Goal: Task Accomplishment & Management: Use online tool/utility

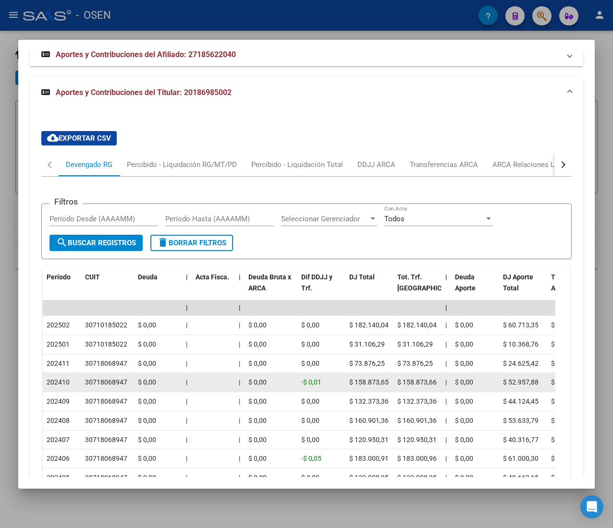
scroll to position [838, 0]
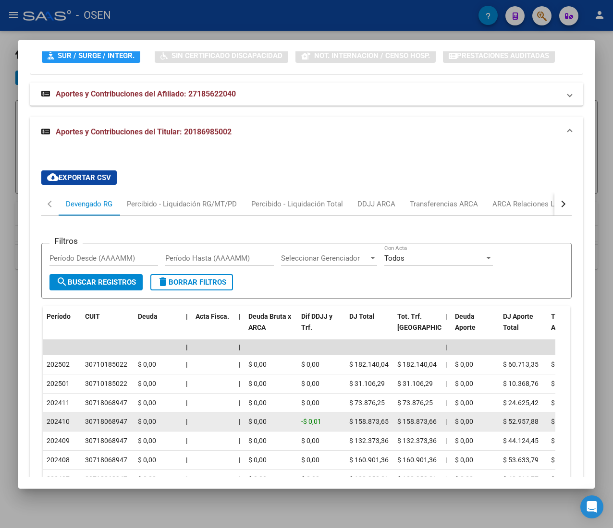
click at [269, 355] on div "Período CUIT Deuda | Acta Fisca. | Deuda Bruta x ARCA Dif DDJJ y Trf. DJ Total …" at bounding box center [306, 439] width 527 height 267
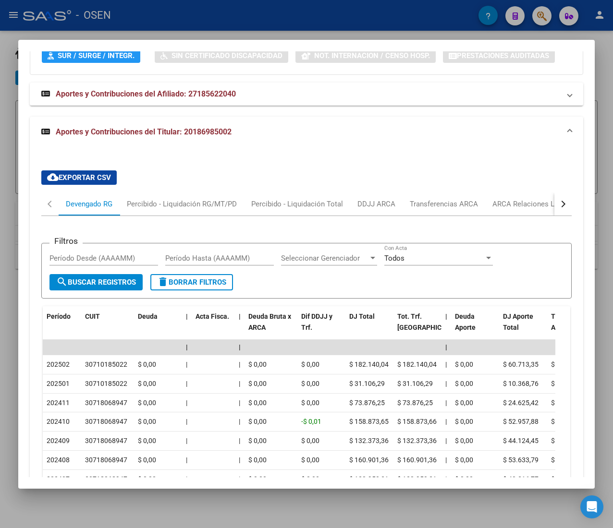
click at [226, 41] on h3 "Información Prestacional:" at bounding box center [306, 35] width 529 height 12
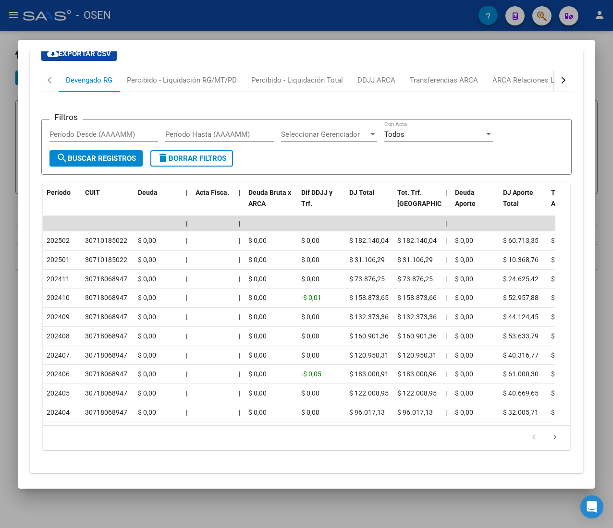
scroll to position [1020, 0]
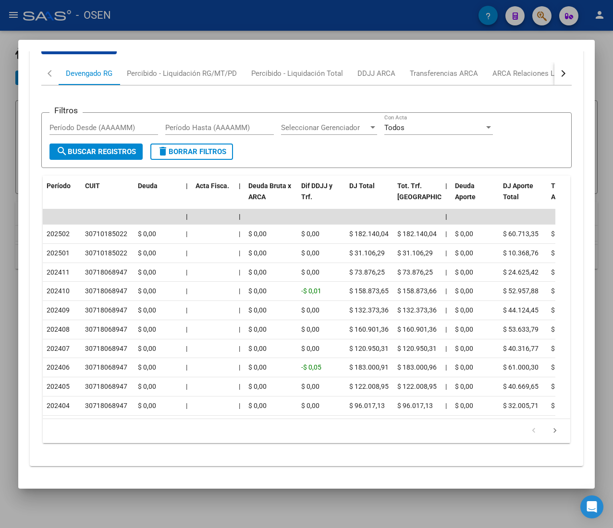
click at [554, 62] on button "button" at bounding box center [562, 73] width 17 height 23
click at [515, 68] on div "ANSES Desempleo" at bounding box center [504, 73] width 61 height 11
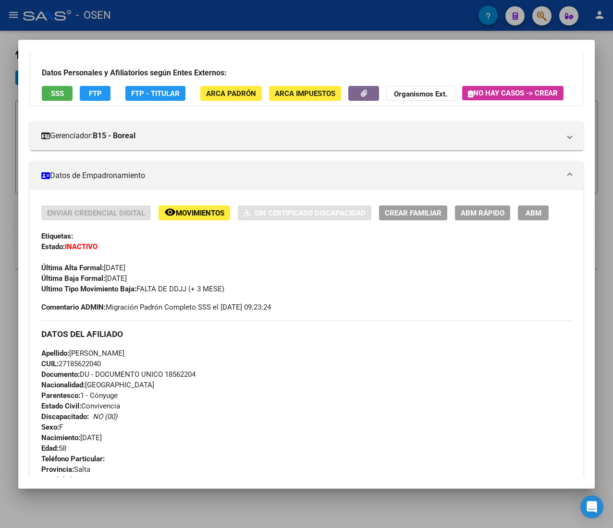
scroll to position [0, 0]
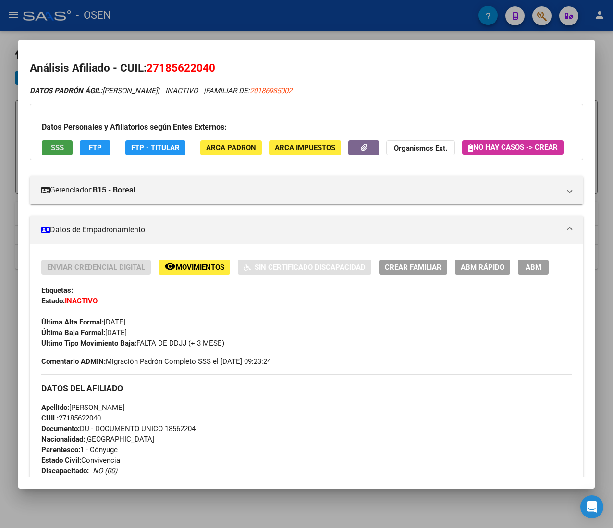
click at [58, 145] on span "SSS" at bounding box center [57, 148] width 13 height 9
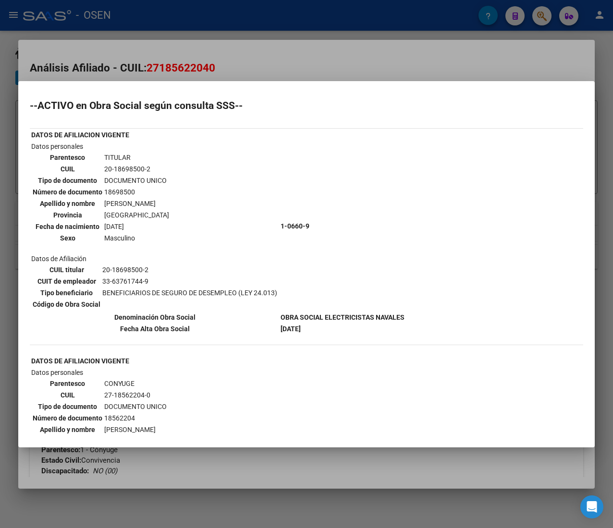
click at [480, 67] on div at bounding box center [306, 264] width 613 height 528
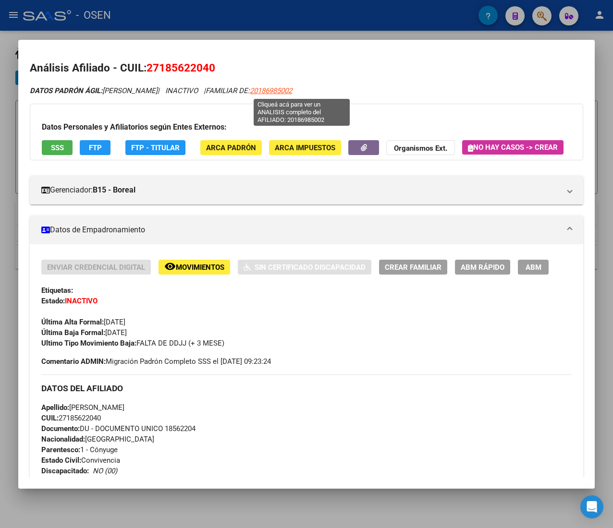
click at [292, 89] on span "20186985002" at bounding box center [271, 90] width 42 height 9
type textarea "20186985002"
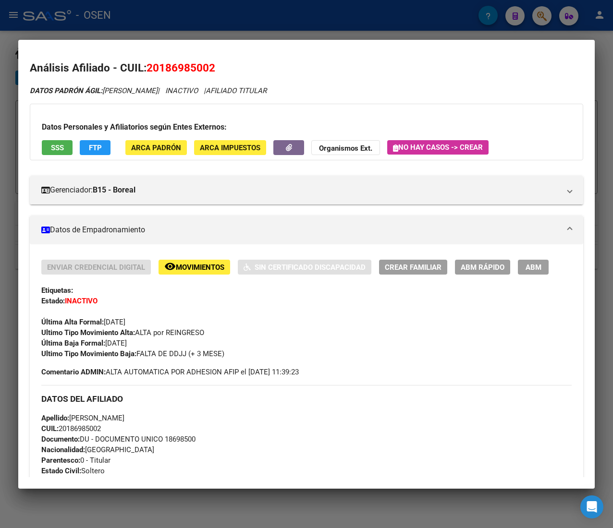
drag, startPoint x: 271, startPoint y: 366, endPoint x: 338, endPoint y: 378, distance: 68.2
click at [318, 375] on div "Enviar Credencial Digital remove_red_eye Movimientos Sin Certificado Discapacid…" at bounding box center [306, 319] width 530 height 118
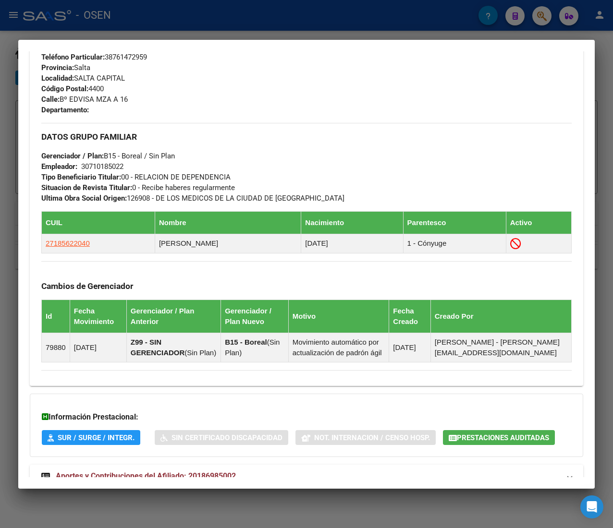
scroll to position [512, 0]
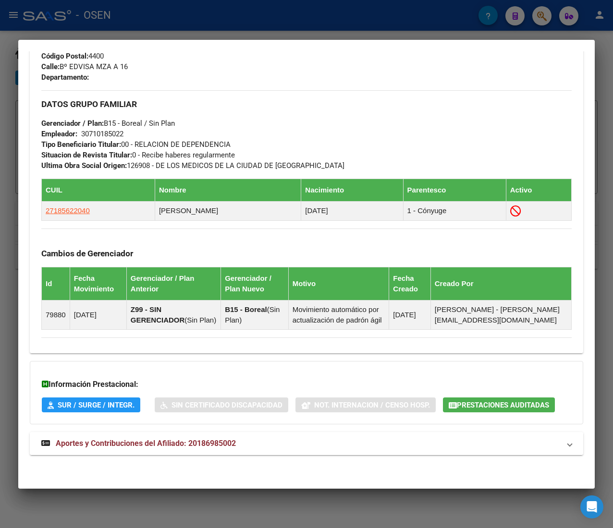
click at [388, 443] on mat-panel-title "Aportes y Contribuciones del Afiliado: 20186985002" at bounding box center [300, 444] width 519 height 12
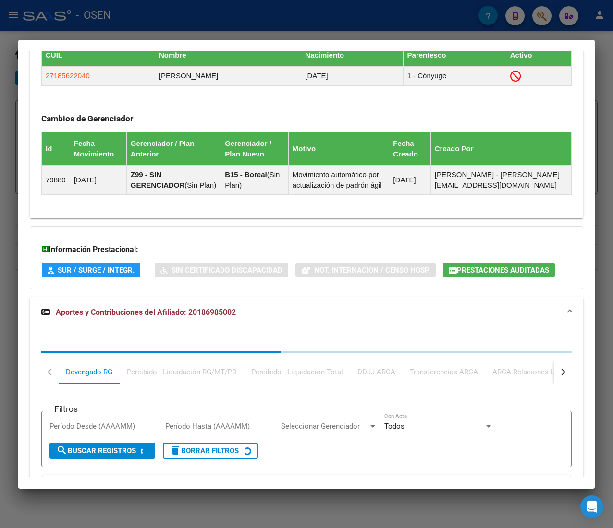
scroll to position [664, 0]
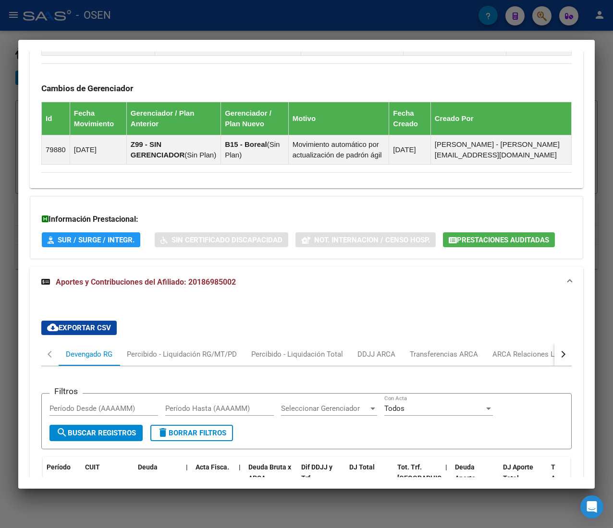
click at [548, 349] on div "cloud_download Exportar CSV Devengado RG Percibido - Liquidación RG/MT/PD Perci…" at bounding box center [306, 522] width 530 height 419
click at [558, 358] on div "button" at bounding box center [561, 354] width 7 height 7
click at [520, 366] on div "ANSES Desempleo" at bounding box center [505, 354] width 76 height 23
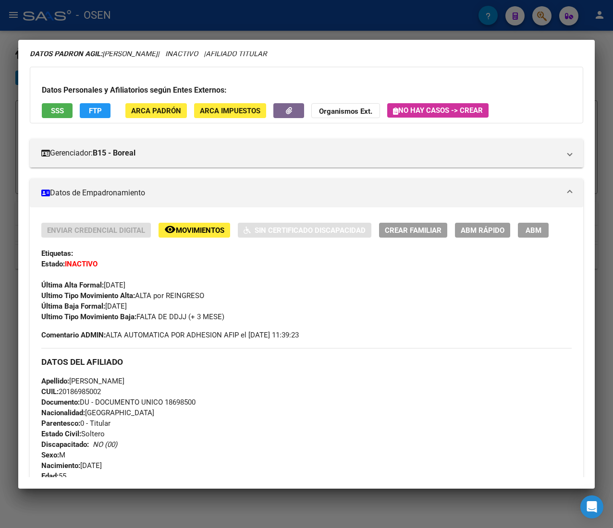
scroll to position [0, 0]
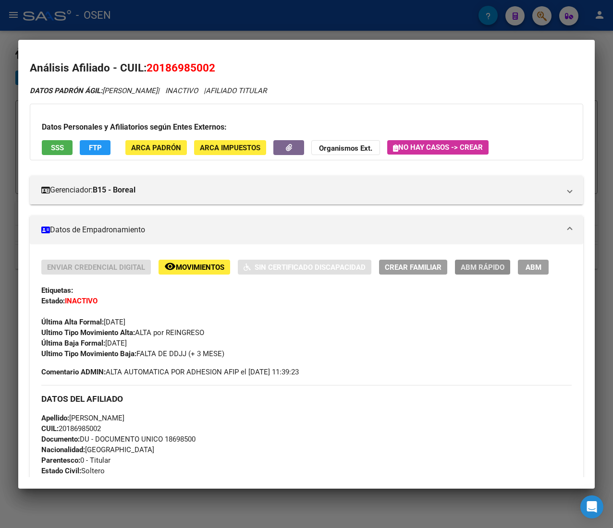
click at [483, 268] on span "ABM Rápido" at bounding box center [482, 267] width 44 height 9
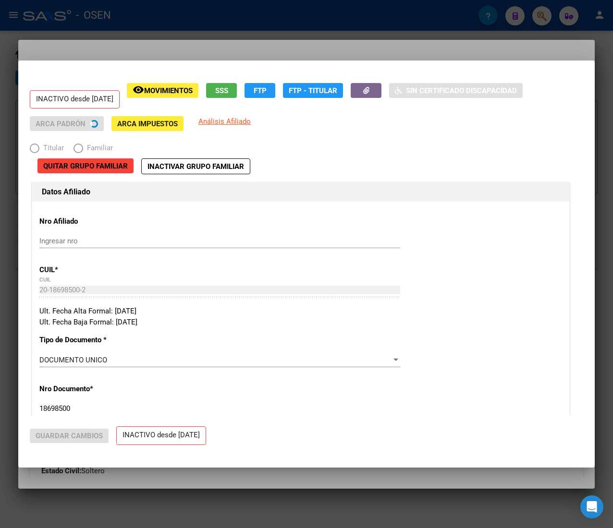
radio input "true"
type input "30-71018502-2"
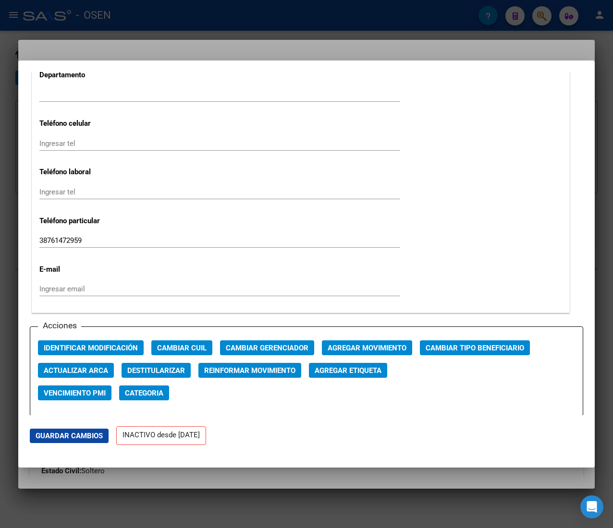
scroll to position [1248, 0]
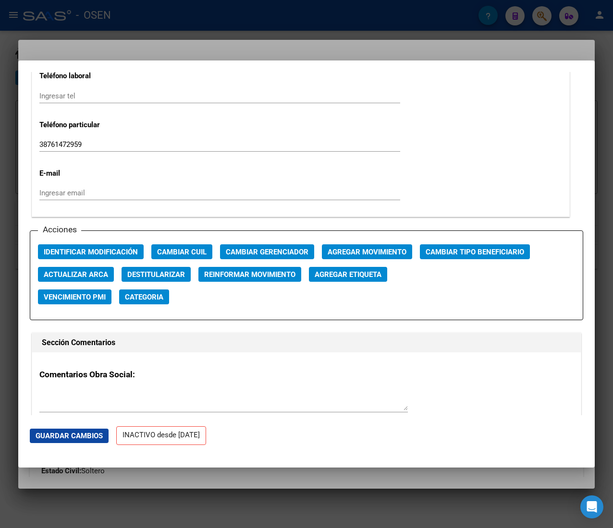
click at [363, 17] on div at bounding box center [306, 264] width 613 height 528
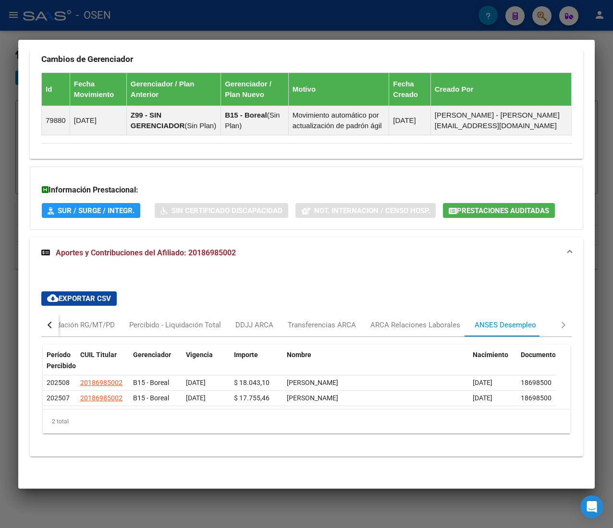
scroll to position [708, 0]
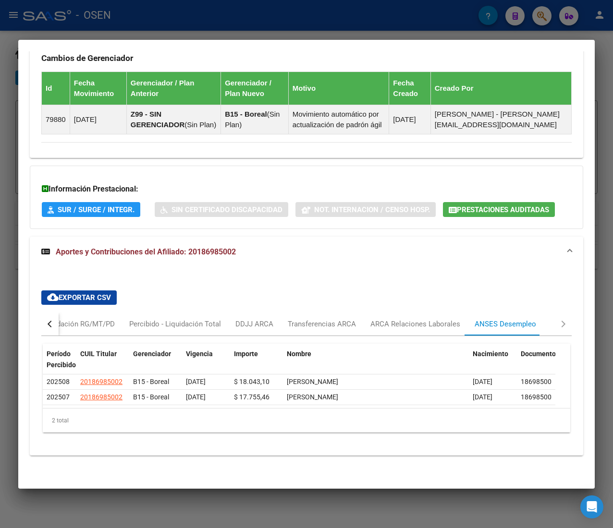
click at [51, 322] on div "button" at bounding box center [51, 324] width 7 height 7
drag, startPoint x: 71, startPoint y: 322, endPoint x: 131, endPoint y: 316, distance: 60.3
click at [72, 322] on div "Devengado RG" at bounding box center [89, 324] width 47 height 11
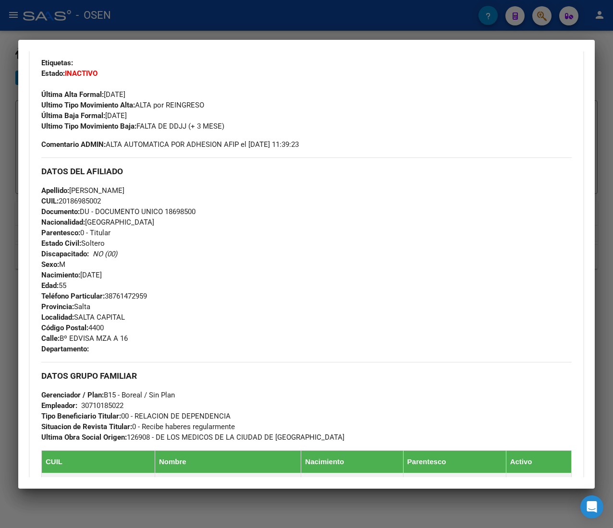
scroll to position [0, 0]
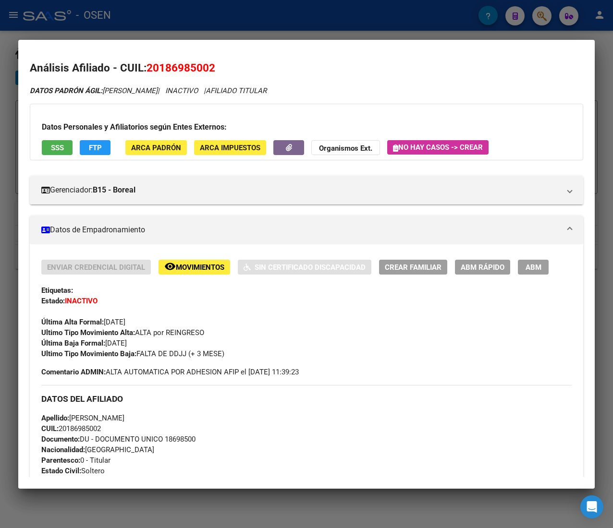
click at [233, 328] on div "Ultimo Tipo Movimiento Alta: ALTA por REINGRESO" at bounding box center [306, 332] width 530 height 11
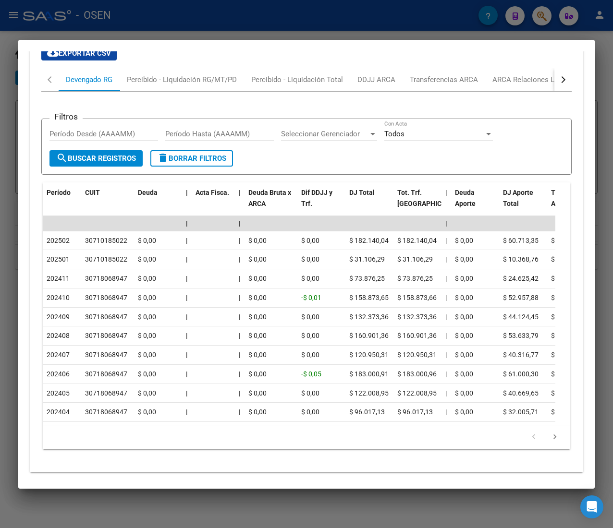
scroll to position [986, 0]
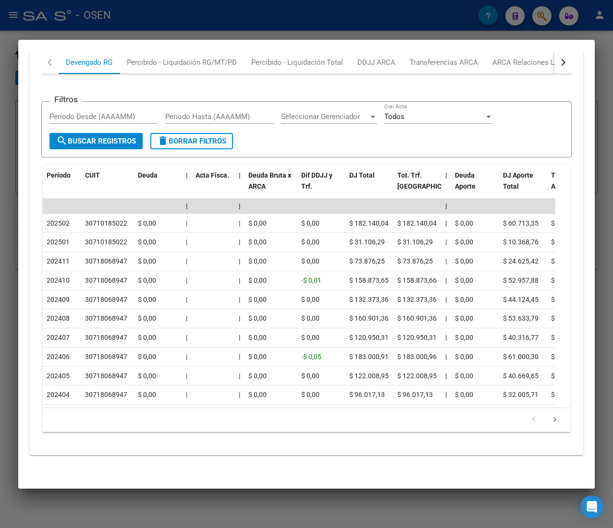
click at [193, 24] on div at bounding box center [306, 264] width 613 height 528
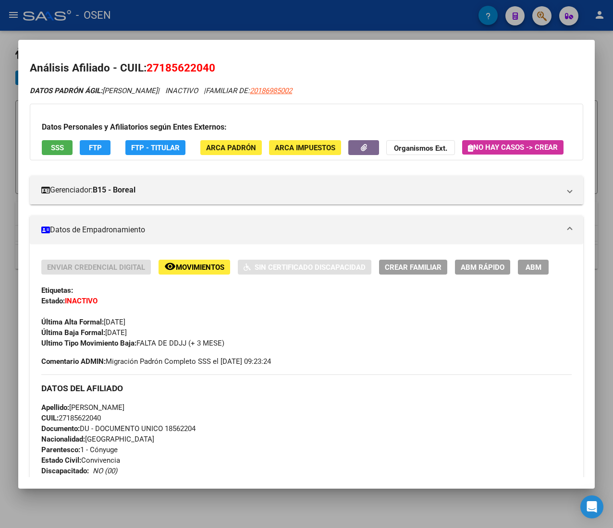
click at [230, 21] on div at bounding box center [306, 264] width 613 height 528
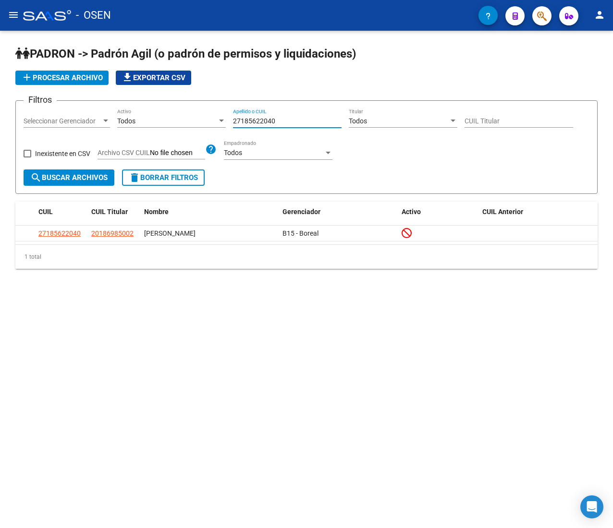
drag, startPoint x: 234, startPoint y: 119, endPoint x: 212, endPoint y: 116, distance: 22.7
click at [213, 116] on div "Filtros Seleccionar Gerenciador Seleccionar Gerenciador Todos Activo 2718562204…" at bounding box center [307, 139] width 566 height 61
paste input "455872397"
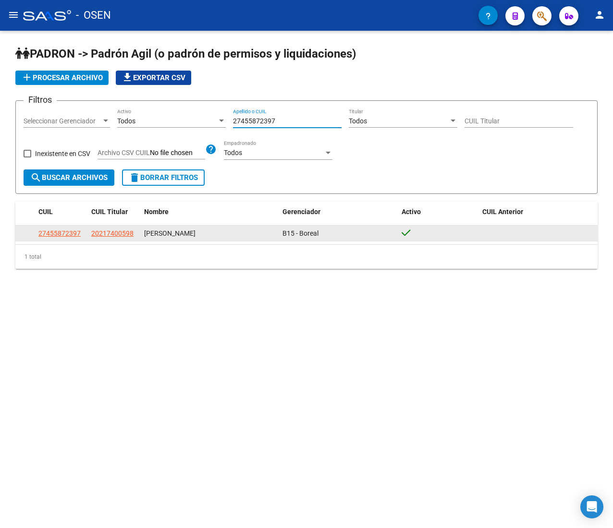
type input "27455872397"
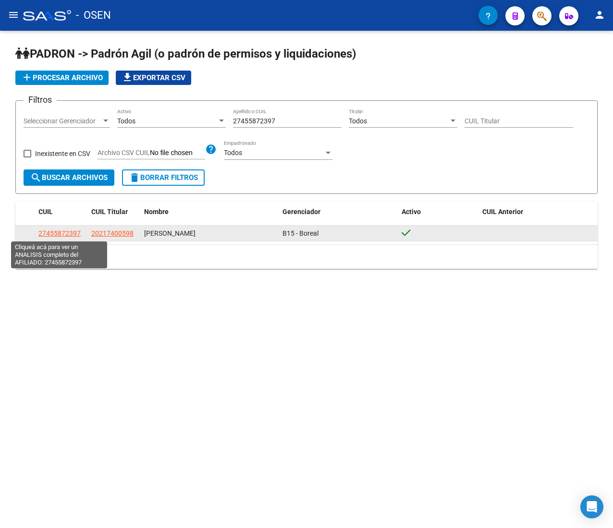
click at [65, 232] on span "27455872397" at bounding box center [59, 234] width 42 height 8
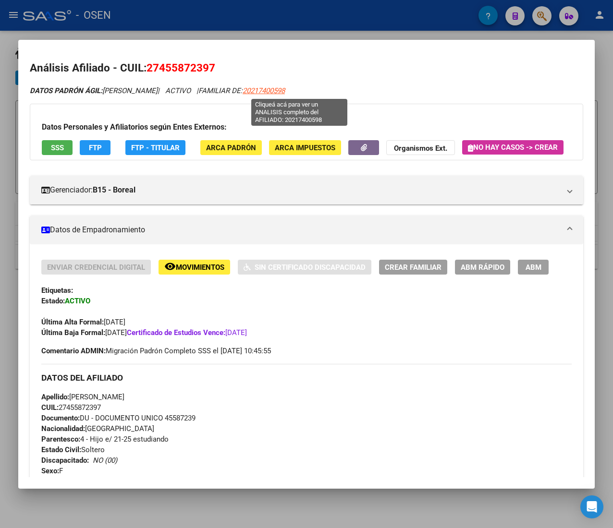
click at [285, 90] on span "20217400598" at bounding box center [263, 90] width 42 height 9
type textarea "20217400598"
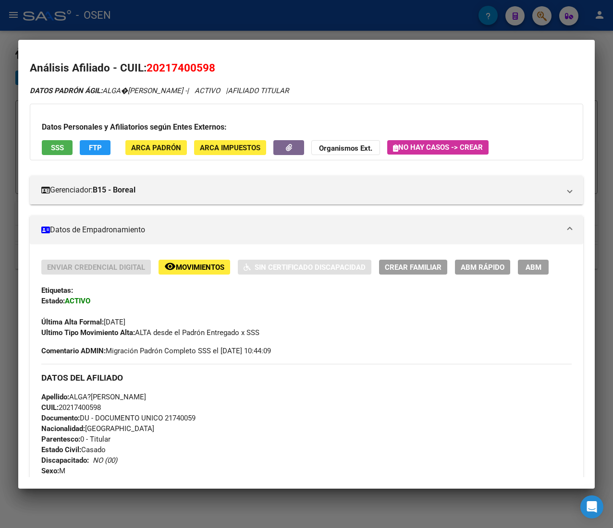
click at [495, 266] on span "ABM Rápido" at bounding box center [482, 267] width 44 height 9
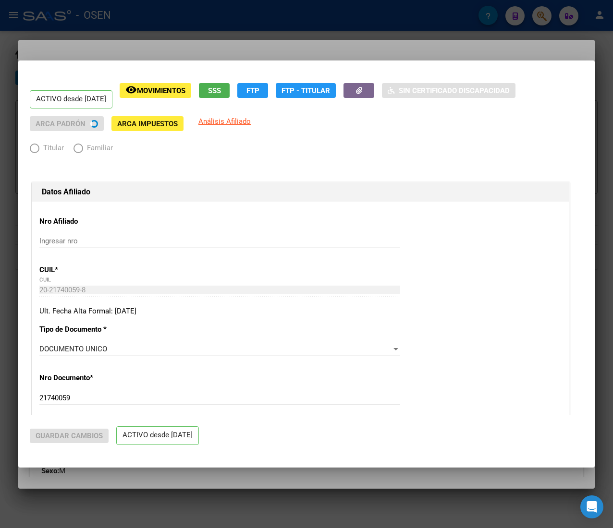
radio input "true"
type input "30-71036250-1"
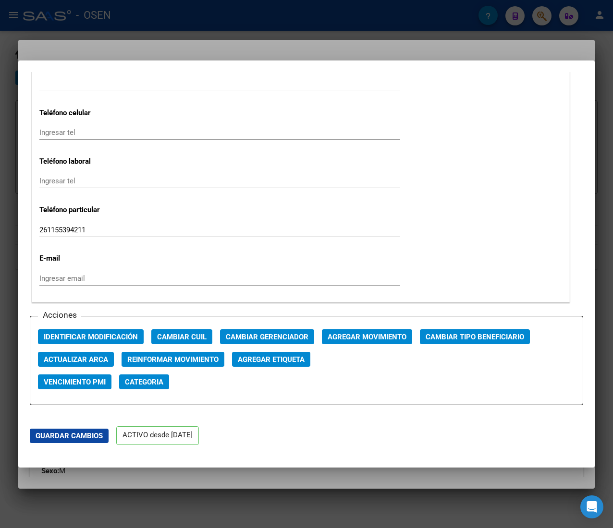
scroll to position [1248, 0]
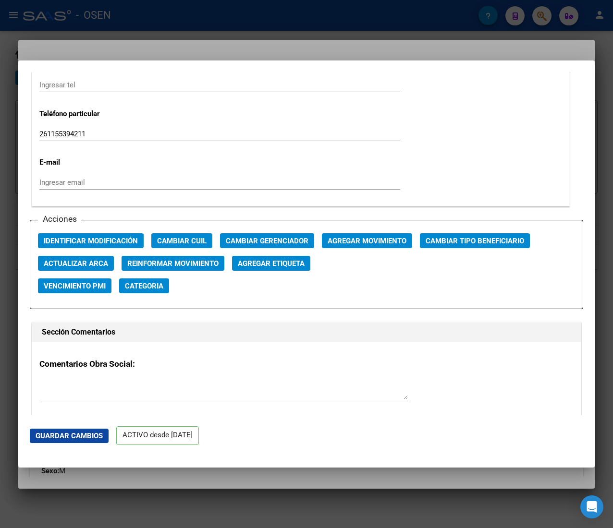
click at [83, 237] on span "Identificar Modificación" at bounding box center [91, 241] width 94 height 9
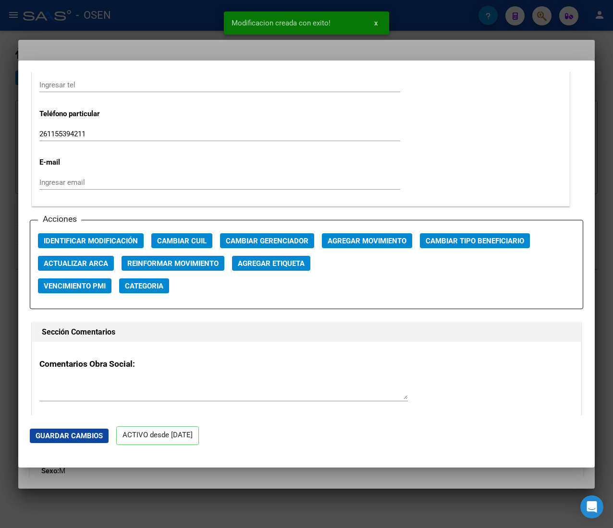
click at [131, 30] on div at bounding box center [306, 264] width 613 height 528
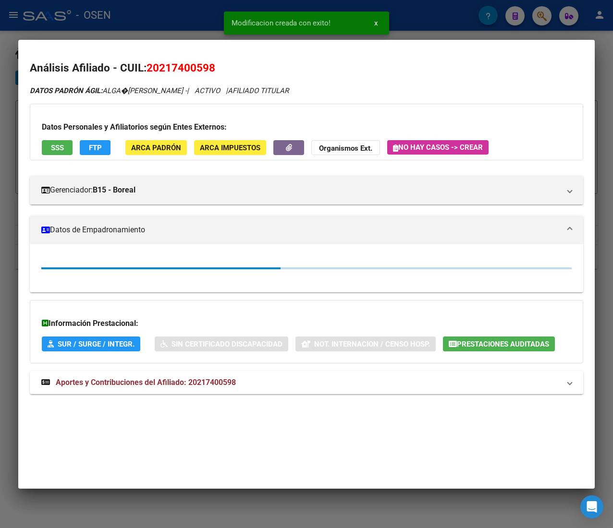
click at [148, 22] on div at bounding box center [306, 264] width 613 height 528
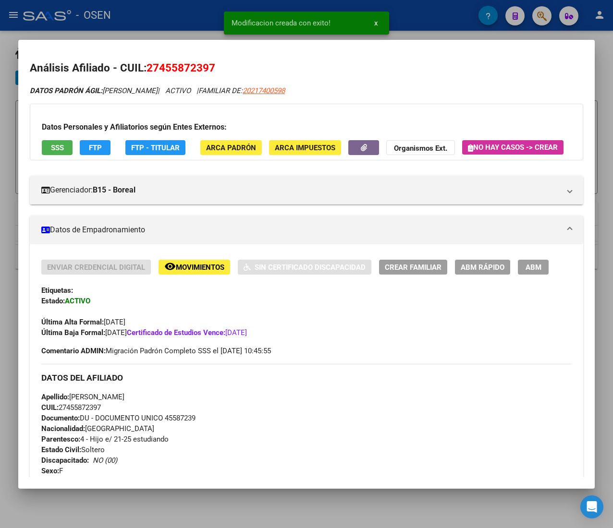
click at [456, 275] on button "ABM Rápido" at bounding box center [482, 267] width 55 height 15
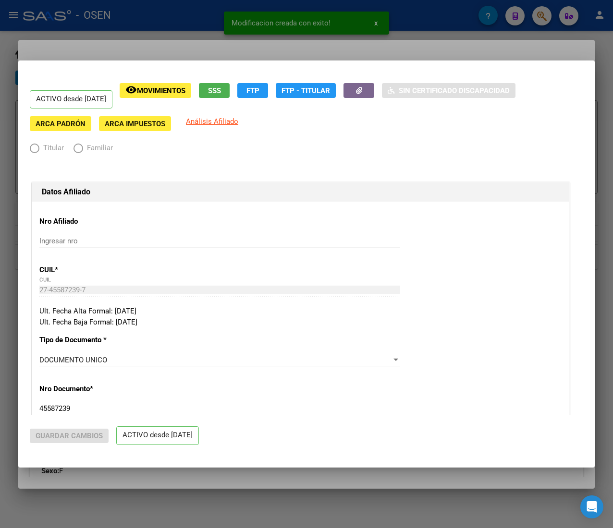
radio input "true"
type input "30-71036250-1"
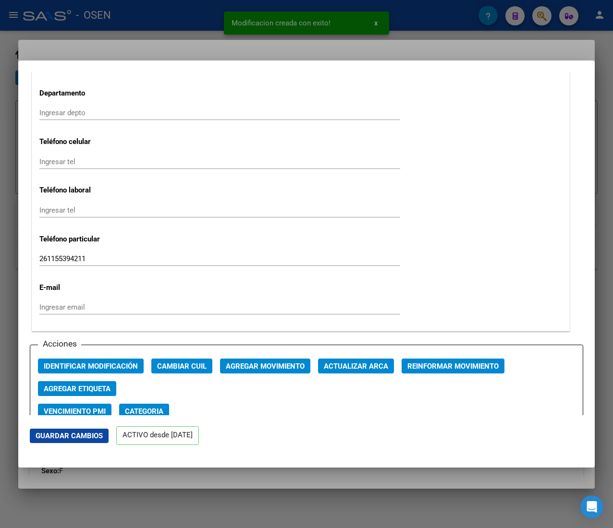
scroll to position [1152, 0]
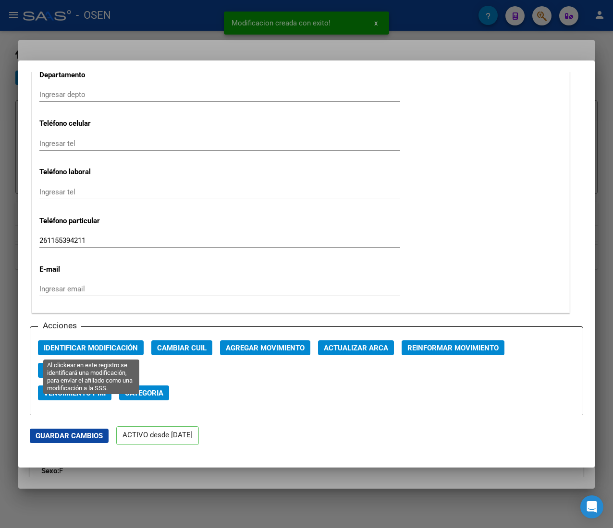
click at [106, 341] on button "Identificar Modificación" at bounding box center [91, 347] width 106 height 15
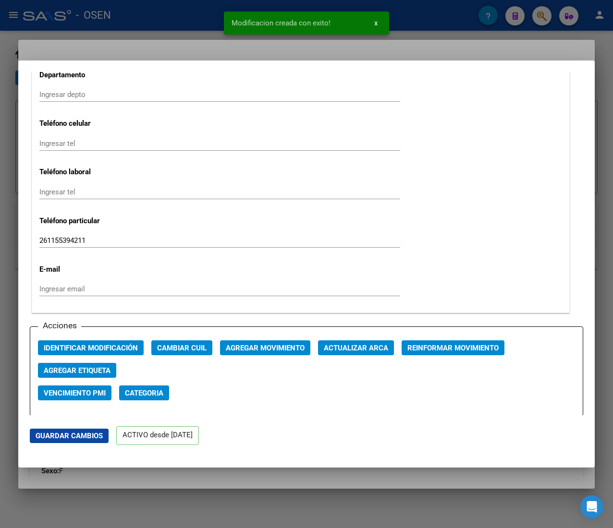
click at [133, 7] on div at bounding box center [306, 264] width 613 height 528
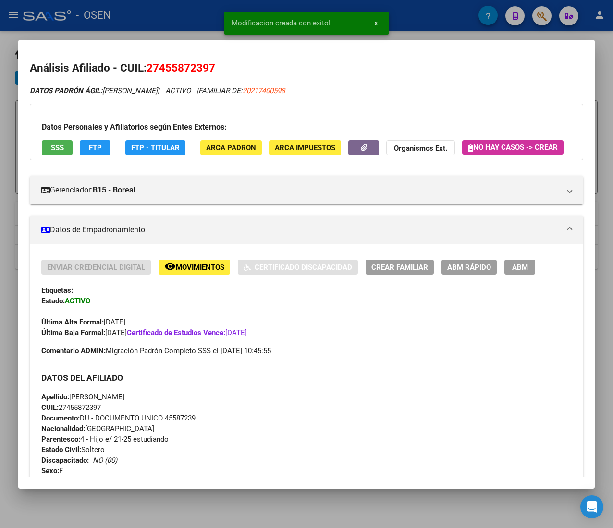
click at [134, 9] on div at bounding box center [306, 264] width 613 height 528
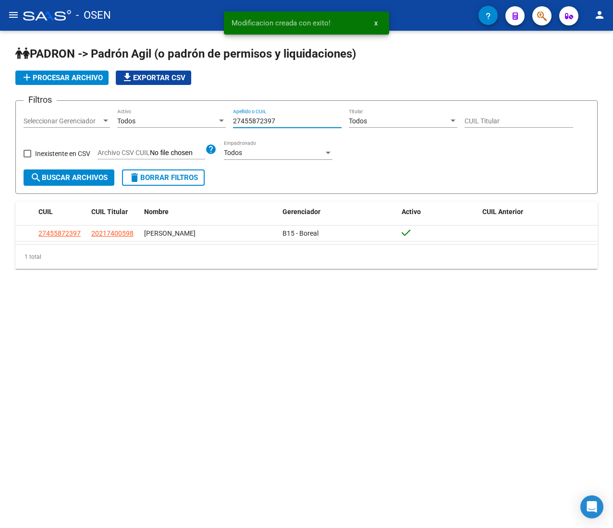
drag, startPoint x: 289, startPoint y: 122, endPoint x: 109, endPoint y: 112, distance: 179.9
click at [110, 112] on div "Filtros Seleccionar Gerenciador Seleccionar Gerenciador Todos Activo 2745587239…" at bounding box center [307, 139] width 566 height 61
paste input "0513917369"
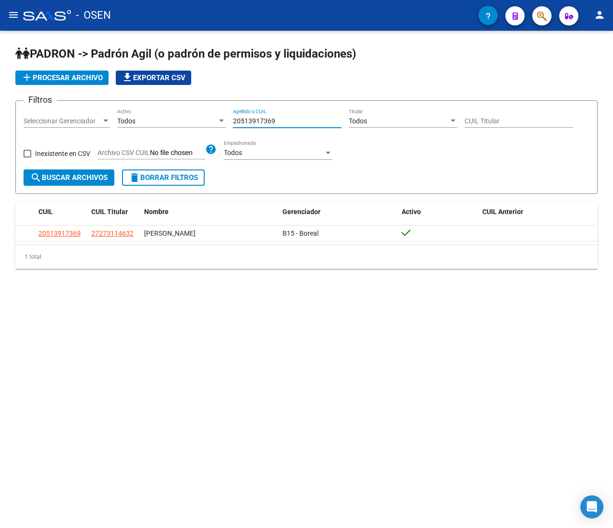
type input "20513917369"
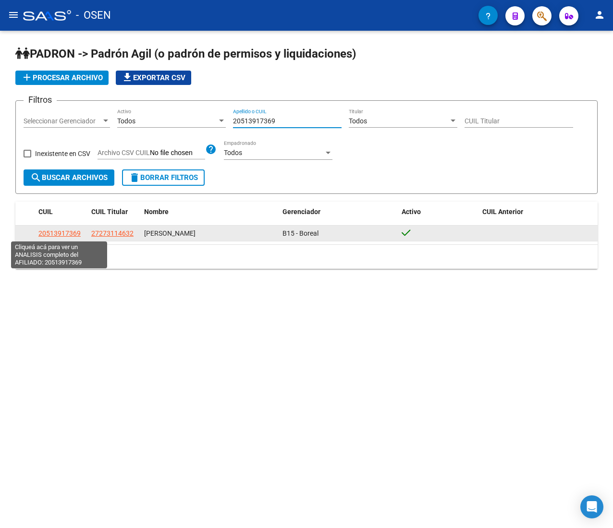
click at [62, 236] on span "20513917369" at bounding box center [59, 234] width 42 height 8
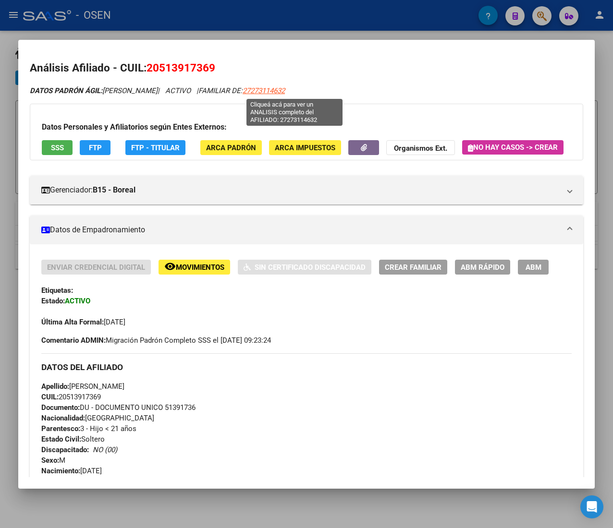
click at [285, 90] on span "27273114632" at bounding box center [263, 90] width 42 height 9
type textarea "27273114632"
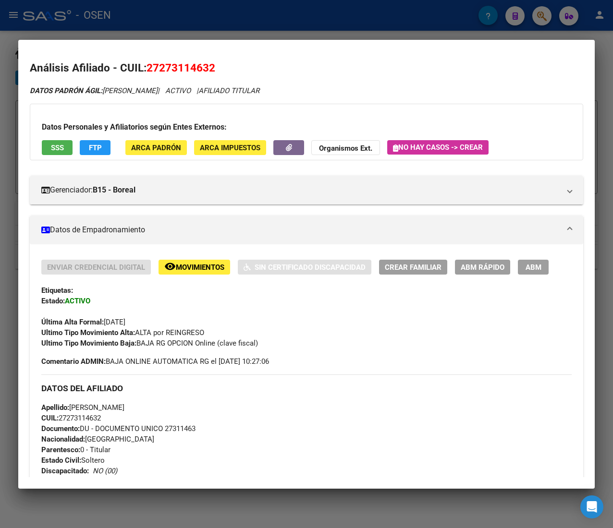
click at [477, 261] on button "ABM Rápido" at bounding box center [482, 267] width 55 height 15
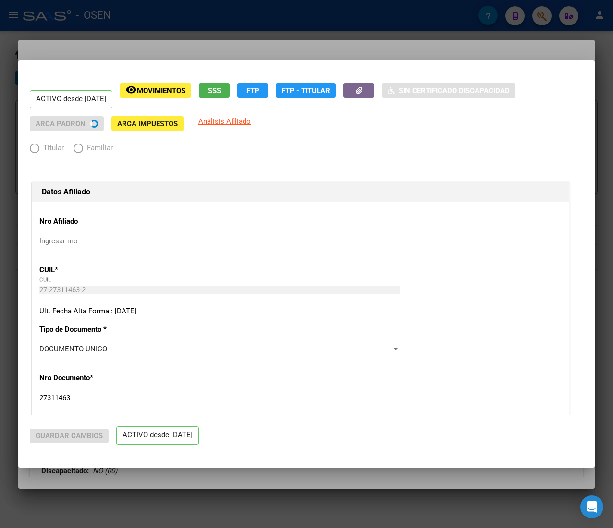
radio input "true"
type input "30-71039061-0"
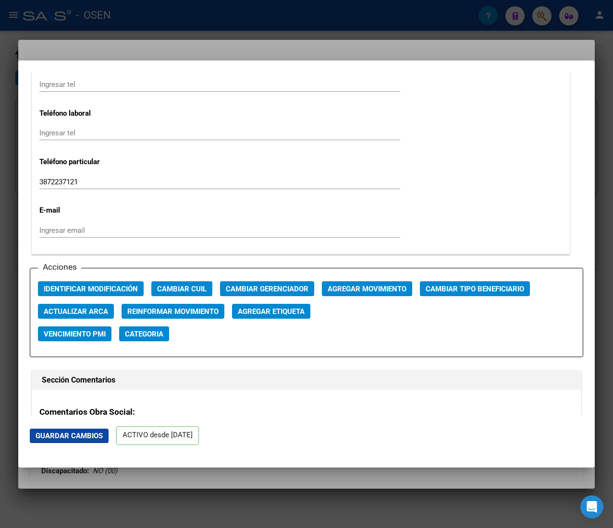
scroll to position [1248, 0]
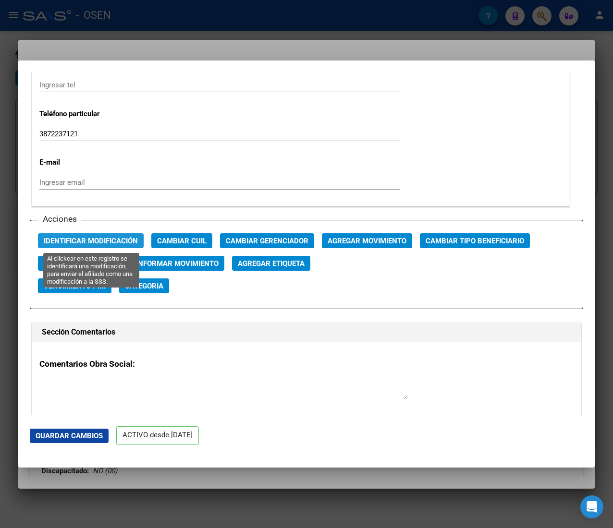
click at [116, 241] on span "Identificar Modificación" at bounding box center [91, 241] width 94 height 9
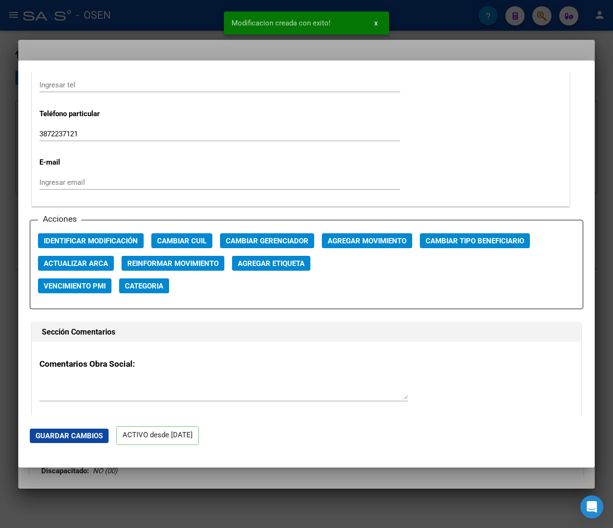
click at [198, 19] on div at bounding box center [306, 264] width 613 height 528
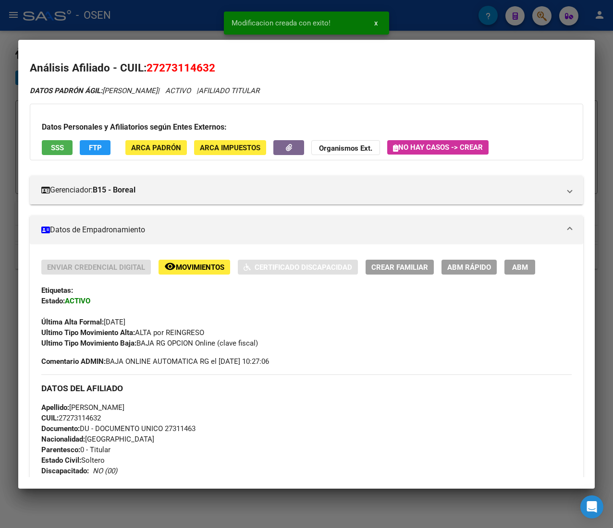
click at [198, 19] on div at bounding box center [306, 264] width 613 height 528
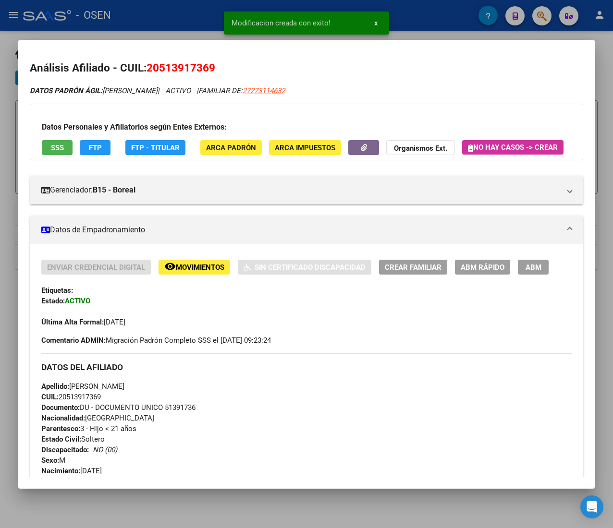
click at [469, 275] on button "ABM Rápido" at bounding box center [482, 267] width 55 height 15
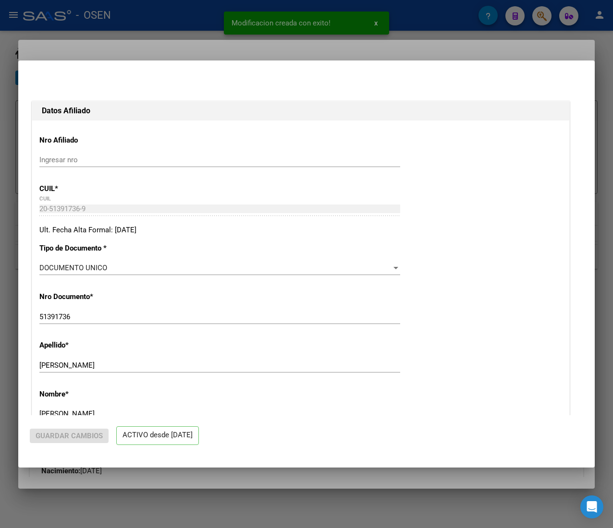
radio input "true"
type input "30-71039061-0"
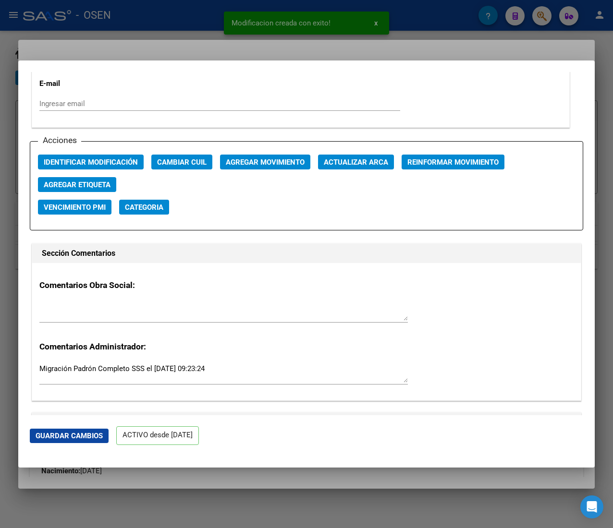
scroll to position [1344, 0]
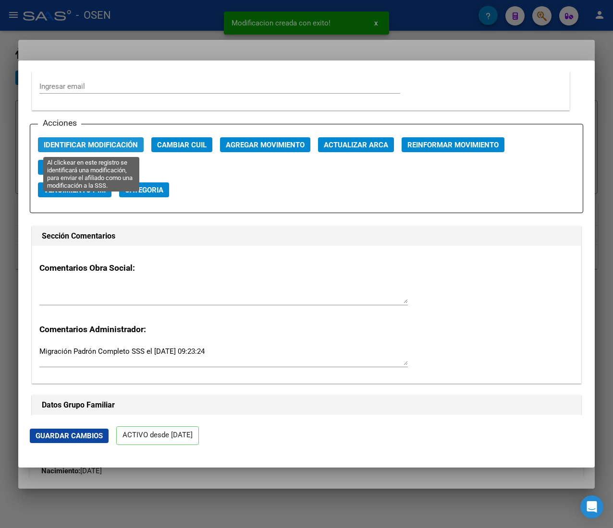
click at [120, 142] on span "Identificar Modificación" at bounding box center [91, 145] width 94 height 9
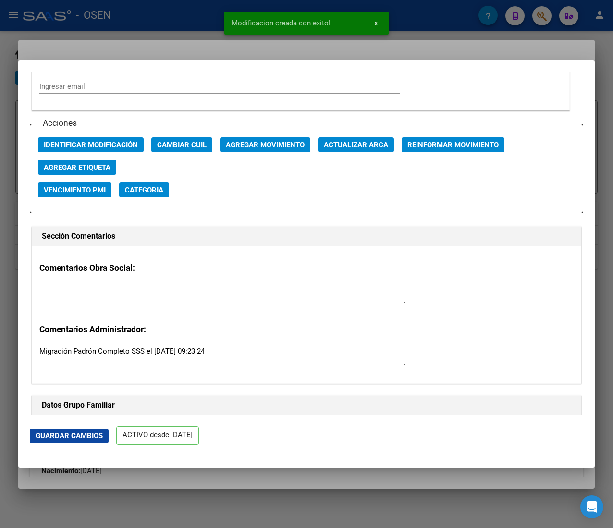
click at [125, 17] on div at bounding box center [306, 264] width 613 height 528
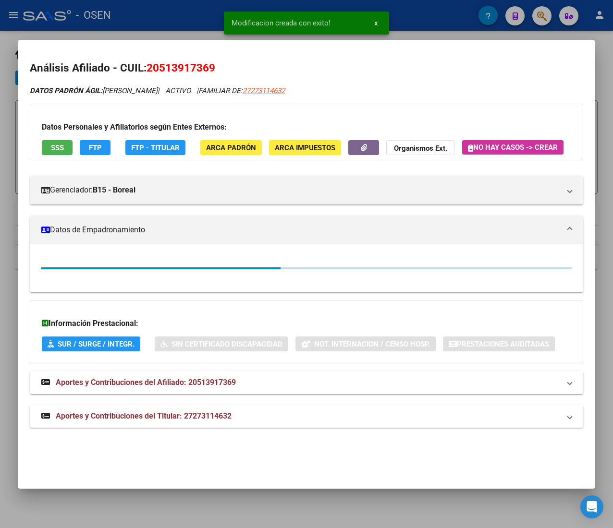
click at [114, 20] on div at bounding box center [306, 264] width 613 height 528
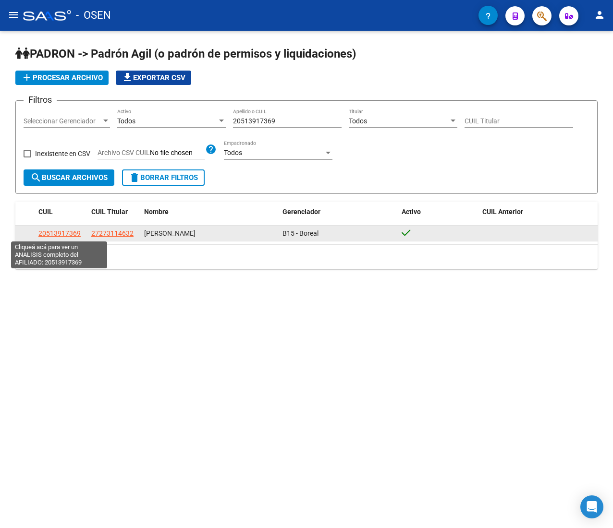
click at [60, 236] on span "20513917369" at bounding box center [59, 234] width 42 height 8
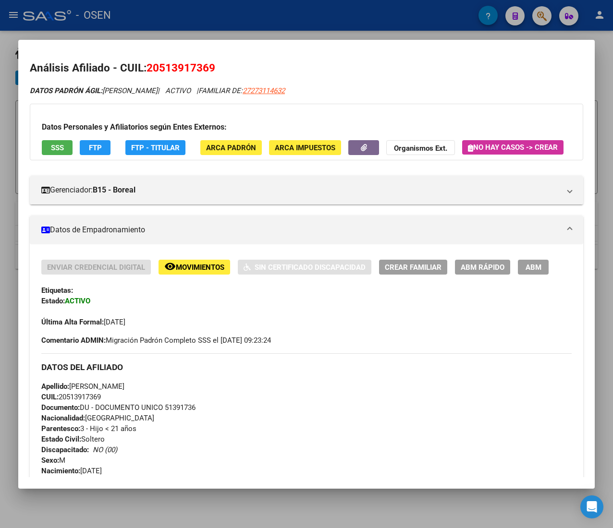
click at [285, 91] on span "27273114632" at bounding box center [263, 90] width 42 height 9
type textarea "27273114632"
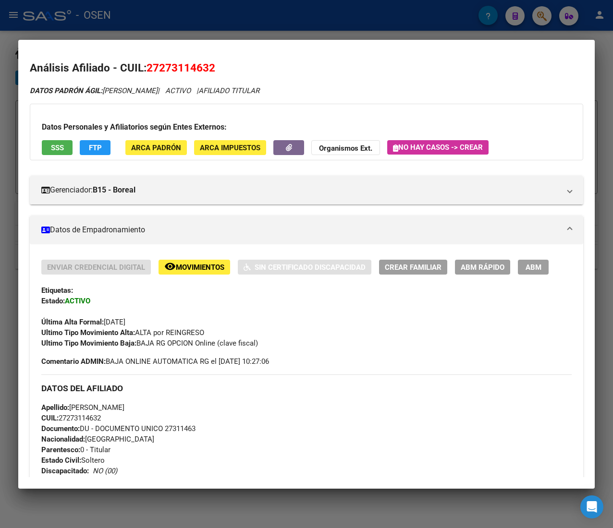
click at [488, 270] on span "ABM Rápido" at bounding box center [482, 267] width 44 height 9
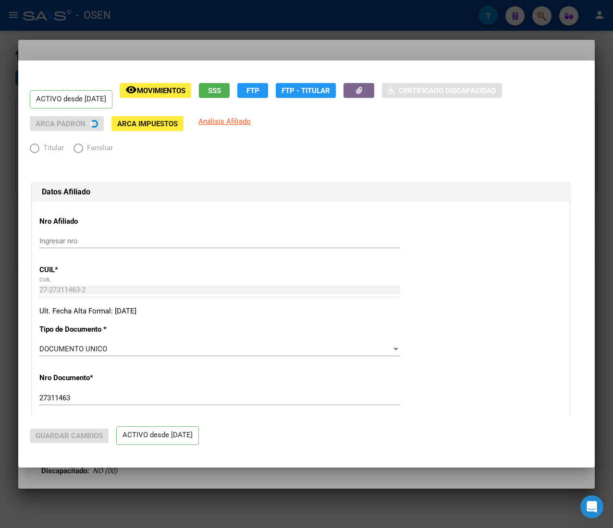
radio input "true"
type input "30-71039061-0"
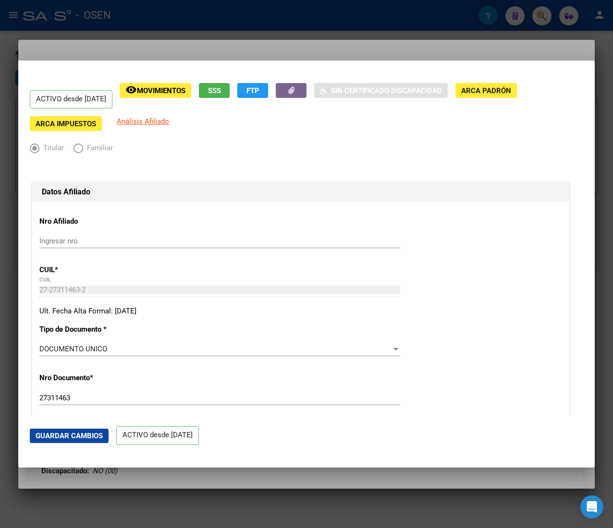
click at [193, 14] on div at bounding box center [306, 264] width 613 height 528
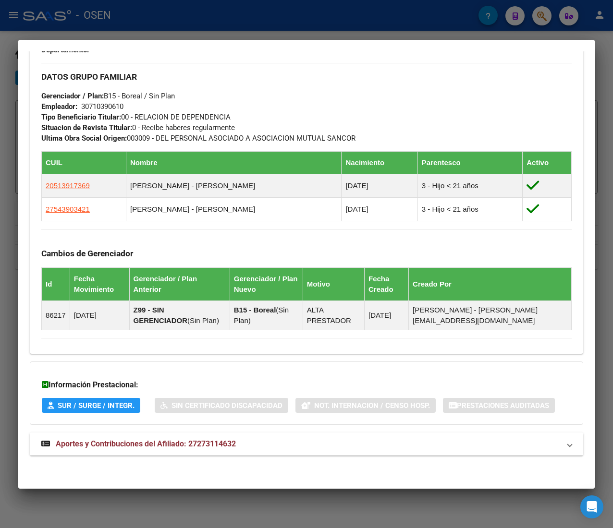
scroll to position [518, 0]
click at [300, 433] on mat-expansion-panel-header "Aportes y Contribuciones del Afiliado: 27273114632" at bounding box center [306, 444] width 553 height 23
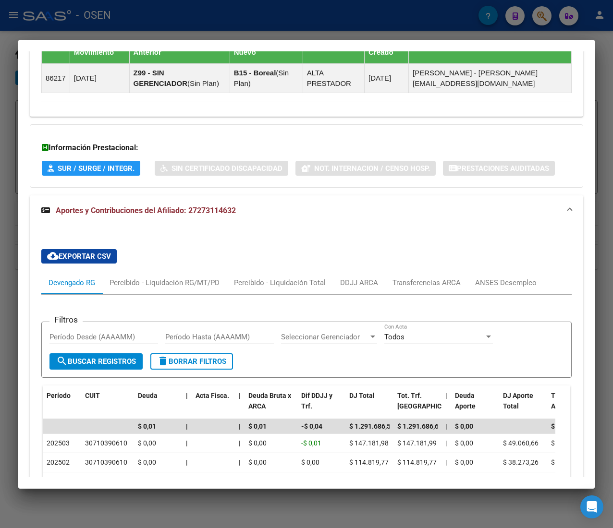
scroll to position [756, 0]
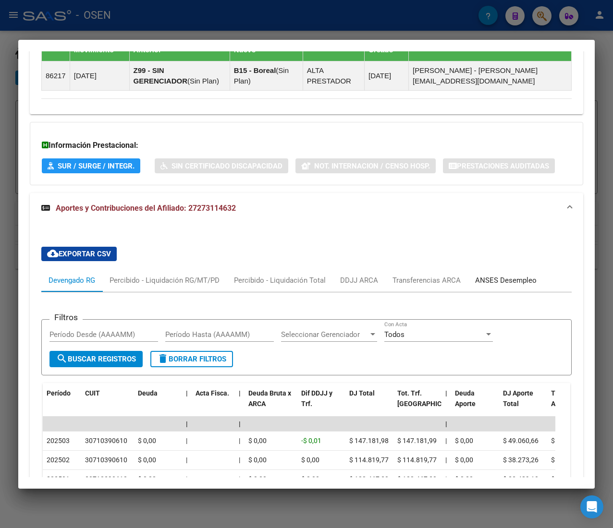
click at [513, 284] on div "ANSES Desempleo" at bounding box center [505, 280] width 61 height 11
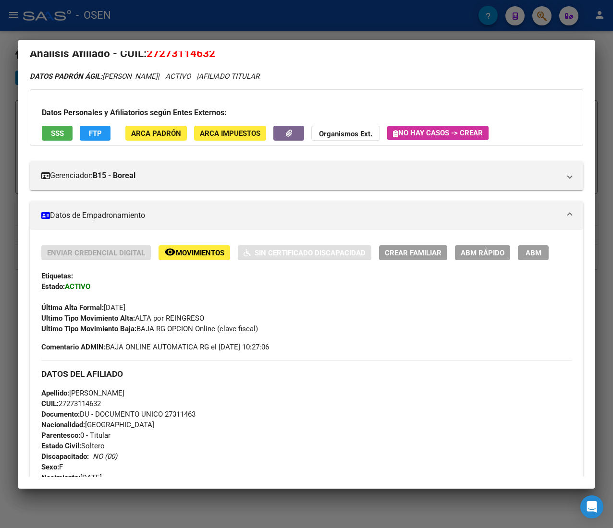
scroll to position [0, 0]
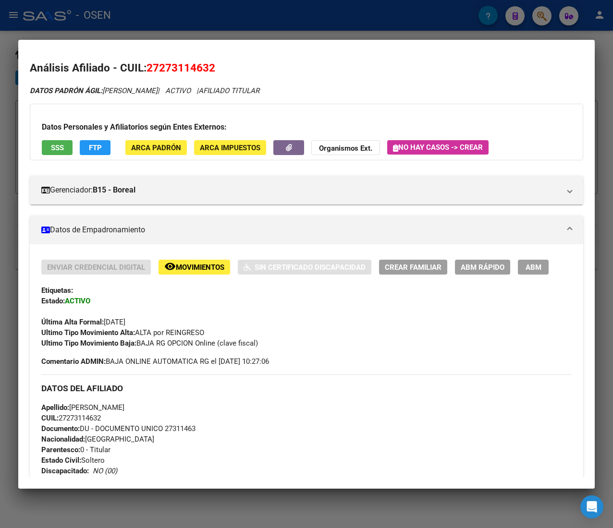
click at [86, 416] on span "CUIL: 27273114632" at bounding box center [71, 418] width 60 height 9
copy span "27273114632"
click at [471, 270] on span "ABM Rápido" at bounding box center [482, 267] width 44 height 9
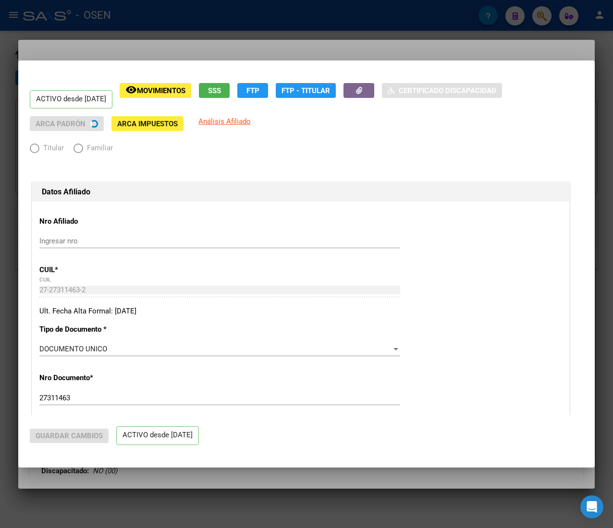
radio input "true"
type input "30-71039061-0"
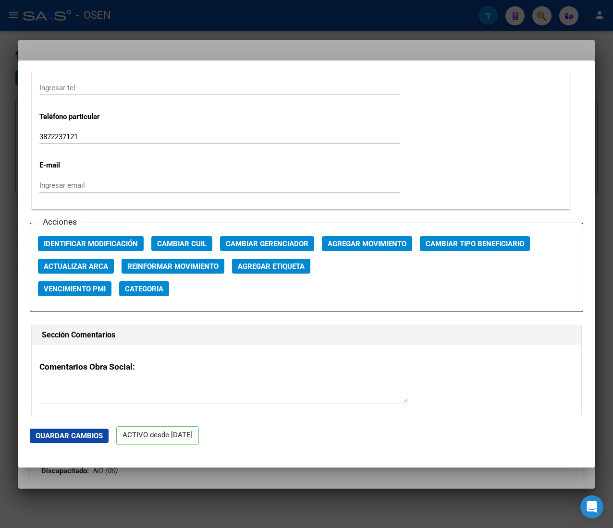
scroll to position [1248, 0]
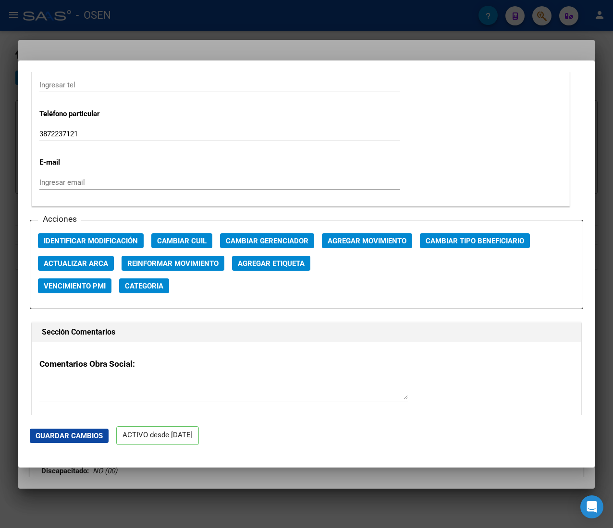
click at [96, 249] on div "Acciones Identificar Modificación Cambiar CUIL Cambiar Gerenciador Agregar Movi…" at bounding box center [306, 265] width 553 height 90
click at [99, 237] on span "Identificar Modificación" at bounding box center [91, 241] width 94 height 9
click at [118, 234] on button "Identificar Modificación" at bounding box center [91, 240] width 106 height 15
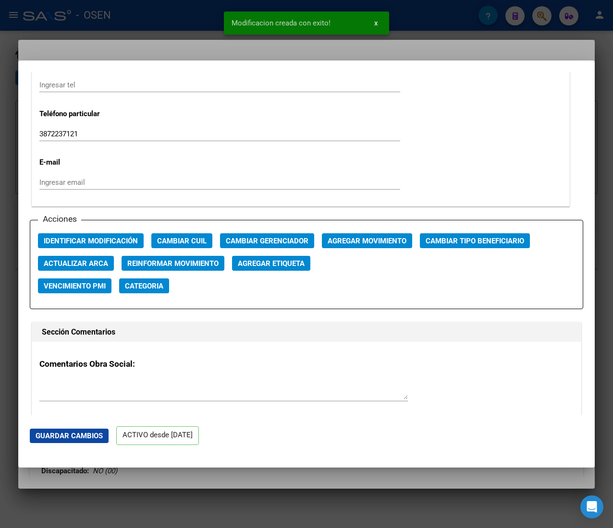
click at [141, 13] on div at bounding box center [306, 264] width 613 height 528
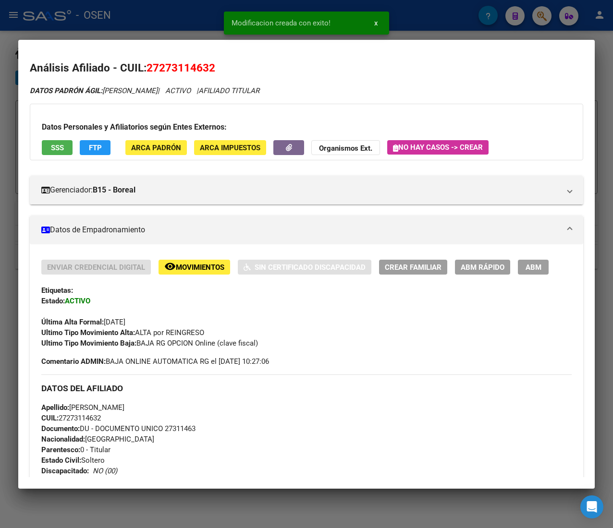
click at [179, 22] on div at bounding box center [306, 264] width 613 height 528
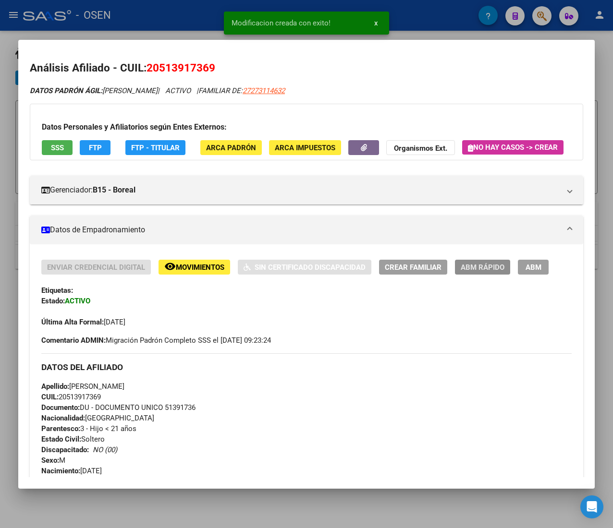
click at [471, 272] on span "ABM Rápido" at bounding box center [482, 267] width 44 height 9
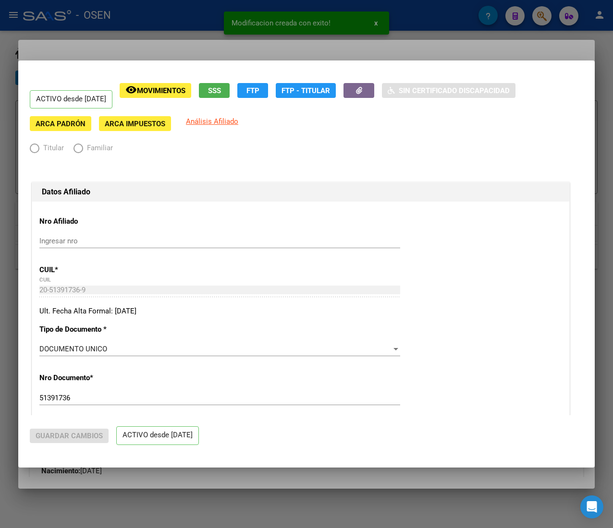
radio input "true"
type input "30-71039061-0"
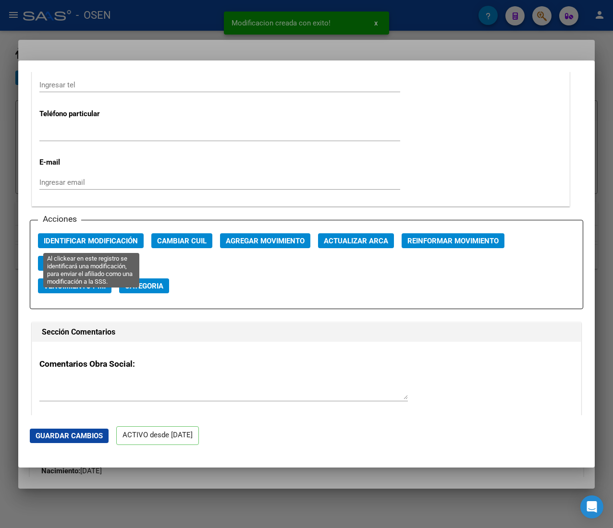
click at [104, 242] on span "Identificar Modificación" at bounding box center [91, 241] width 94 height 9
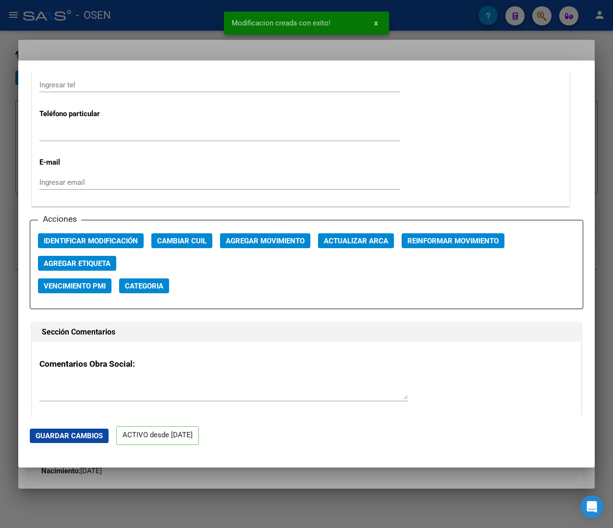
click at [139, 17] on div at bounding box center [306, 264] width 613 height 528
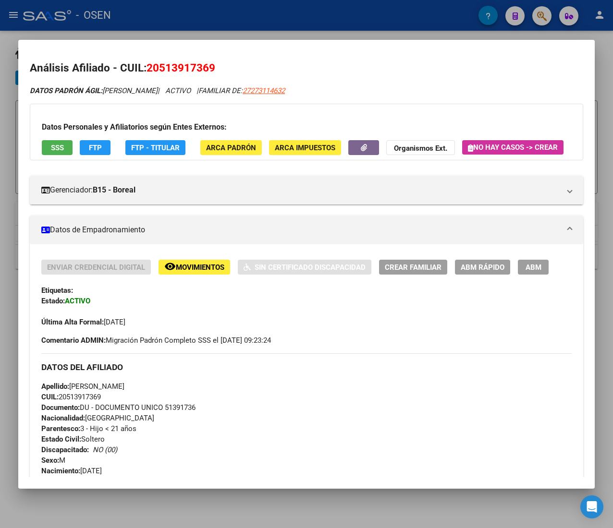
click at [139, 17] on div at bounding box center [306, 264] width 613 height 528
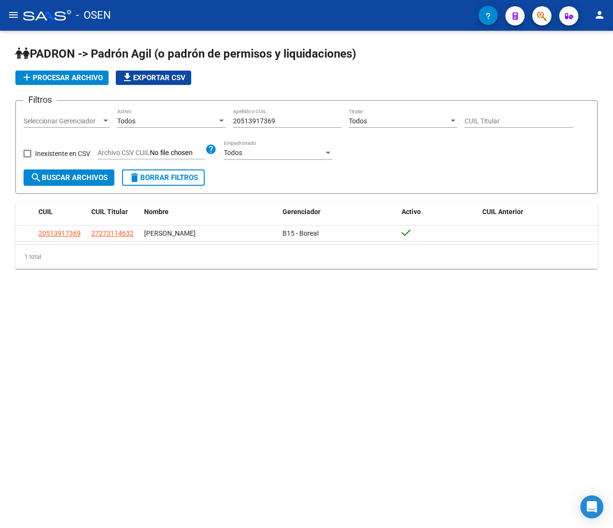
drag, startPoint x: 262, startPoint y: 115, endPoint x: 273, endPoint y: 118, distance: 11.4
click at [262, 115] on div "20513917369 Apellido o CUIL" at bounding box center [287, 118] width 109 height 19
drag, startPoint x: 275, startPoint y: 122, endPoint x: 164, endPoint y: 120, distance: 111.4
click at [173, 121] on div "Filtros Seleccionar Gerenciador Seleccionar Gerenciador Todos Activo 2051391736…" at bounding box center [307, 139] width 566 height 61
paste input "7543903421"
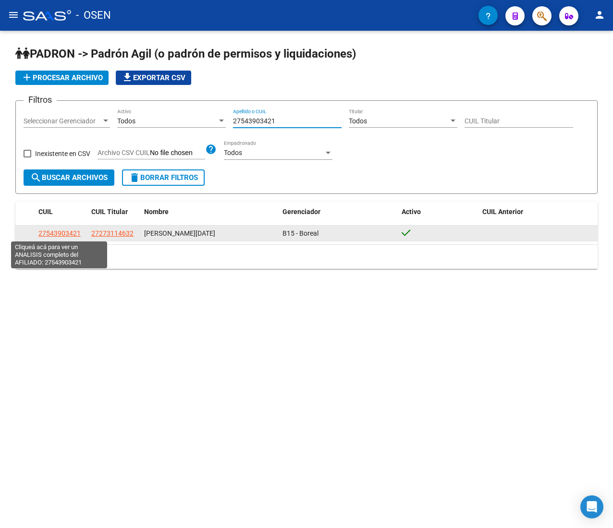
type input "27543903421"
click at [64, 235] on span "27543903421" at bounding box center [59, 234] width 42 height 8
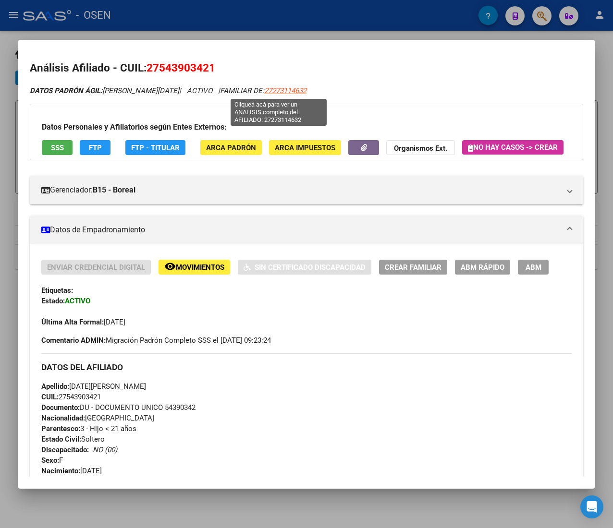
click at [290, 90] on span "27273114632" at bounding box center [285, 90] width 42 height 9
type textarea "27273114632"
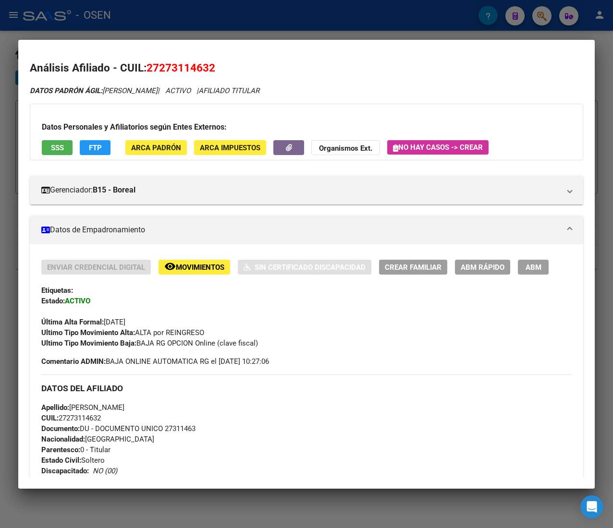
click at [476, 267] on span "ABM Rápido" at bounding box center [482, 267] width 44 height 9
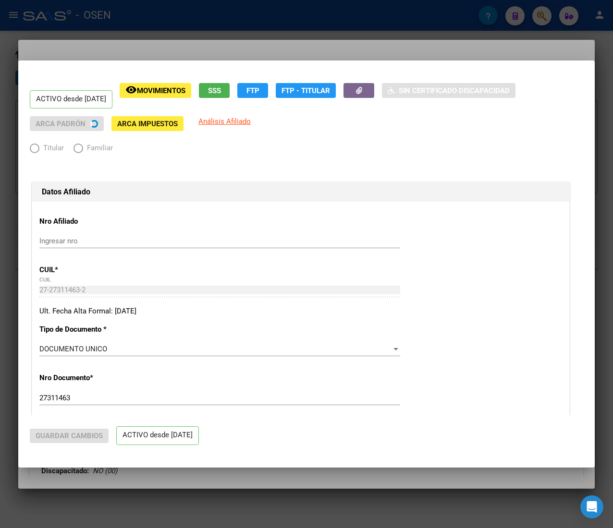
radio input "true"
type input "30-71039061-0"
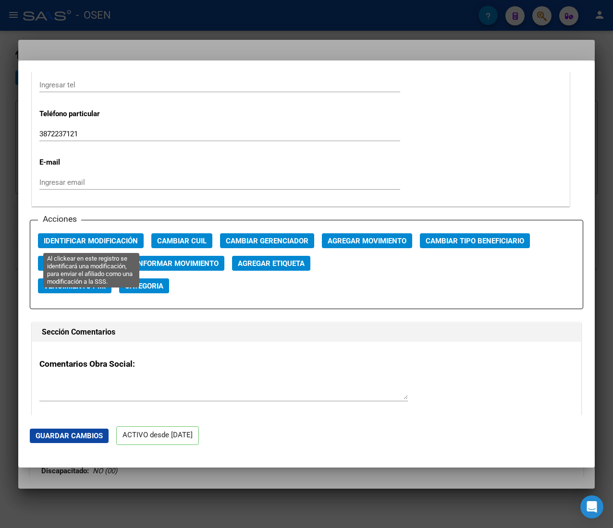
click at [109, 238] on span "Identificar Modificación" at bounding box center [91, 241] width 94 height 9
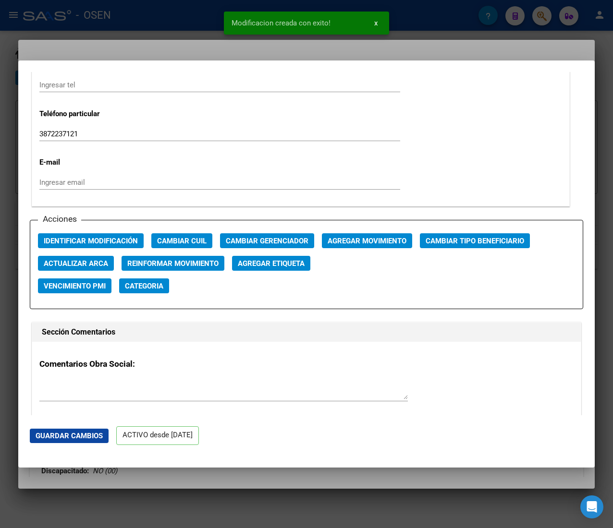
click at [186, 22] on div at bounding box center [306, 264] width 613 height 528
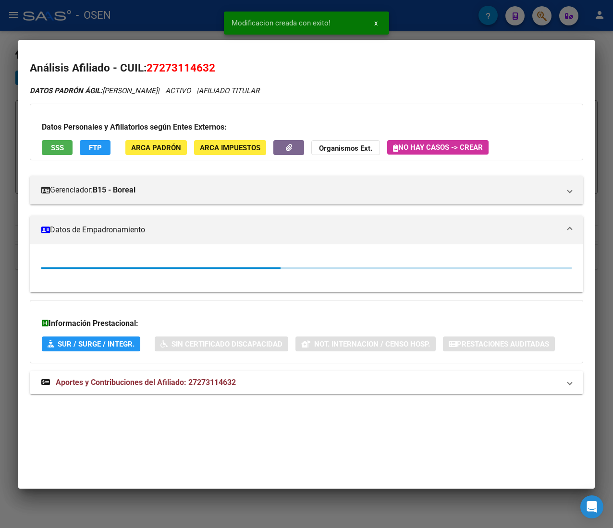
click at [183, 21] on div at bounding box center [306, 264] width 613 height 528
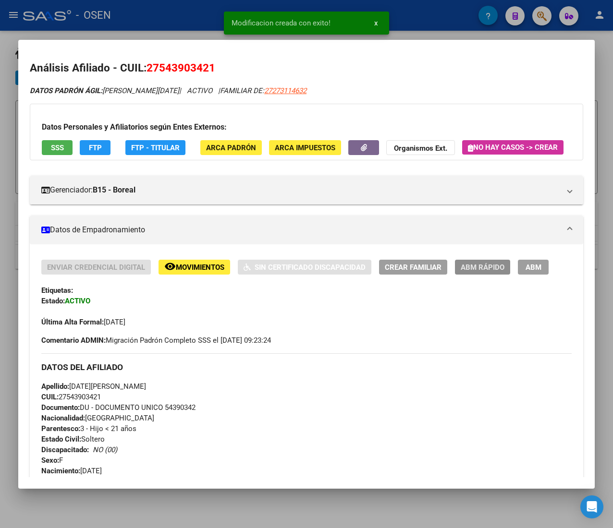
click at [477, 272] on span "ABM Rápido" at bounding box center [482, 267] width 44 height 9
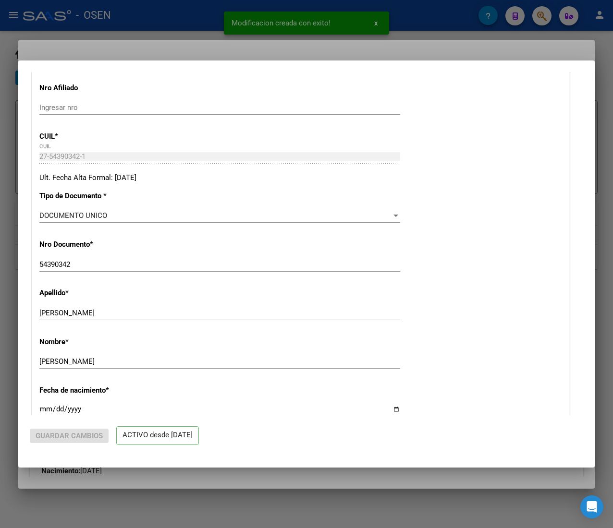
radio input "true"
type input "30-71039061-0"
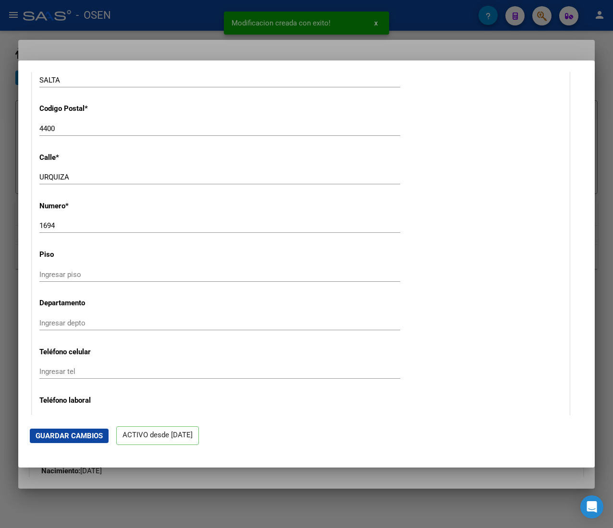
scroll to position [1152, 0]
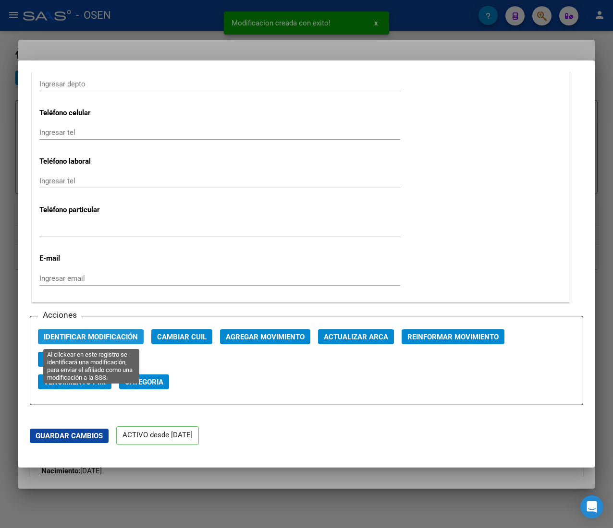
click at [104, 341] on span "Identificar Modificación" at bounding box center [91, 337] width 94 height 9
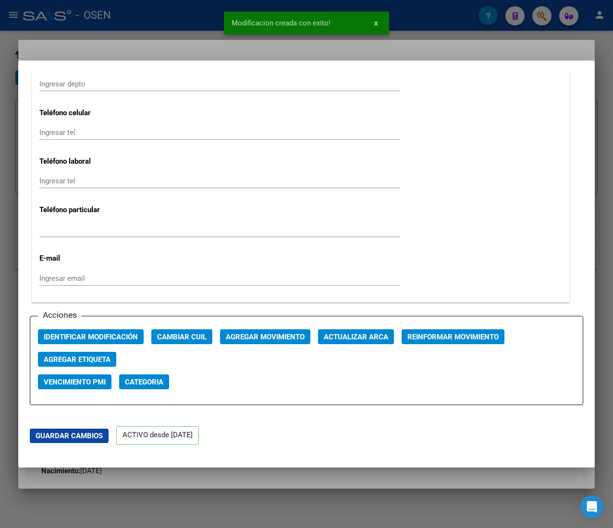
drag, startPoint x: 146, startPoint y: 26, endPoint x: 131, endPoint y: 27, distance: 14.9
click at [145, 26] on div at bounding box center [306, 264] width 613 height 528
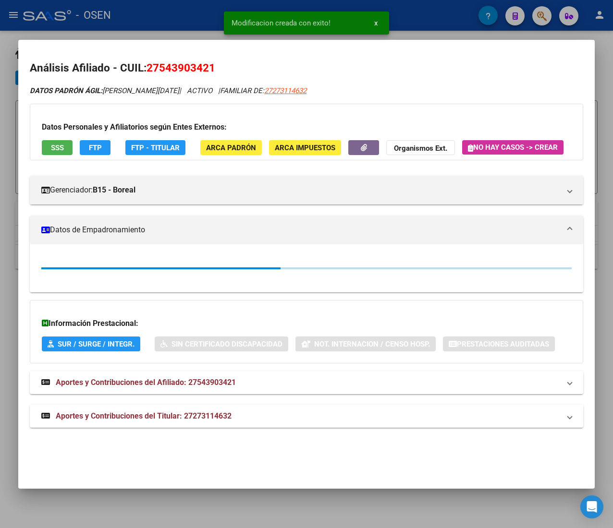
click at [160, 23] on div at bounding box center [306, 264] width 613 height 528
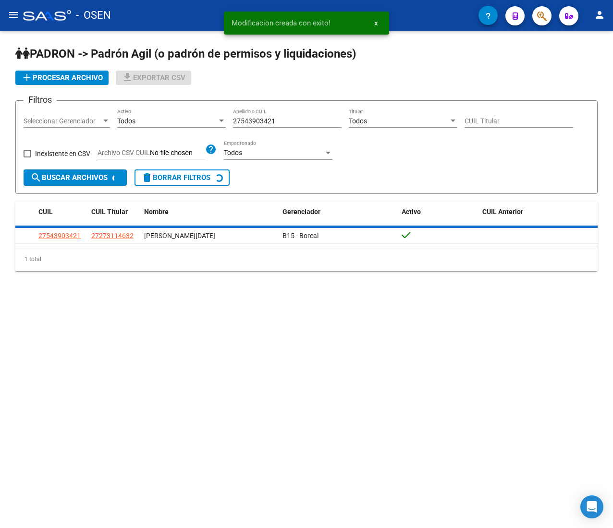
drag, startPoint x: 294, startPoint y: 122, endPoint x: 148, endPoint y: 107, distance: 146.8
click at [162, 108] on form "Filtros Seleccionar Gerenciador Seleccionar Gerenciador Todos Activo 2754390342…" at bounding box center [306, 147] width 582 height 94
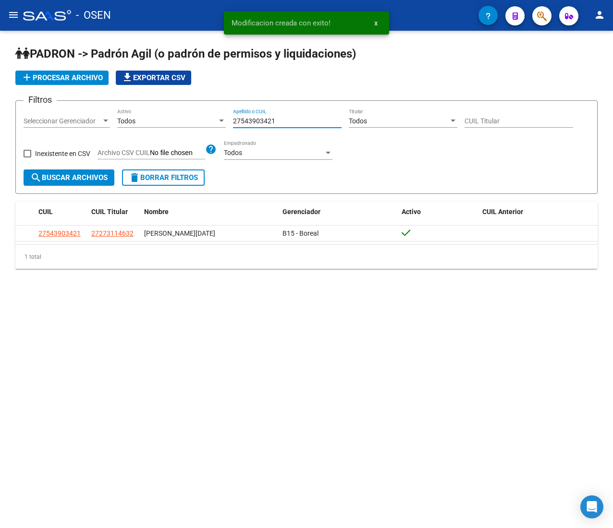
paste input "0362801827"
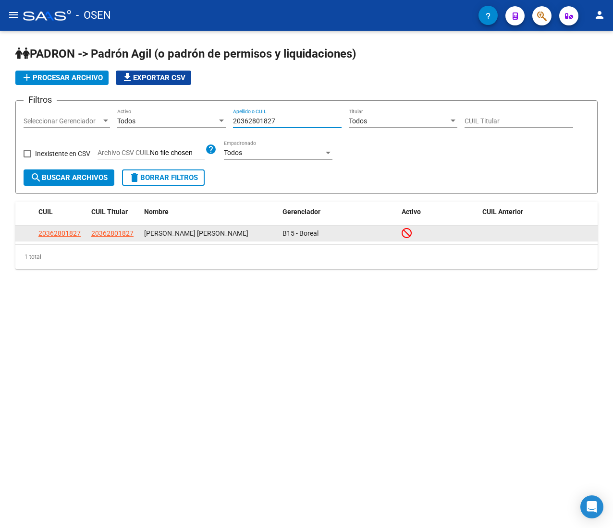
type input "20362801827"
click at [58, 230] on datatable-body-cell "20362801827" at bounding box center [61, 233] width 53 height 15
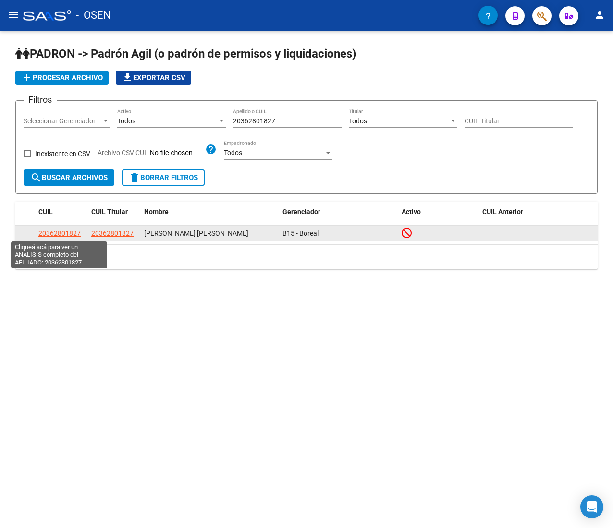
click at [60, 230] on span "20362801827" at bounding box center [59, 234] width 42 height 8
type textarea "20362801827"
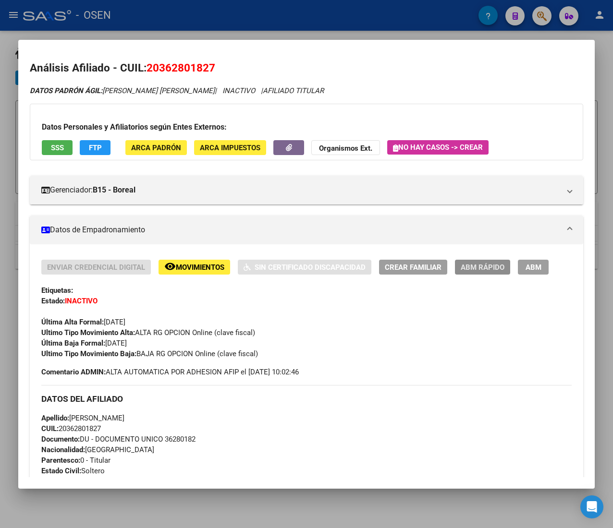
click at [471, 267] on span "ABM Rápido" at bounding box center [482, 267] width 44 height 9
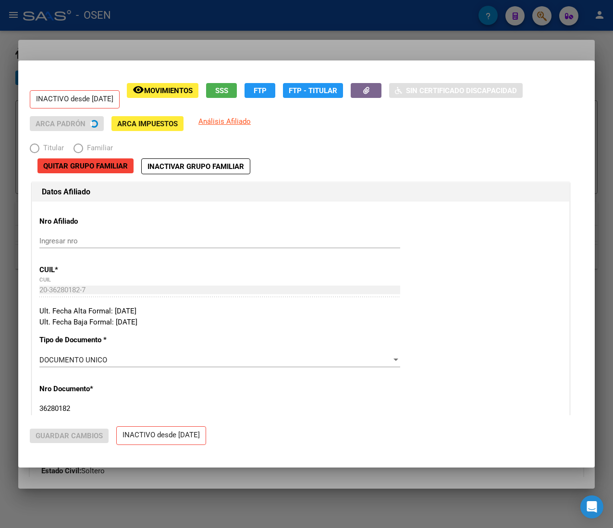
radio input "true"
type input "30-71050820-4"
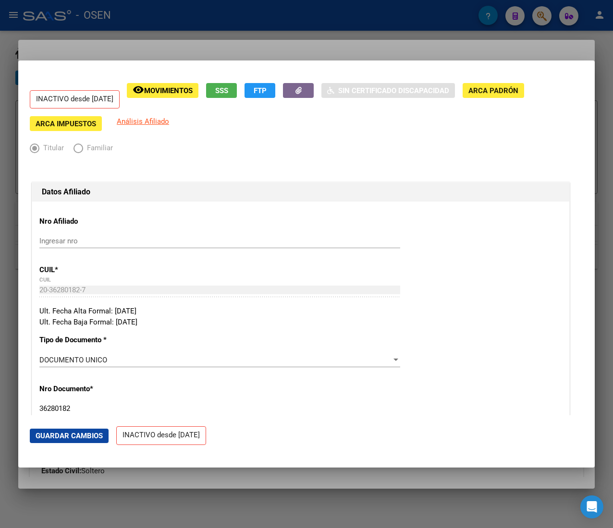
click at [164, 23] on div at bounding box center [306, 264] width 613 height 528
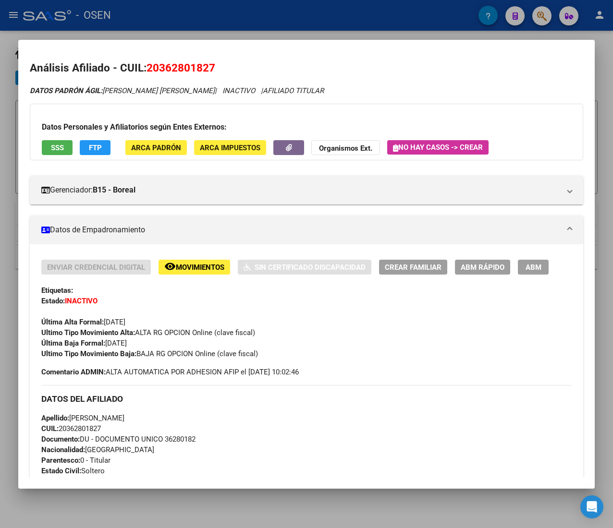
click at [204, 41] on mat-dialog-container "Análisis Afiliado - CUIL: 20362801827 DATOS PADRÓN ÁGIL: ORQUERA DIEGO EZEQUIEL…" at bounding box center [306, 264] width 576 height 449
click at [256, 14] on div at bounding box center [306, 264] width 613 height 528
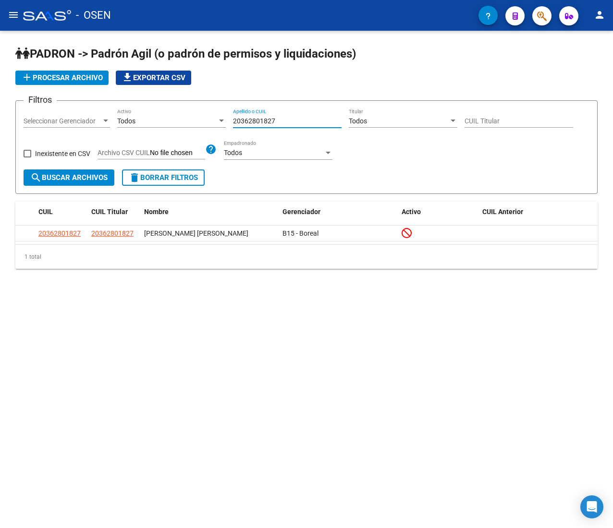
drag, startPoint x: 286, startPoint y: 124, endPoint x: 126, endPoint y: 108, distance: 161.2
click at [126, 108] on form "Filtros Seleccionar Gerenciador Seleccionar Gerenciador Todos Activo 2036280182…" at bounding box center [306, 147] width 582 height 94
paste input "7543906900"
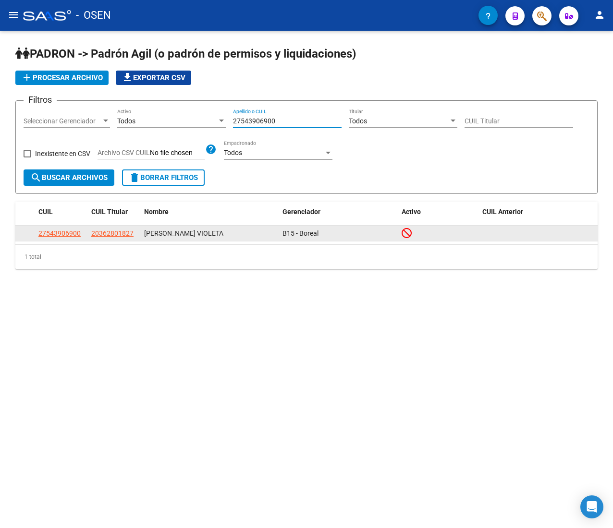
type input "27543906900"
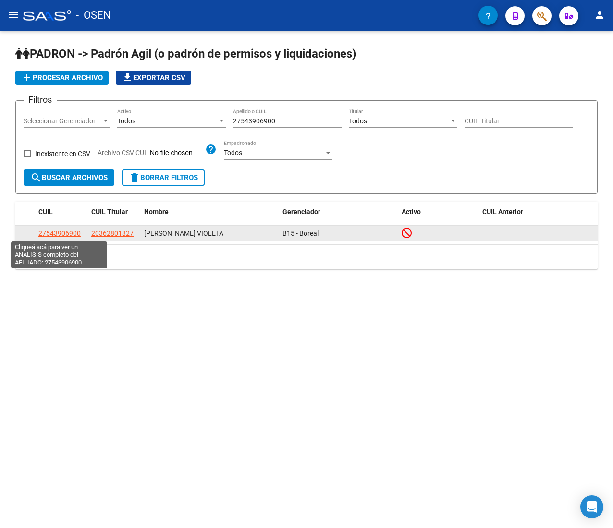
click at [44, 234] on span "27543906900" at bounding box center [59, 234] width 42 height 8
type textarea "27543906900"
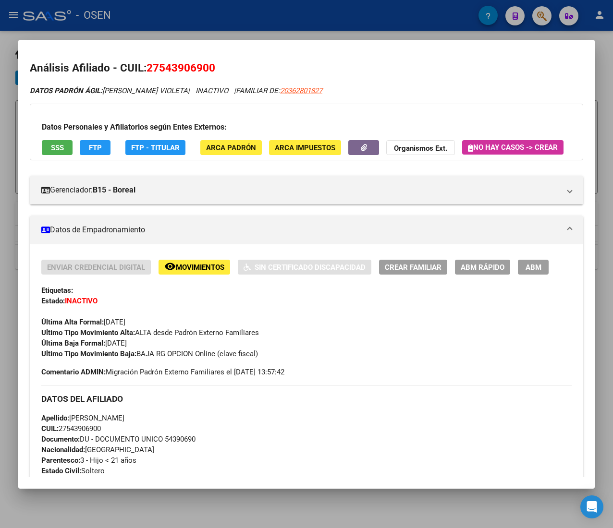
click at [185, 25] on div at bounding box center [306, 264] width 613 height 528
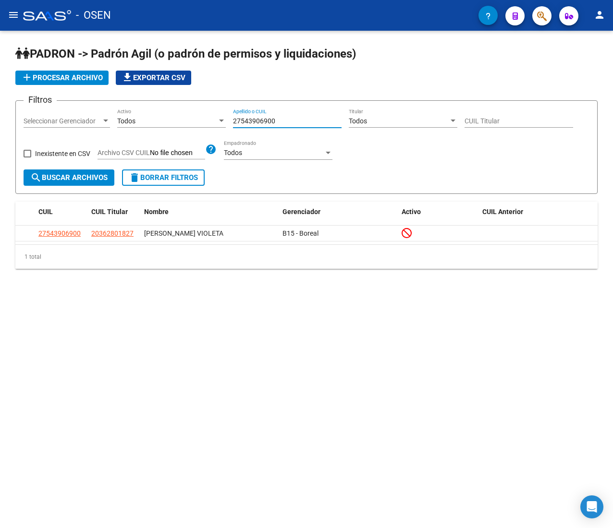
drag, startPoint x: 269, startPoint y: 118, endPoint x: 198, endPoint y: 113, distance: 70.8
click at [198, 113] on div "Filtros Seleccionar Gerenciador Seleccionar Gerenciador Todos Activo 2754390690…" at bounding box center [307, 139] width 566 height 61
paste input "444768342"
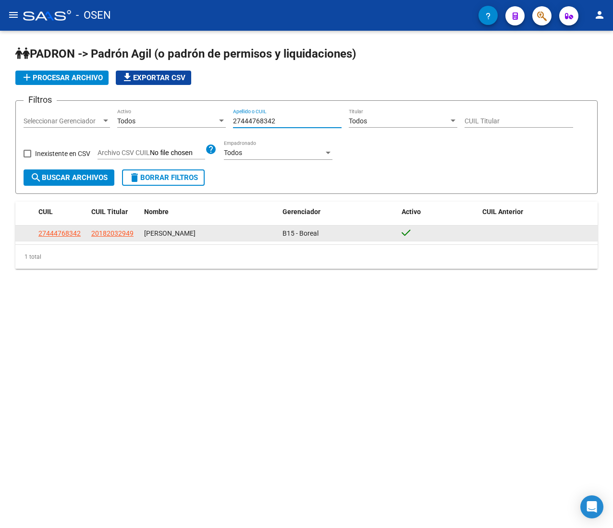
type input "27444768342"
click at [49, 227] on datatable-body-cell "27444768342" at bounding box center [61, 233] width 53 height 15
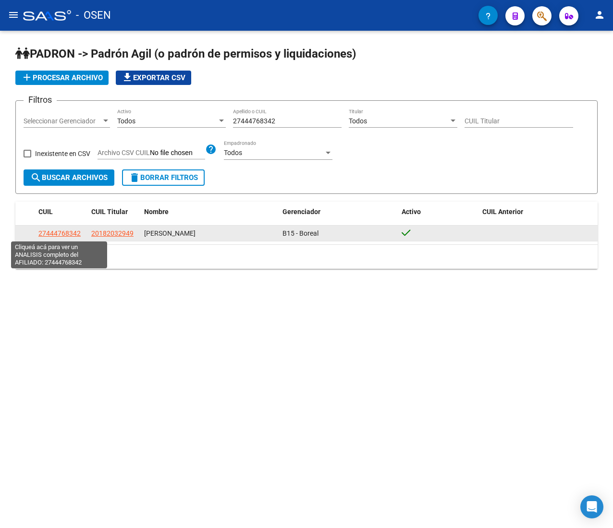
click at [50, 233] on span "27444768342" at bounding box center [59, 234] width 42 height 8
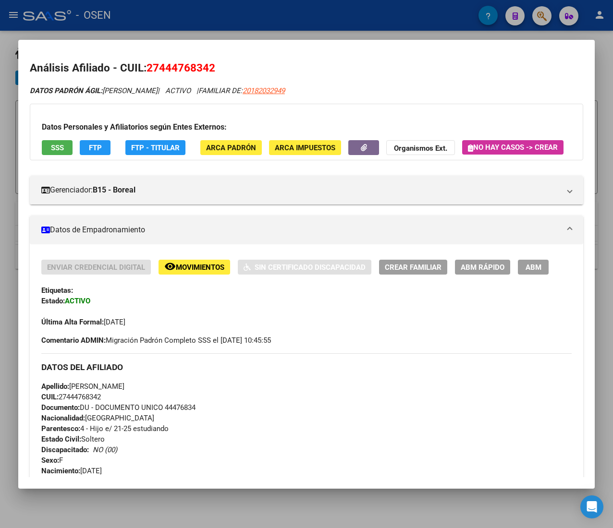
click at [285, 86] on span "20182032949" at bounding box center [263, 90] width 42 height 9
type textarea "20182032949"
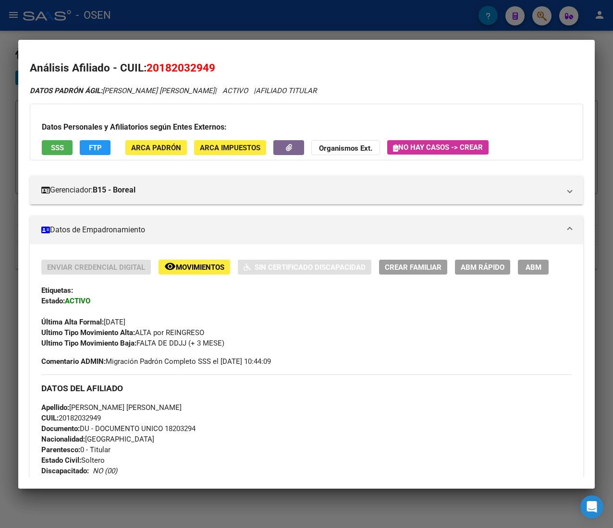
click at [472, 278] on div "Enviar Credencial Digital remove_red_eye Movimientos Sin Certificado Discapacid…" at bounding box center [306, 304] width 530 height 89
click at [473, 264] on span "ABM Rápido" at bounding box center [482, 267] width 44 height 9
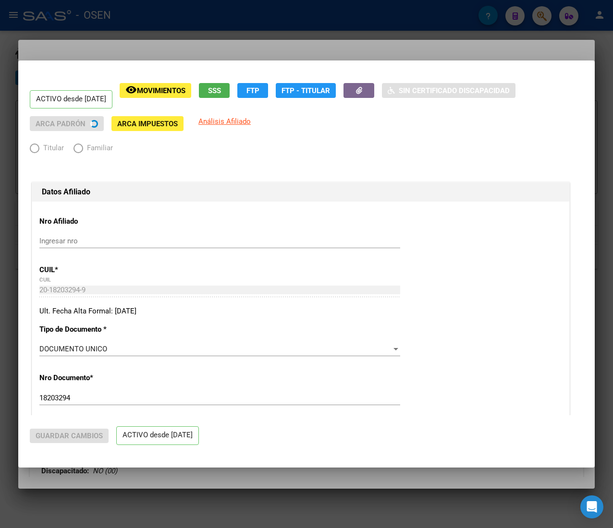
radio input "true"
type input "30-71110065-9"
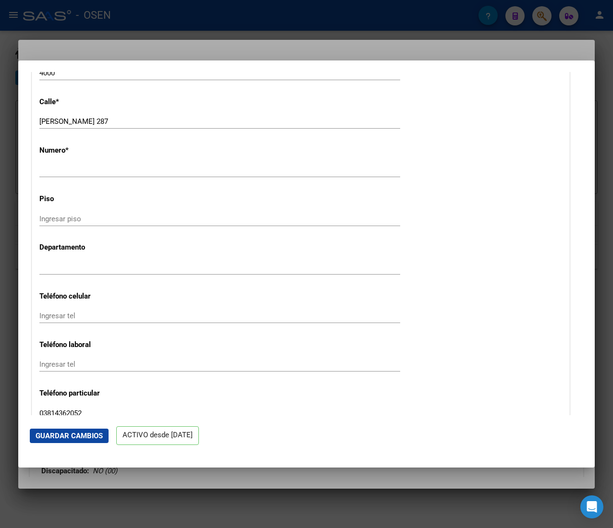
scroll to position [1248, 0]
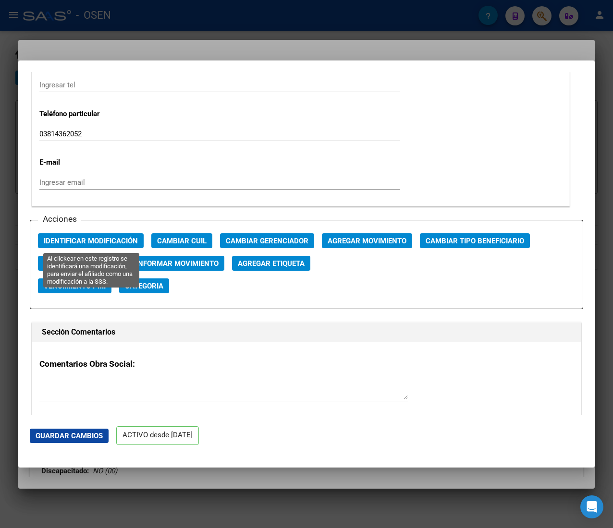
click at [112, 238] on span "Identificar Modificación" at bounding box center [91, 241] width 94 height 9
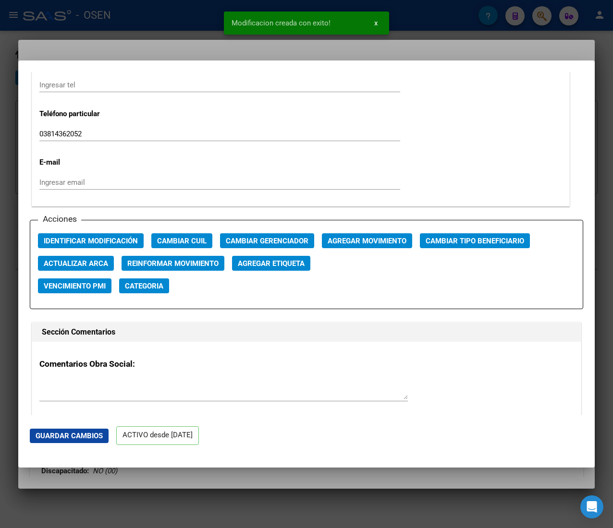
drag, startPoint x: 141, startPoint y: 38, endPoint x: 153, endPoint y: 22, distance: 19.6
click at [141, 37] on div at bounding box center [306, 264] width 613 height 528
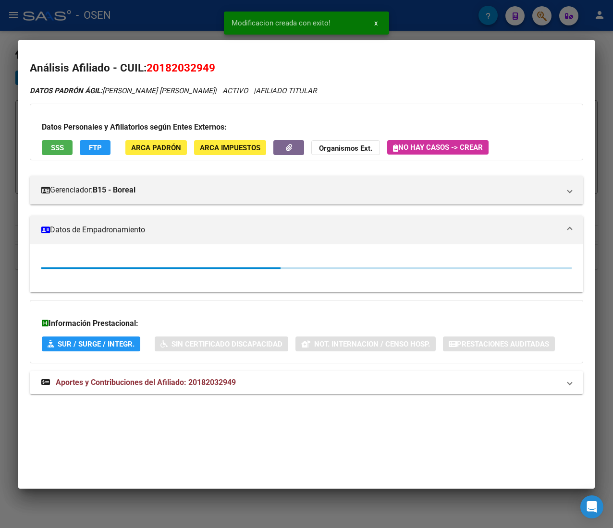
click at [154, 19] on div at bounding box center [306, 264] width 613 height 528
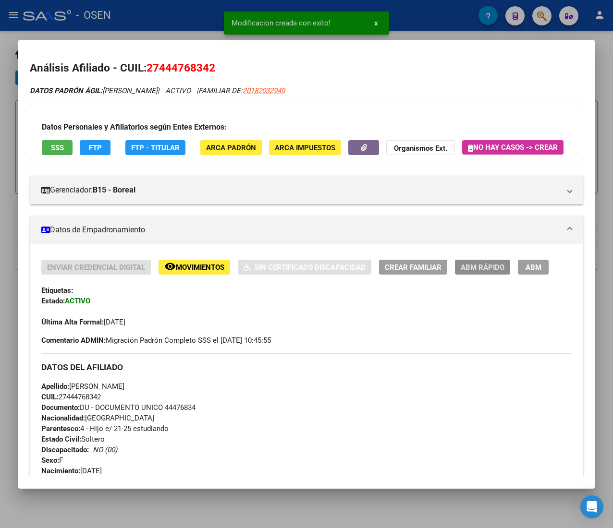
click at [490, 272] on span "ABM Rápido" at bounding box center [482, 267] width 44 height 9
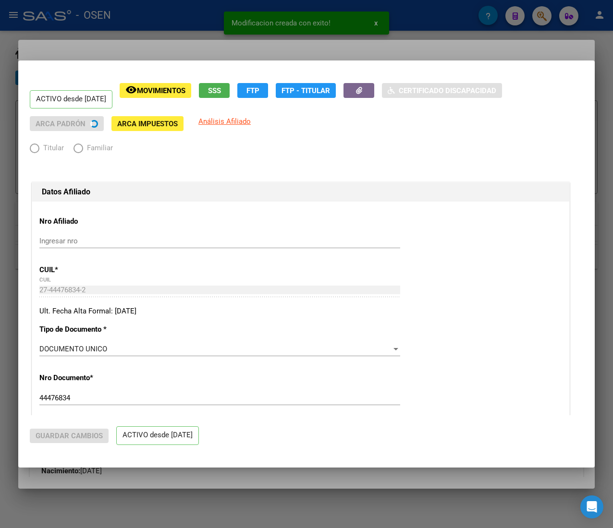
radio input "true"
type input "30-71110065-9"
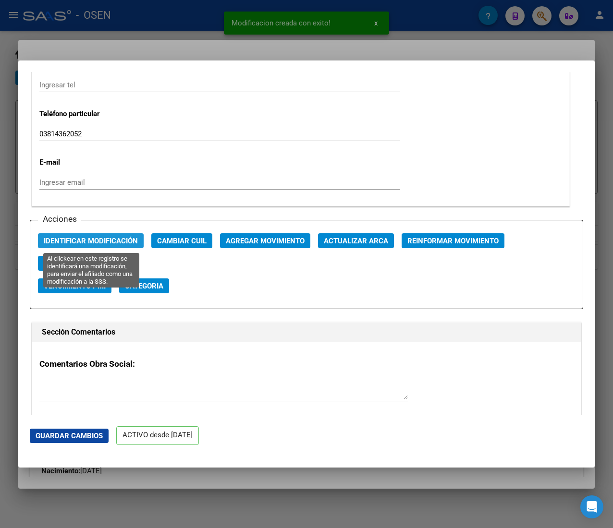
click at [95, 243] on span "Identificar Modificación" at bounding box center [91, 241] width 94 height 9
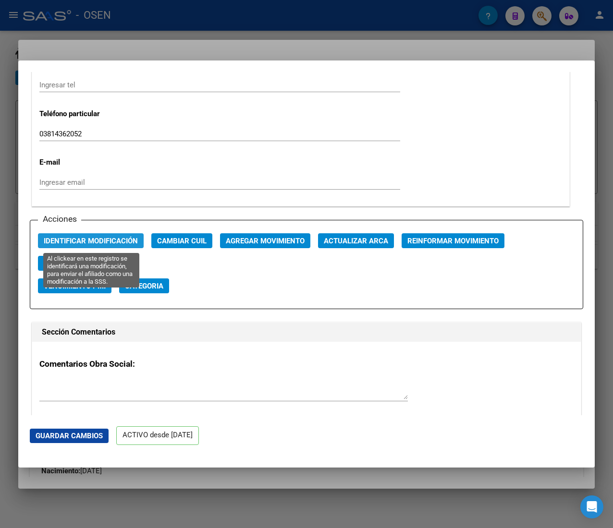
click at [107, 243] on span "Identificar Modificación" at bounding box center [91, 241] width 94 height 9
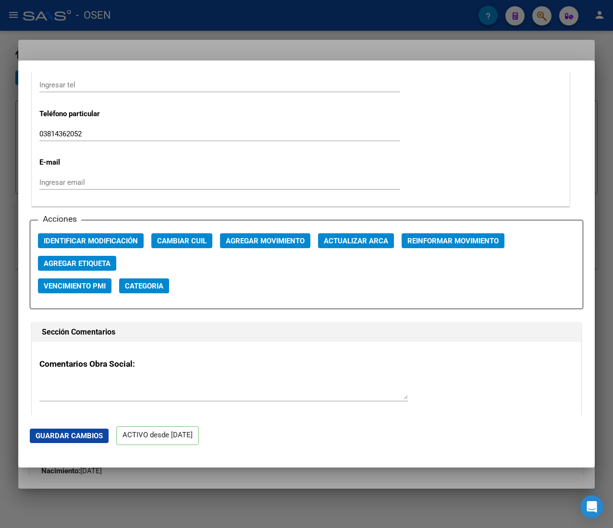
click at [189, 23] on div at bounding box center [306, 264] width 613 height 528
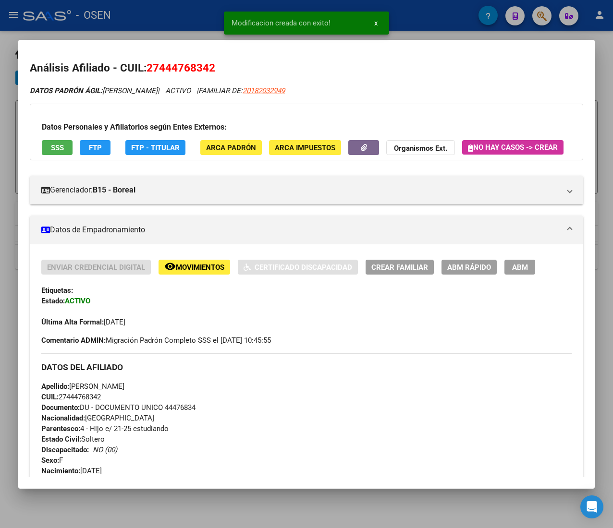
click at [185, 23] on div at bounding box center [306, 264] width 613 height 528
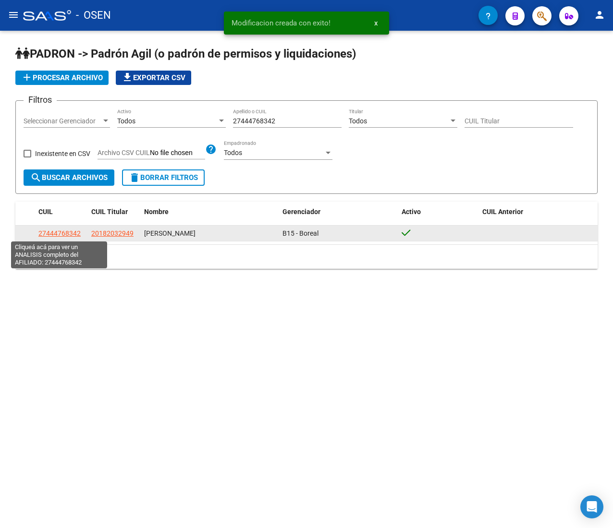
click at [59, 234] on span "27444768342" at bounding box center [59, 234] width 42 height 8
type textarea "27444768342"
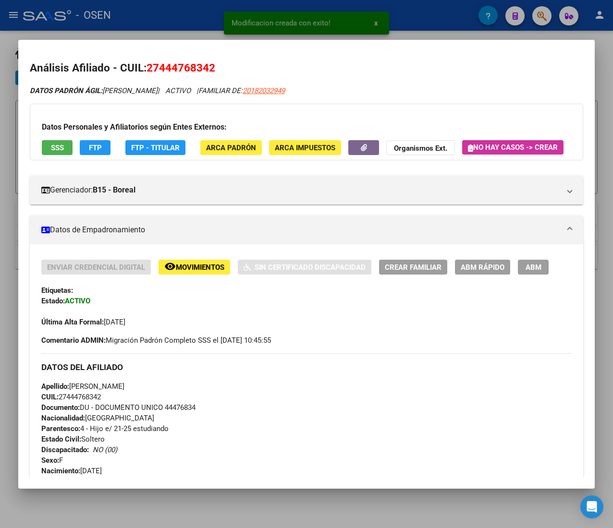
click at [457, 275] on button "ABM Rápido" at bounding box center [482, 267] width 55 height 15
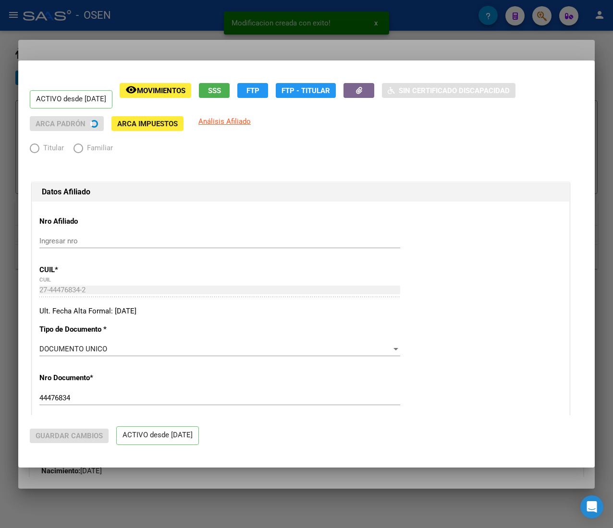
radio input "true"
type input "30-71110065-9"
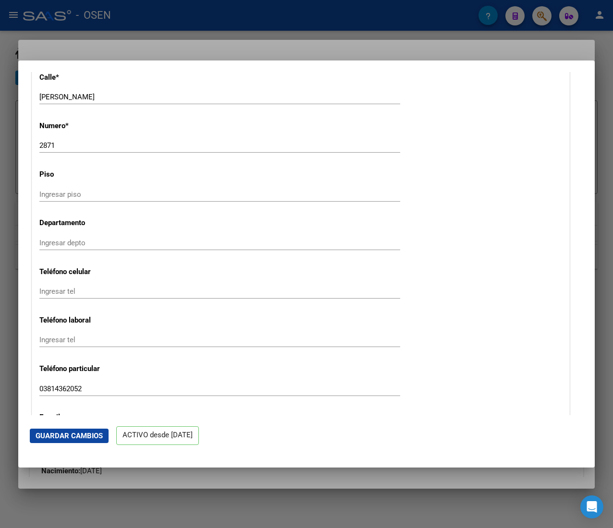
scroll to position [1152, 0]
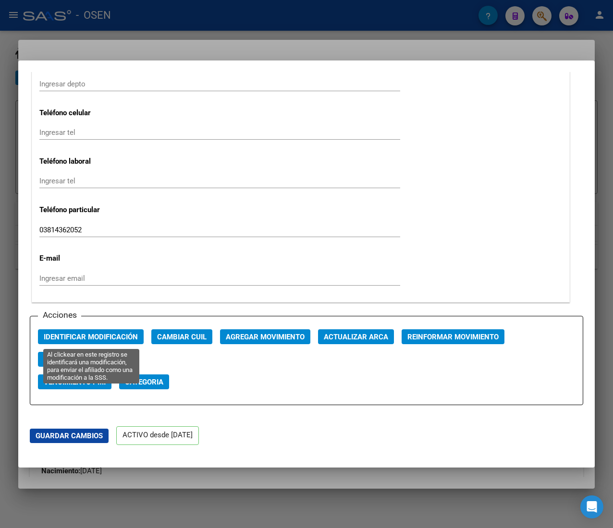
click at [121, 334] on span "Identificar Modificación" at bounding box center [91, 337] width 94 height 9
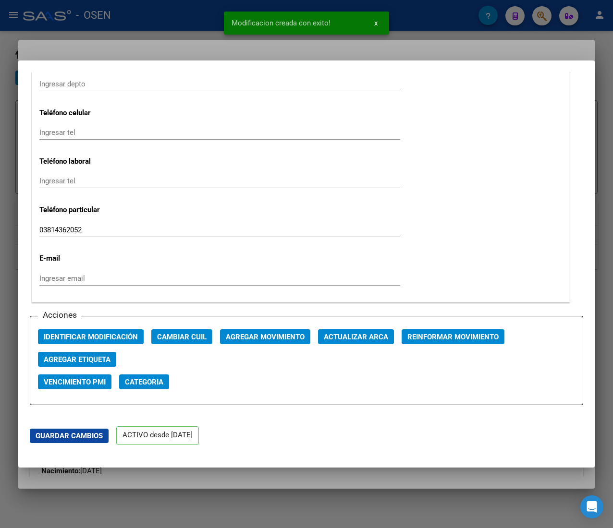
click at [148, 16] on div at bounding box center [306, 264] width 613 height 528
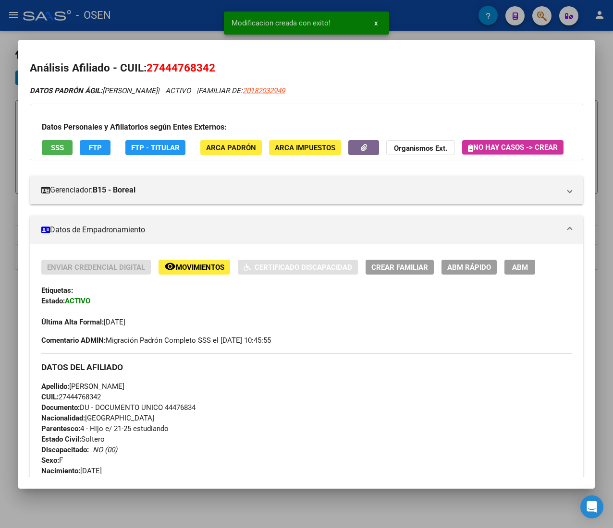
click at [148, 16] on div at bounding box center [306, 264] width 613 height 528
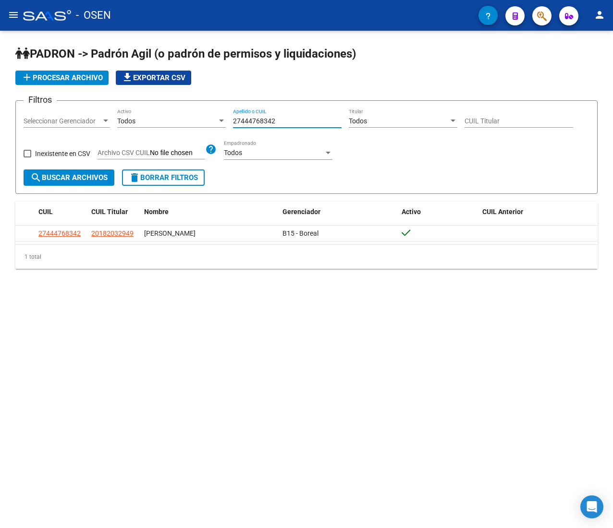
drag, startPoint x: 290, startPoint y: 120, endPoint x: 176, endPoint y: 124, distance: 114.8
click at [176, 123] on div "Filtros Seleccionar Gerenciador Seleccionar Gerenciador Todos Activo 2744476834…" at bounding box center [307, 139] width 566 height 61
paste input "0595306834"
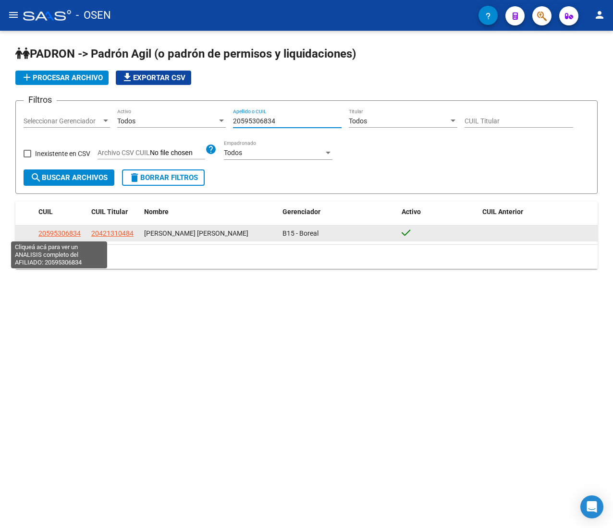
type input "20595306834"
click at [51, 234] on span "20595306834" at bounding box center [59, 234] width 42 height 8
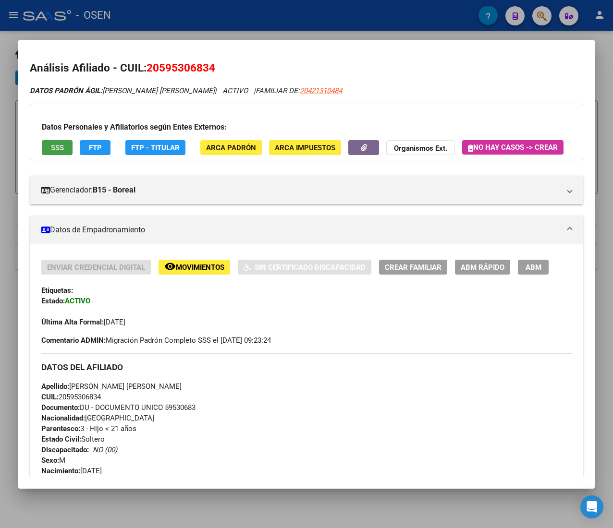
click at [56, 144] on span "SSS" at bounding box center [57, 148] width 13 height 9
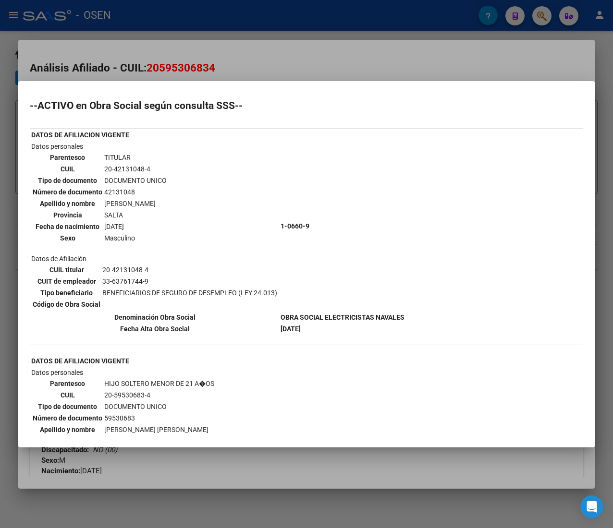
click at [234, 146] on td "Datos personales Parentesco TITULAR CUIL 20-42131048-4 Tipo de documento DOCUME…" at bounding box center [155, 226] width 248 height 170
click at [270, 17] on div at bounding box center [306, 264] width 613 height 528
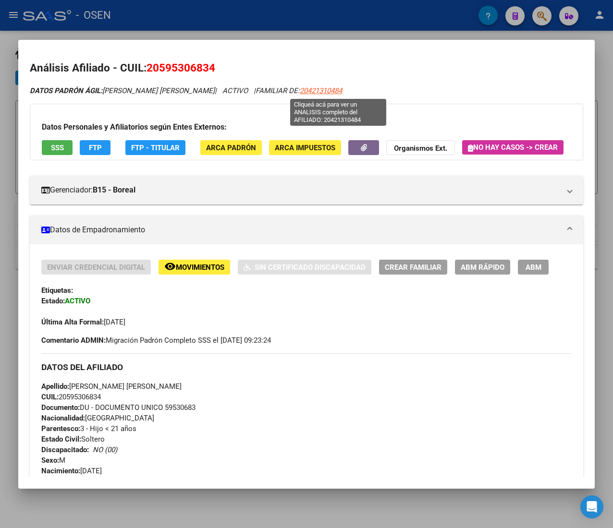
click at [342, 91] on span "20421310484" at bounding box center [321, 90] width 42 height 9
type textarea "20421310484"
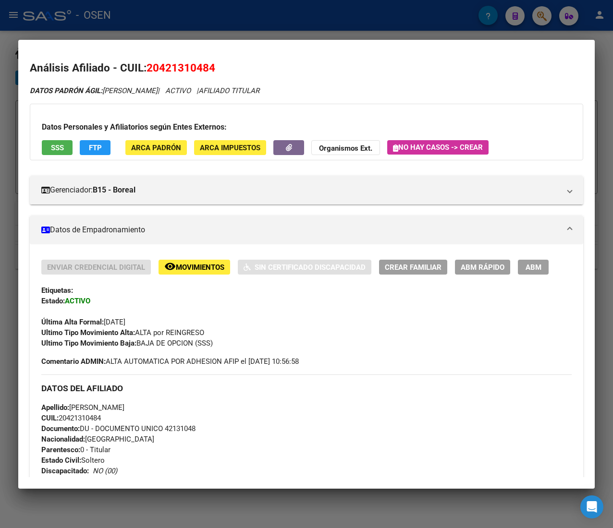
click at [485, 266] on span "ABM Rápido" at bounding box center [482, 267] width 44 height 9
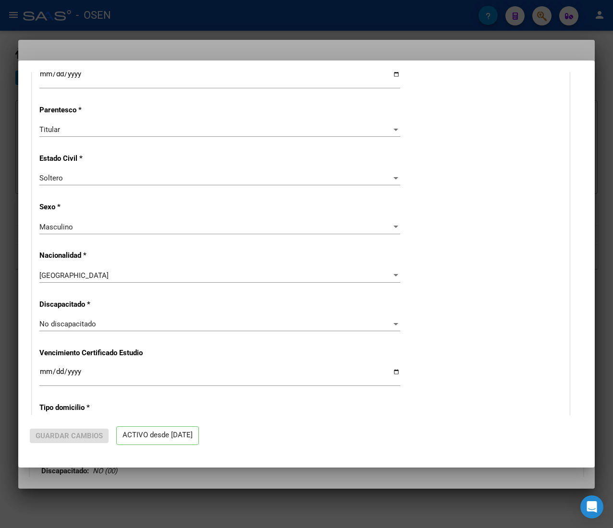
radio input "true"
type input "30-71116251-4"
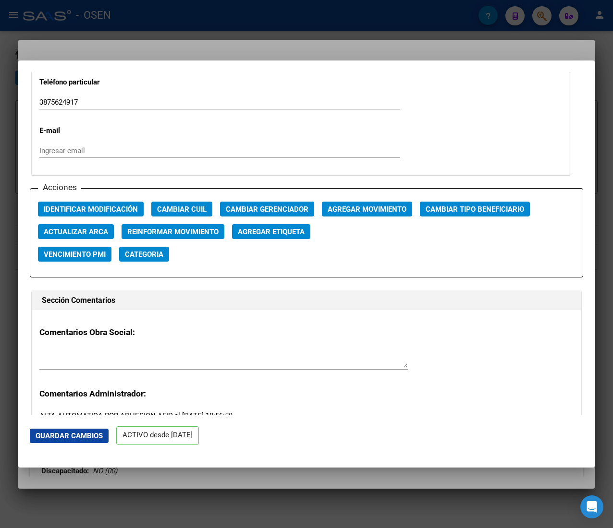
scroll to position [1248, 0]
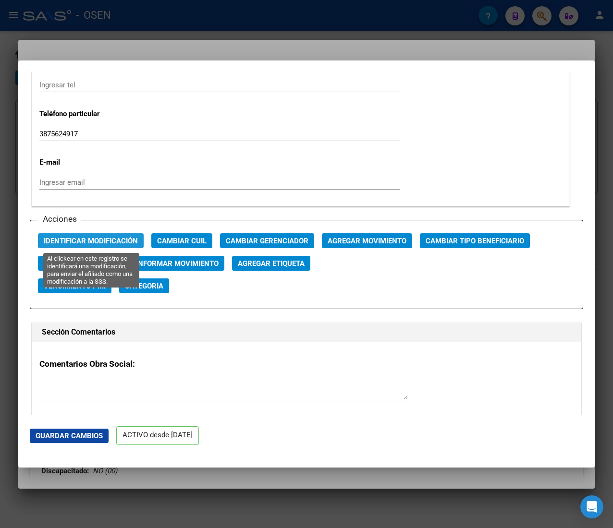
click at [103, 239] on span "Identificar Modificación" at bounding box center [91, 241] width 94 height 9
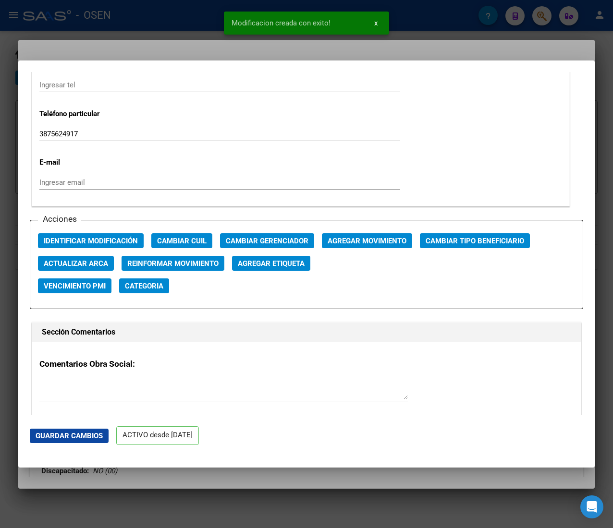
click at [149, 19] on div at bounding box center [306, 264] width 613 height 528
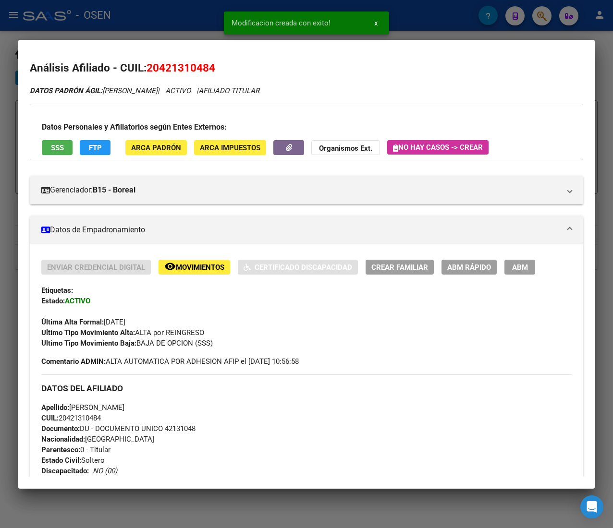
click at [149, 19] on div at bounding box center [306, 264] width 613 height 528
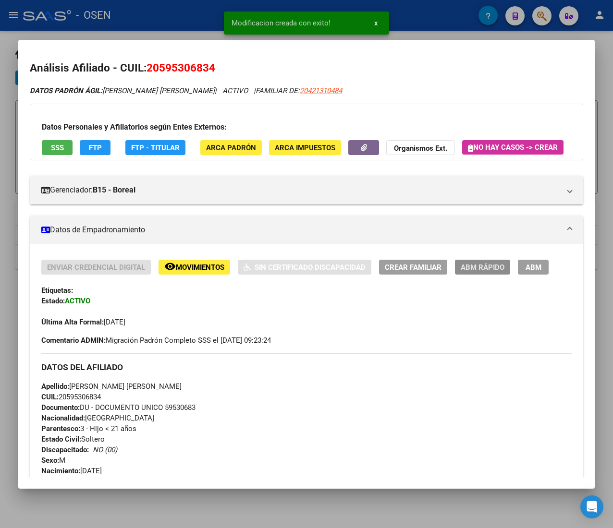
click at [466, 272] on span "ABM Rápido" at bounding box center [482, 267] width 44 height 9
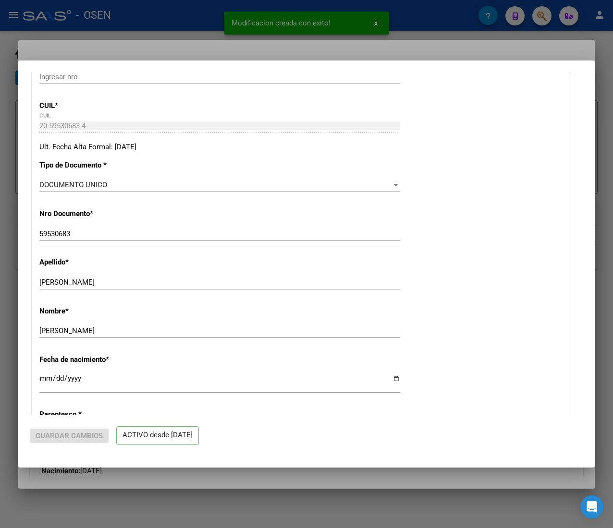
radio input "true"
type input "30-71116251-4"
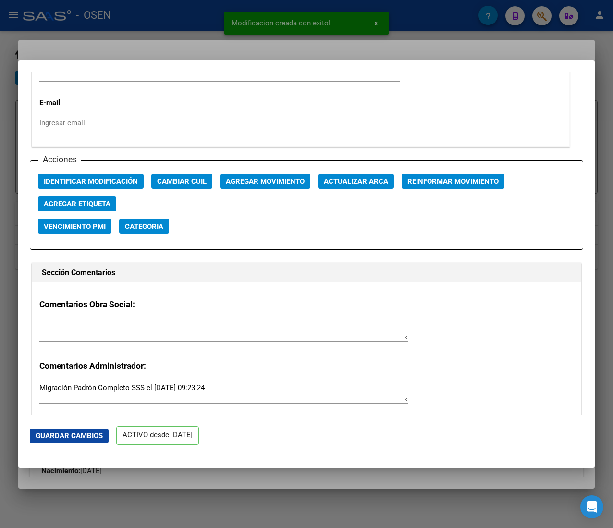
scroll to position [1344, 0]
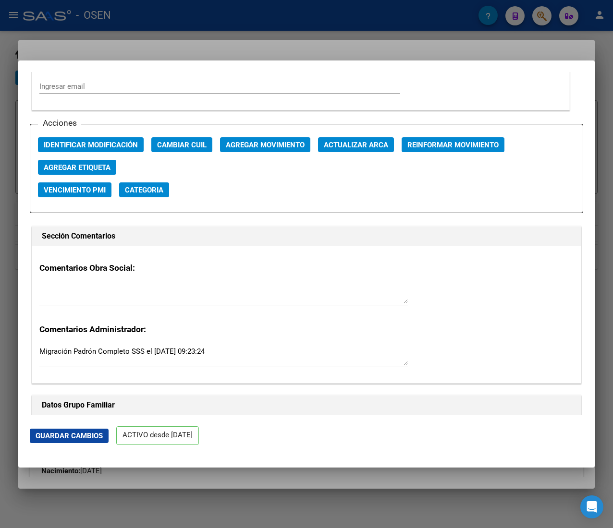
drag, startPoint x: 108, startPoint y: 134, endPoint x: 99, endPoint y: 142, distance: 11.6
click at [106, 135] on div "Acciones Identificar Modificación Cambiar CUIL Agregar Movimiento Actualizar AR…" at bounding box center [306, 169] width 553 height 90
click at [99, 142] on span "Identificar Modificación" at bounding box center [91, 145] width 94 height 9
click at [106, 128] on div "Acciones Identificar Modificación Cambiar CUIL Agregar Movimiento Actualizar AR…" at bounding box center [306, 169] width 553 height 90
click at [112, 145] on span "Identificar Modificación" at bounding box center [91, 145] width 94 height 9
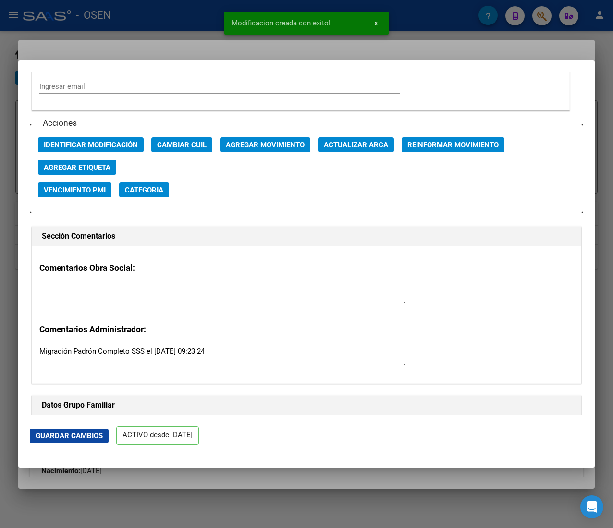
click at [133, 20] on div at bounding box center [306, 264] width 613 height 528
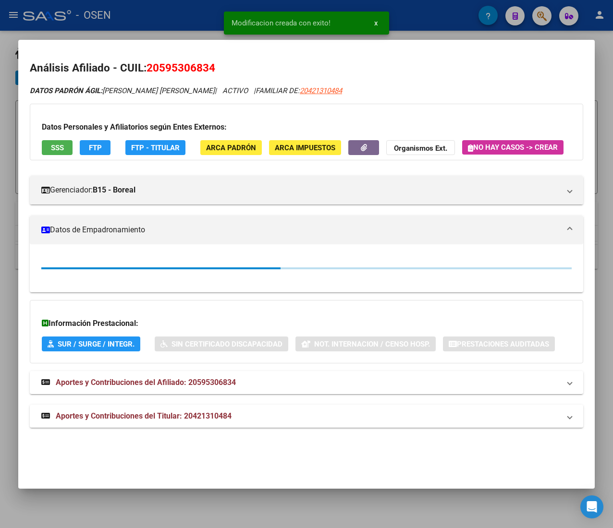
click at [133, 20] on div at bounding box center [306, 264] width 613 height 528
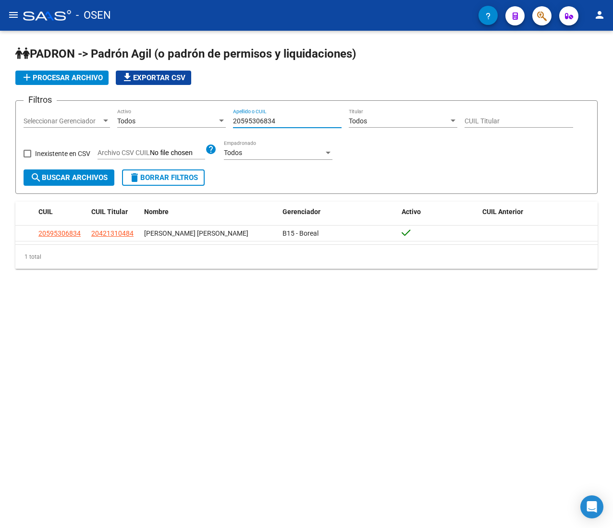
drag, startPoint x: 279, startPoint y: 120, endPoint x: 179, endPoint y: 121, distance: 100.3
click at [180, 121] on div "Filtros Seleccionar Gerenciador Seleccionar Gerenciador Todos Activo 2059530683…" at bounding box center [307, 139] width 566 height 61
paste input "7583990300"
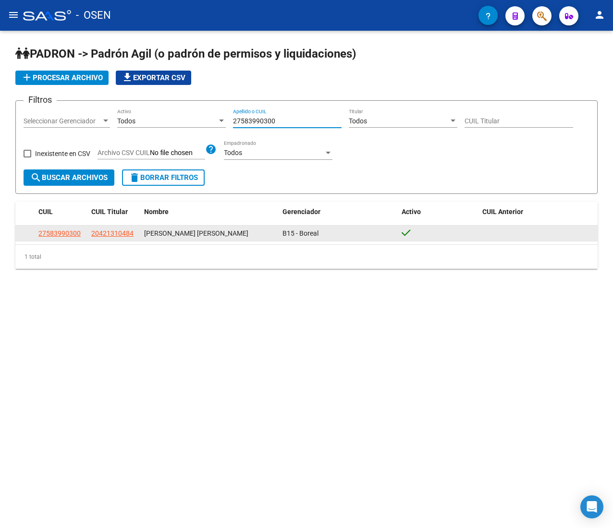
type input "27583990300"
click at [69, 233] on span "27583990300" at bounding box center [59, 234] width 42 height 8
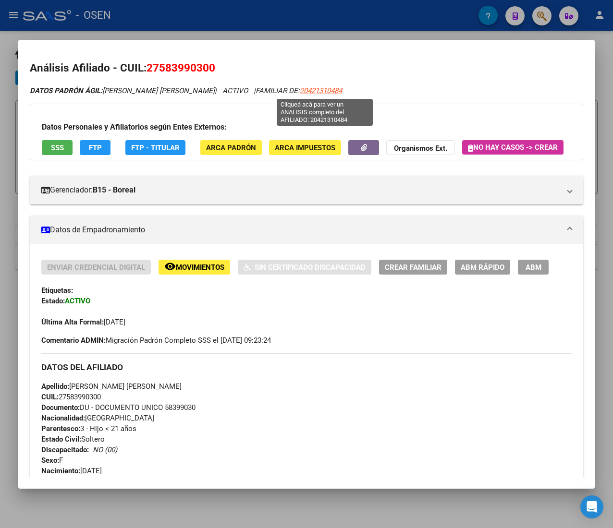
click at [312, 92] on span "20421310484" at bounding box center [321, 90] width 42 height 9
type textarea "20421310484"
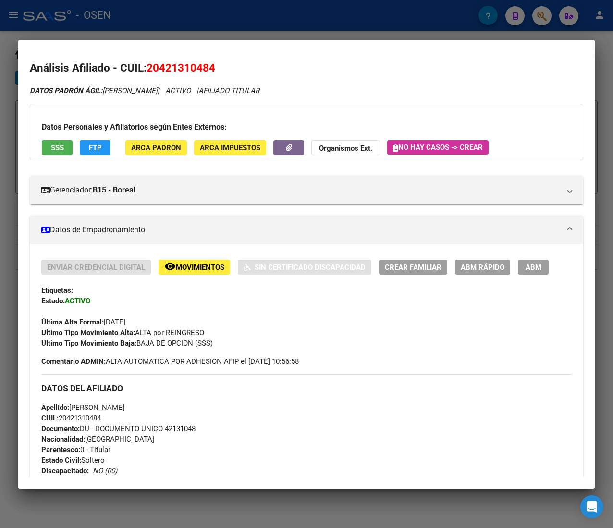
click at [485, 263] on span "ABM Rápido" at bounding box center [482, 267] width 44 height 9
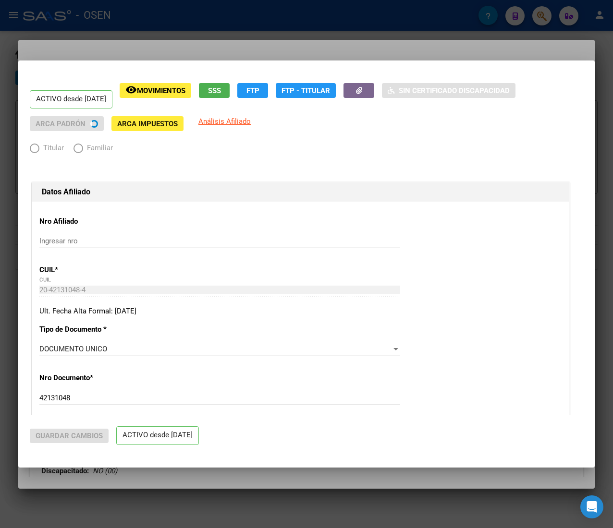
radio input "true"
type input "30-71116251-4"
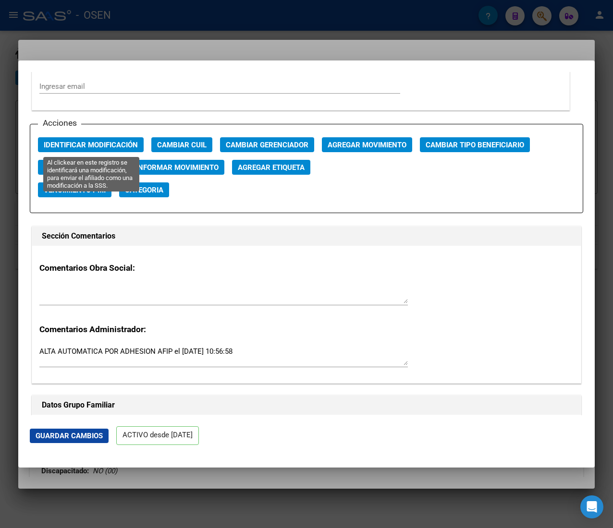
click at [112, 145] on span "Identificar Modificación" at bounding box center [91, 145] width 94 height 9
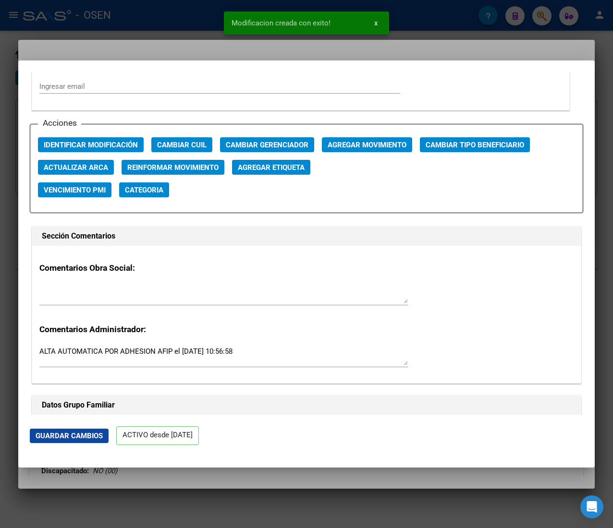
click at [132, 19] on div at bounding box center [306, 264] width 613 height 528
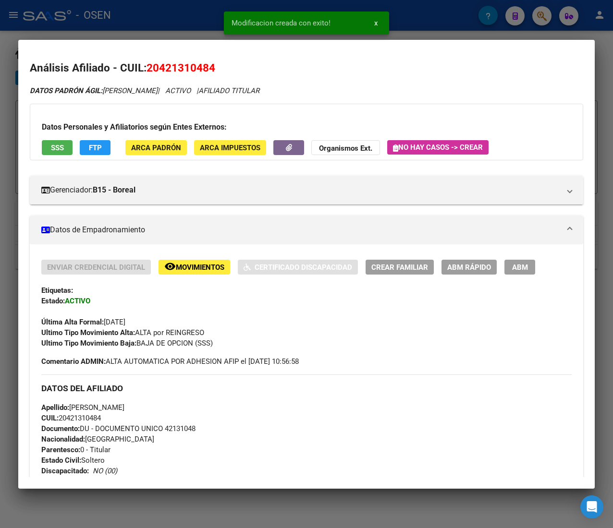
click at [132, 19] on div at bounding box center [306, 264] width 613 height 528
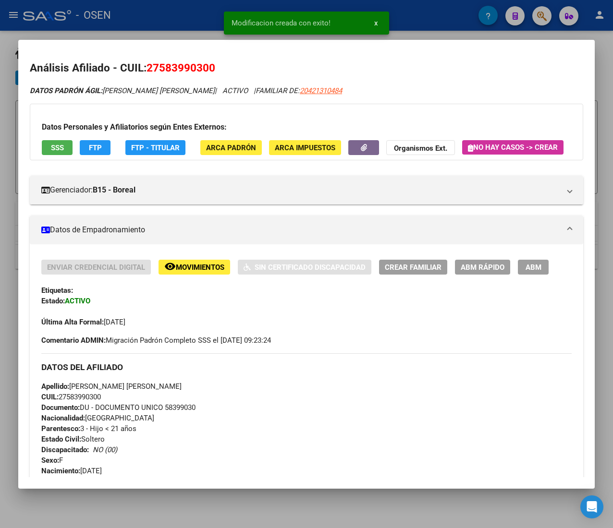
click at [468, 272] on span "ABM Rápido" at bounding box center [482, 267] width 44 height 9
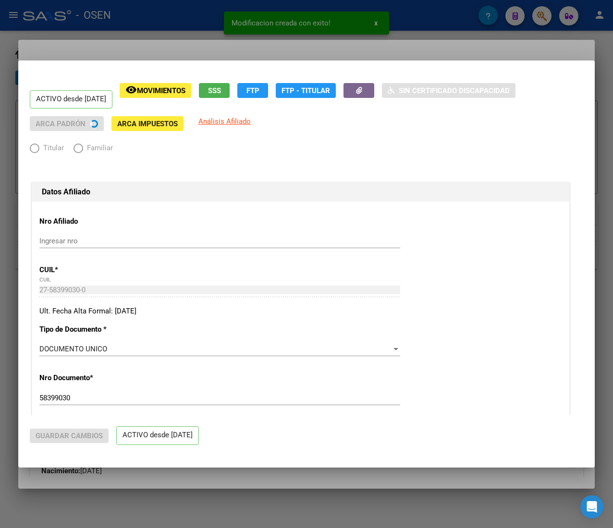
radio input "true"
type input "30-71116251-4"
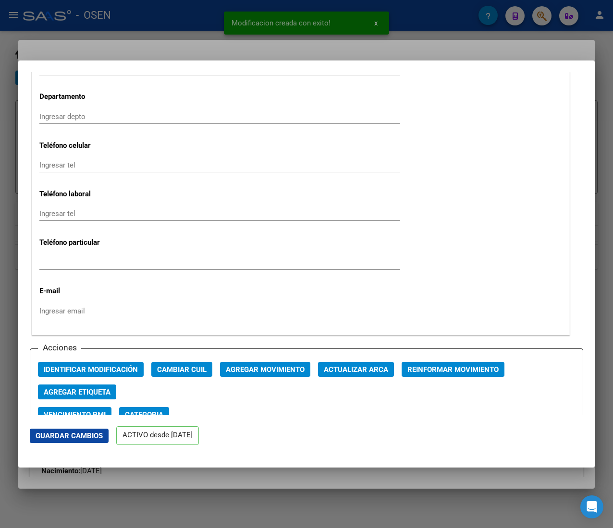
scroll to position [1152, 0]
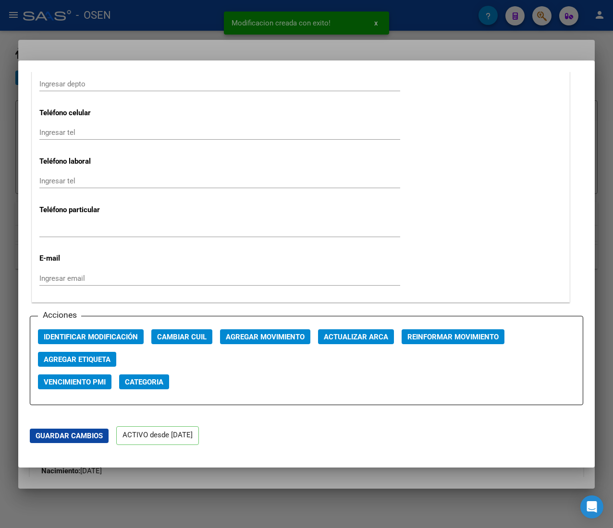
click at [133, 335] on span "Identificar Modificación" at bounding box center [91, 337] width 94 height 9
click at [156, 32] on div at bounding box center [306, 264] width 613 height 528
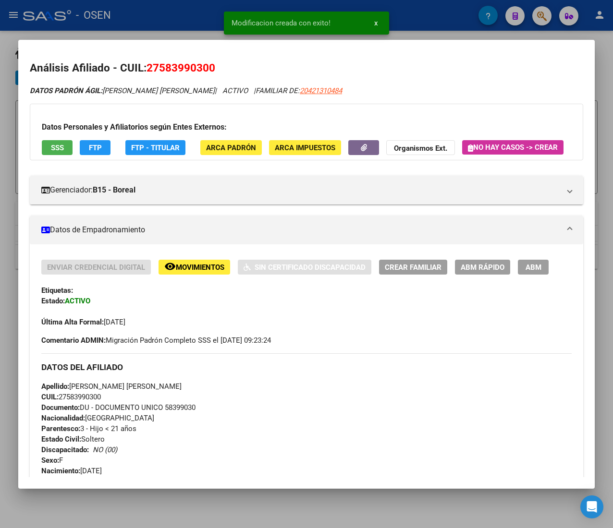
click at [156, 19] on div at bounding box center [306, 264] width 613 height 528
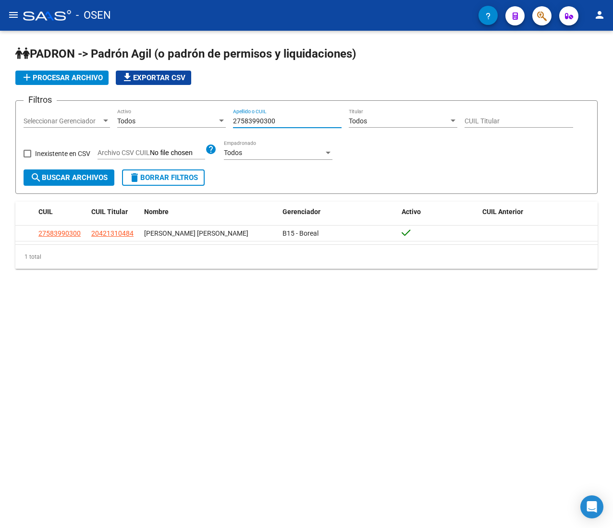
drag, startPoint x: 284, startPoint y: 119, endPoint x: 144, endPoint y: 113, distance: 140.3
click at [150, 111] on div "Filtros Seleccionar Gerenciador Seleccionar Gerenciador Todos Activo 2758399030…" at bounding box center [307, 139] width 566 height 61
paste input "707811191"
type input "27707811191"
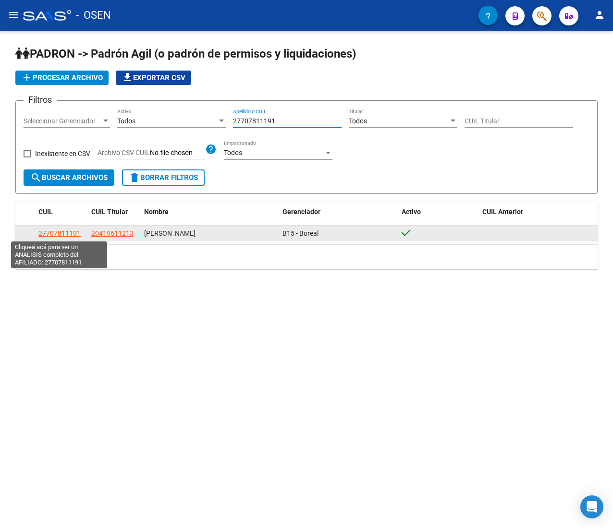
click at [70, 232] on span "27707811191" at bounding box center [59, 234] width 42 height 8
type textarea "27707811191"
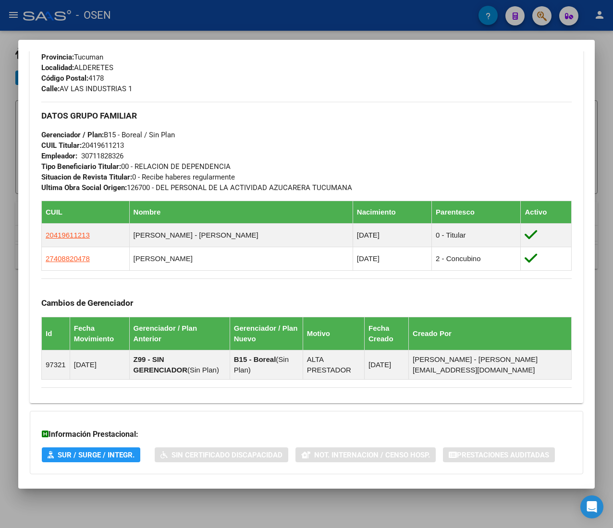
scroll to position [534, 0]
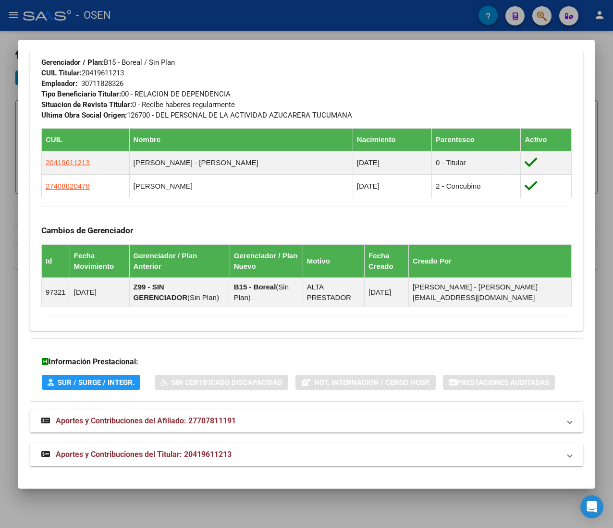
click at [201, 460] on mat-expansion-panel-header "Aportes y Contribuciones del Titular: 20419611213" at bounding box center [306, 454] width 553 height 23
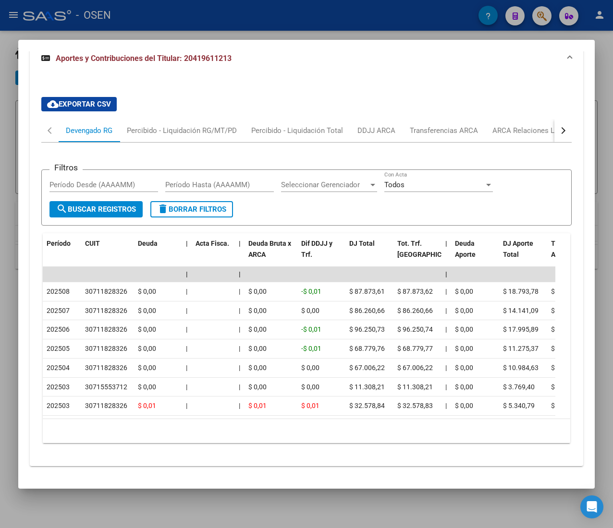
scroll to position [950, 0]
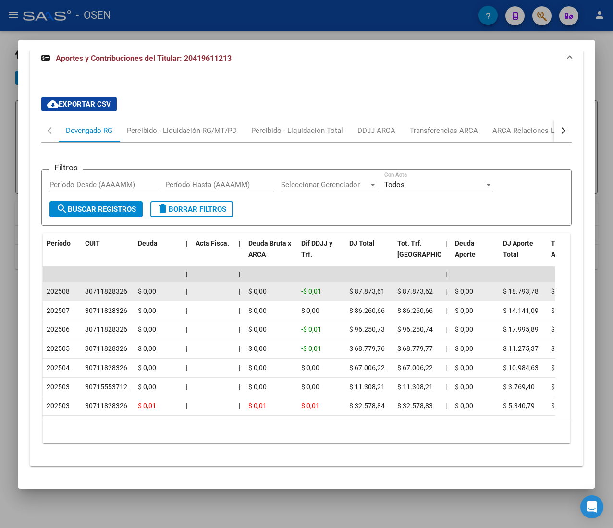
drag, startPoint x: 62, startPoint y: 272, endPoint x: 74, endPoint y: 274, distance: 11.7
click at [70, 286] on div "202508" at bounding box center [62, 291] width 31 height 11
click at [75, 286] on div "202508" at bounding box center [62, 291] width 31 height 11
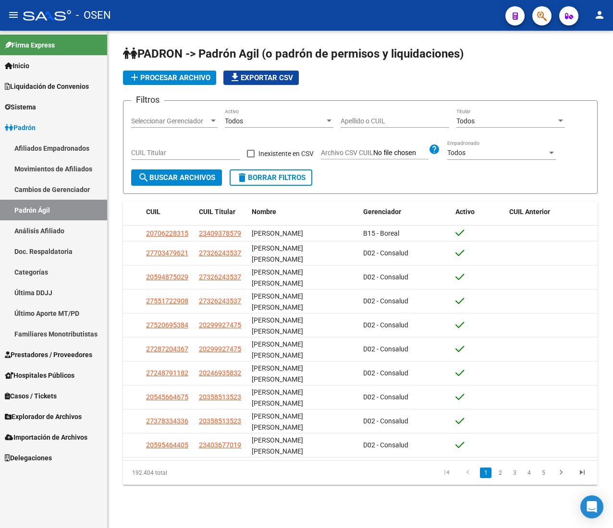
click at [10, 16] on mat-icon "menu" at bounding box center [14, 15] width 12 height 12
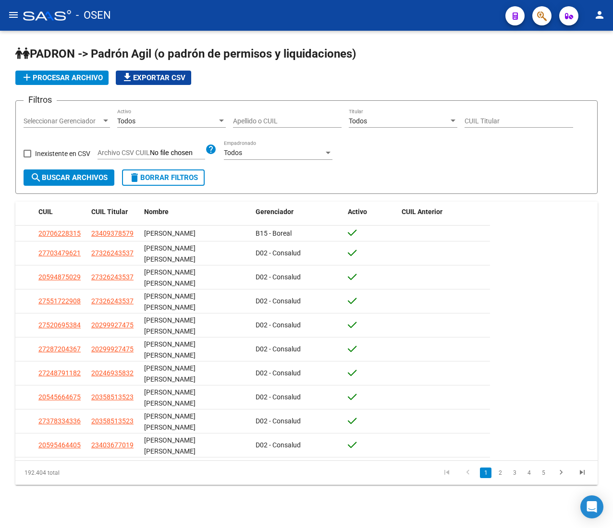
click at [287, 119] on input "Apellido o CUIL" at bounding box center [287, 121] width 109 height 8
paste input "27707811191"
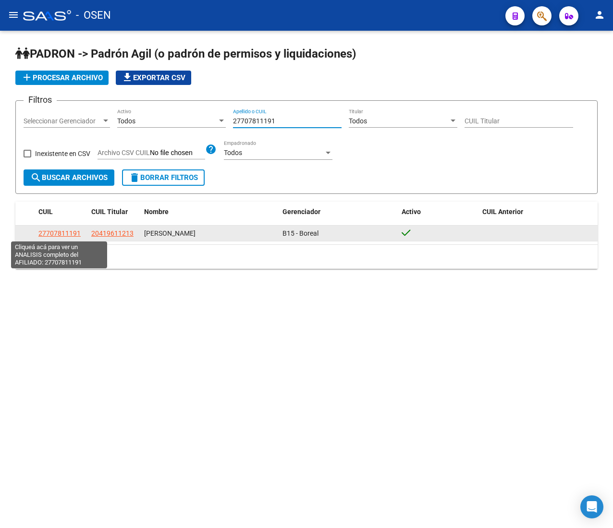
type input "27707811191"
click at [50, 230] on span "27707811191" at bounding box center [59, 234] width 42 height 8
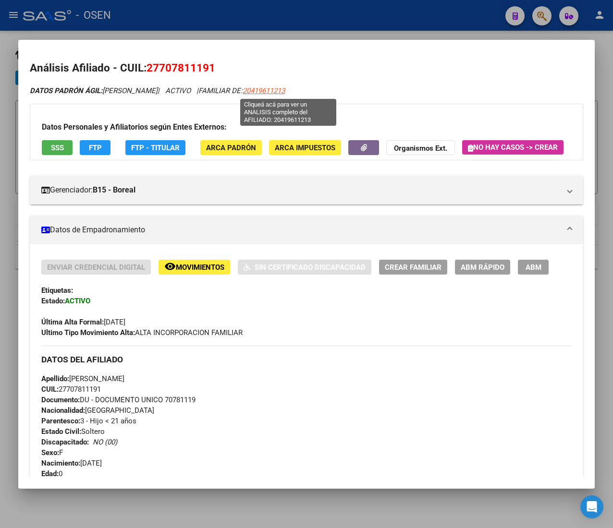
click at [283, 90] on span "20419611213" at bounding box center [263, 90] width 42 height 9
type textarea "20419611213"
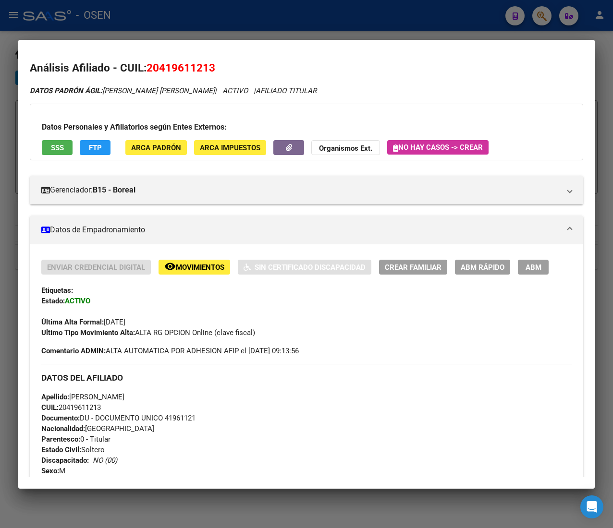
click at [475, 266] on span "ABM Rápido" at bounding box center [482, 267] width 44 height 9
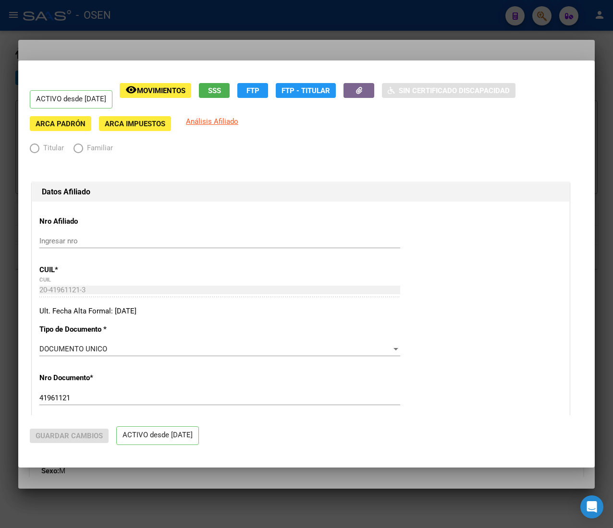
radio input "true"
type input "30-71182832-6"
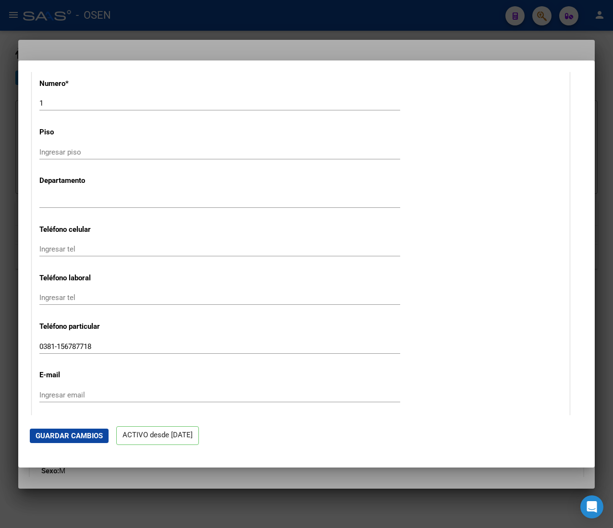
scroll to position [1248, 0]
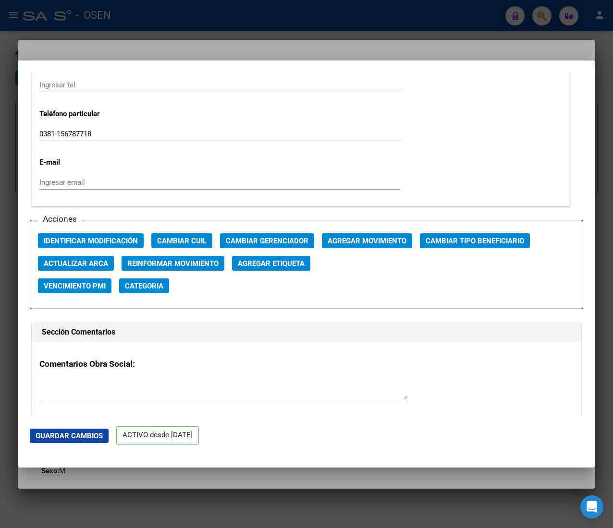
click at [84, 232] on div "Acciones Identificar Modificación Cambiar CUIL Cambiar Gerenciador Agregar Movi…" at bounding box center [306, 265] width 553 height 90
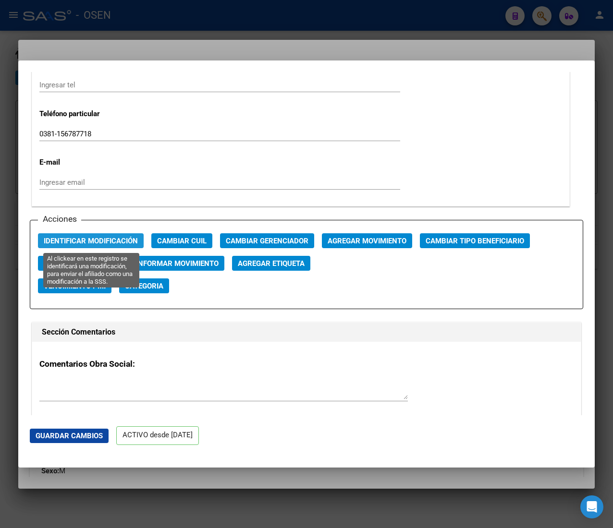
click at [84, 235] on button "Identificar Modificación" at bounding box center [91, 240] width 106 height 15
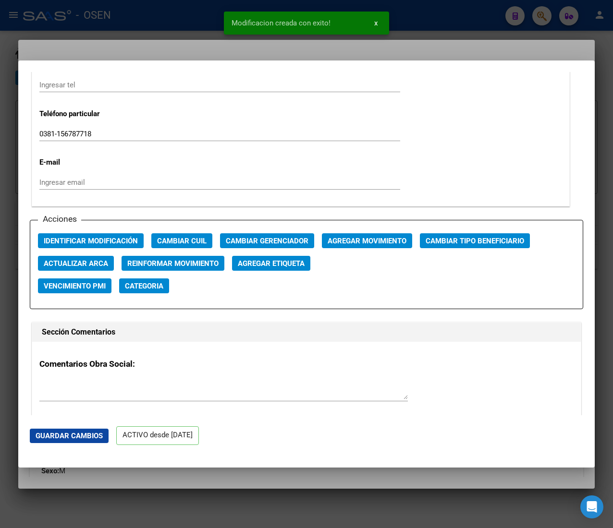
click at [101, 26] on div at bounding box center [306, 264] width 613 height 528
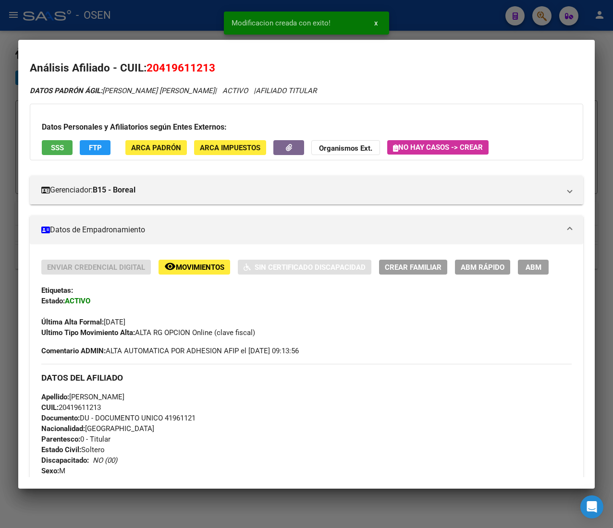
click at [181, 11] on div at bounding box center [306, 264] width 613 height 528
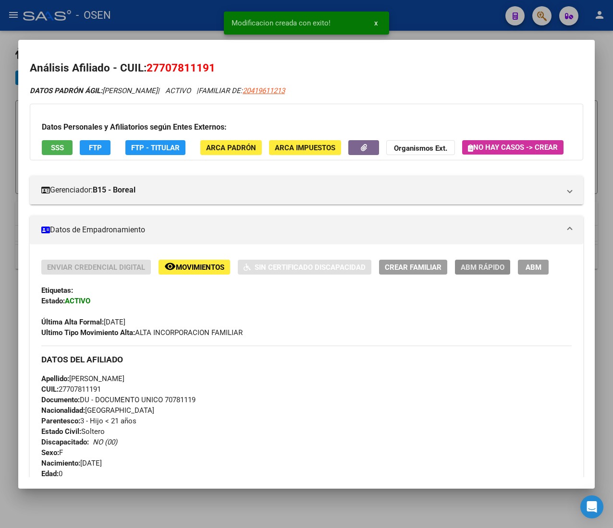
click at [485, 272] on span "ABM Rápido" at bounding box center [482, 267] width 44 height 9
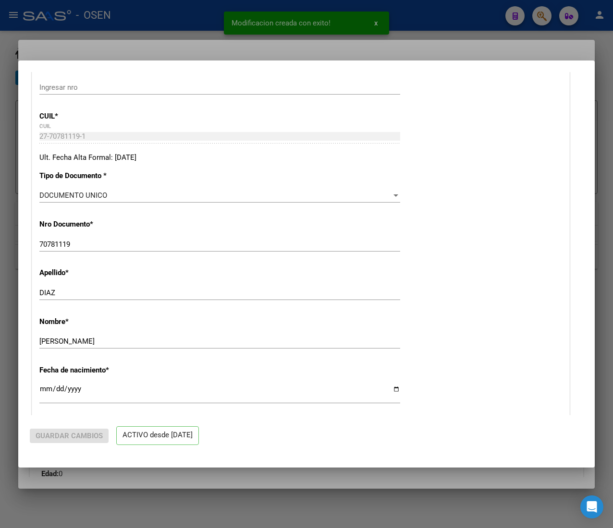
radio input "true"
type input "30-71182832-6"
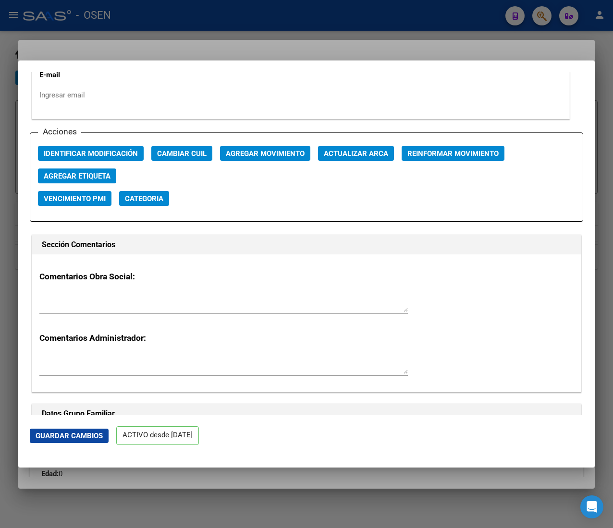
scroll to position [1344, 0]
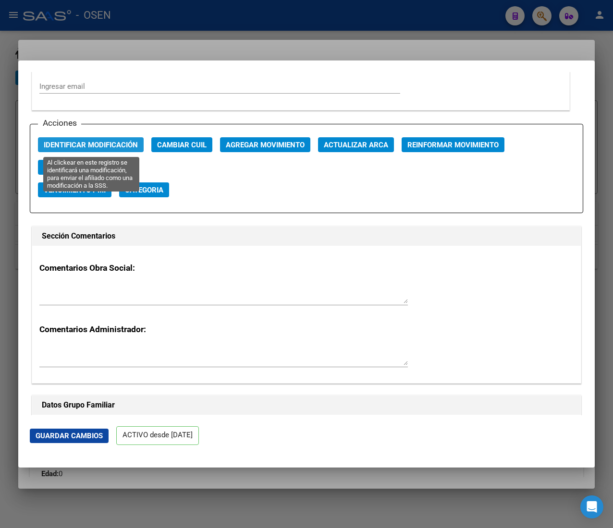
click at [89, 138] on button "Identificar Modificación" at bounding box center [91, 144] width 106 height 15
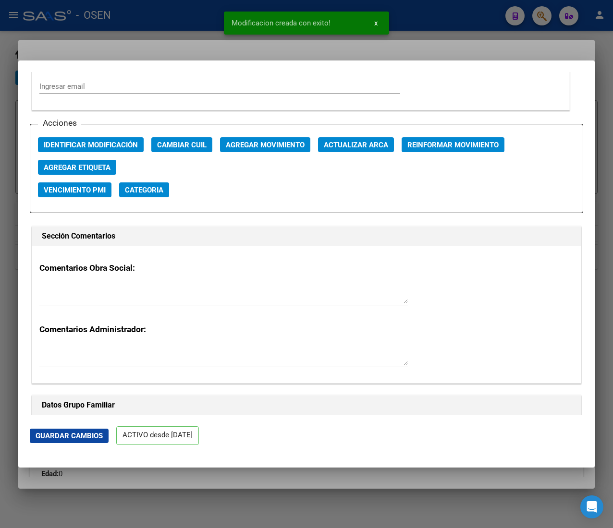
click at [118, 21] on div at bounding box center [306, 264] width 613 height 528
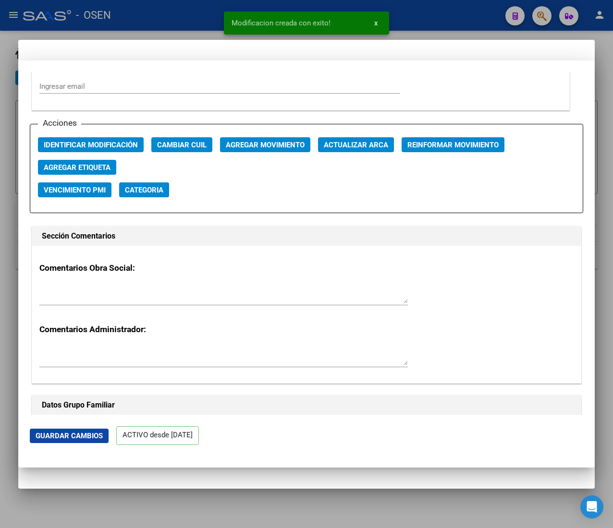
drag, startPoint x: 145, startPoint y: 21, endPoint x: 155, endPoint y: 26, distance: 11.2
click at [145, 22] on div at bounding box center [306, 264] width 613 height 528
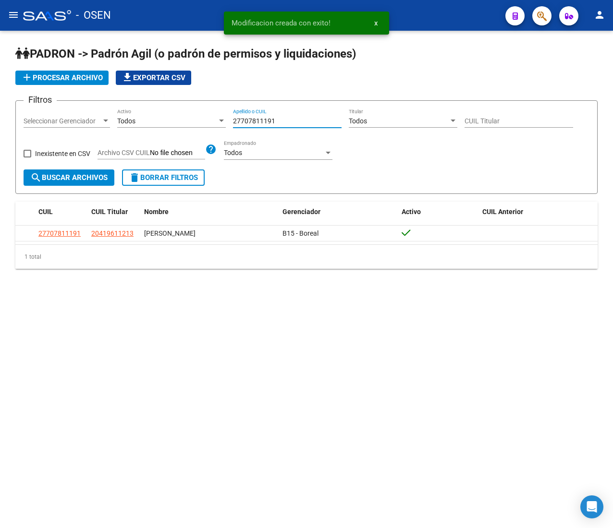
drag, startPoint x: 280, startPoint y: 120, endPoint x: 198, endPoint y: 115, distance: 82.3
click at [212, 121] on div "Filtros Seleccionar Gerenciador Seleccionar Gerenciador Todos Activo 2770781119…" at bounding box center [307, 139] width 566 height 61
paste input "0592977193"
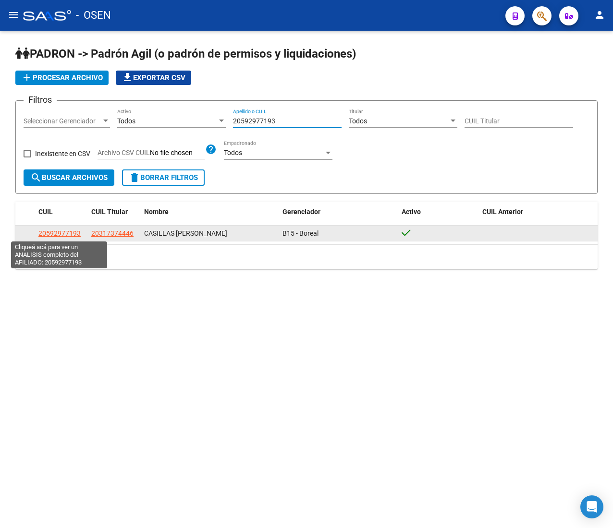
type input "20592977193"
click at [64, 232] on span "20592977193" at bounding box center [59, 234] width 42 height 8
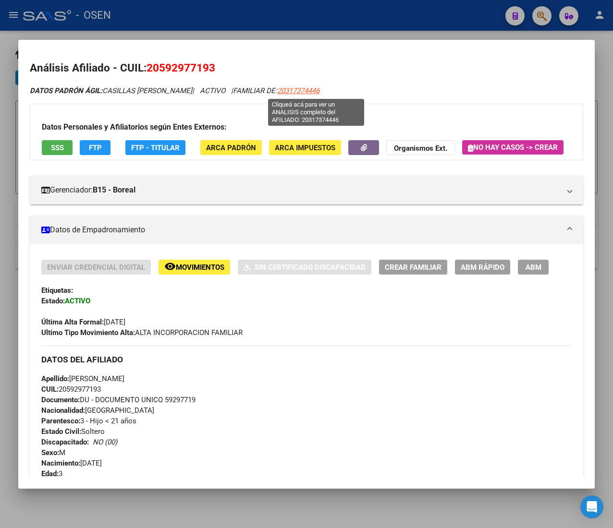
click at [319, 89] on span "20317374446" at bounding box center [298, 90] width 42 height 9
type textarea "20317374446"
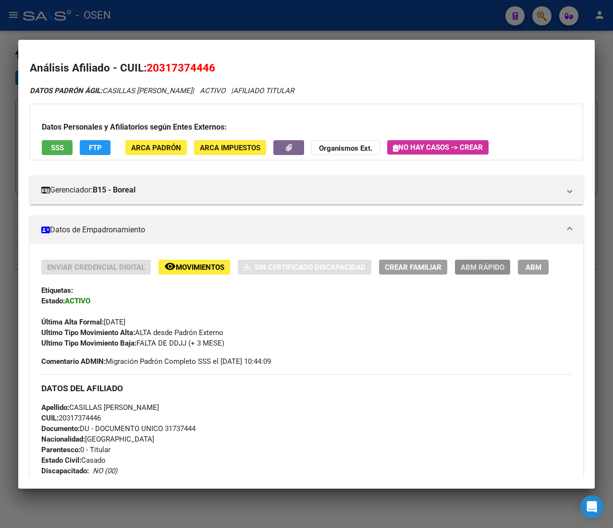
click at [480, 267] on span "ABM Rápido" at bounding box center [482, 267] width 44 height 9
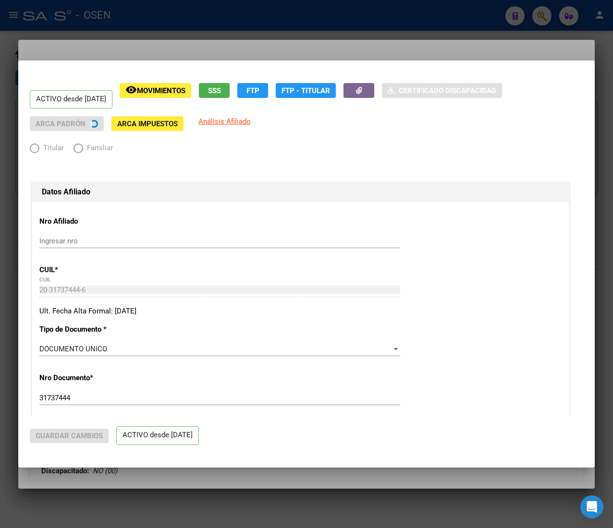
radio input "true"
type input "30-71398240-3"
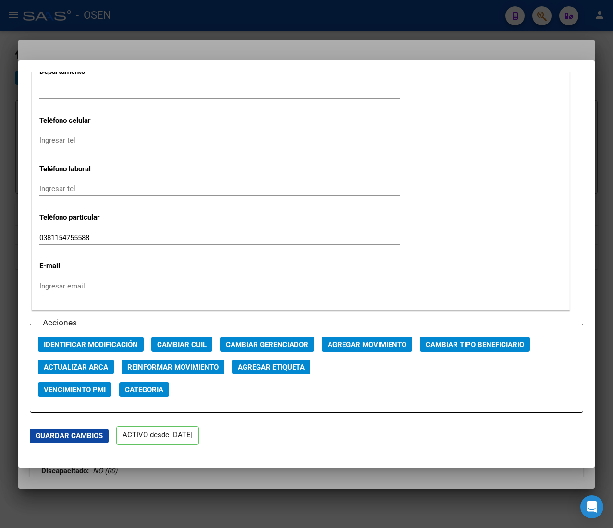
scroll to position [1248, 0]
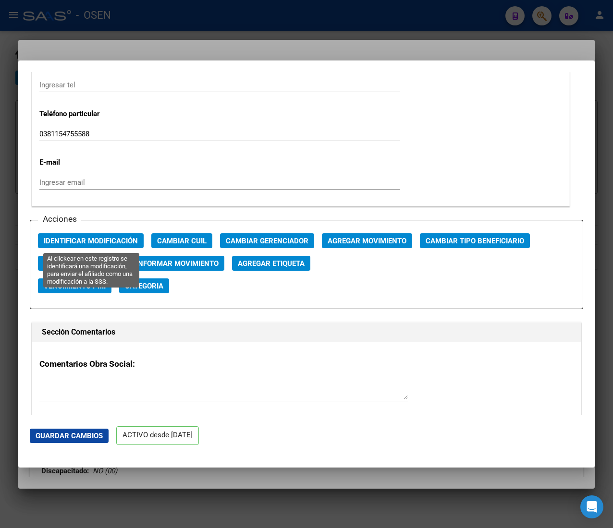
click at [91, 241] on span "Identificar Modificación" at bounding box center [91, 241] width 94 height 9
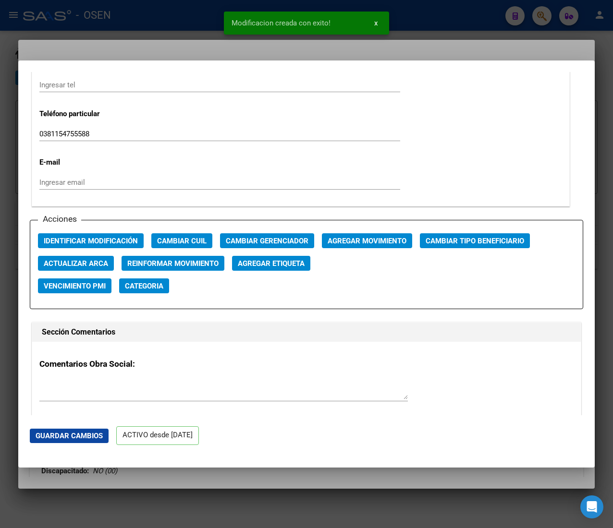
click at [154, 11] on div at bounding box center [306, 264] width 613 height 528
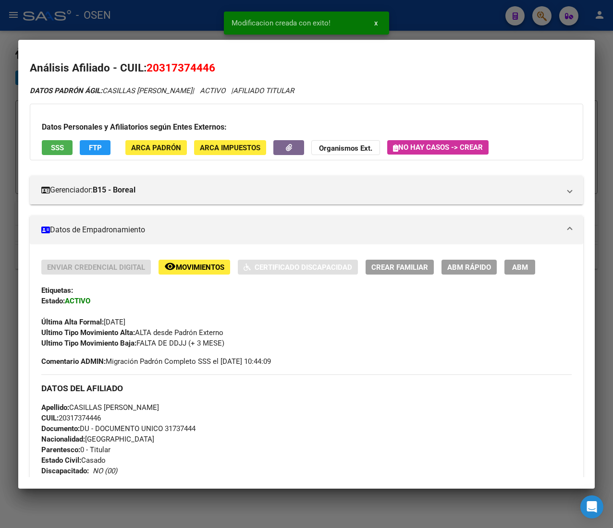
click at [153, 22] on div at bounding box center [306, 264] width 613 height 528
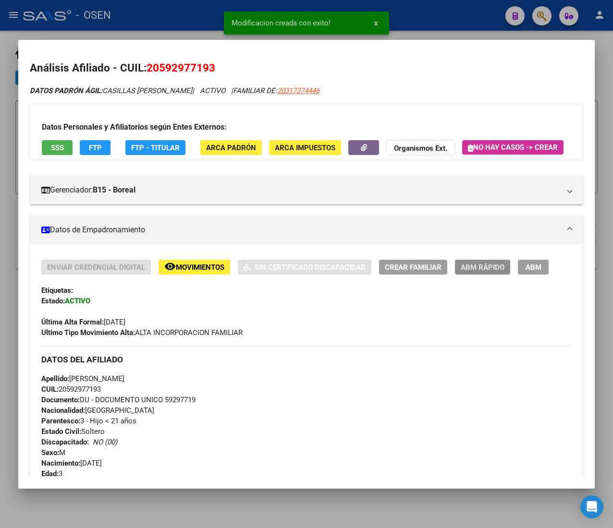
click at [475, 272] on span "ABM Rápido" at bounding box center [482, 267] width 44 height 9
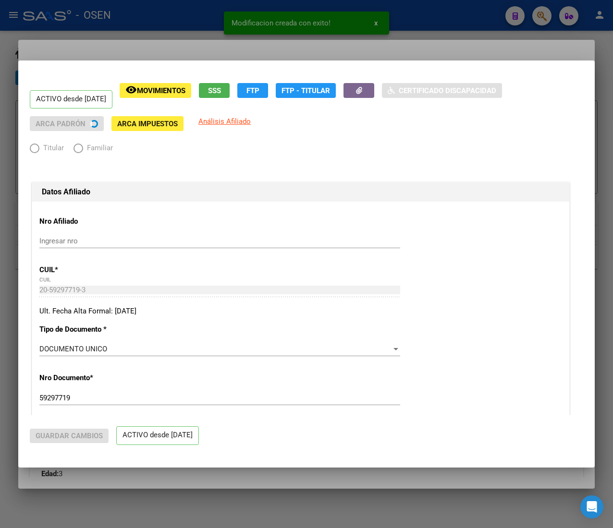
radio input "true"
type input "30-71398240-3"
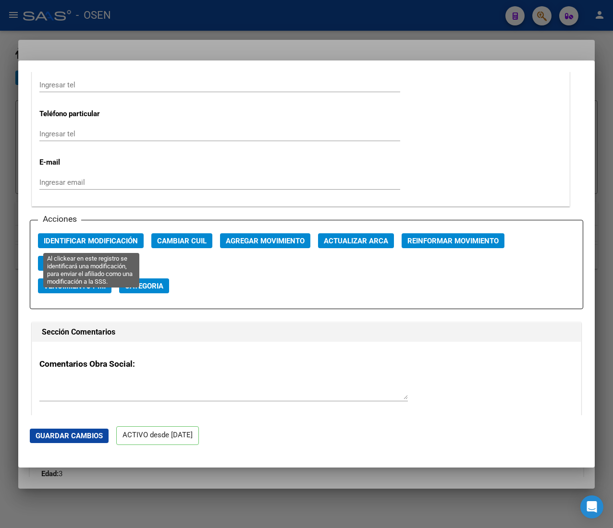
click at [106, 245] on span "Identificar Modificación" at bounding box center [91, 241] width 94 height 9
click at [95, 240] on span "Identificar Modificación" at bounding box center [91, 241] width 94 height 9
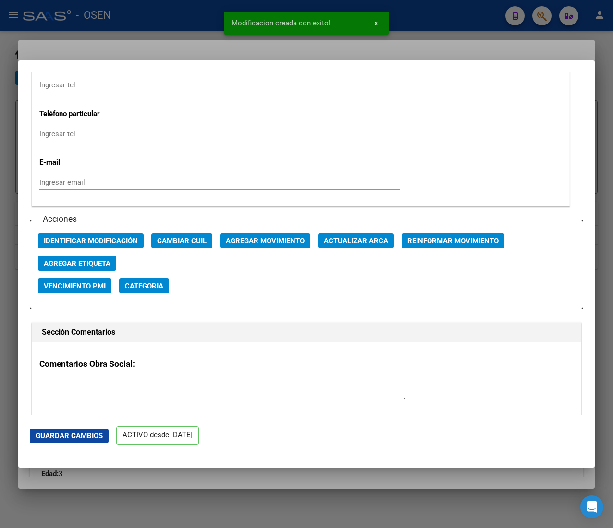
click at [186, 15] on div at bounding box center [306, 264] width 613 height 528
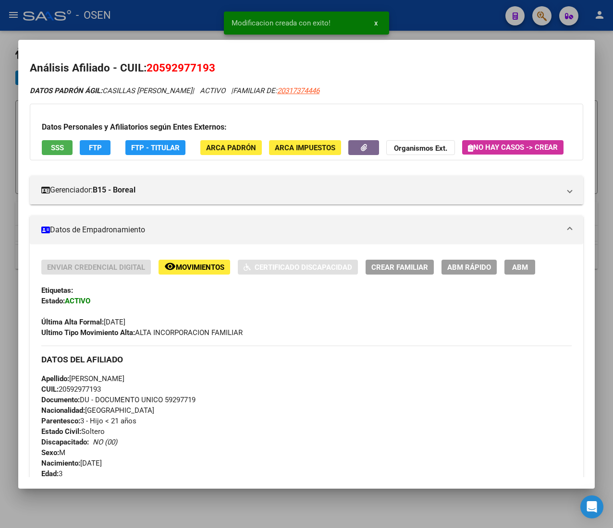
click at [186, 15] on div at bounding box center [306, 264] width 613 height 528
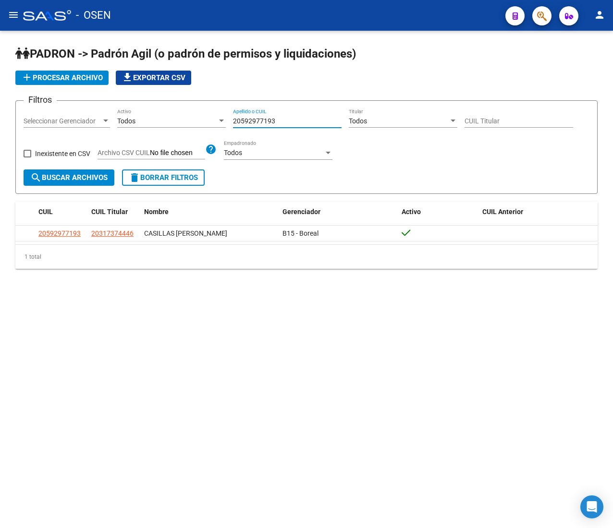
drag, startPoint x: 292, startPoint y: 124, endPoint x: 152, endPoint y: 122, distance: 140.7
click at [152, 122] on div "Filtros Seleccionar Gerenciador Seleccionar Gerenciador Todos Activo 2059297719…" at bounding box center [307, 139] width 566 height 61
paste input "29419555"
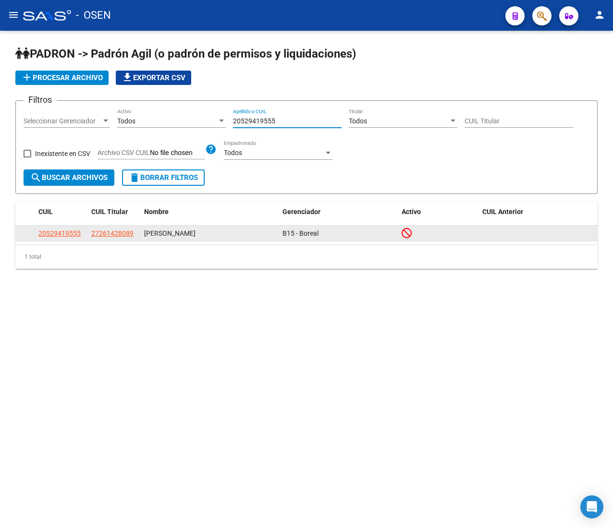
type input "20529419555"
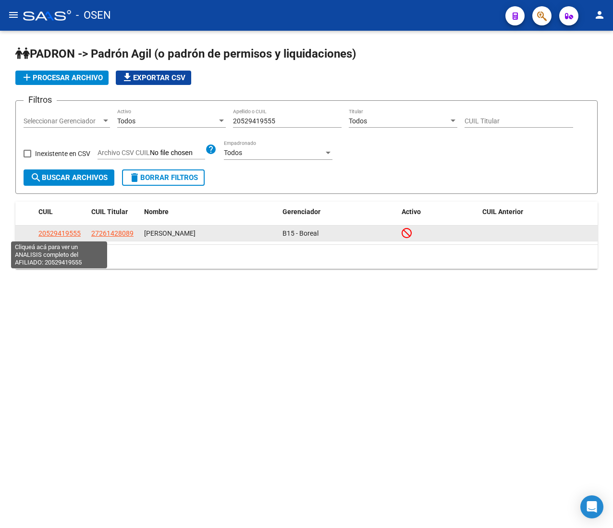
click at [54, 232] on span "20529419555" at bounding box center [59, 234] width 42 height 8
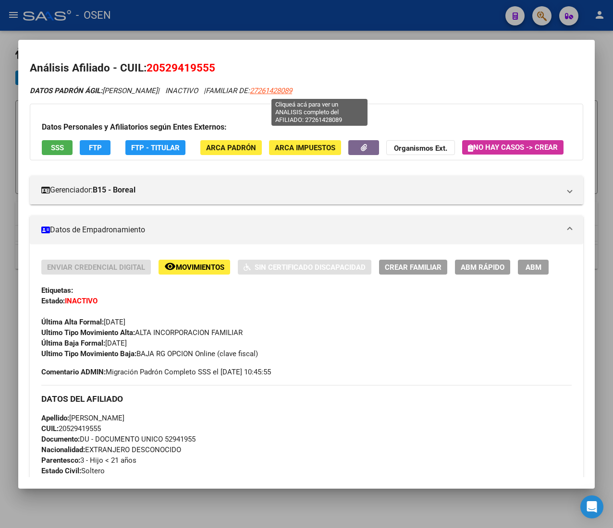
click at [292, 87] on span "27261428089" at bounding box center [271, 90] width 42 height 9
type textarea "27261428089"
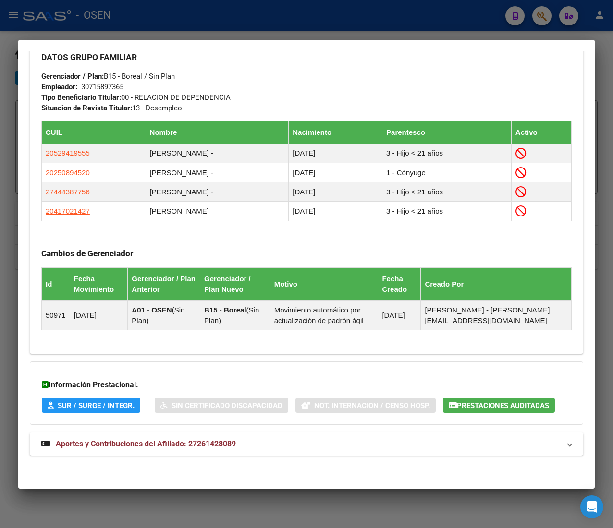
scroll to position [0, 0]
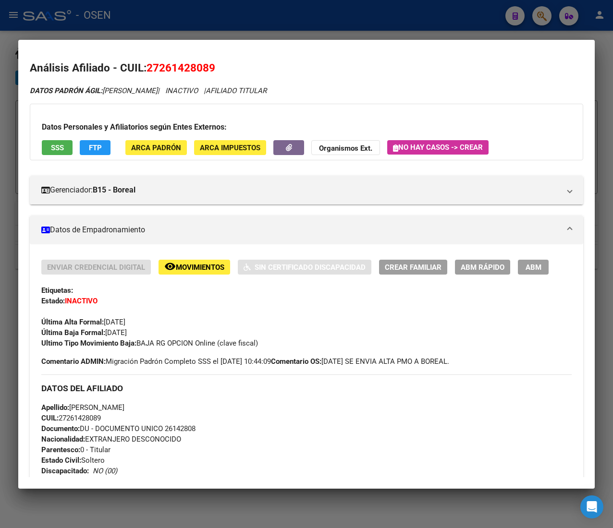
click at [479, 278] on div "Enviar Credencial Digital remove_red_eye Movimientos Sin Certificado Discapacid…" at bounding box center [306, 304] width 530 height 89
click at [476, 267] on span "ABM Rápido" at bounding box center [482, 267] width 44 height 9
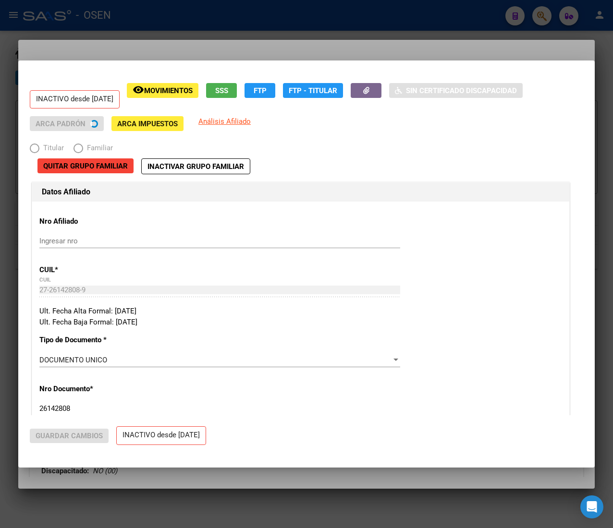
radio input "true"
type input "30-71589736-5"
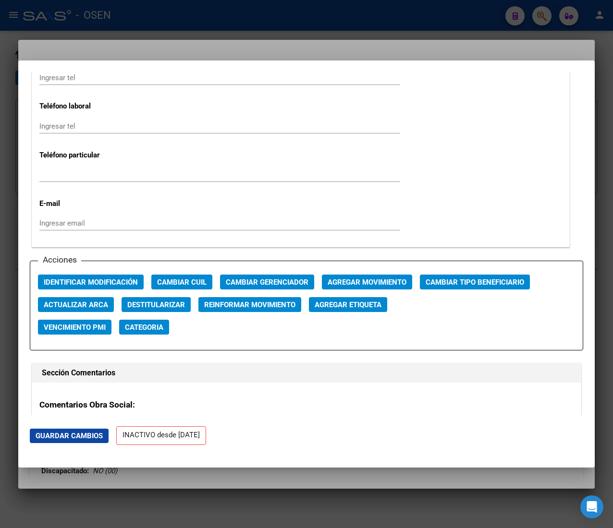
scroll to position [1248, 0]
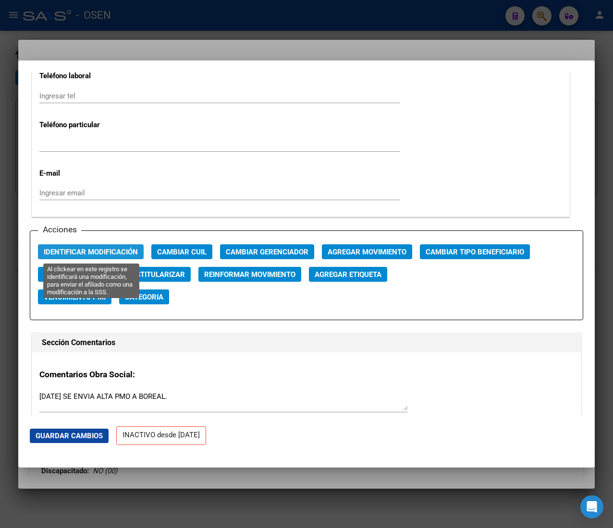
click at [112, 253] on span "Identificar Modificación" at bounding box center [91, 252] width 94 height 9
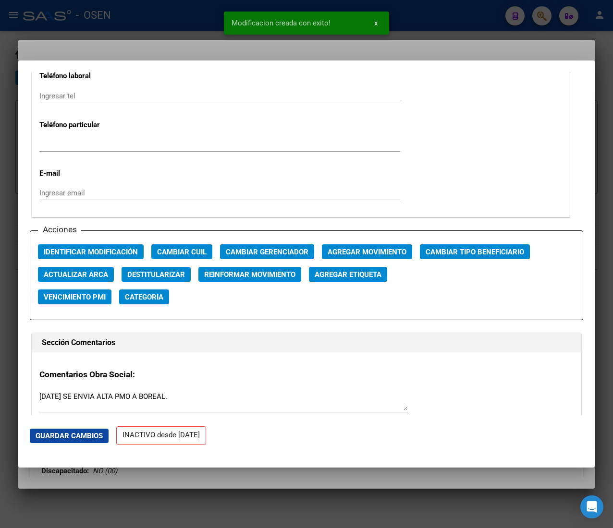
click at [152, 36] on div at bounding box center [306, 264] width 613 height 528
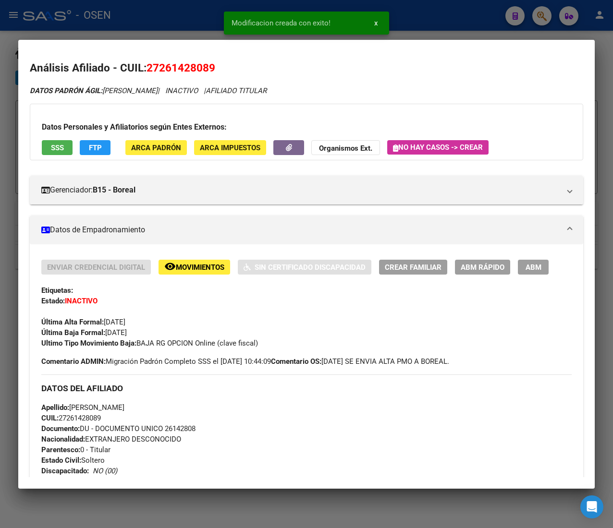
click at [191, 7] on div at bounding box center [306, 264] width 613 height 528
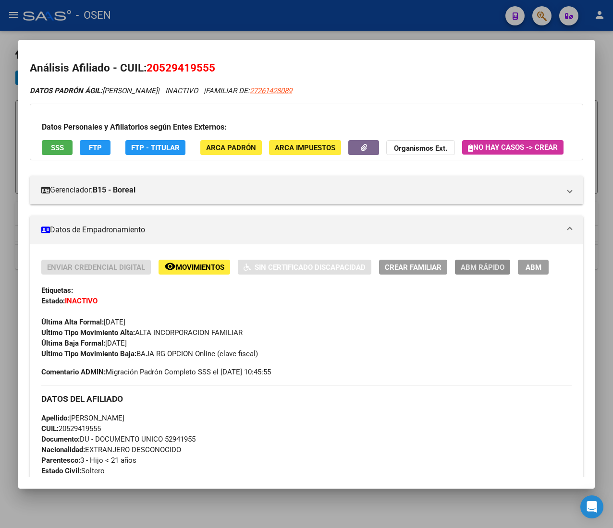
click at [474, 272] on span "ABM Rápido" at bounding box center [482, 267] width 44 height 9
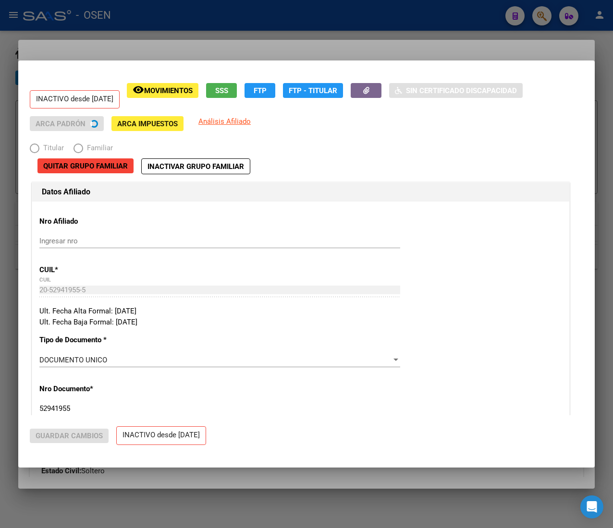
radio input "true"
type input "30-71589736-5"
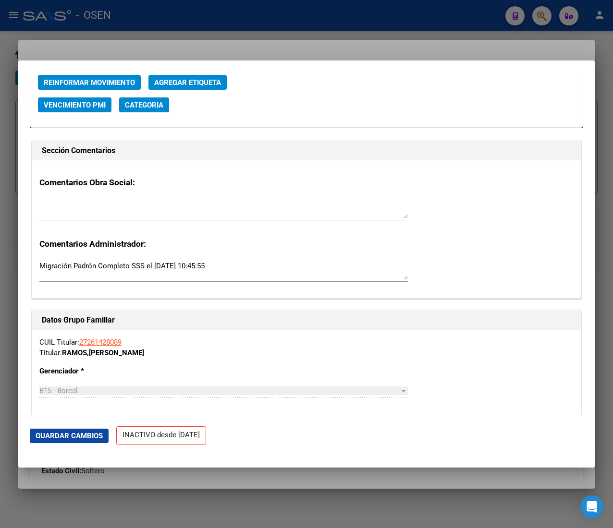
scroll to position [1344, 0]
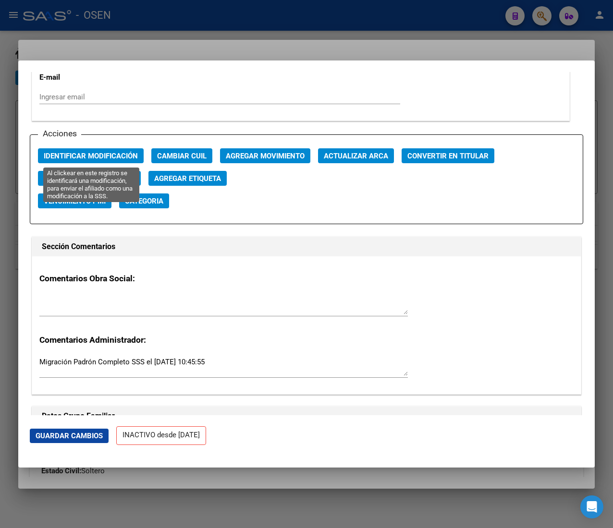
click at [98, 155] on span "Identificar Modificación" at bounding box center [91, 156] width 94 height 9
click at [158, 26] on div at bounding box center [306, 264] width 613 height 528
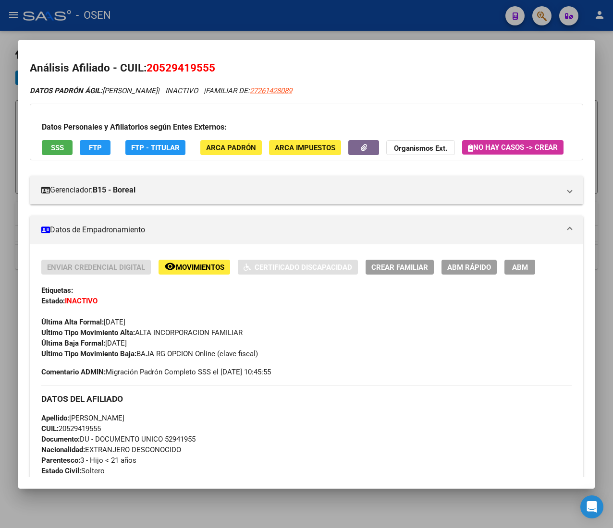
click at [159, 24] on div at bounding box center [306, 264] width 613 height 528
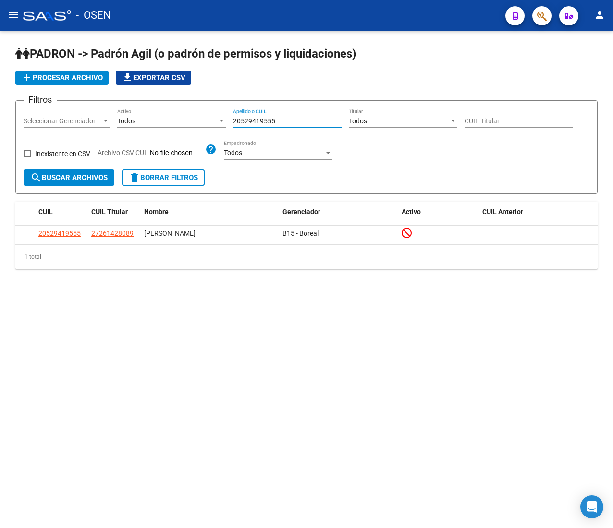
drag, startPoint x: 278, startPoint y: 121, endPoint x: 198, endPoint y: 111, distance: 81.2
click at [198, 111] on div "Filtros Seleccionar Gerenciador Seleccionar Gerenciador Todos Activo 2052941955…" at bounding box center [307, 139] width 566 height 61
paste input "219578149"
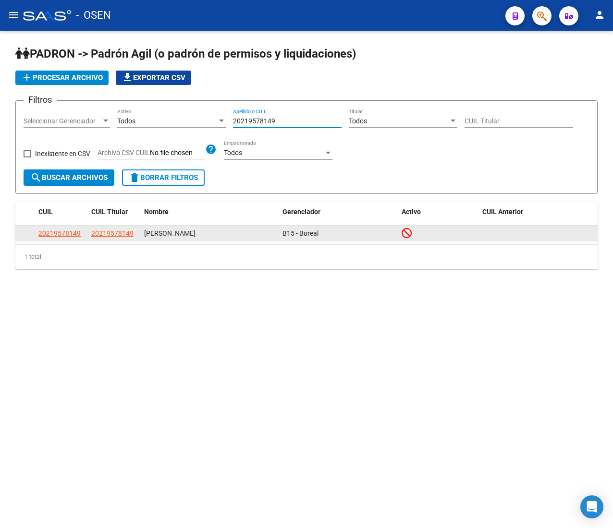
type input "20219578149"
drag, startPoint x: 80, startPoint y: 230, endPoint x: 75, endPoint y: 233, distance: 5.9
click at [77, 232] on div "20219578149" at bounding box center [60, 233] width 45 height 11
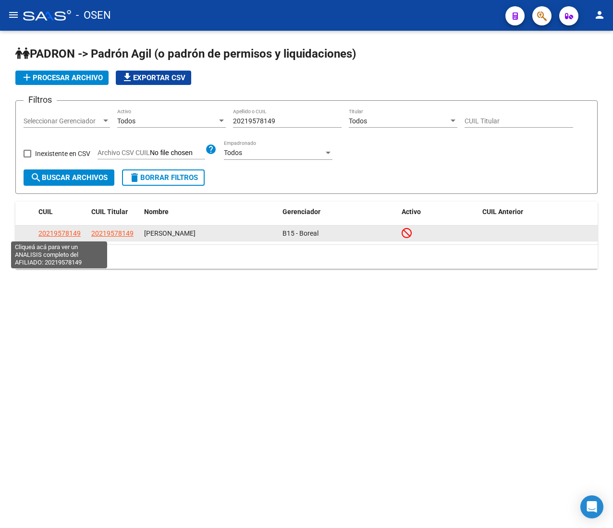
click at [75, 233] on span "20219578149" at bounding box center [59, 234] width 42 height 8
copy span "9"
type textarea "20219578149"
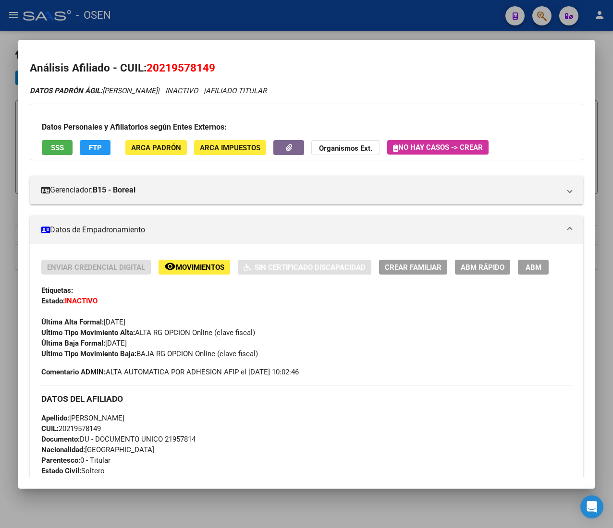
click at [219, 24] on div at bounding box center [306, 264] width 613 height 528
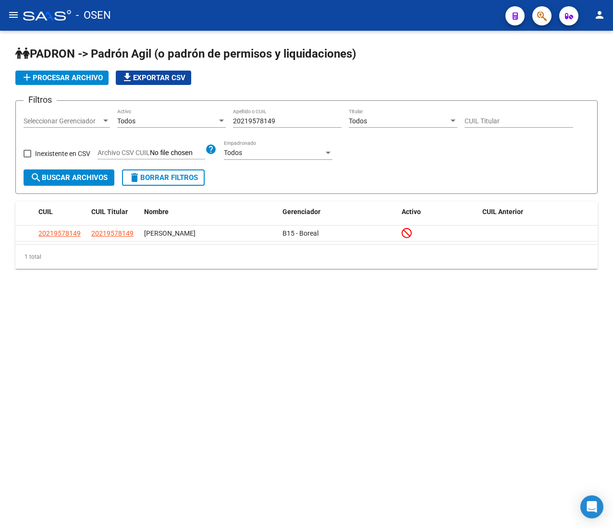
drag, startPoint x: 283, startPoint y: 124, endPoint x: 179, endPoint y: 129, distance: 104.8
click at [185, 129] on div "Filtros Seleccionar Gerenciador Seleccionar Gerenciador Todos Activo 2021957814…" at bounding box center [307, 139] width 566 height 61
paste input "576910798"
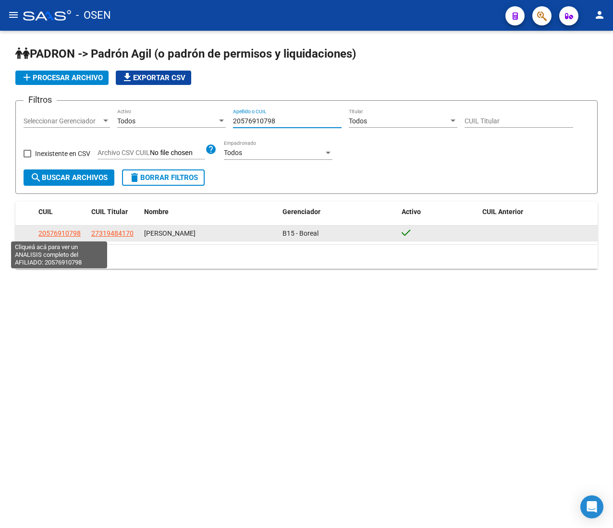
type input "20576910798"
click at [47, 230] on span "20576910798" at bounding box center [59, 234] width 42 height 8
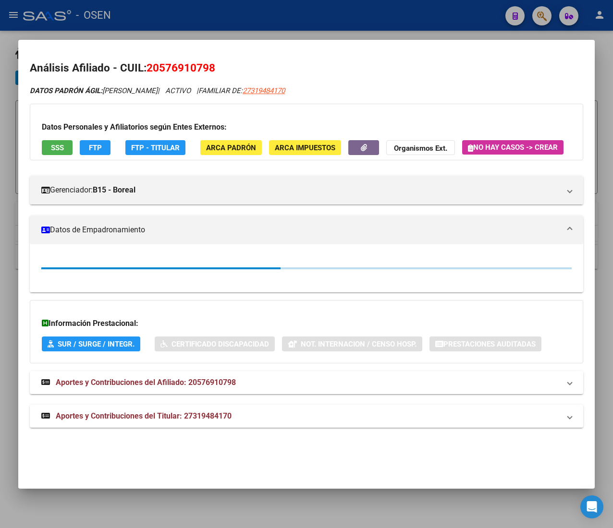
click at [285, 93] on span "27319484170" at bounding box center [263, 90] width 42 height 9
type textarea "27319484170"
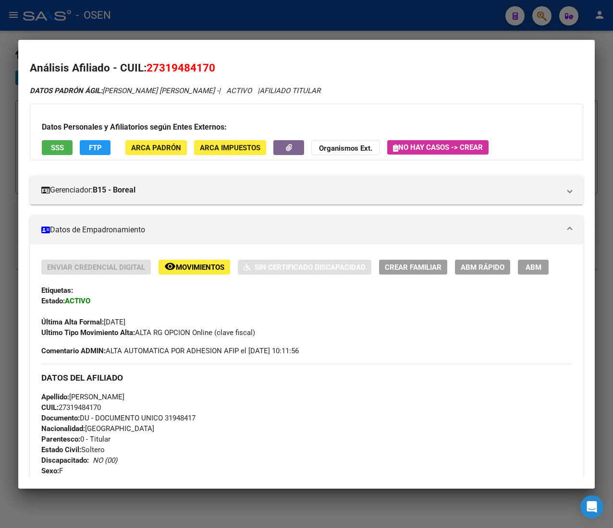
click at [483, 270] on span "ABM Rápido" at bounding box center [482, 267] width 44 height 9
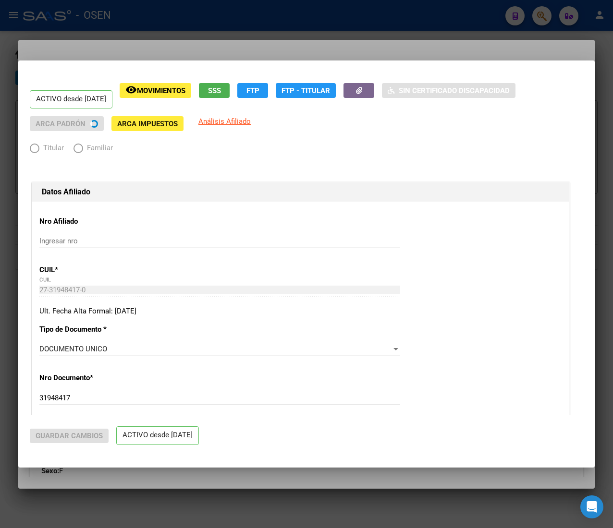
radio input "true"
type input "30-71641027-3"
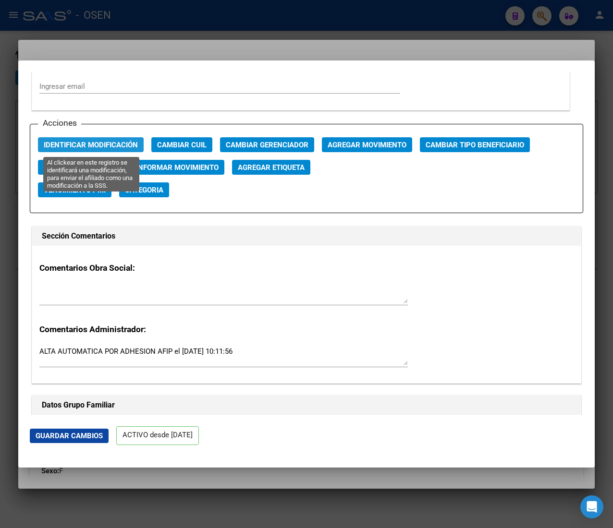
click at [105, 138] on button "Identificar Modificación" at bounding box center [91, 144] width 106 height 15
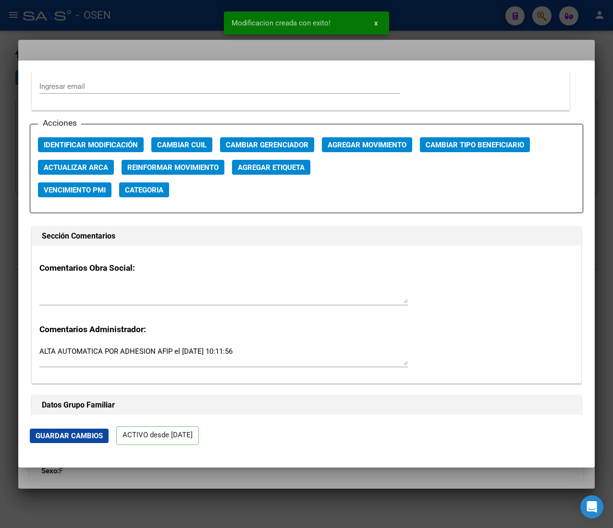
click at [161, 23] on div at bounding box center [306, 264] width 613 height 528
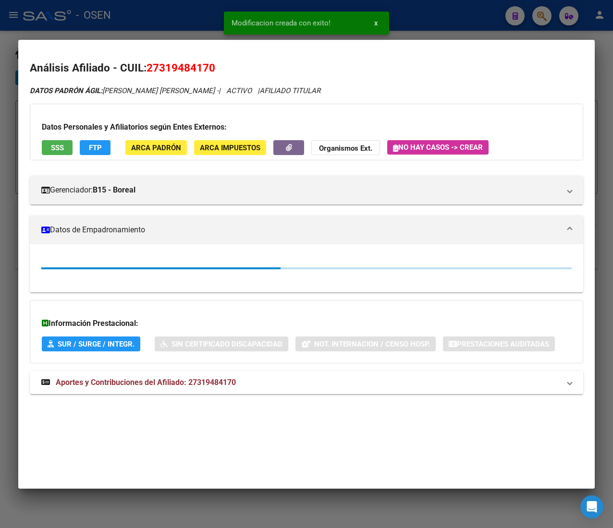
click at [161, 23] on div at bounding box center [306, 264] width 613 height 528
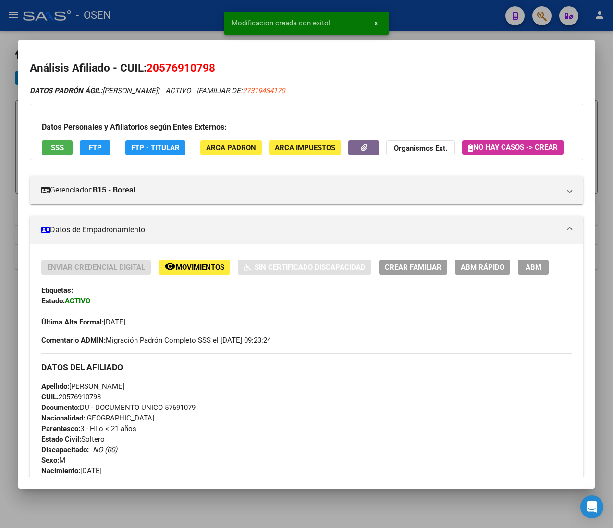
click at [493, 275] on button "ABM Rápido" at bounding box center [482, 267] width 55 height 15
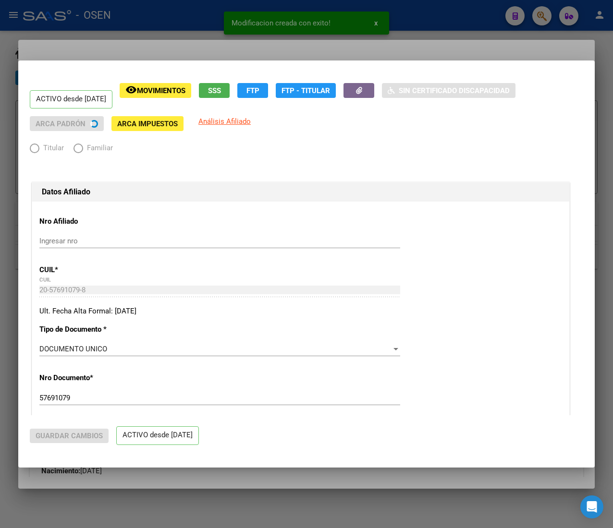
radio input "true"
type input "30-71641027-3"
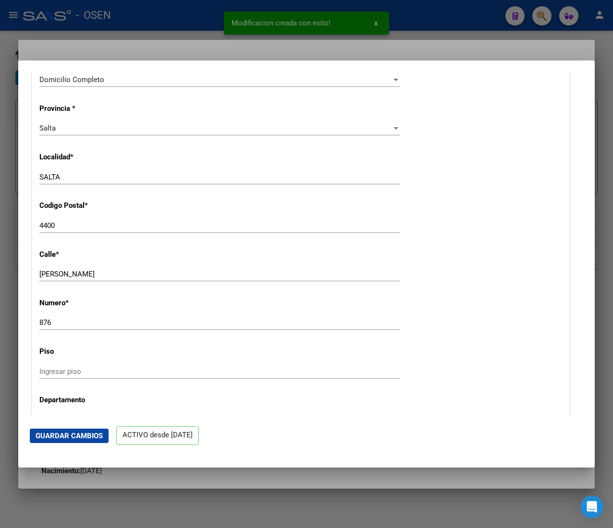
scroll to position [1152, 0]
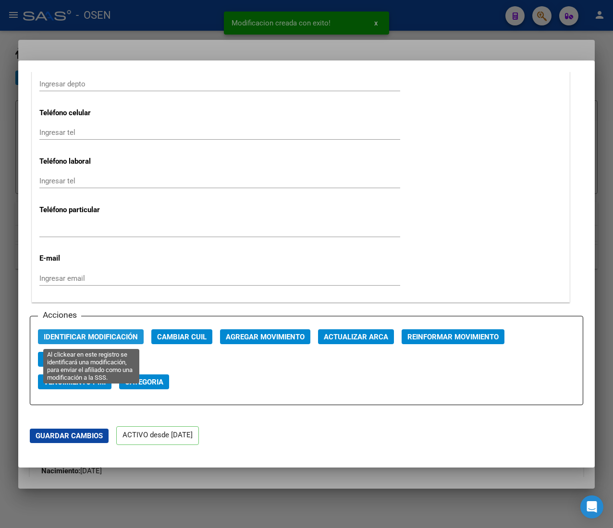
click at [116, 338] on span "Identificar Modificación" at bounding box center [91, 337] width 94 height 9
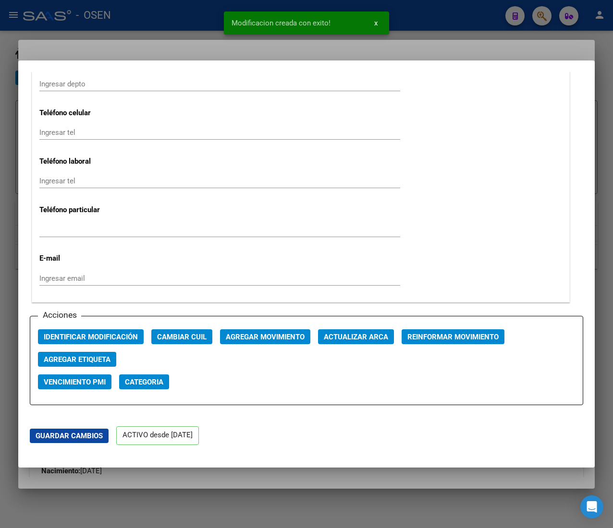
click at [137, 23] on div at bounding box center [306, 264] width 613 height 528
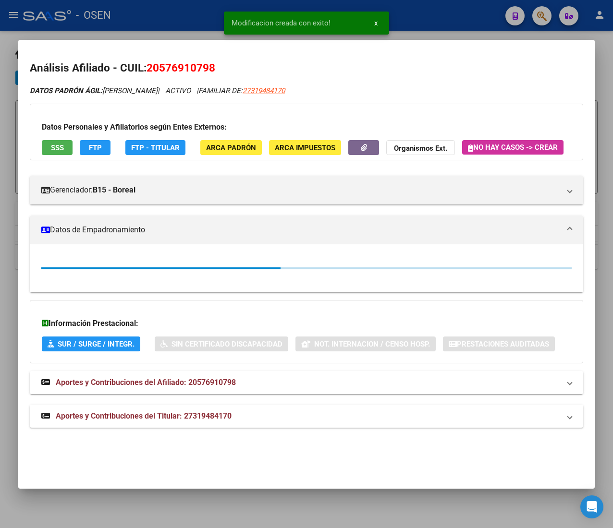
click at [145, 17] on div at bounding box center [306, 264] width 613 height 528
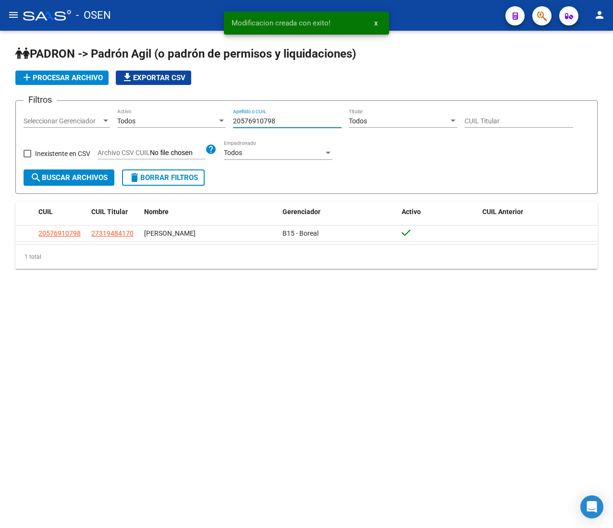
drag, startPoint x: 278, startPoint y: 120, endPoint x: 169, endPoint y: 119, distance: 108.0
click at [169, 119] on div "Filtros Seleccionar Gerenciador Seleccionar Gerenciador Todos Activo 2057691079…" at bounding box center [307, 139] width 566 height 61
paste input "3490990194"
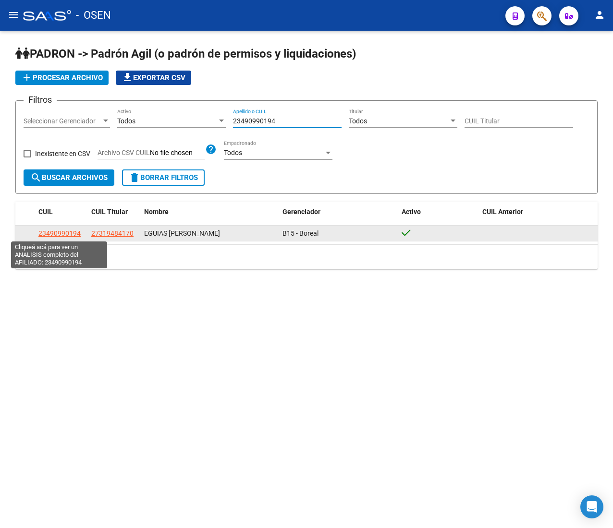
type input "23490990194"
click at [78, 234] on span "23490990194" at bounding box center [59, 234] width 42 height 8
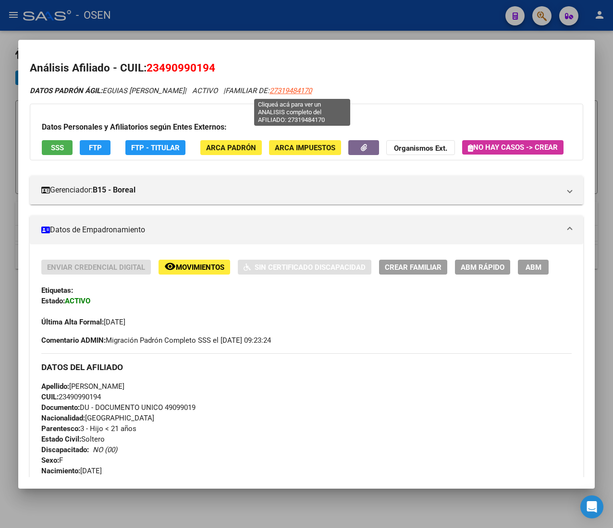
click at [308, 88] on span "27319484170" at bounding box center [290, 90] width 42 height 9
type textarea "27319484170"
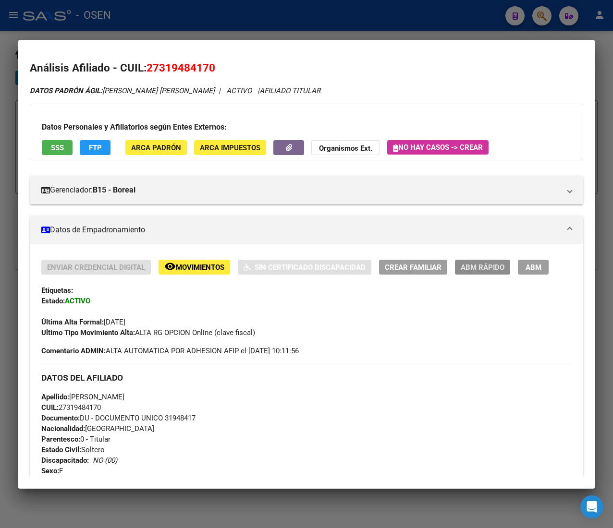
click at [484, 263] on span "ABM Rápido" at bounding box center [482, 267] width 44 height 9
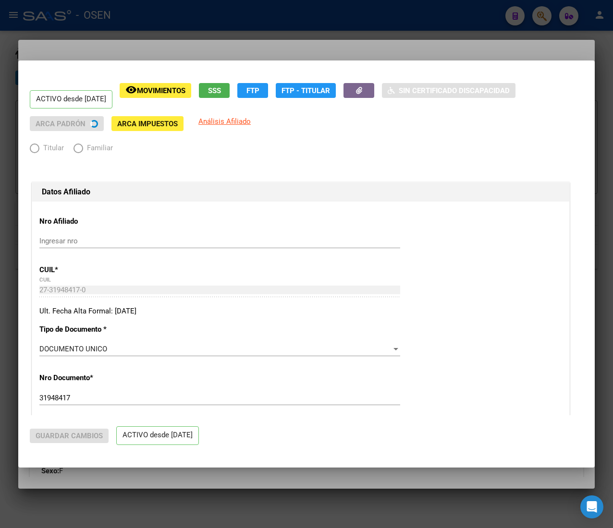
radio input "true"
type input "30-71641027-3"
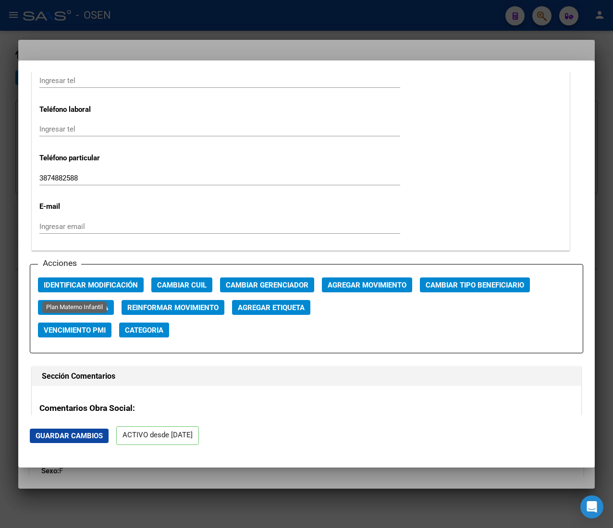
scroll to position [1248, 0]
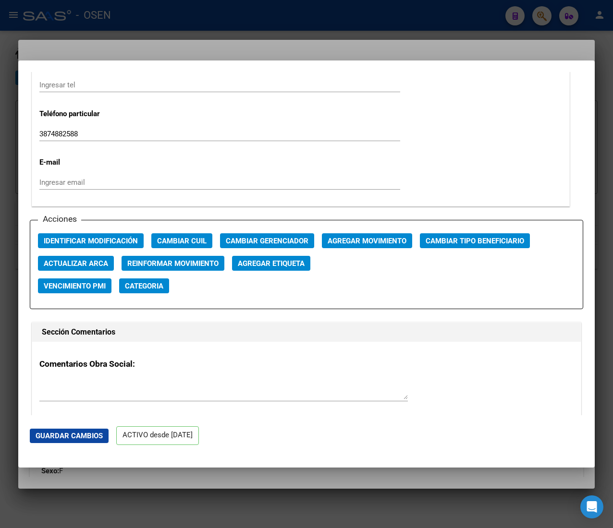
click at [107, 241] on span "Identificar Modificación" at bounding box center [91, 241] width 94 height 9
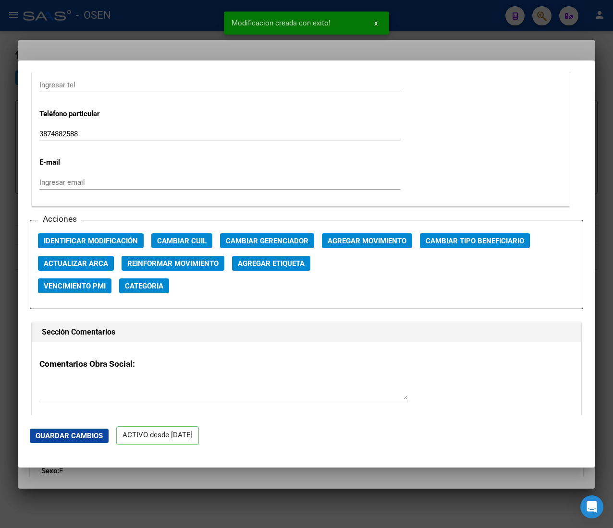
click at [170, 26] on div at bounding box center [306, 264] width 613 height 528
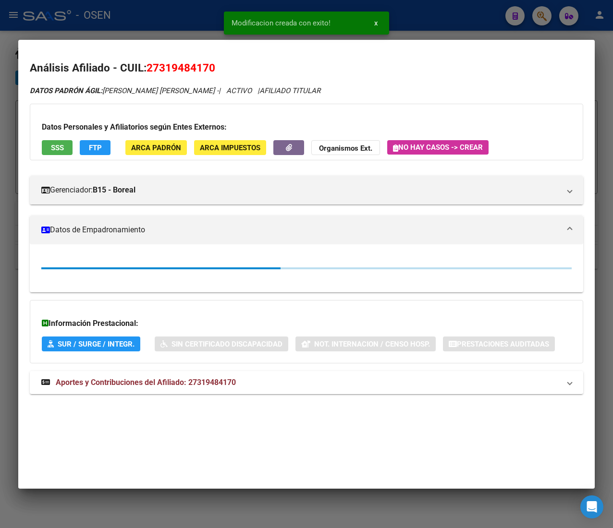
click at [173, 23] on div at bounding box center [306, 264] width 613 height 528
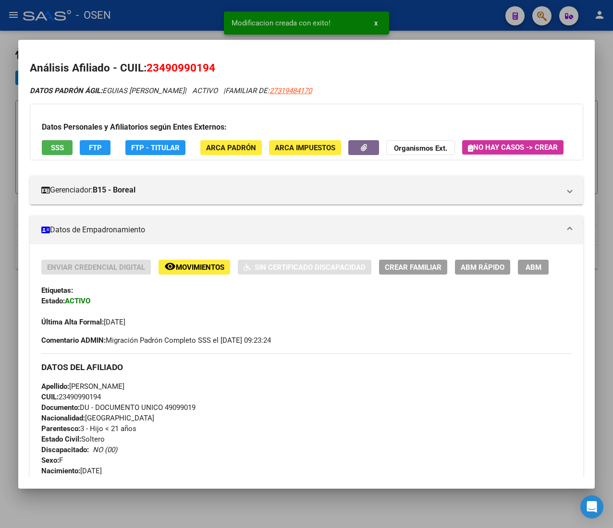
click at [472, 280] on div "Enviar Credencial Digital remove_red_eye Movimientos Sin Certificado Discapacid…" at bounding box center [306, 530] width 553 height 572
click at [467, 272] on span "ABM Rápido" at bounding box center [482, 267] width 44 height 9
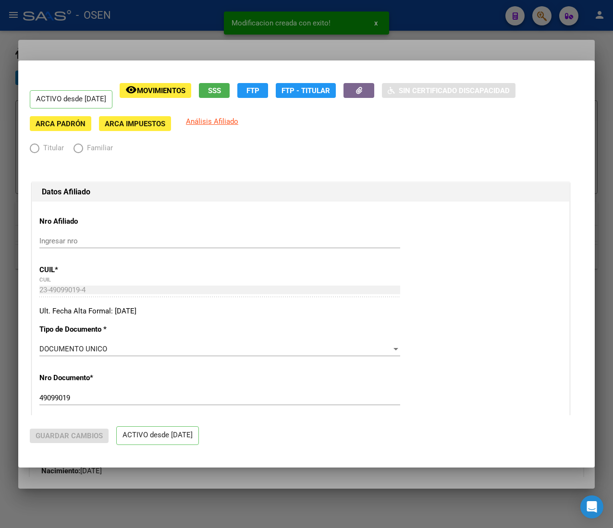
radio input "true"
type input "30-71641027-3"
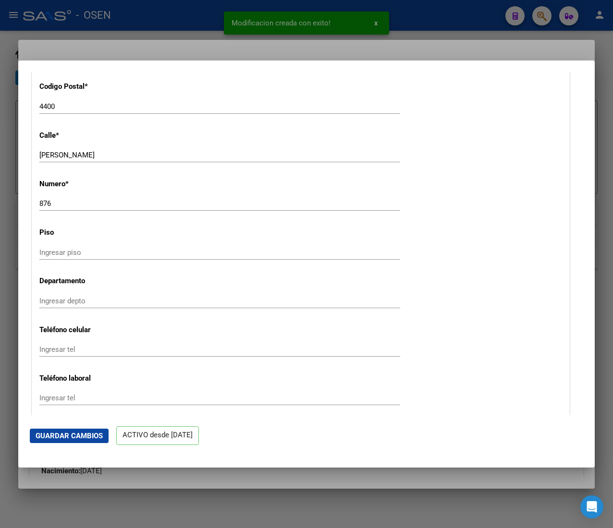
scroll to position [1152, 0]
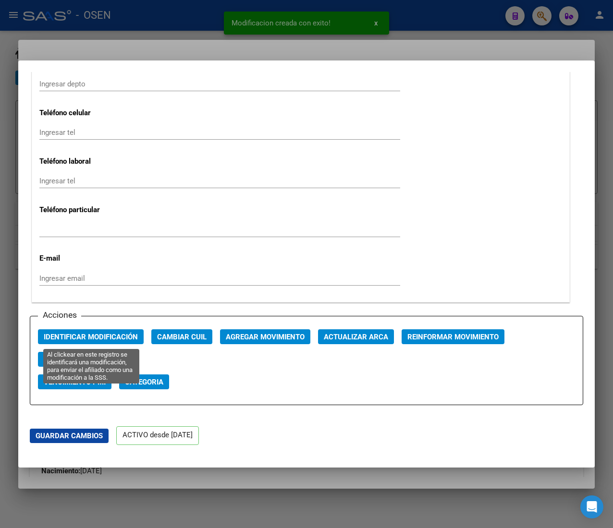
click at [96, 344] on button "Identificar Modificación" at bounding box center [91, 336] width 106 height 15
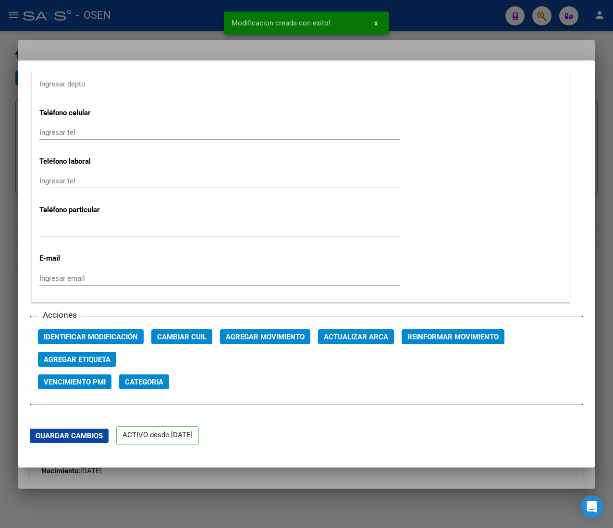
click at [131, 24] on div at bounding box center [306, 264] width 613 height 528
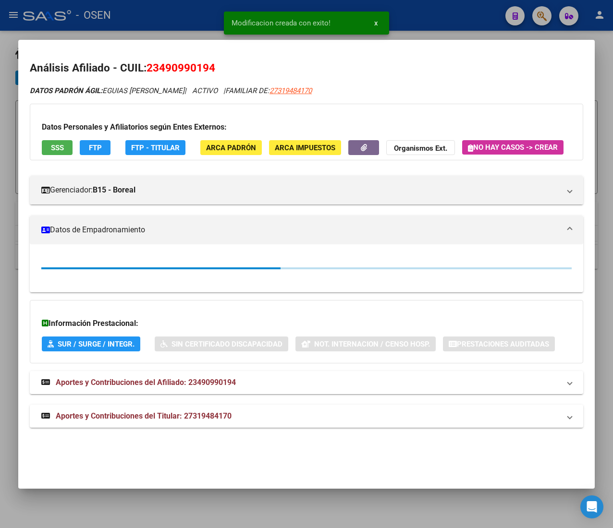
click at [166, 23] on div at bounding box center [306, 264] width 613 height 528
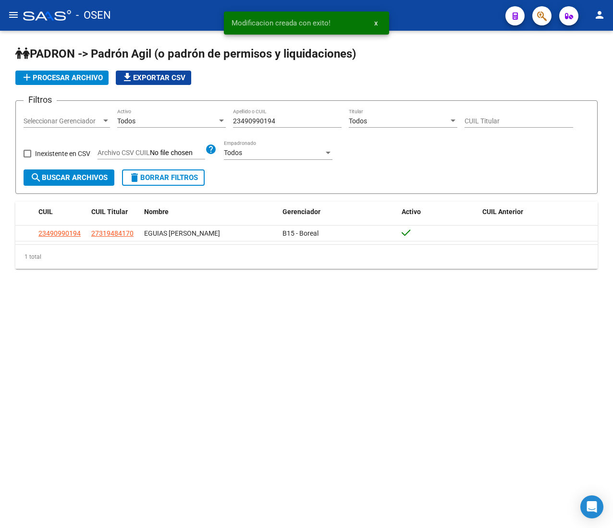
drag, startPoint x: 284, startPoint y: 117, endPoint x: 188, endPoint y: 117, distance: 96.0
click at [188, 117] on div "Filtros Seleccionar Gerenciador Seleccionar Gerenciador Todos Activo 2349099019…" at bounding box center [307, 139] width 566 height 61
click at [292, 120] on input "23490990194" at bounding box center [287, 121] width 109 height 8
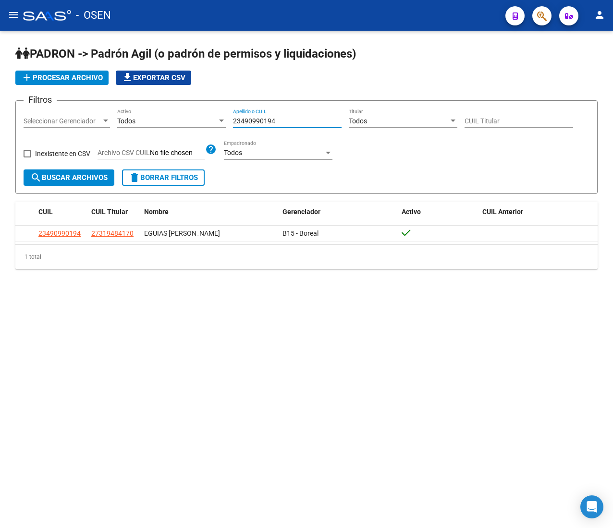
drag, startPoint x: 175, startPoint y: 124, endPoint x: 167, endPoint y: 123, distance: 8.3
click at [167, 123] on div "Filtros Seleccionar Gerenciador Seleccionar Gerenciador Todos Activo 2349099019…" at bounding box center [307, 139] width 566 height 61
paste input "7545543538"
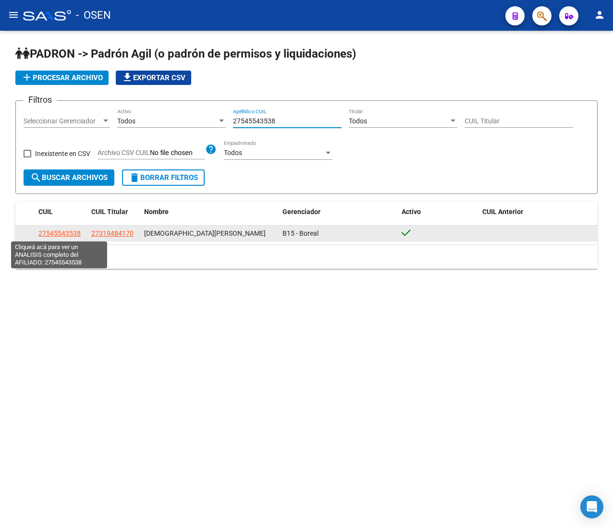
type input "27545543538"
click at [70, 234] on span "27545543538" at bounding box center [59, 234] width 42 height 8
type textarea "27545543538"
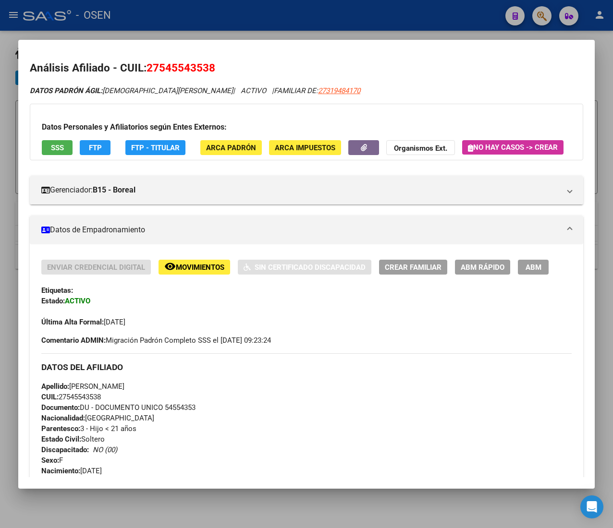
click at [483, 275] on button "ABM Rápido" at bounding box center [482, 267] width 55 height 15
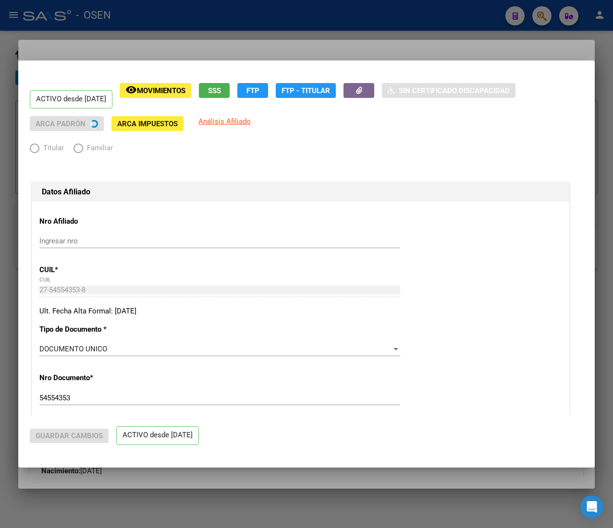
radio input "true"
type input "30-71641027-3"
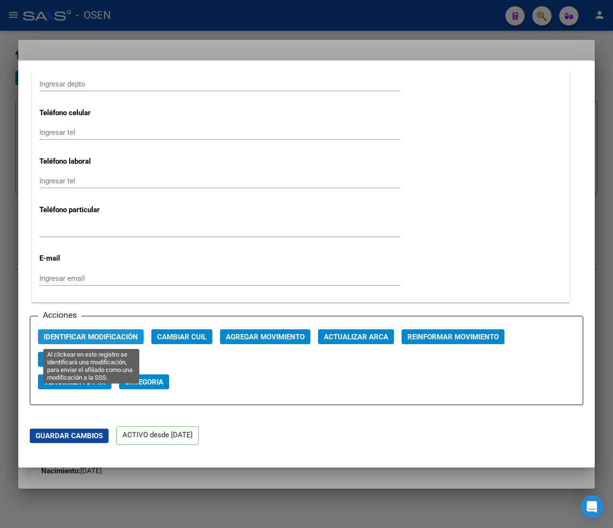
click at [121, 341] on span "Identificar Modificación" at bounding box center [91, 337] width 94 height 9
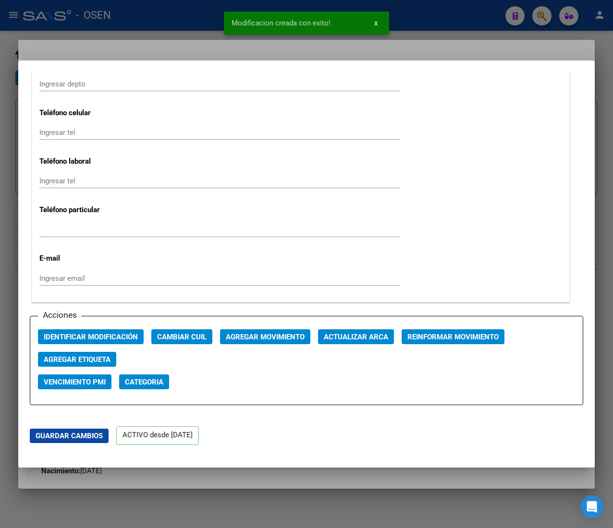
click at [152, 23] on div at bounding box center [306, 264] width 613 height 528
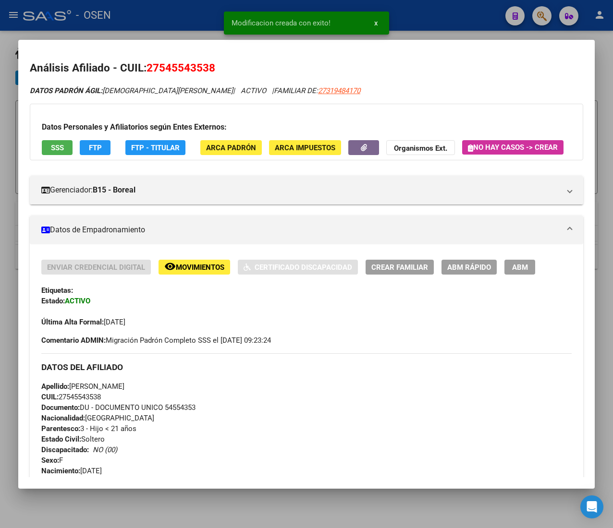
click at [159, 21] on div at bounding box center [306, 264] width 613 height 528
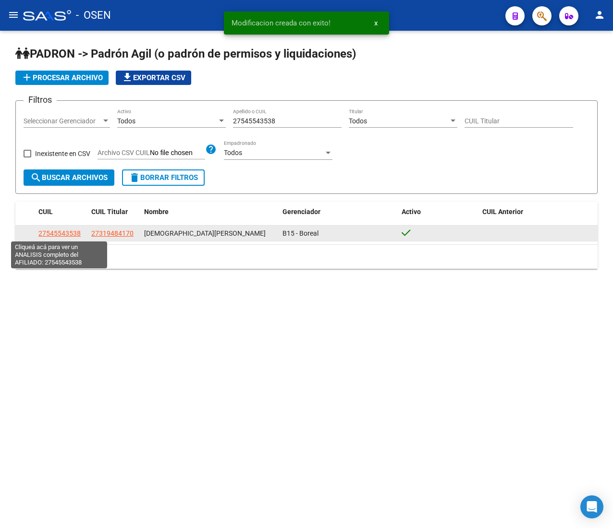
click at [60, 237] on span "27545543538" at bounding box center [59, 234] width 42 height 8
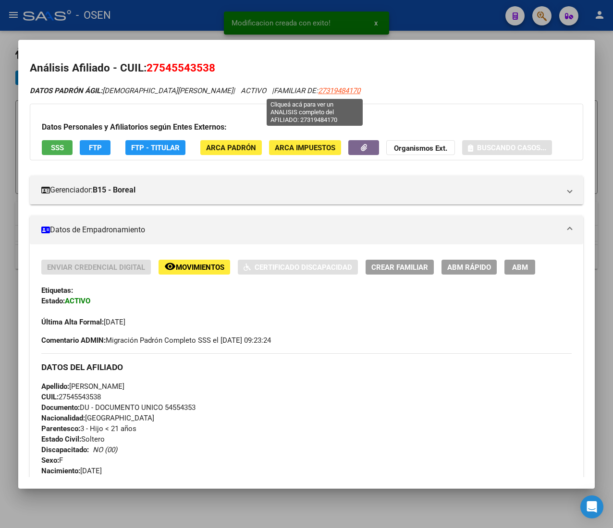
click at [318, 91] on span "27319484170" at bounding box center [339, 90] width 42 height 9
type textarea "27319484170"
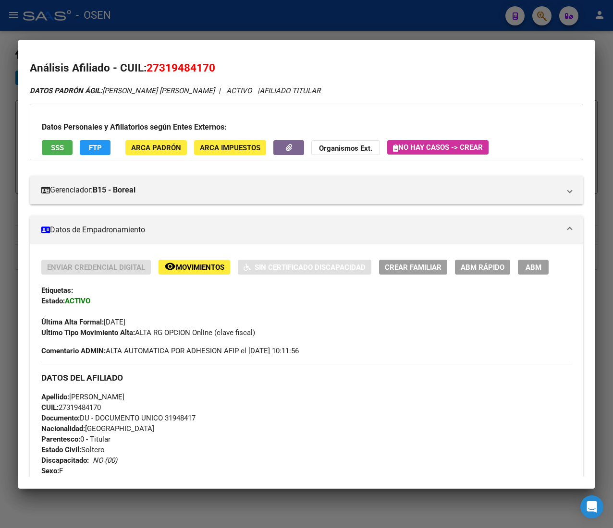
click at [470, 261] on button "ABM Rápido" at bounding box center [482, 267] width 55 height 15
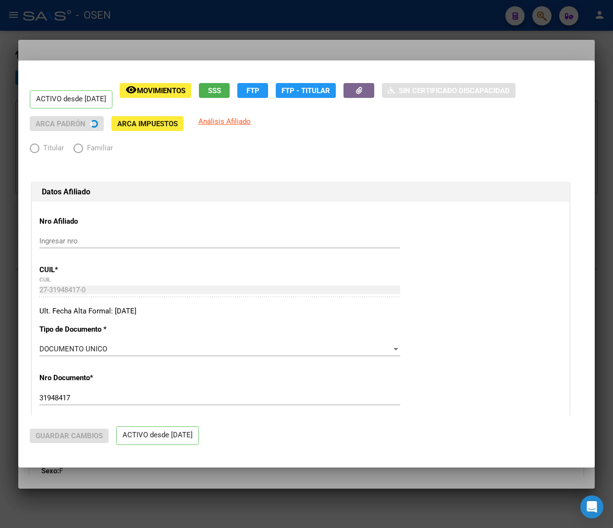
radio input "true"
type input "30-71641027-3"
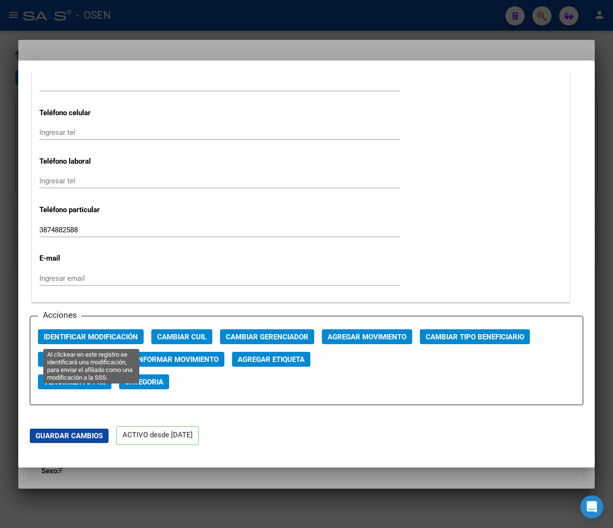
click at [75, 341] on span "Identificar Modificación" at bounding box center [91, 337] width 94 height 9
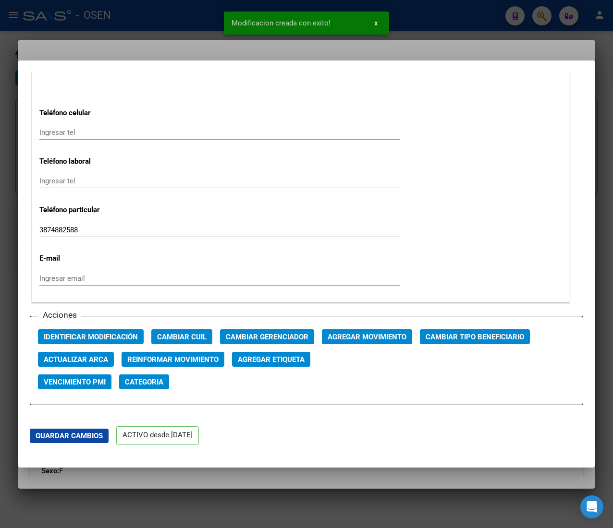
click at [145, 26] on div at bounding box center [306, 264] width 613 height 528
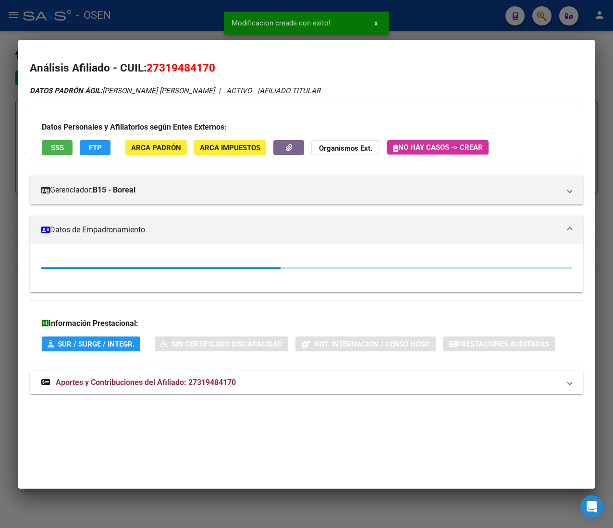
drag, startPoint x: 154, startPoint y: 19, endPoint x: 8, endPoint y: 69, distance: 154.4
click at [153, 19] on div at bounding box center [306, 264] width 613 height 528
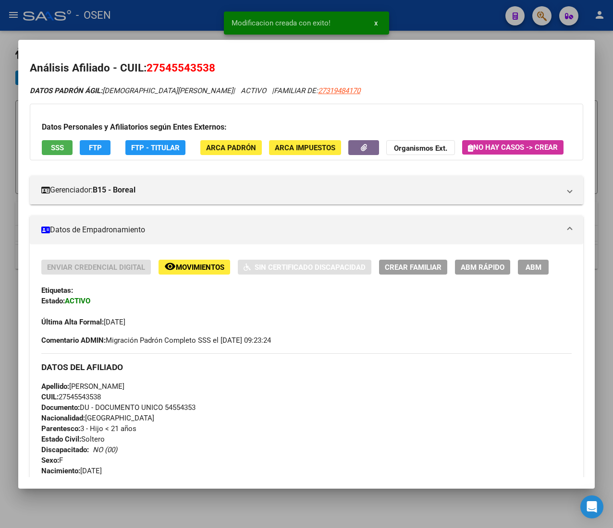
drag, startPoint x: 134, startPoint y: 28, endPoint x: 120, endPoint y: 33, distance: 15.6
click at [134, 28] on div at bounding box center [306, 264] width 613 height 528
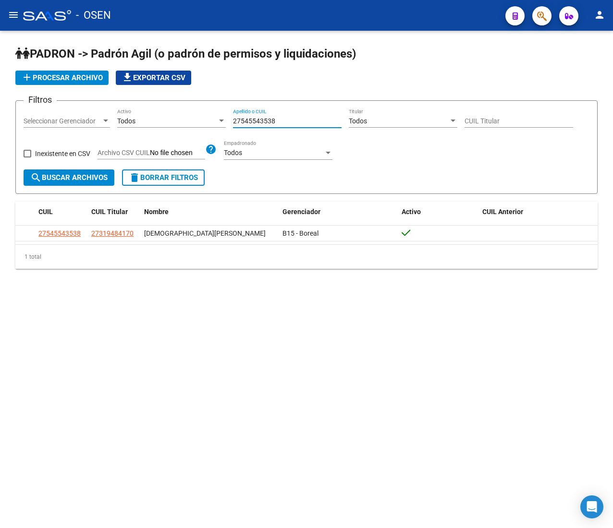
drag, startPoint x: 281, startPoint y: 122, endPoint x: 152, endPoint y: 113, distance: 130.0
click at [152, 113] on div "Filtros Seleccionar Gerenciador Seleccionar Gerenciador Todos Activo 2754554353…" at bounding box center [307, 139] width 566 height 61
paste input "0009002"
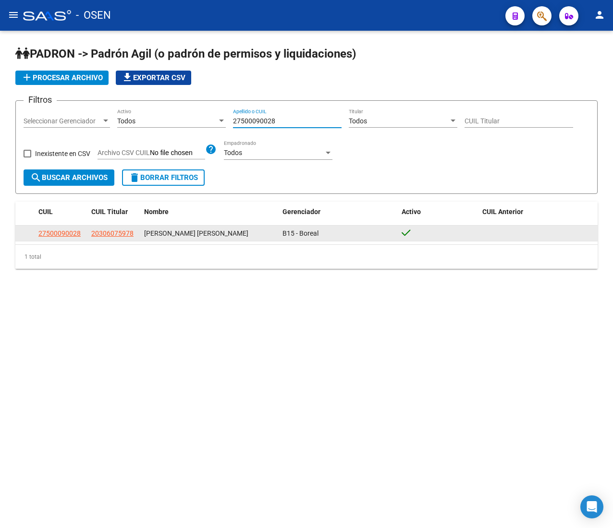
type input "27500090028"
click at [55, 230] on span "27500090028" at bounding box center [59, 234] width 42 height 8
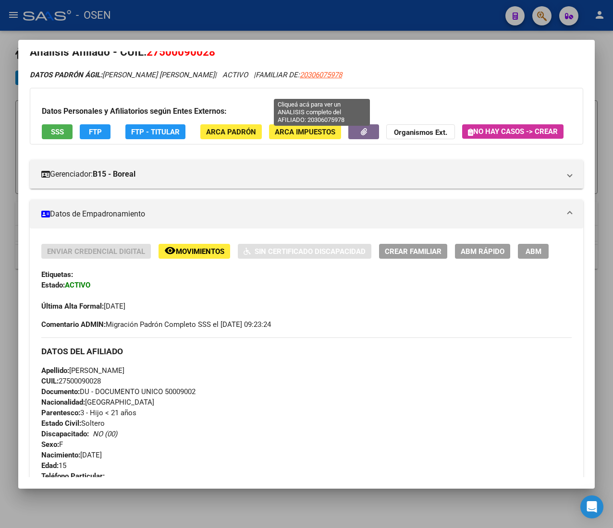
scroll to position [0, 0]
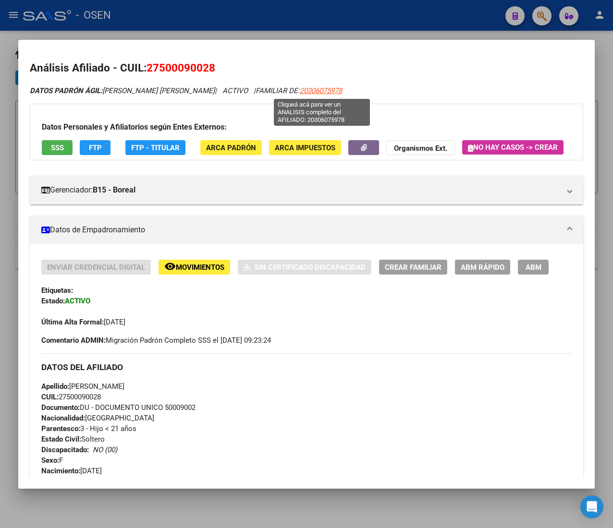
click at [318, 86] on span "20306075978" at bounding box center [321, 90] width 42 height 9
type textarea "20306075978"
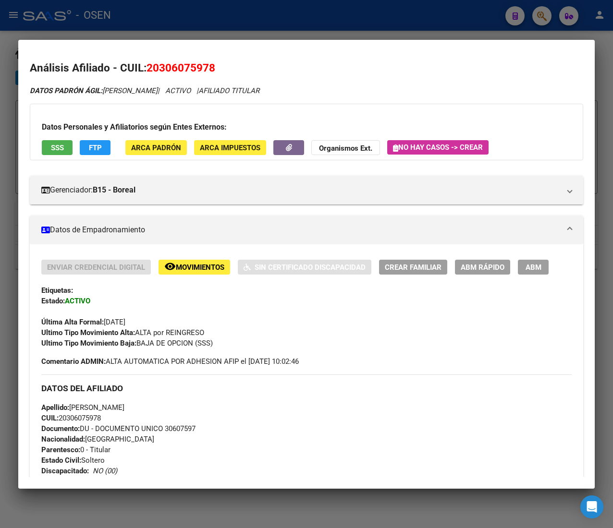
click at [500, 268] on span "ABM Rápido" at bounding box center [482, 267] width 44 height 9
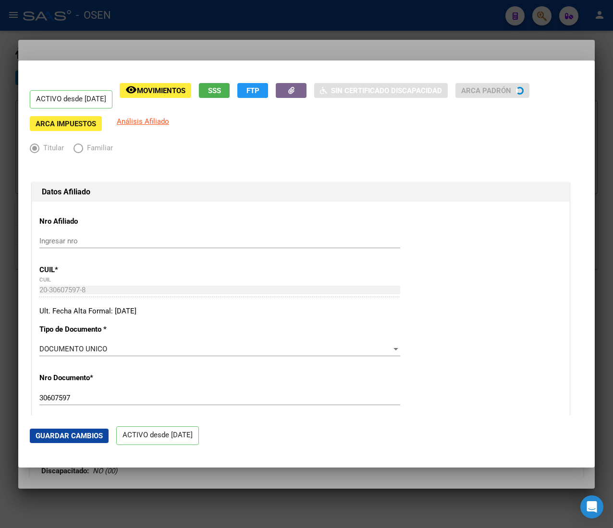
radio input "true"
type input "30-68727231-1"
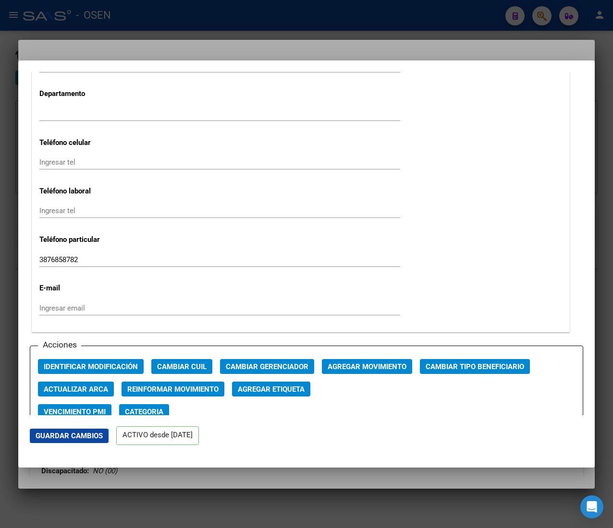
scroll to position [1152, 0]
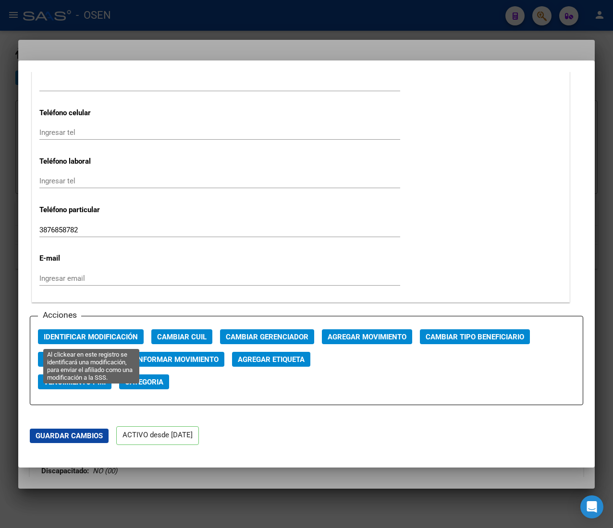
click at [115, 334] on span "Identificar Modificación" at bounding box center [91, 337] width 94 height 9
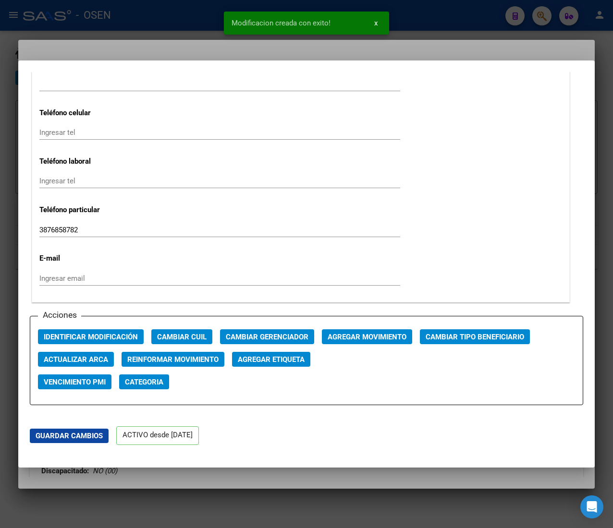
click at [148, 22] on div at bounding box center [306, 264] width 613 height 528
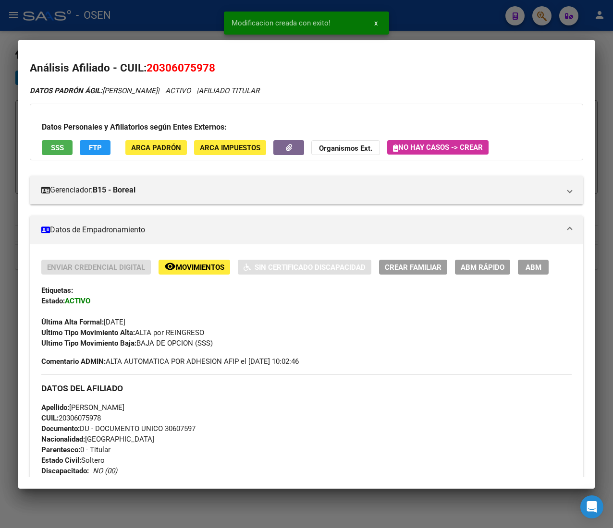
click at [179, 12] on div at bounding box center [306, 264] width 613 height 528
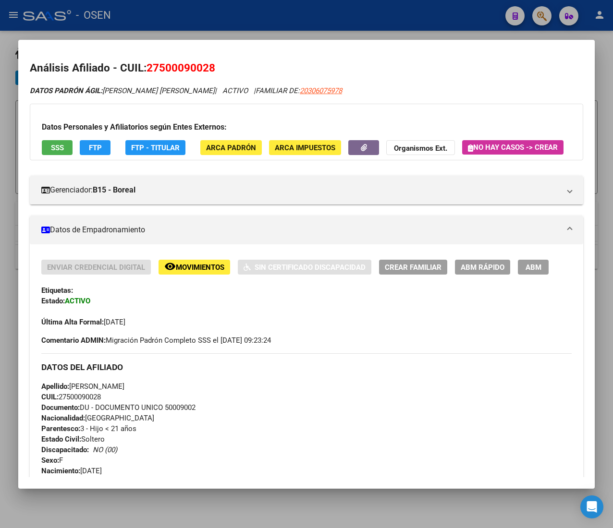
click at [464, 272] on span "ABM Rápido" at bounding box center [482, 267] width 44 height 9
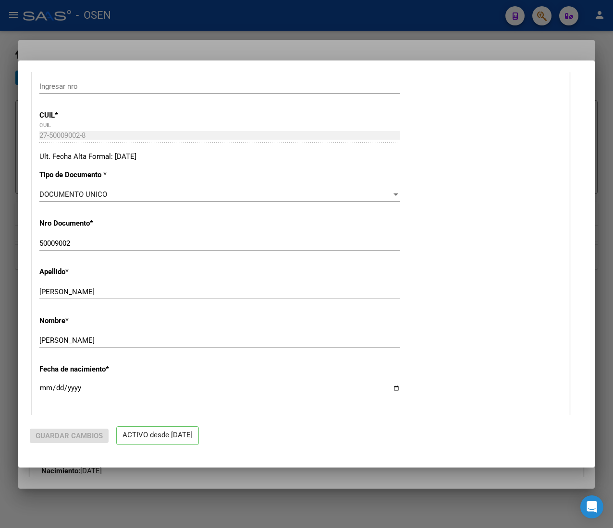
radio input "true"
type input "30-68727231-1"
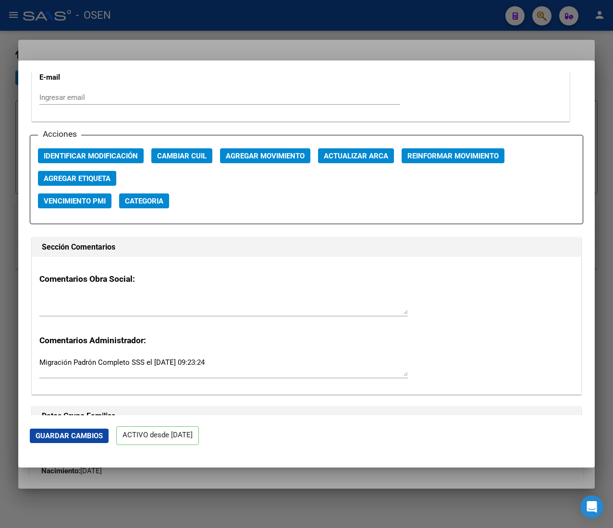
scroll to position [1344, 0]
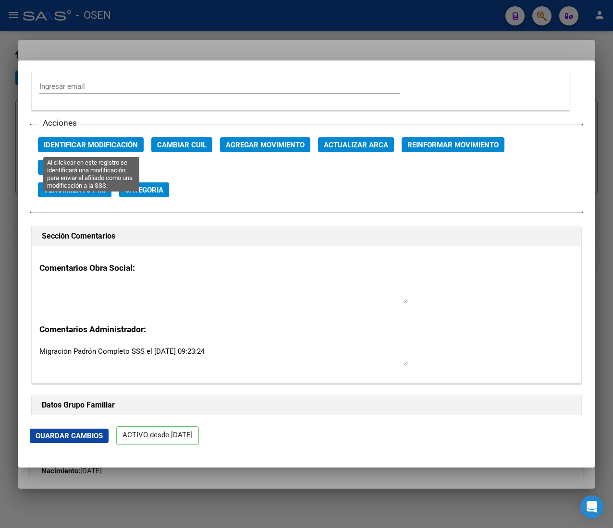
click at [100, 145] on span "Identificar Modificación" at bounding box center [91, 145] width 94 height 9
click at [85, 143] on span "Identificar Modificación" at bounding box center [91, 145] width 94 height 9
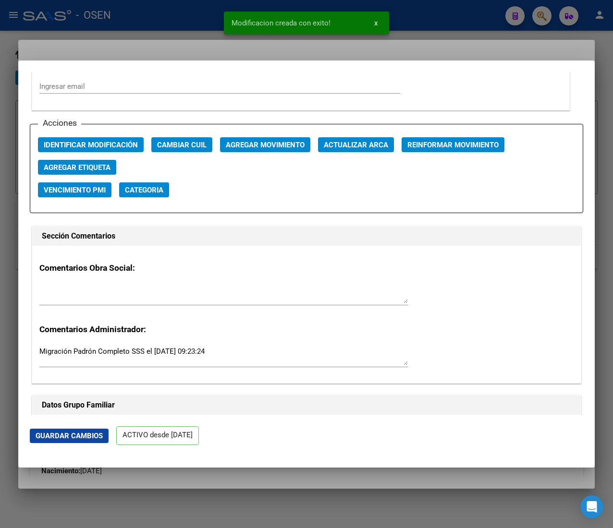
click at [175, 3] on div at bounding box center [306, 264] width 613 height 528
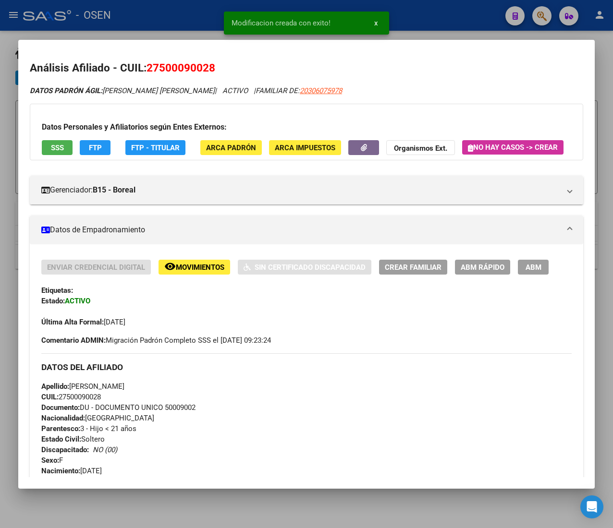
click at [175, 23] on div at bounding box center [306, 264] width 613 height 528
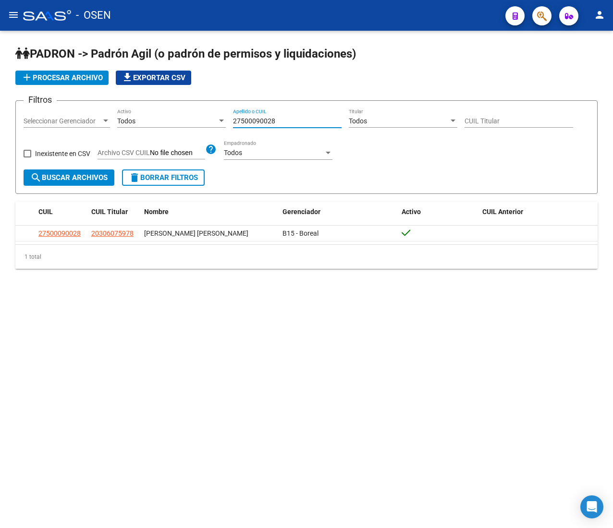
drag, startPoint x: 286, startPoint y: 121, endPoint x: 91, endPoint y: 118, distance: 195.4
click at [91, 118] on div "Filtros Seleccionar Gerenciador Seleccionar Gerenciador Todos Activo 2750009002…" at bounding box center [307, 139] width 566 height 61
paste input "0513917369"
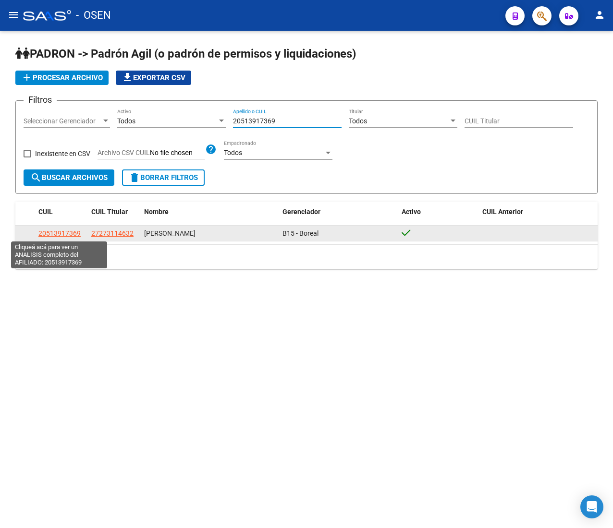
type input "20513917369"
click at [49, 234] on span "20513917369" at bounding box center [59, 234] width 42 height 8
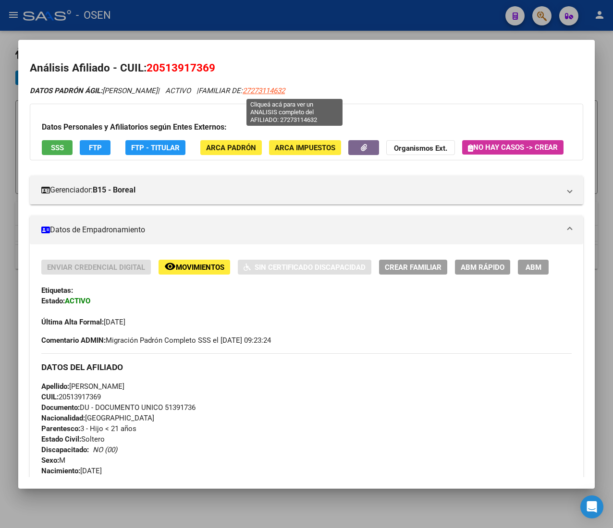
click at [285, 88] on span "27273114632" at bounding box center [263, 90] width 42 height 9
type textarea "27273114632"
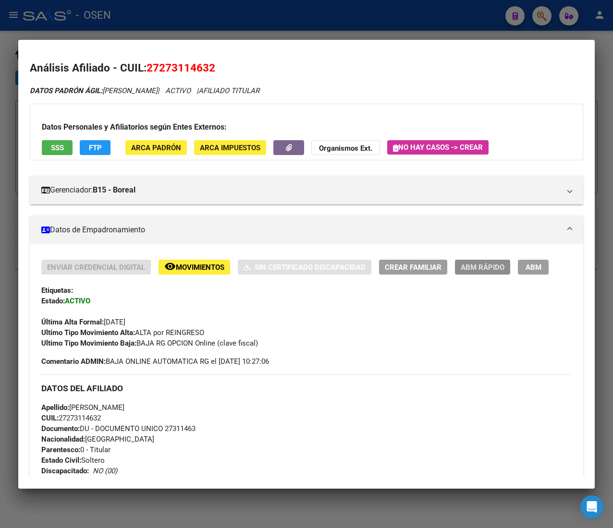
click at [471, 271] on span "ABM Rápido" at bounding box center [482, 267] width 44 height 9
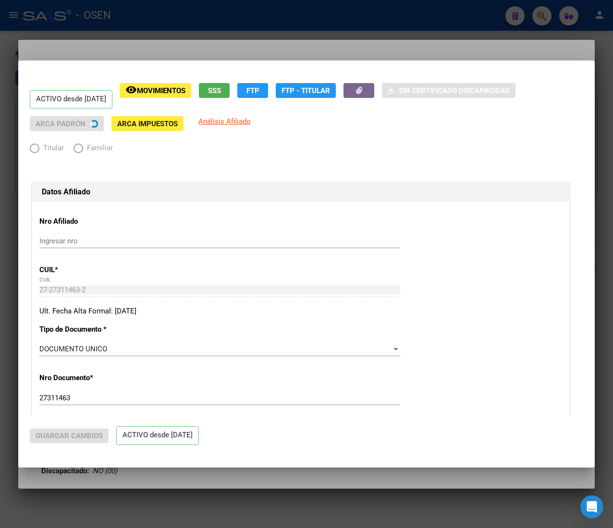
radio input "true"
type input "30-71039061-0"
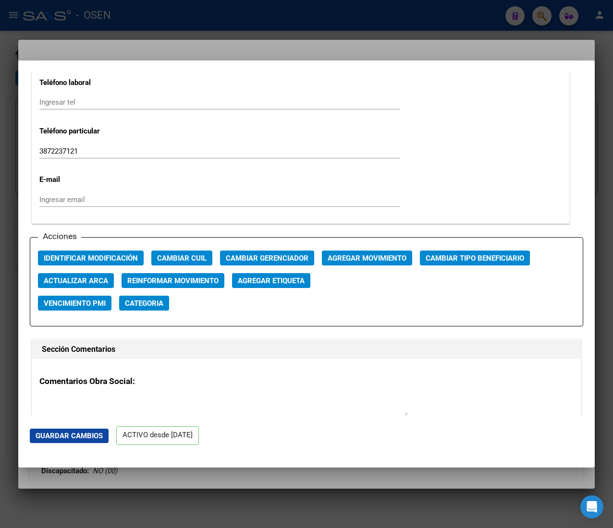
scroll to position [1248, 0]
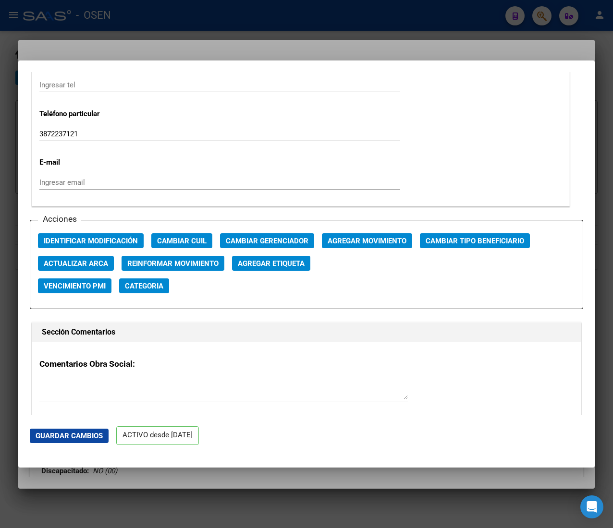
drag, startPoint x: 97, startPoint y: 228, endPoint x: 91, endPoint y: 243, distance: 16.1
click at [95, 236] on div "Acciones Identificar Modificación Cambiar CUIL Cambiar Gerenciador Agregar Movi…" at bounding box center [306, 265] width 553 height 90
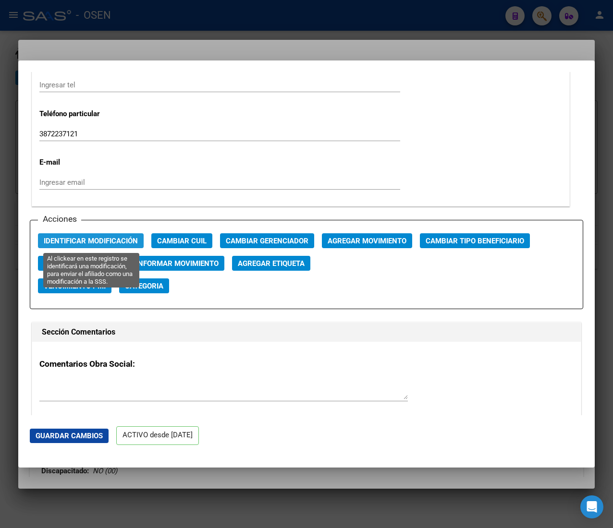
click at [91, 243] on span "Identificar Modificación" at bounding box center [91, 241] width 94 height 9
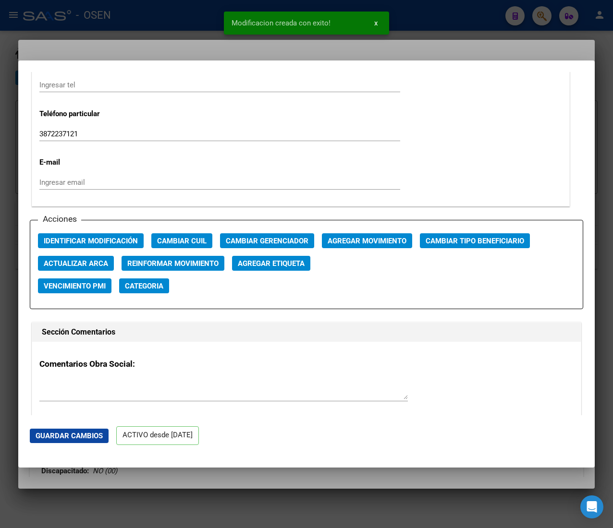
click at [171, 34] on div at bounding box center [306, 264] width 613 height 528
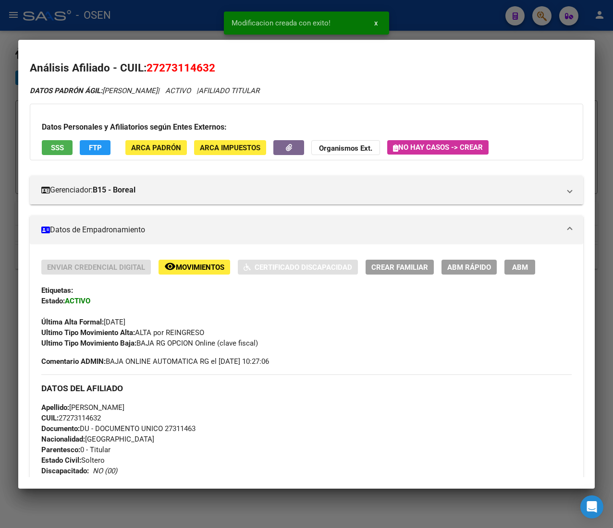
click at [175, 25] on div at bounding box center [306, 264] width 613 height 528
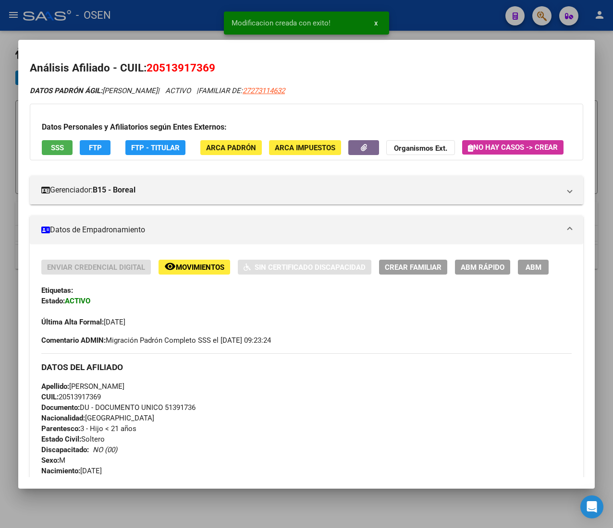
click at [470, 272] on span "ABM Rápido" at bounding box center [482, 267] width 44 height 9
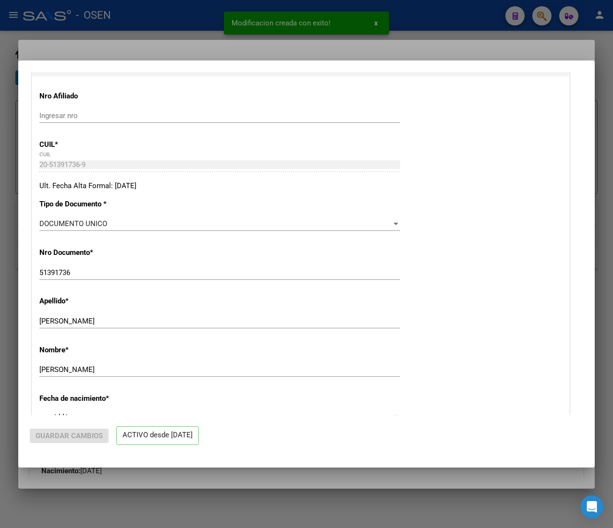
radio input "true"
type input "30-71039061-0"
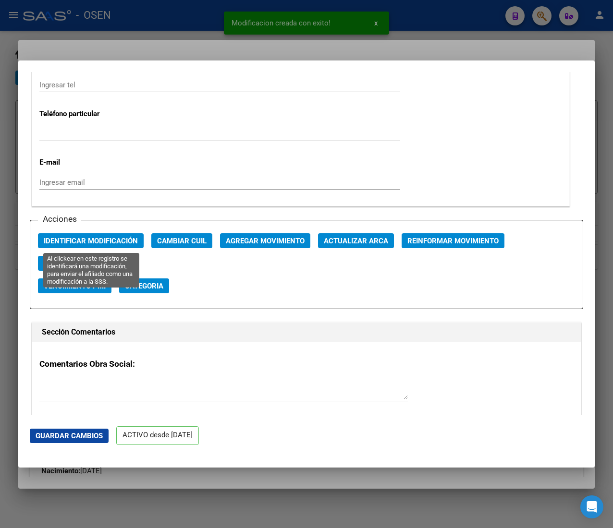
click at [120, 240] on span "Identificar Modificación" at bounding box center [91, 241] width 94 height 9
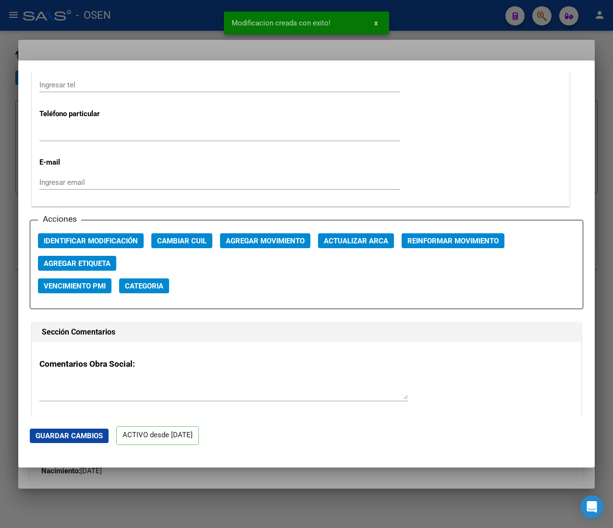
click at [159, 36] on div at bounding box center [306, 264] width 613 height 528
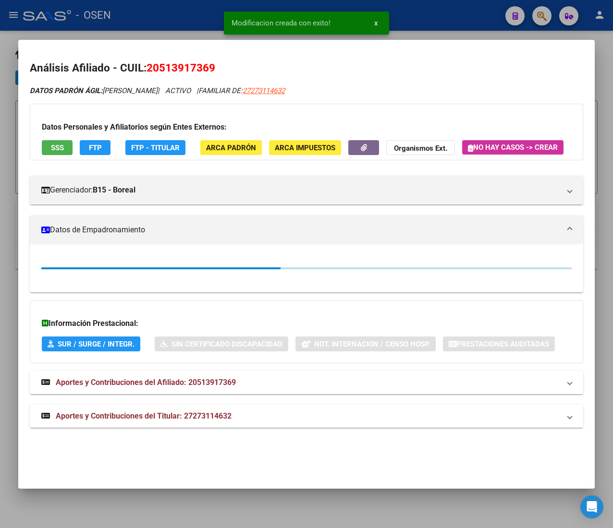
click at [157, 24] on div at bounding box center [306, 264] width 613 height 528
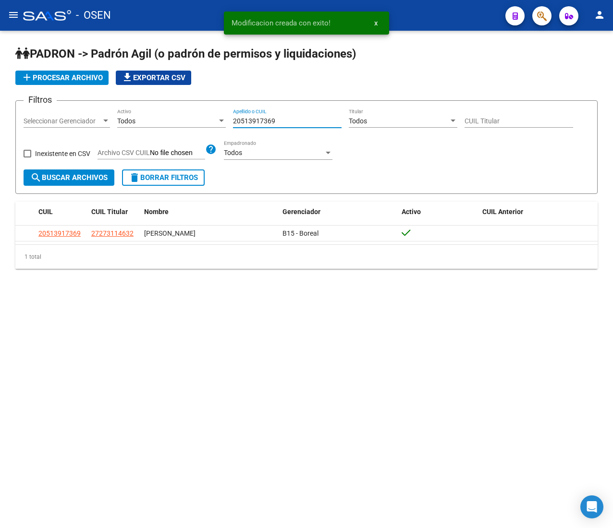
drag, startPoint x: 283, startPoint y: 123, endPoint x: 119, endPoint y: 115, distance: 164.4
click at [119, 115] on div "Filtros Seleccionar Gerenciador Seleccionar Gerenciador Todos Activo 2051391736…" at bounding box center [307, 139] width 566 height 61
paste input "7543903421"
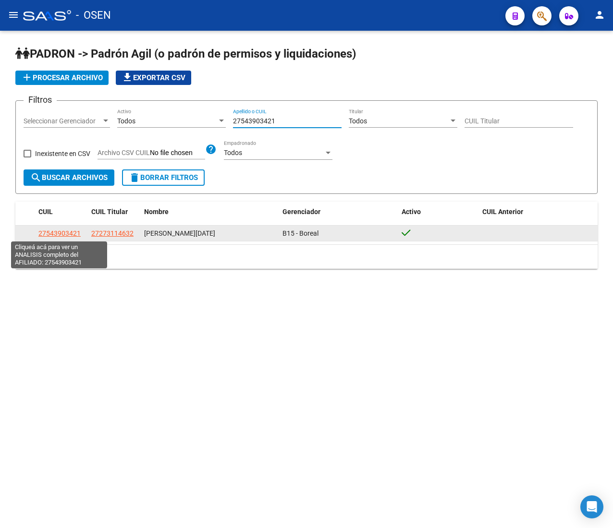
type input "27543903421"
click at [61, 232] on span "27543903421" at bounding box center [59, 234] width 42 height 8
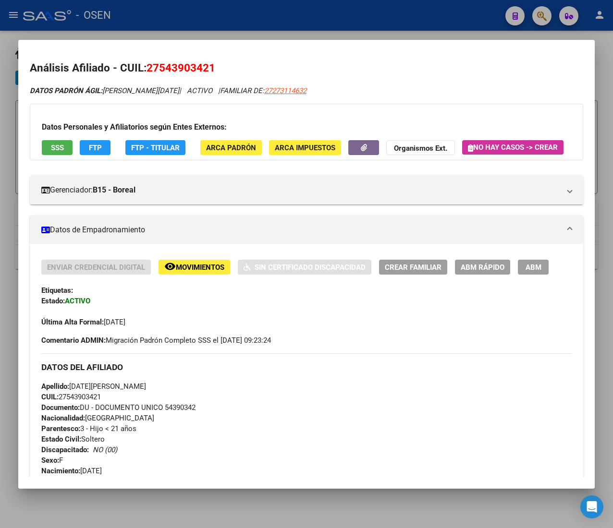
click at [273, 84] on div "Análisis Afiliado - CUIL: 27543903421 DATOS PADRÓN ÁGIL: [PERSON_NAME][DATE] | …" at bounding box center [306, 527] width 553 height 935
click at [270, 87] on span "27273114632" at bounding box center [285, 90] width 42 height 9
type textarea "27273114632"
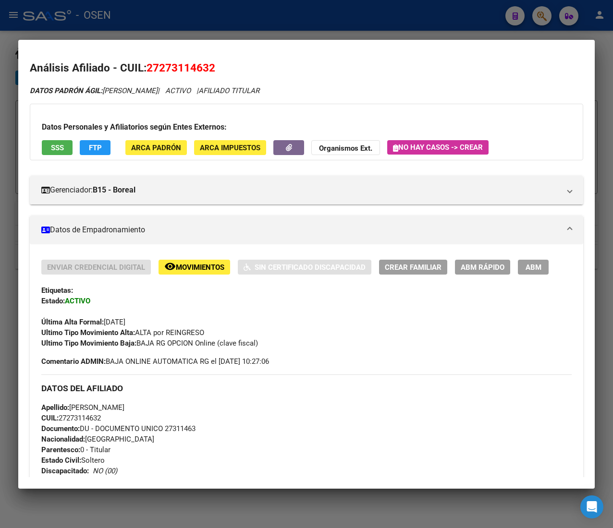
click at [473, 266] on span "ABM Rápido" at bounding box center [482, 267] width 44 height 9
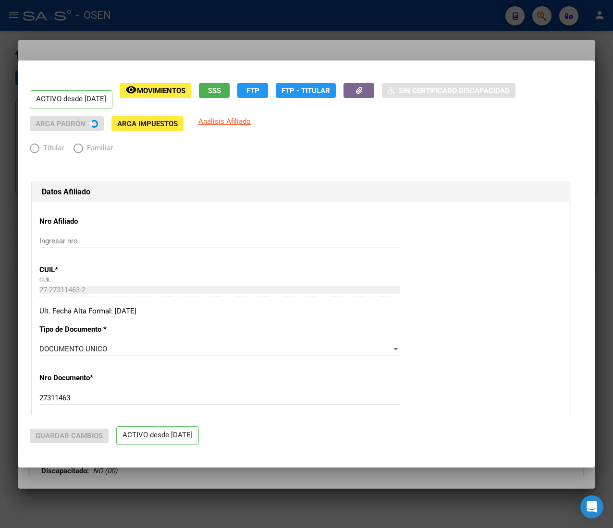
radio input "true"
type input "30-71039061-0"
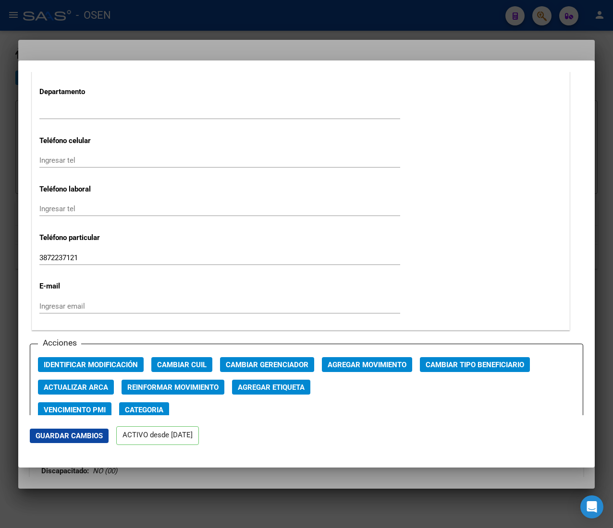
scroll to position [1152, 0]
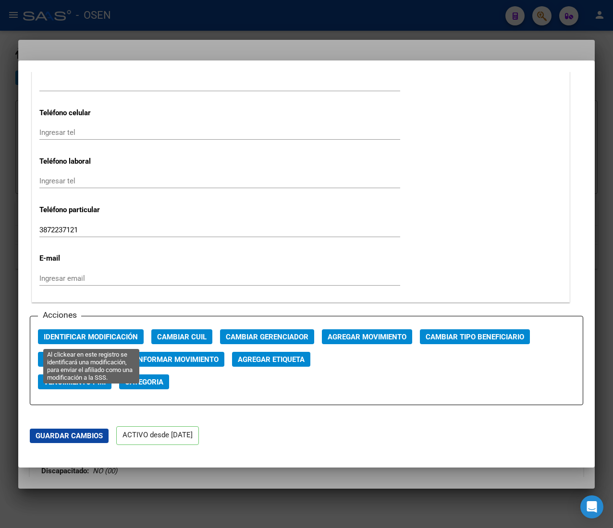
click at [115, 341] on span "Identificar Modificación" at bounding box center [91, 337] width 94 height 9
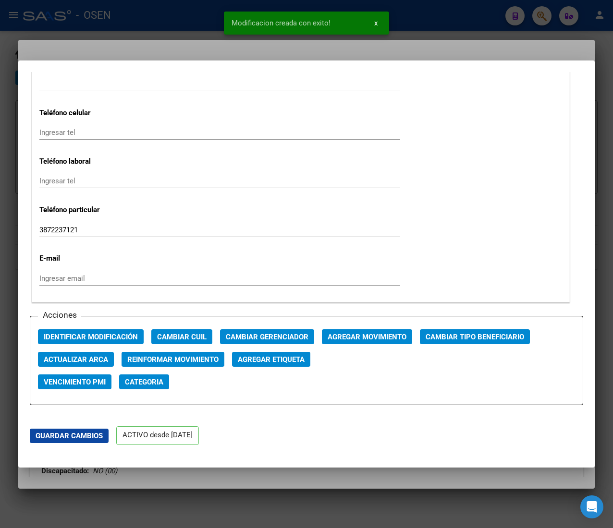
click at [181, 12] on div at bounding box center [306, 264] width 613 height 528
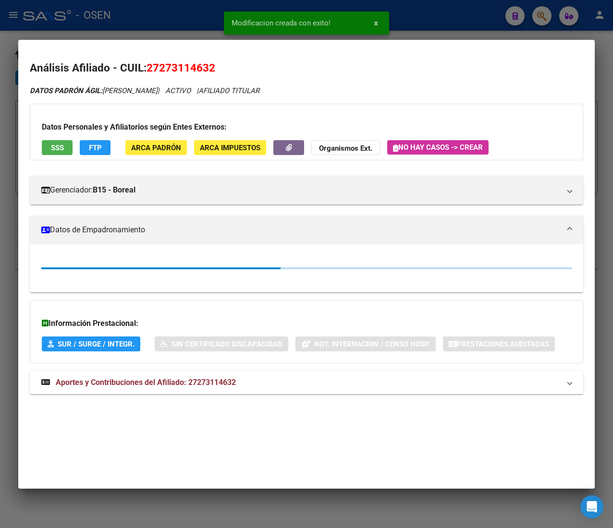
click at [179, 13] on div at bounding box center [306, 264] width 613 height 528
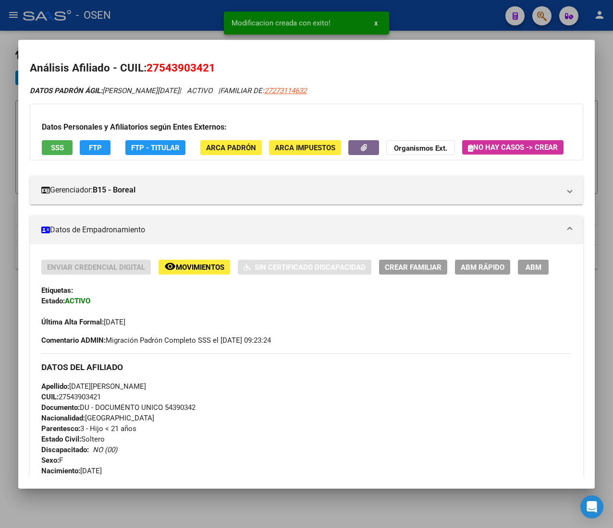
click at [463, 275] on button "ABM Rápido" at bounding box center [482, 267] width 55 height 15
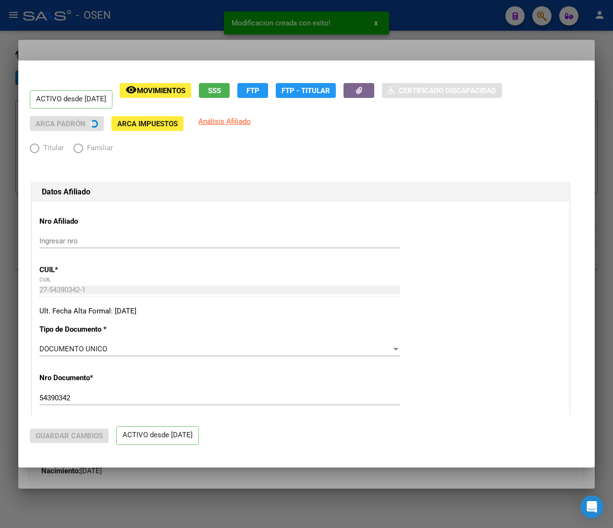
radio input "true"
type input "30-71039061-0"
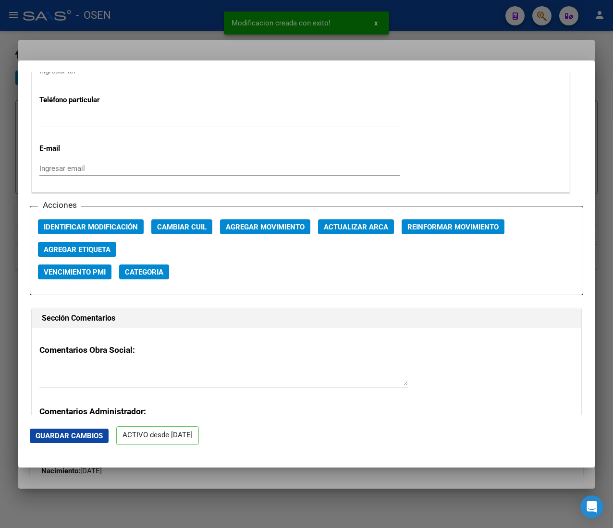
scroll to position [1344, 0]
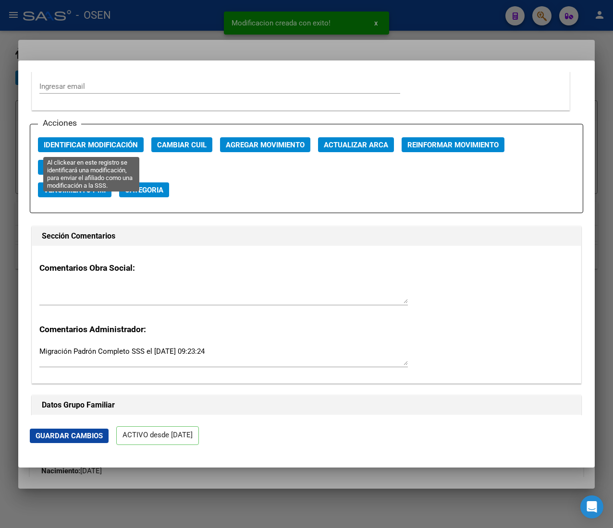
click at [97, 149] on span "Identificar Modificación" at bounding box center [91, 145] width 94 height 9
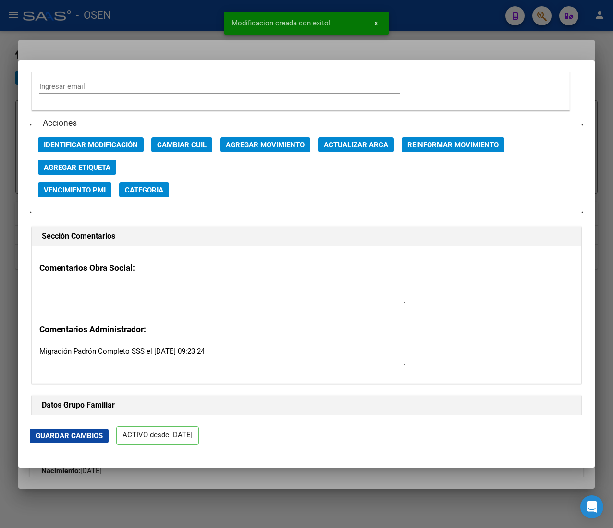
click at [187, 17] on div at bounding box center [306, 264] width 613 height 528
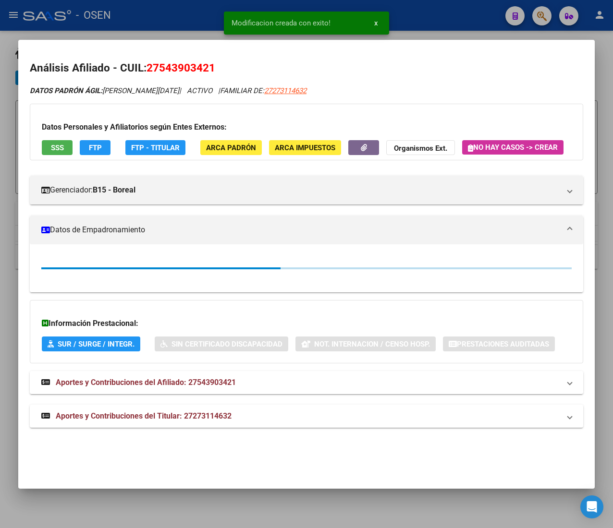
click at [187, 17] on div at bounding box center [306, 264] width 613 height 528
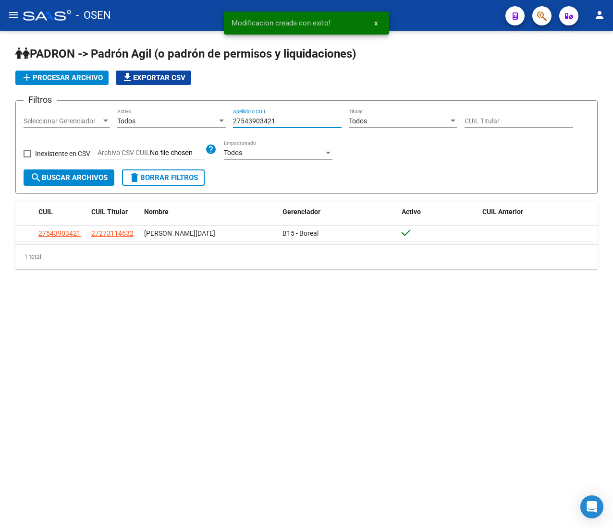
drag, startPoint x: 278, startPoint y: 121, endPoint x: 143, endPoint y: 117, distance: 135.9
click at [145, 117] on div "Filtros Seleccionar Gerenciador Seleccionar Gerenciador Todos Activo 2754390342…" at bounding box center [307, 139] width 566 height 61
paste input "0595306834"
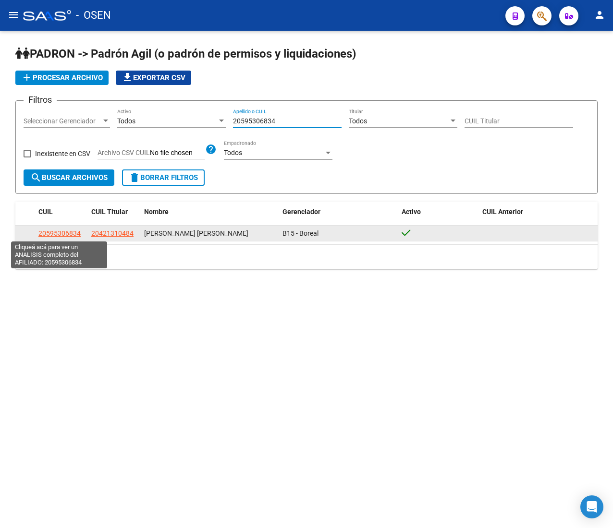
type input "20595306834"
click at [52, 232] on span "20595306834" at bounding box center [59, 234] width 42 height 8
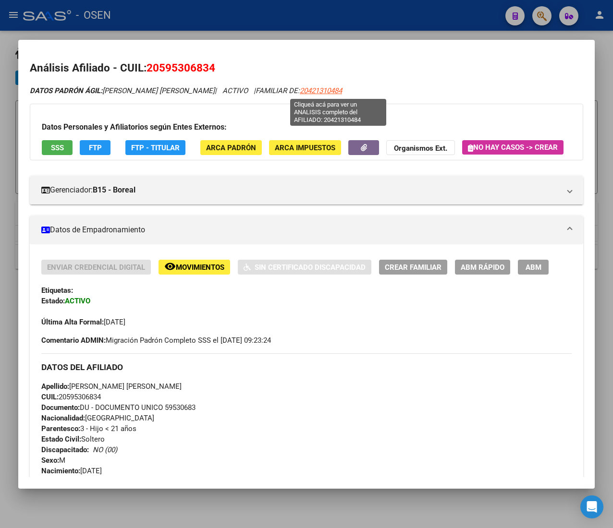
drag, startPoint x: 375, startPoint y: 97, endPoint x: 317, endPoint y: 94, distance: 58.2
click at [317, 94] on div "DATOS PADRÓN ÁGIL: [PERSON_NAME] [PERSON_NAME] | ACTIVO | FAMILIAR DE: 20421310…" at bounding box center [306, 534] width 553 height 899
copy span "20421310484"
click at [446, 93] on div "DATOS [PERSON_NAME]: [PERSON_NAME] [PERSON_NAME] | ACTIVO | FAMILIAR DE: 204213…" at bounding box center [306, 90] width 553 height 11
click at [342, 90] on span "20421310484" at bounding box center [321, 90] width 42 height 9
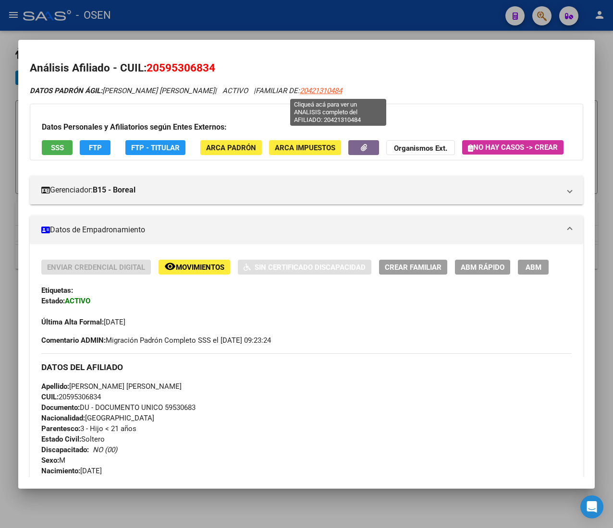
type textarea "20421310484"
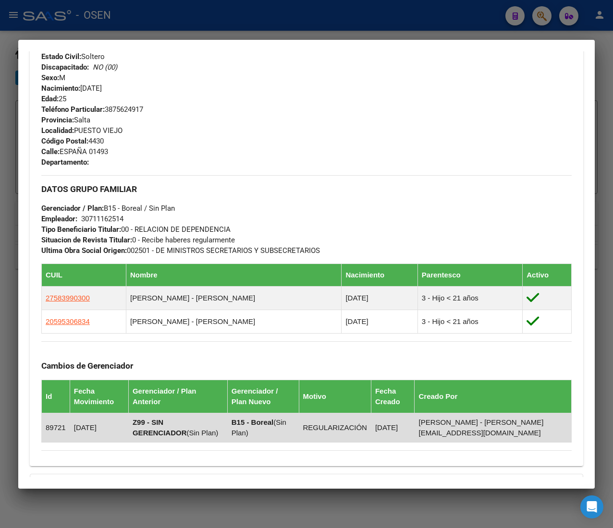
scroll to position [518, 0]
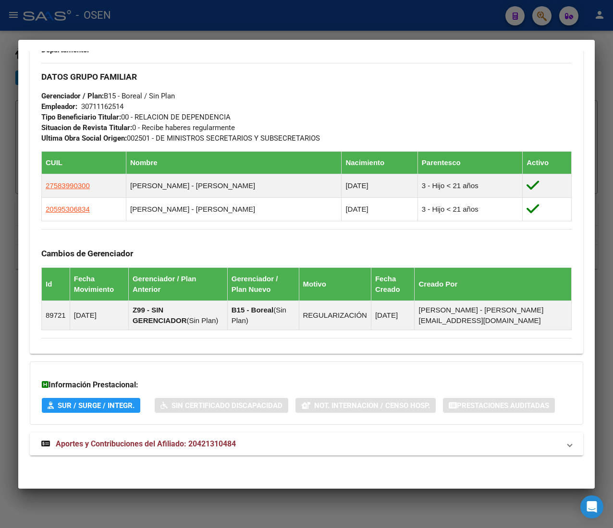
click at [360, 439] on mat-panel-title "Aportes y Contribuciones del Afiliado: 20421310484" at bounding box center [300, 444] width 519 height 12
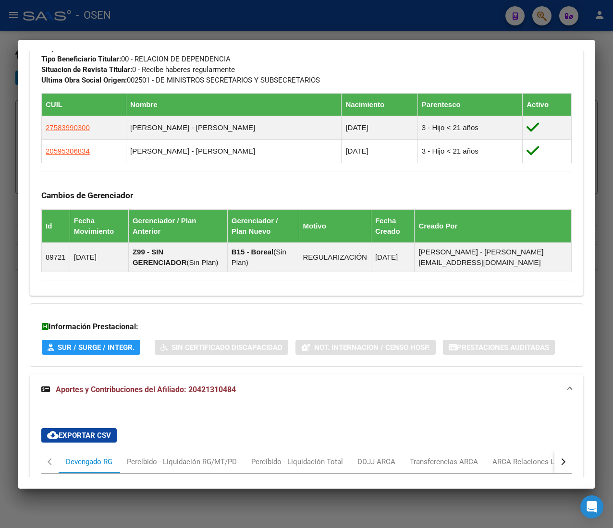
scroll to position [756, 0]
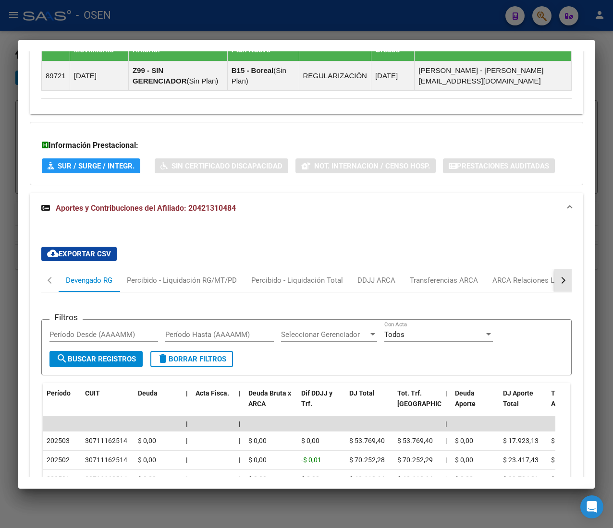
click at [554, 284] on button "button" at bounding box center [562, 280] width 17 height 23
click at [554, 285] on button "button" at bounding box center [562, 280] width 17 height 23
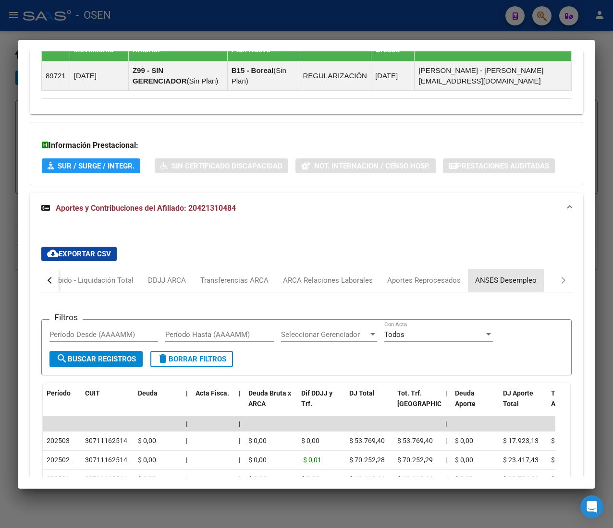
click at [504, 284] on div "ANSES Desempleo" at bounding box center [505, 280] width 61 height 11
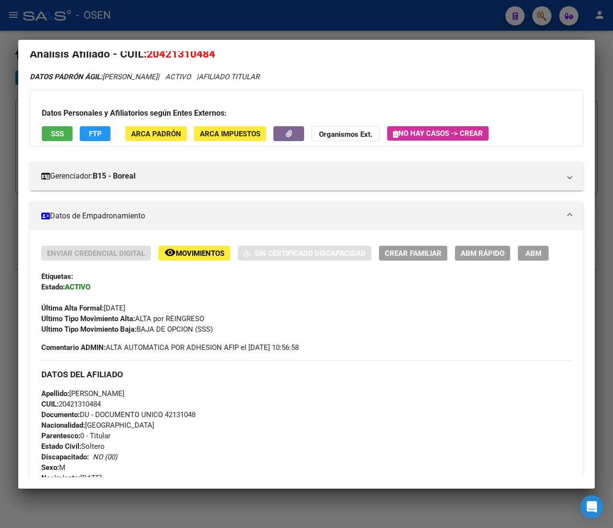
scroll to position [0, 0]
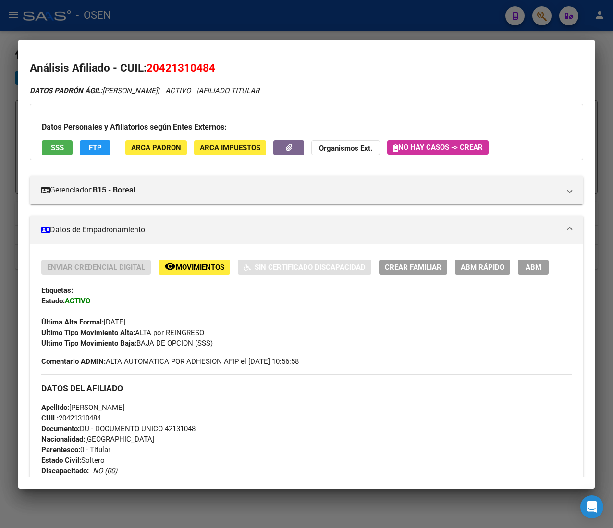
click at [173, 26] on div at bounding box center [306, 264] width 613 height 528
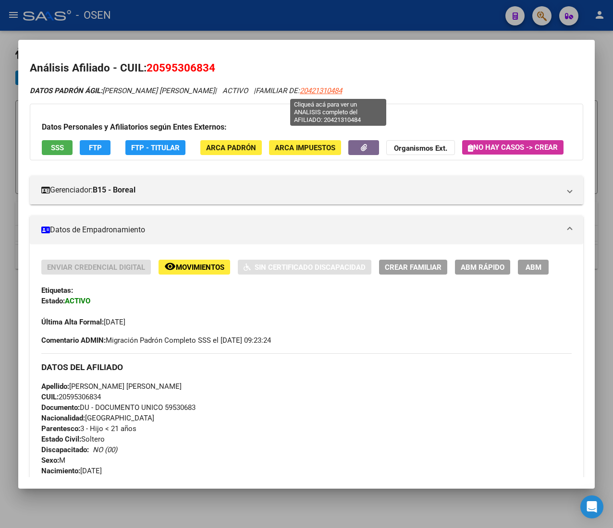
click at [337, 90] on span "20421310484" at bounding box center [321, 90] width 42 height 9
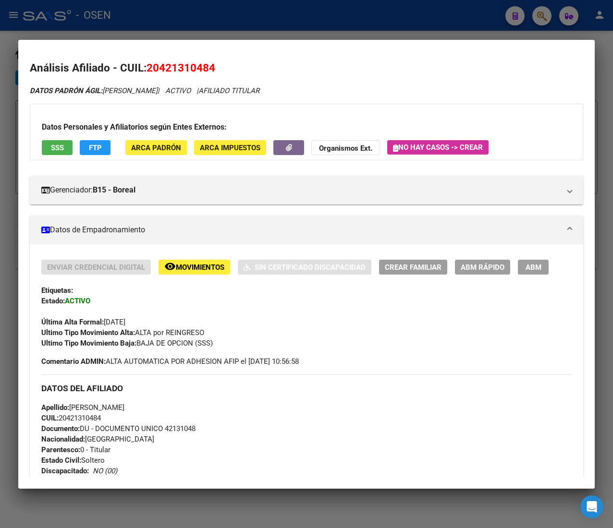
click at [477, 263] on span "ABM Rápido" at bounding box center [482, 267] width 44 height 9
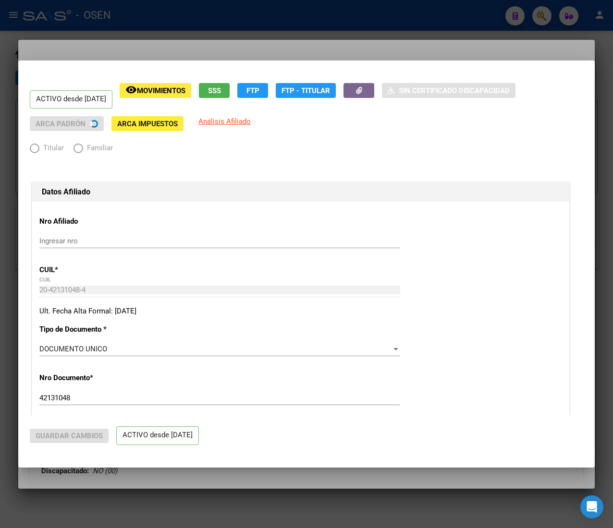
radio input "true"
type input "30-71116251-4"
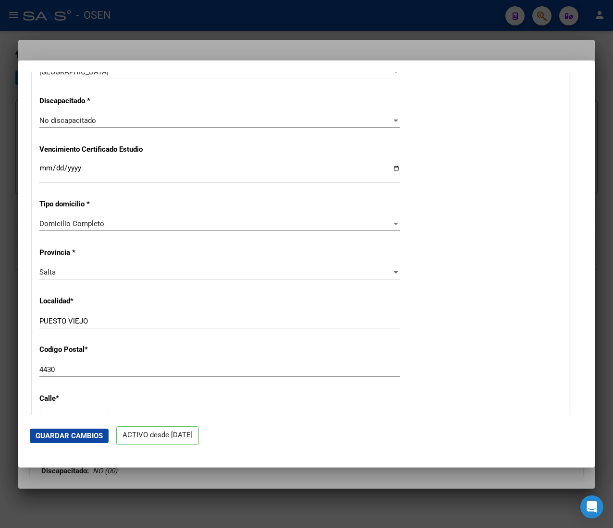
scroll to position [1248, 0]
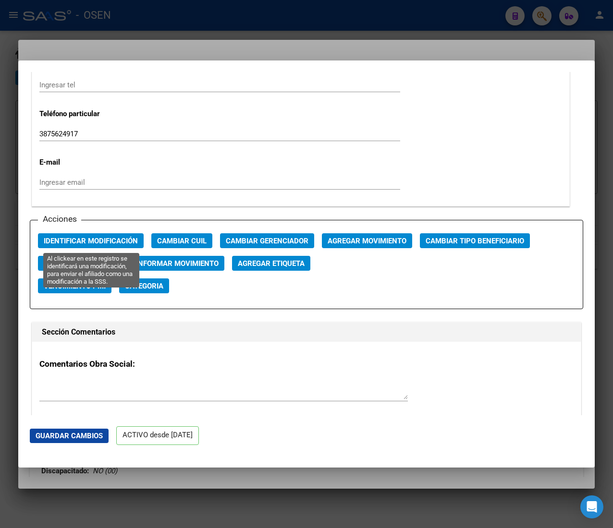
click at [115, 243] on span "Identificar Modificación" at bounding box center [91, 241] width 94 height 9
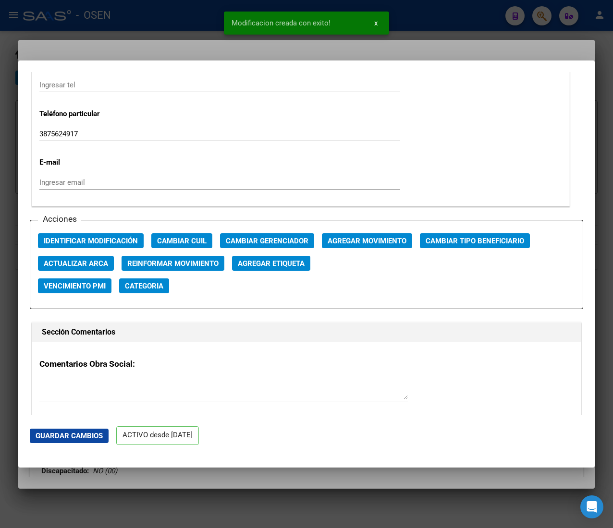
click at [146, 24] on div at bounding box center [306, 264] width 613 height 528
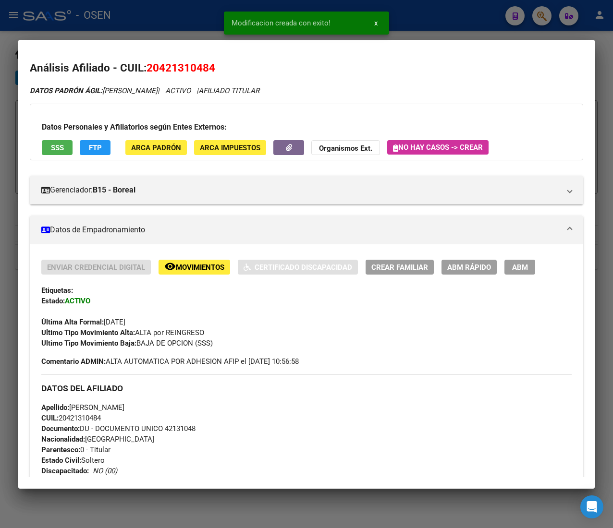
click at [146, 24] on div at bounding box center [306, 264] width 613 height 528
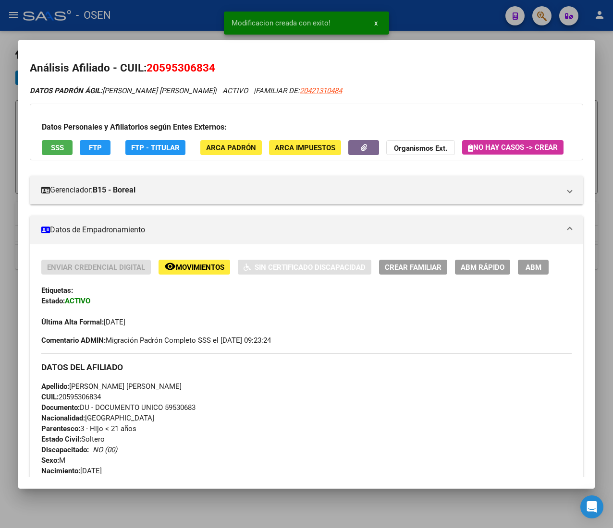
click at [473, 272] on span "ABM Rápido" at bounding box center [482, 267] width 44 height 9
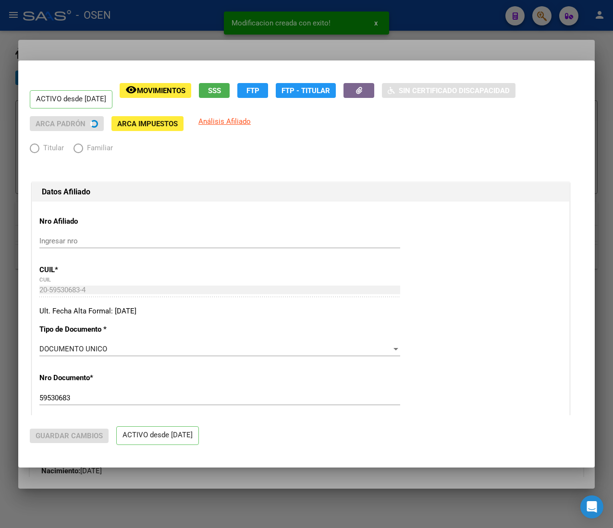
radio input "true"
type input "30-71116251-4"
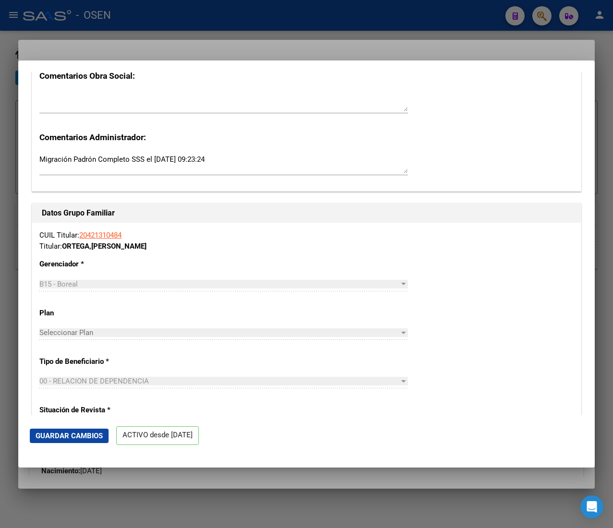
scroll to position [1344, 0]
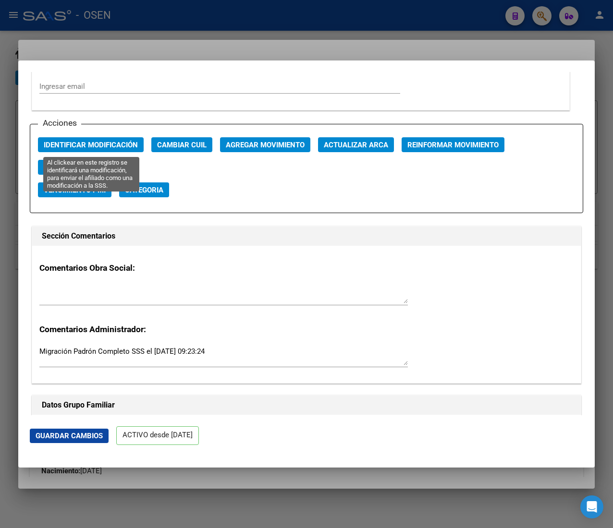
click at [91, 143] on span "Identificar Modificación" at bounding box center [91, 145] width 94 height 9
click at [177, 7] on div at bounding box center [306, 264] width 613 height 528
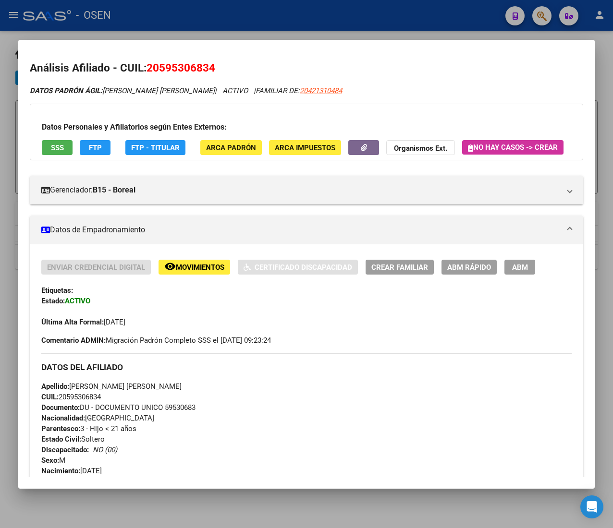
click at [177, 12] on div at bounding box center [306, 264] width 613 height 528
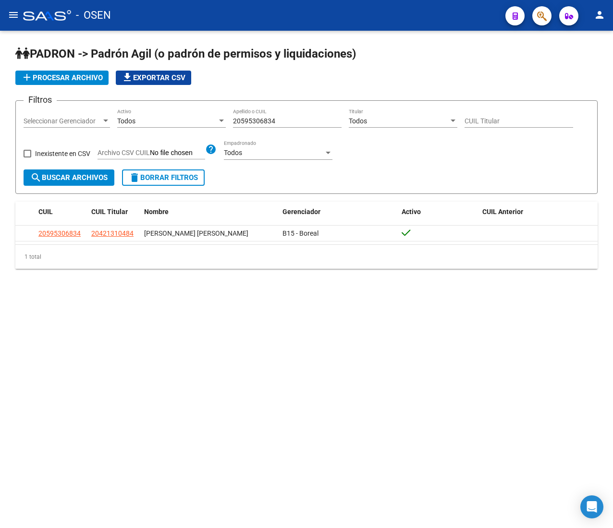
drag, startPoint x: 292, startPoint y: 113, endPoint x: 287, endPoint y: 117, distance: 6.5
click at [287, 117] on div "20595306834 Apellido o CUIL" at bounding box center [287, 118] width 109 height 19
drag, startPoint x: 291, startPoint y: 122, endPoint x: 194, endPoint y: 121, distance: 97.0
click at [194, 121] on div "Filtros Seleccionar Gerenciador Seleccionar Gerenciador Todos Activo 2059530683…" at bounding box center [307, 139] width 566 height 61
paste input "7583990300"
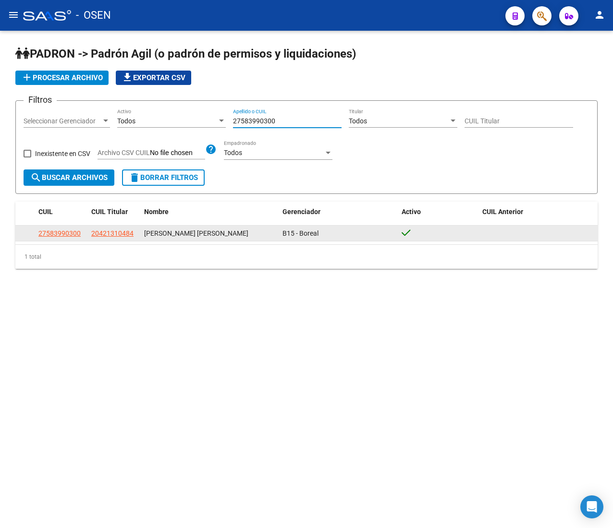
type input "27583990300"
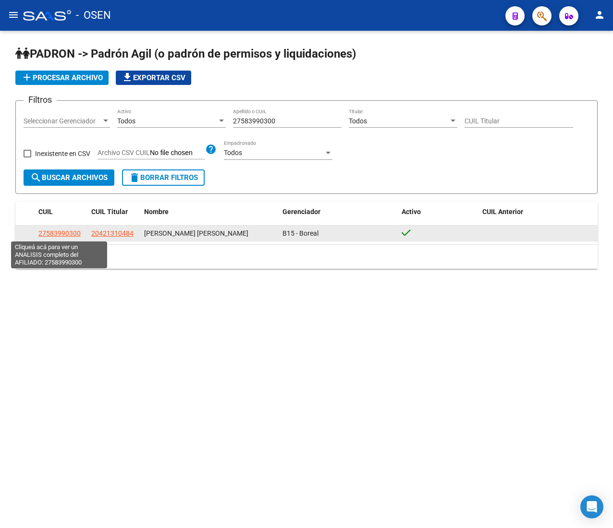
click at [60, 232] on span "27583990300" at bounding box center [59, 234] width 42 height 8
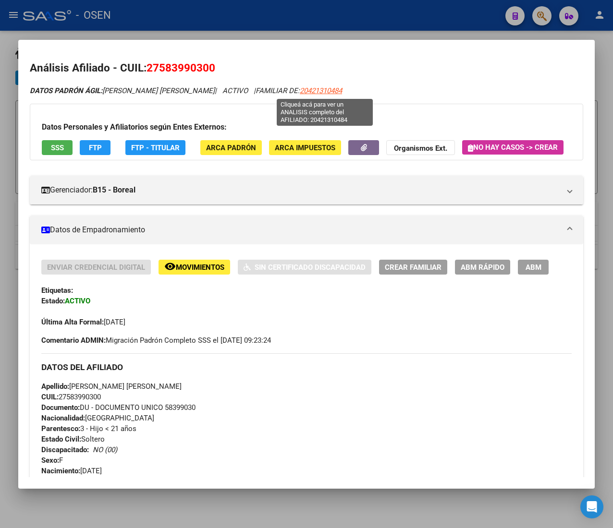
click at [306, 88] on span "20421310484" at bounding box center [321, 90] width 42 height 9
type textarea "20421310484"
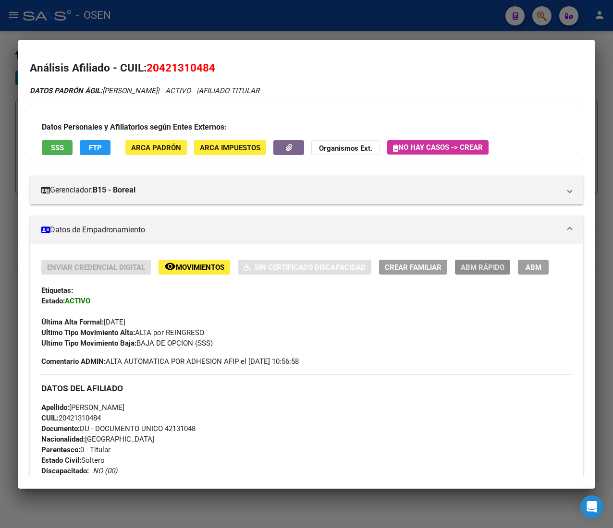
click at [478, 268] on span "ABM Rápido" at bounding box center [482, 267] width 44 height 9
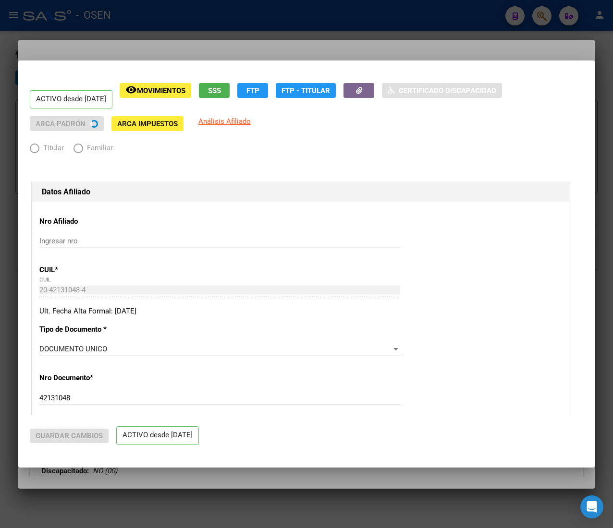
radio input "true"
type input "30-71116251-4"
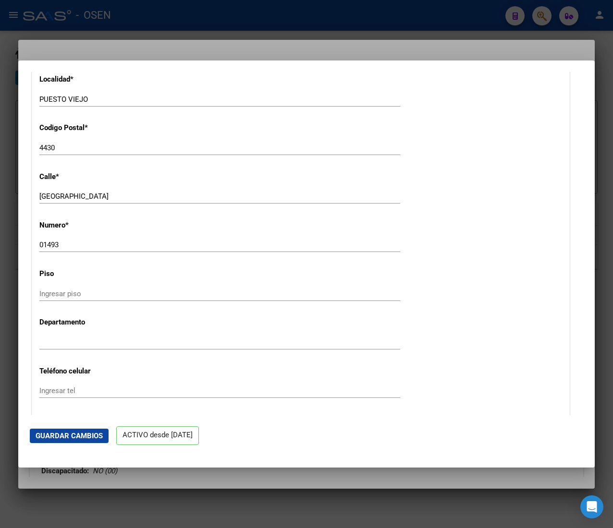
scroll to position [1248, 0]
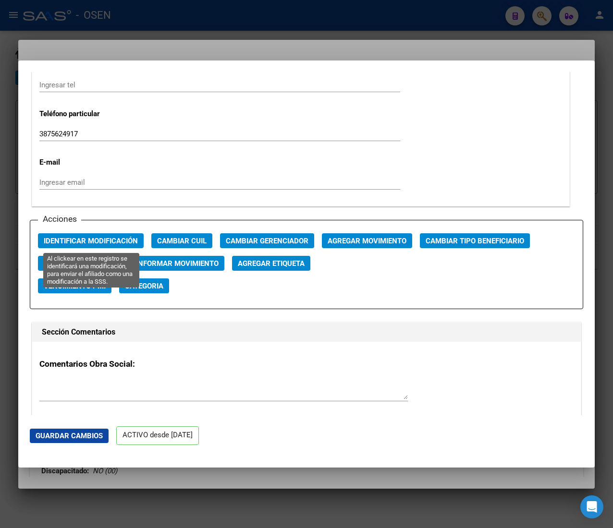
click at [81, 245] on span "Identificar Modificación" at bounding box center [91, 241] width 94 height 9
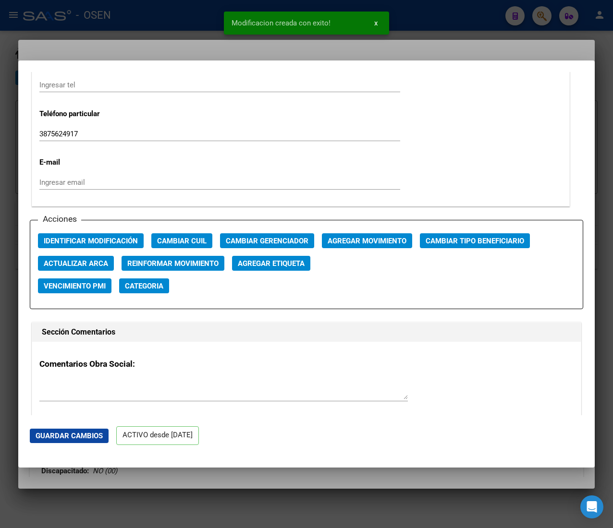
click at [123, 15] on div at bounding box center [306, 264] width 613 height 528
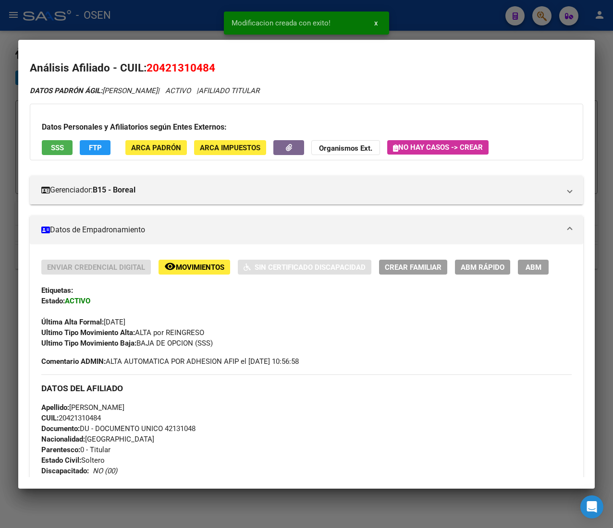
drag, startPoint x: 198, startPoint y: 7, endPoint x: 198, endPoint y: 17, distance: 10.1
click at [198, 7] on div at bounding box center [306, 264] width 613 height 528
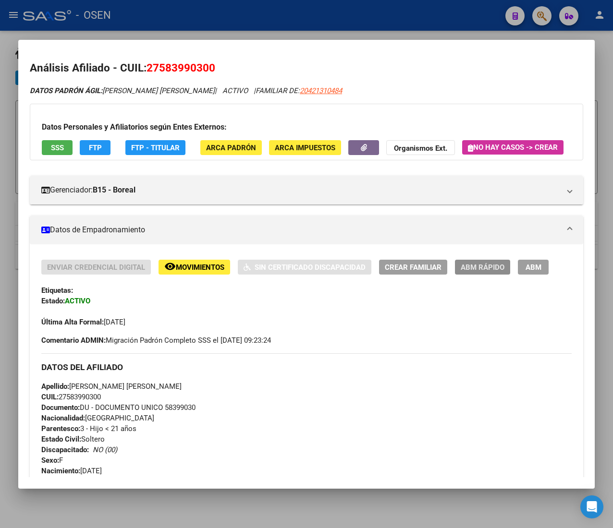
click at [495, 272] on span "ABM Rápido" at bounding box center [482, 267] width 44 height 9
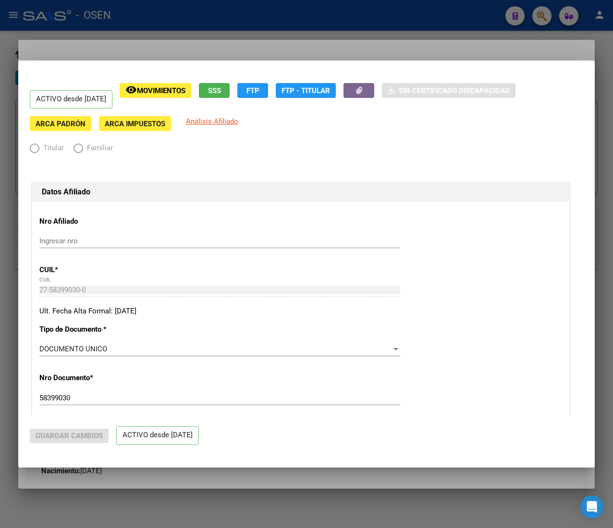
radio input "true"
type input "30-71116251-4"
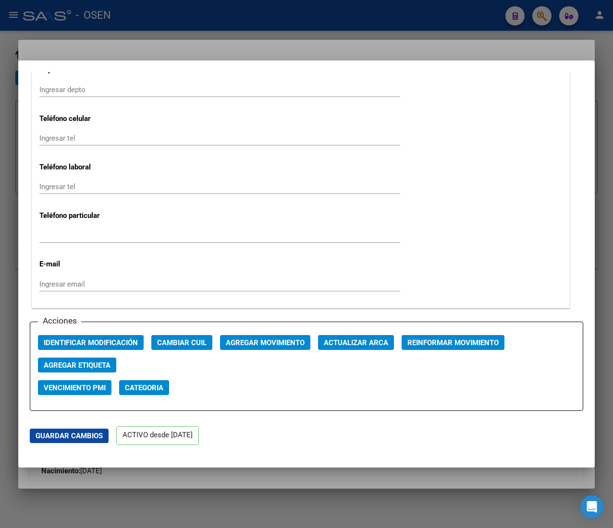
scroll to position [1344, 0]
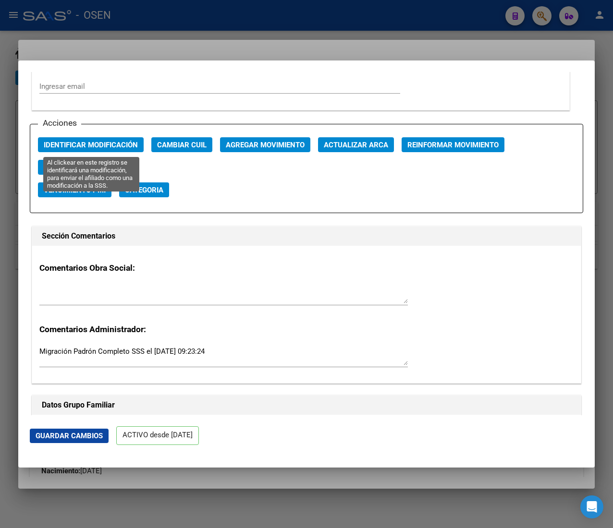
click at [89, 145] on span "Identificar Modificación" at bounding box center [91, 145] width 94 height 9
click at [124, 151] on button "Identificar Modificación" at bounding box center [91, 144] width 106 height 15
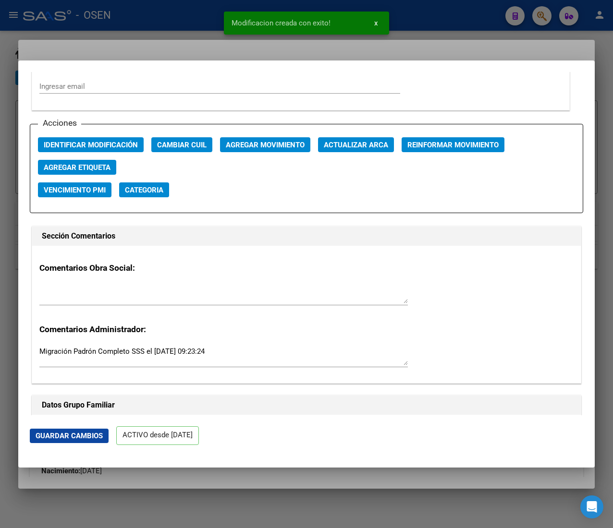
click at [162, 20] on div at bounding box center [306, 264] width 613 height 528
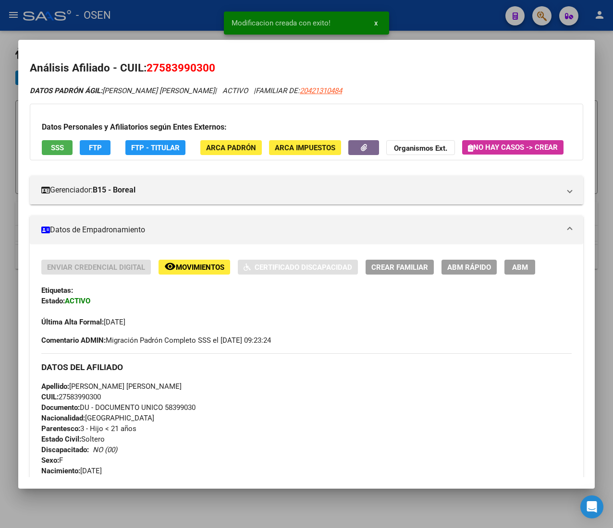
click at [162, 20] on div at bounding box center [306, 264] width 613 height 528
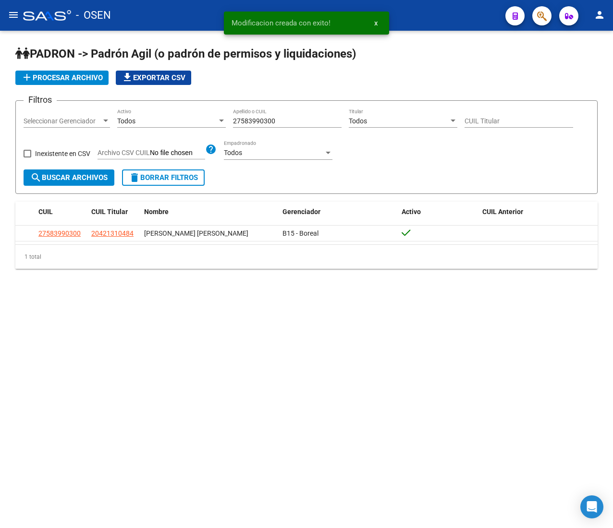
drag, startPoint x: 289, startPoint y: 122, endPoint x: 133, endPoint y: 109, distance: 155.6
click at [133, 109] on div "Filtros Seleccionar Gerenciador Seleccionar Gerenciador Todos Activo 2758399030…" at bounding box center [307, 139] width 566 height 61
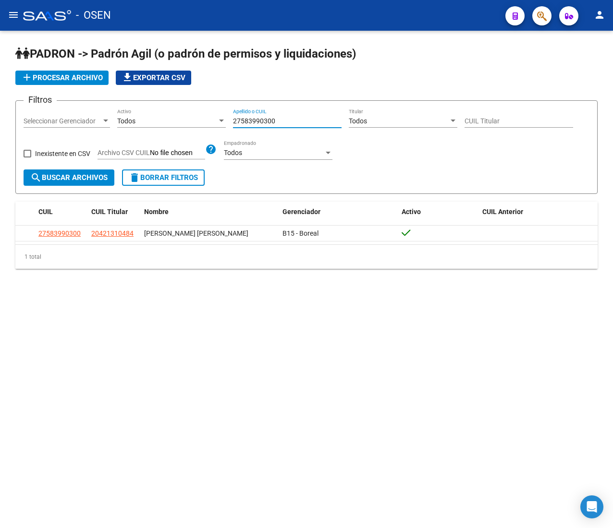
paste input "390376036"
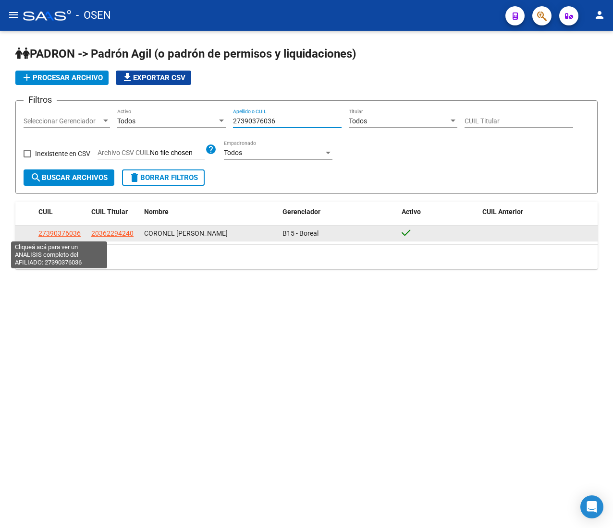
type input "27390376036"
click at [53, 232] on span "27390376036" at bounding box center [59, 234] width 42 height 8
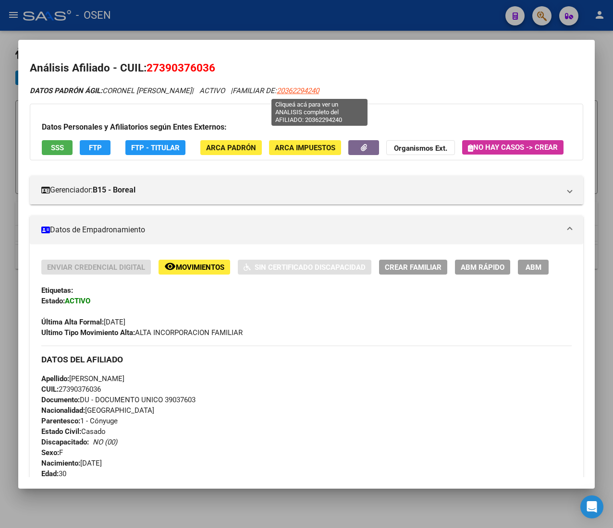
click at [304, 88] on span "20362294240" at bounding box center [298, 90] width 42 height 9
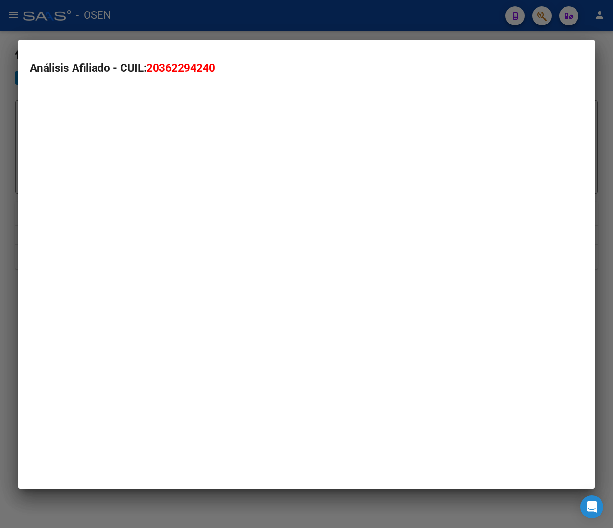
type textarea "20362294240"
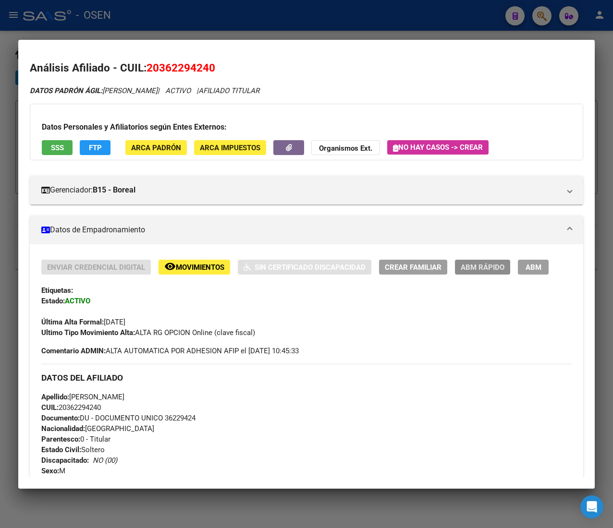
click at [475, 266] on span "ABM Rápido" at bounding box center [482, 267] width 44 height 9
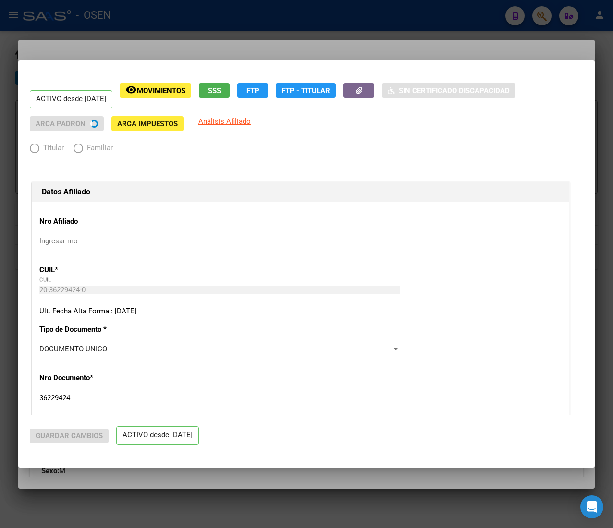
radio input "true"
type input "30-71249843-5"
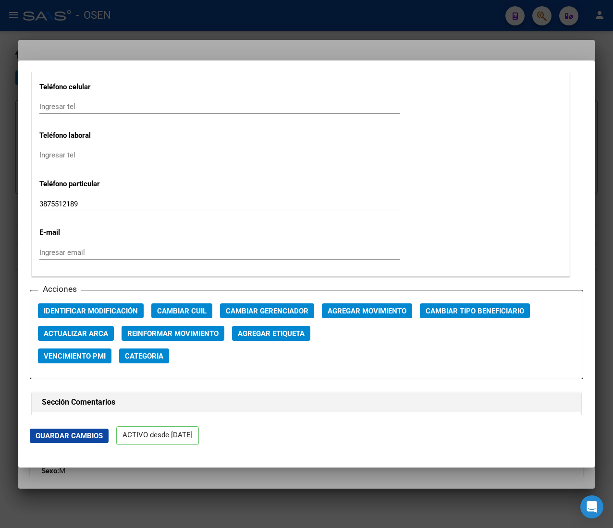
scroll to position [1248, 0]
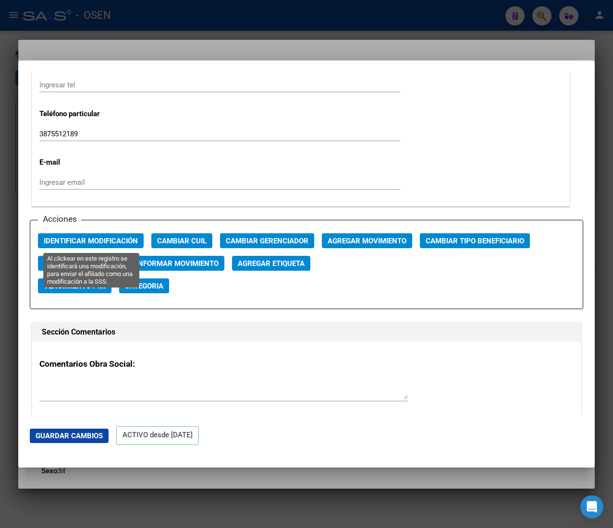
click at [91, 238] on span "Identificar Modificación" at bounding box center [91, 241] width 94 height 9
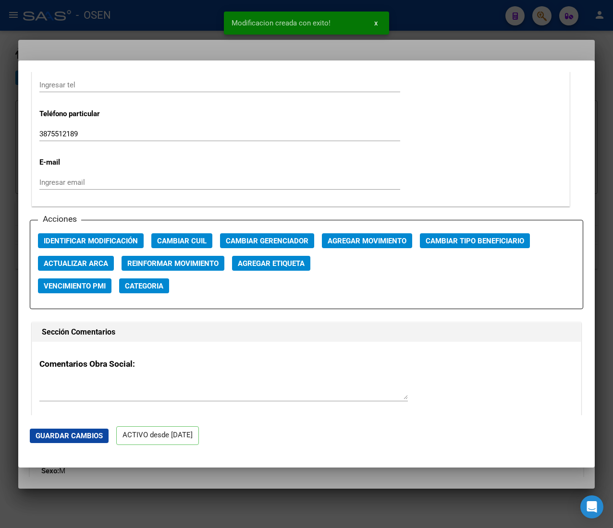
click at [169, 10] on div at bounding box center [306, 264] width 613 height 528
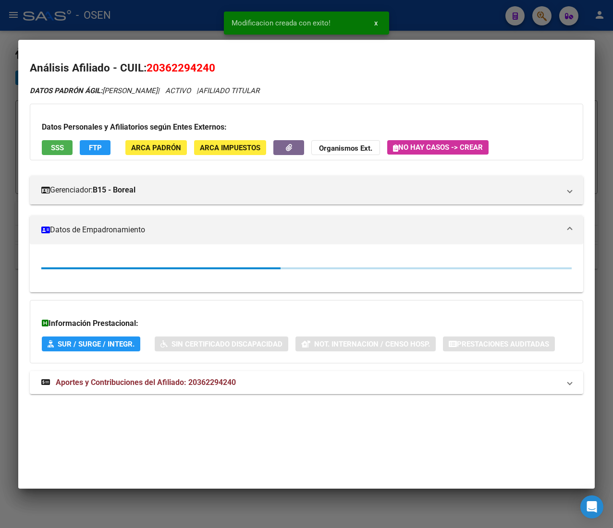
click at [169, 10] on div at bounding box center [306, 264] width 613 height 528
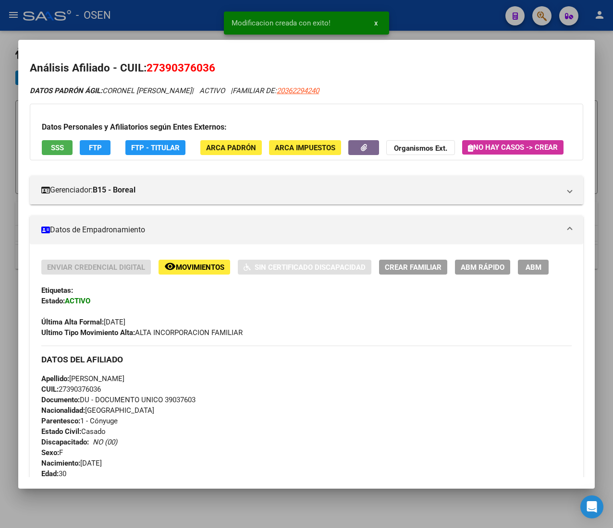
click at [460, 275] on button "ABM Rápido" at bounding box center [482, 267] width 55 height 15
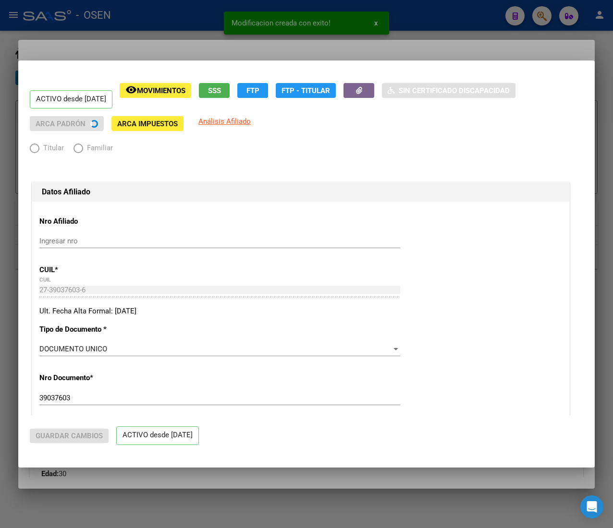
radio input "true"
type input "30-71249843-5"
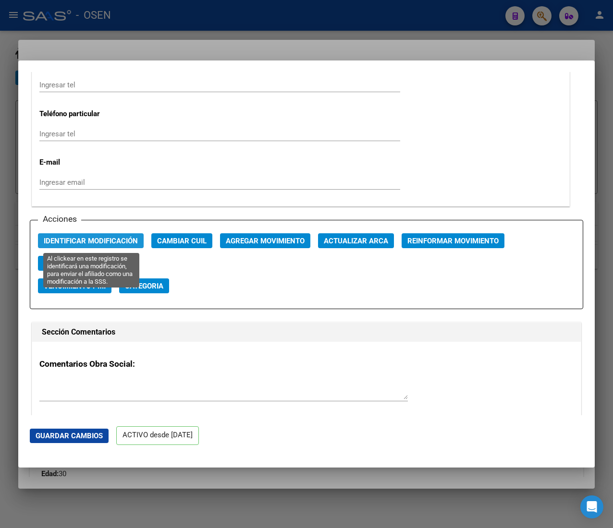
click at [93, 240] on span "Identificar Modificación" at bounding box center [91, 241] width 94 height 9
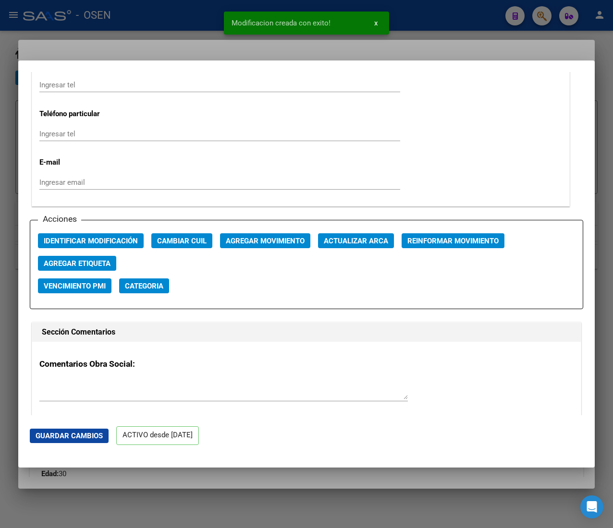
click at [206, 31] on div at bounding box center [306, 264] width 613 height 528
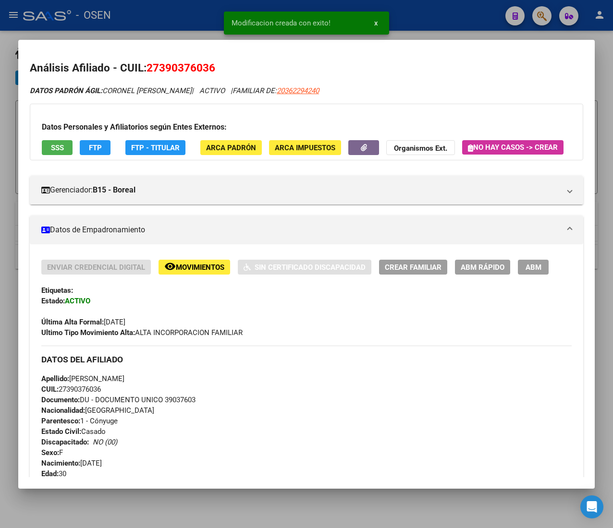
click at [206, 29] on div at bounding box center [306, 264] width 613 height 528
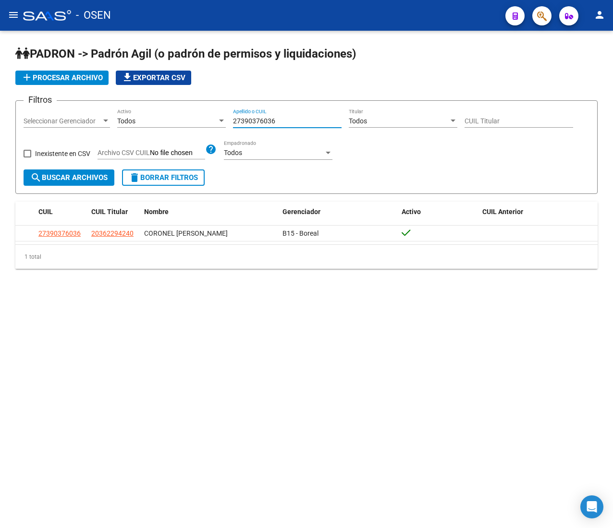
drag, startPoint x: 294, startPoint y: 117, endPoint x: 197, endPoint y: 119, distance: 97.0
click at [197, 119] on div "Filtros Seleccionar Gerenciador Seleccionar Gerenciador Todos Activo 2739037603…" at bounding box center [307, 139] width 566 height 61
paste input "0706519654"
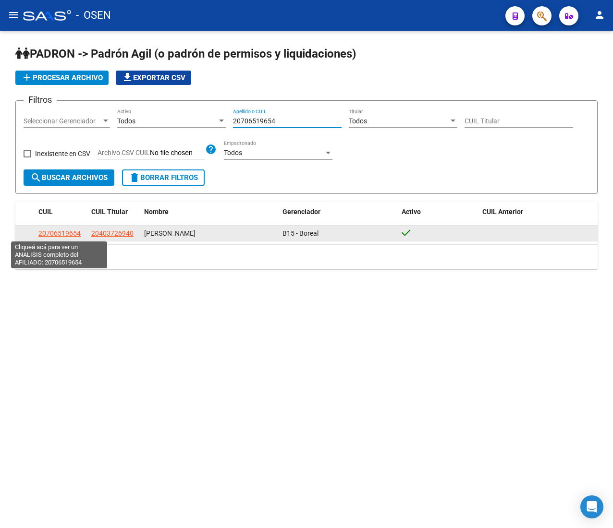
type input "20706519654"
click at [50, 233] on span "20706519654" at bounding box center [59, 234] width 42 height 8
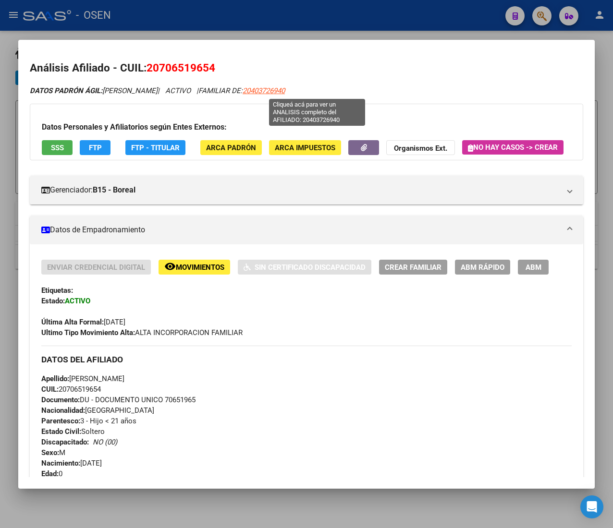
click at [285, 88] on span "20403726940" at bounding box center [263, 90] width 42 height 9
type textarea "20403726940"
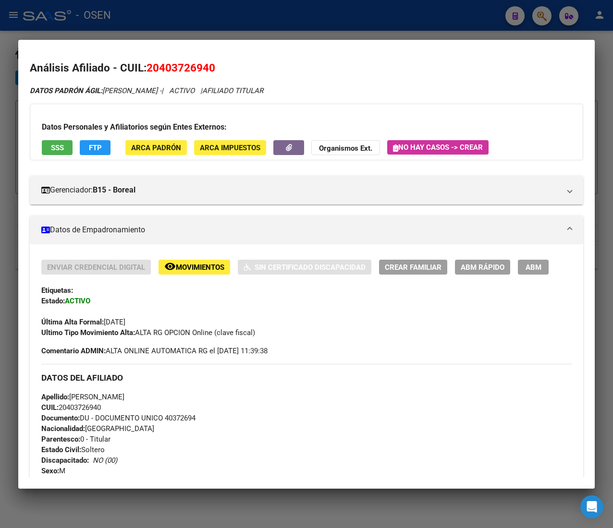
click at [495, 268] on span "ABM Rápido" at bounding box center [482, 267] width 44 height 9
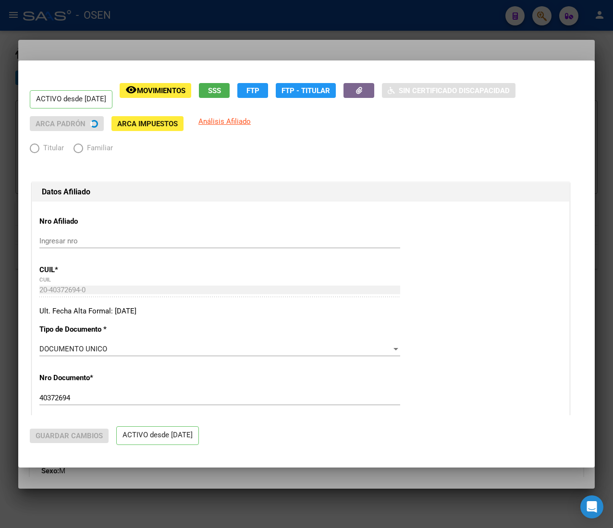
radio input "true"
type input "30-71407355-5"
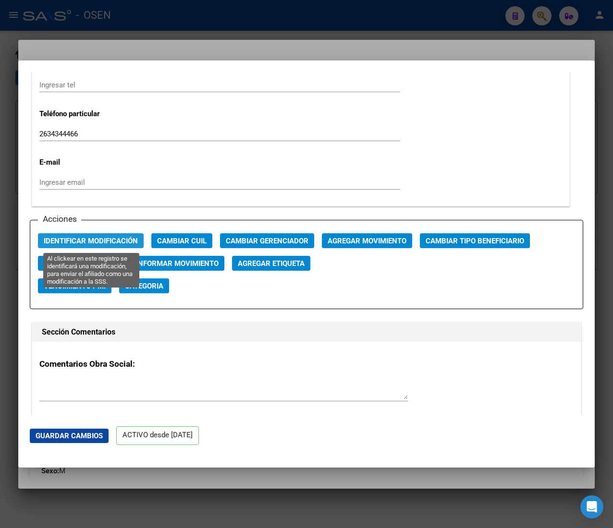
click at [98, 236] on button "Identificar Modificación" at bounding box center [91, 240] width 106 height 15
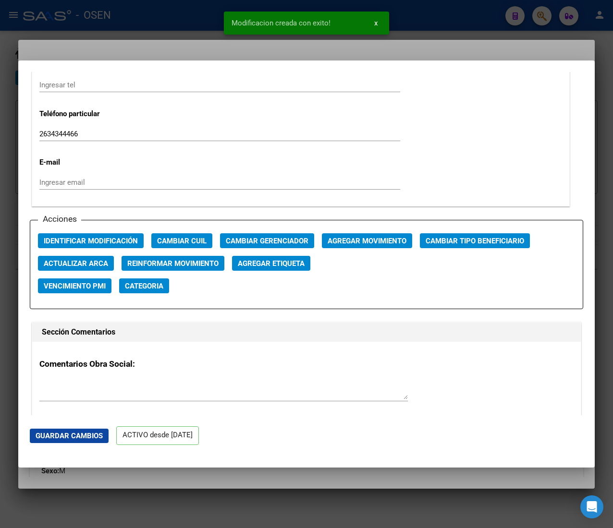
click at [174, 26] on div at bounding box center [306, 264] width 613 height 528
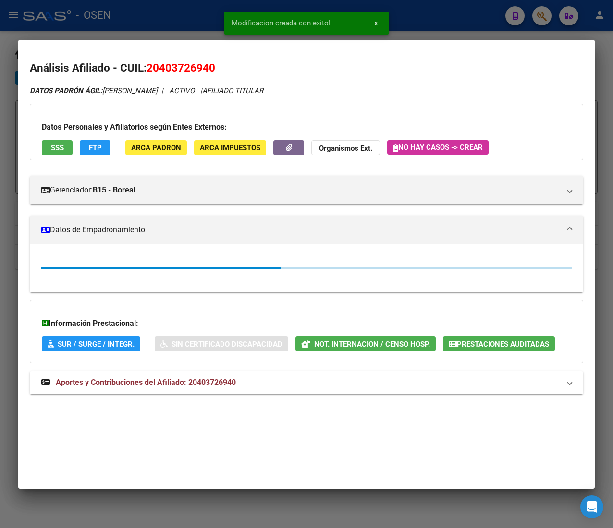
drag, startPoint x: 177, startPoint y: 21, endPoint x: 233, endPoint y: 53, distance: 65.0
click at [177, 20] on div at bounding box center [306, 264] width 613 height 528
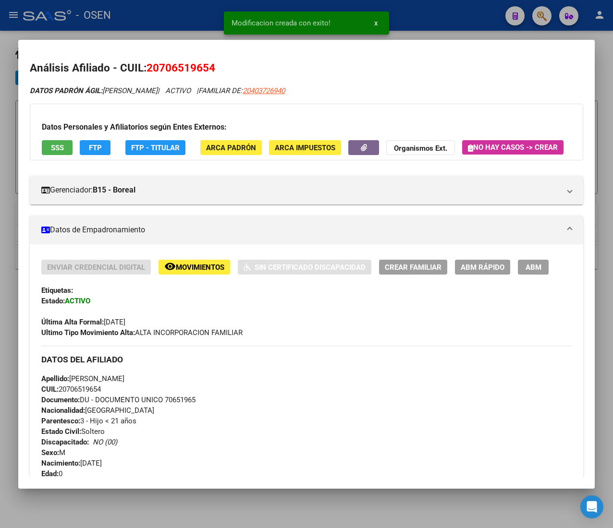
click at [492, 272] on span "ABM Rápido" at bounding box center [482, 267] width 44 height 9
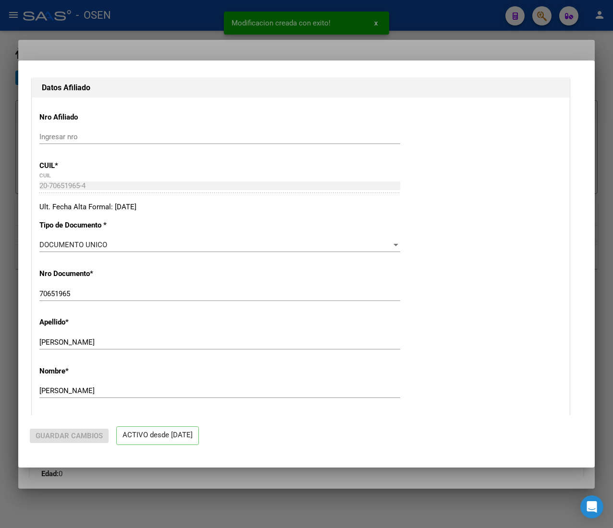
radio input "true"
type input "30-71407355-5"
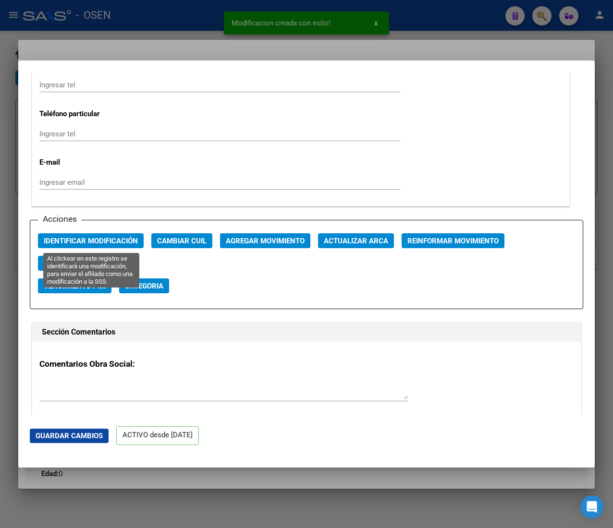
click at [108, 239] on span "Identificar Modificación" at bounding box center [91, 241] width 94 height 9
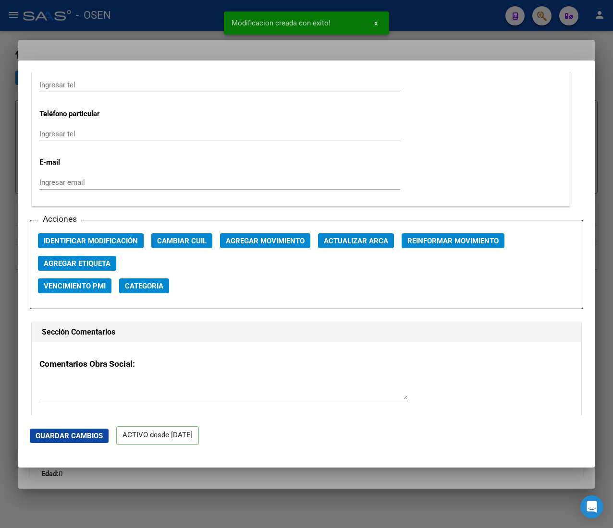
click at [139, 17] on div at bounding box center [306, 264] width 613 height 528
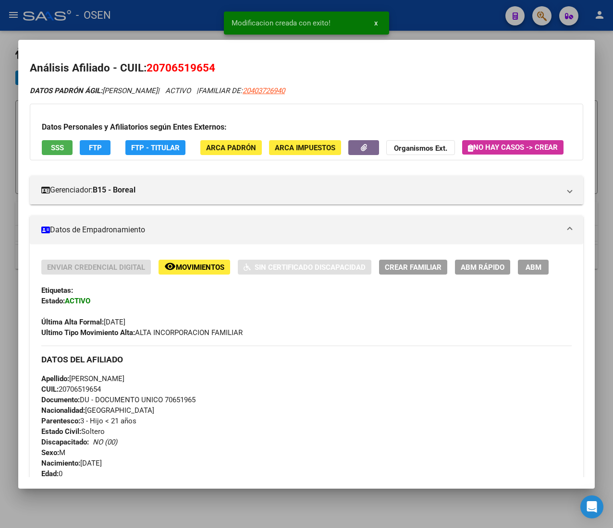
click at [184, 30] on div at bounding box center [306, 264] width 613 height 528
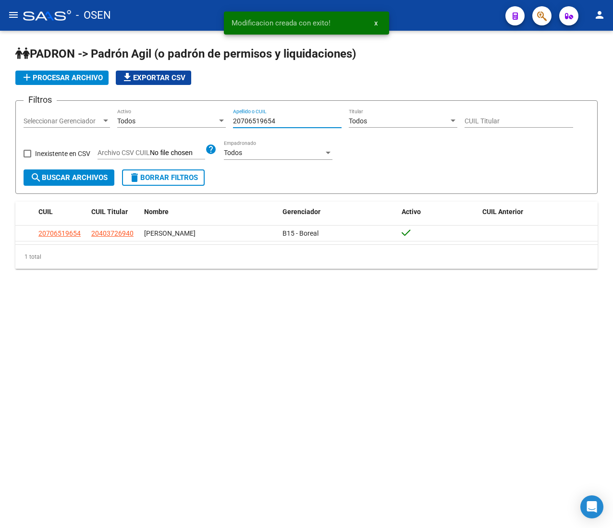
drag, startPoint x: 274, startPoint y: 120, endPoint x: 167, endPoint y: 117, distance: 106.6
click at [167, 118] on div "Filtros Seleccionar Gerenciador Seleccionar Gerenciador Todos Activo 2070651965…" at bounding box center [307, 139] width 566 height 61
paste input "525429025"
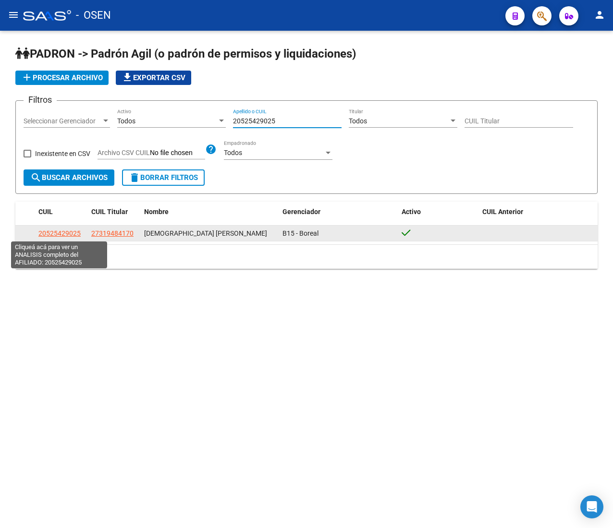
type input "20525429025"
click at [58, 232] on span "20525429025" at bounding box center [59, 234] width 42 height 8
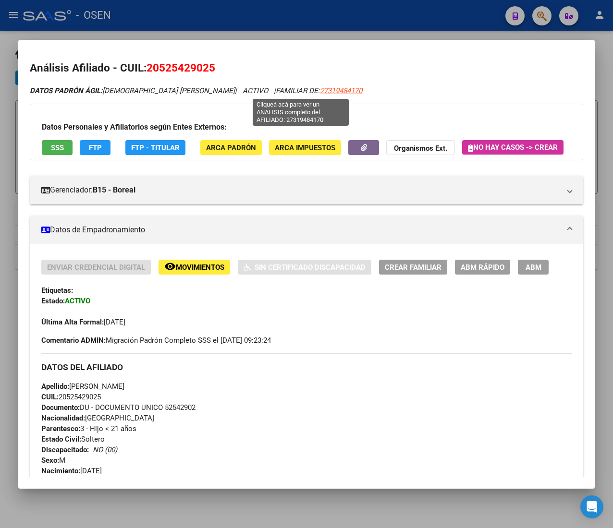
click at [320, 93] on span "27319484170" at bounding box center [341, 90] width 42 height 9
type textarea "27319484170"
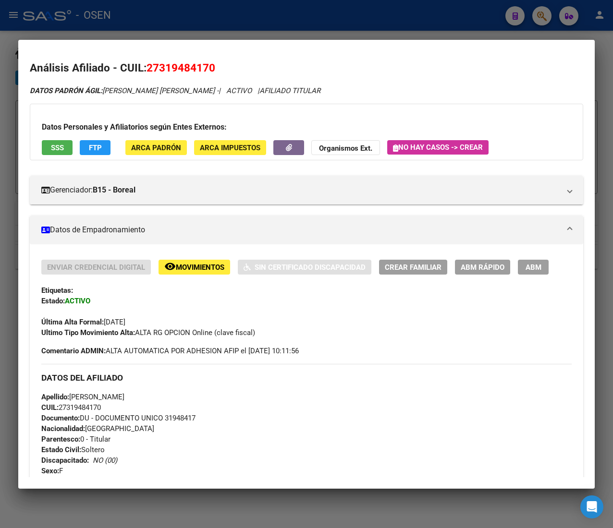
click at [462, 265] on span "ABM Rápido" at bounding box center [482, 267] width 44 height 9
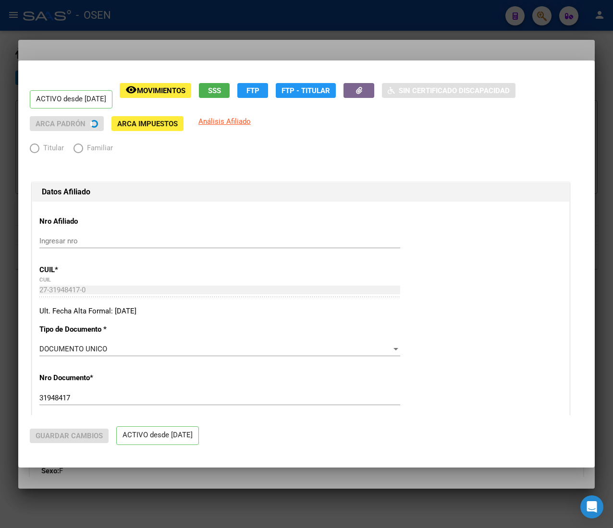
radio input "true"
type input "30-71641027-3"
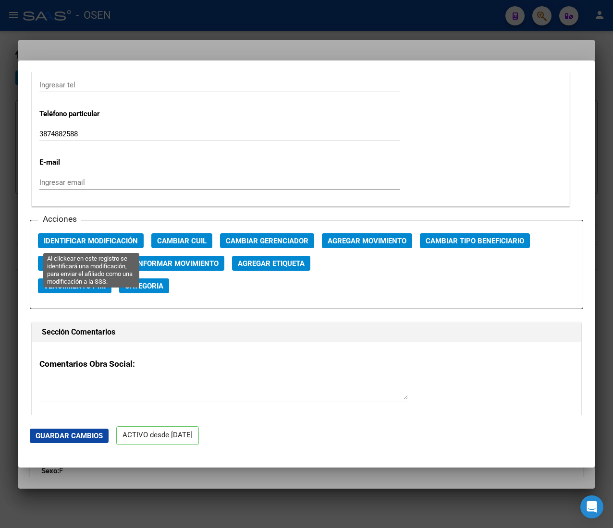
click at [114, 237] on span "Identificar Modificación" at bounding box center [91, 241] width 94 height 9
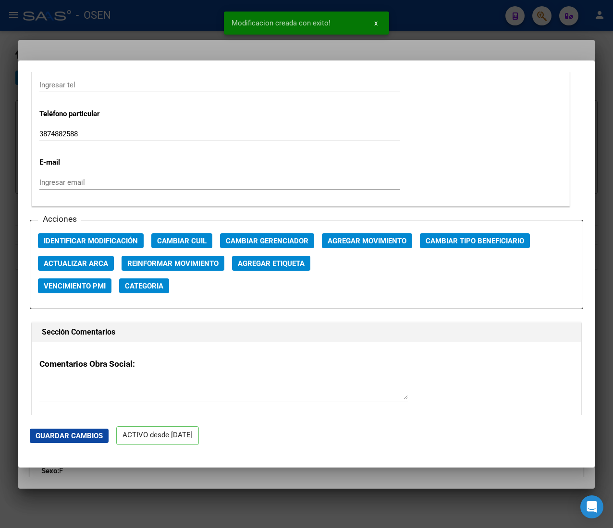
click at [157, 30] on div at bounding box center [306, 264] width 613 height 528
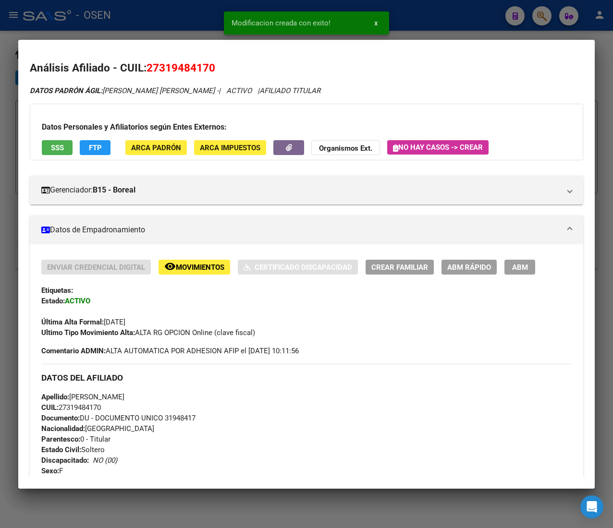
click at [161, 24] on div at bounding box center [306, 264] width 613 height 528
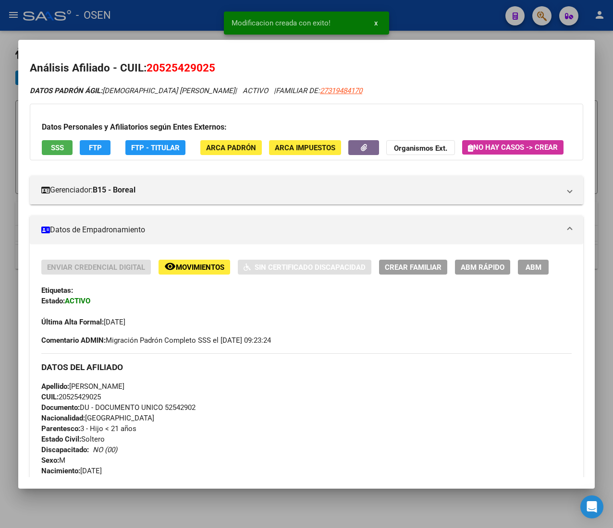
click at [475, 272] on span "ABM Rápido" at bounding box center [482, 267] width 44 height 9
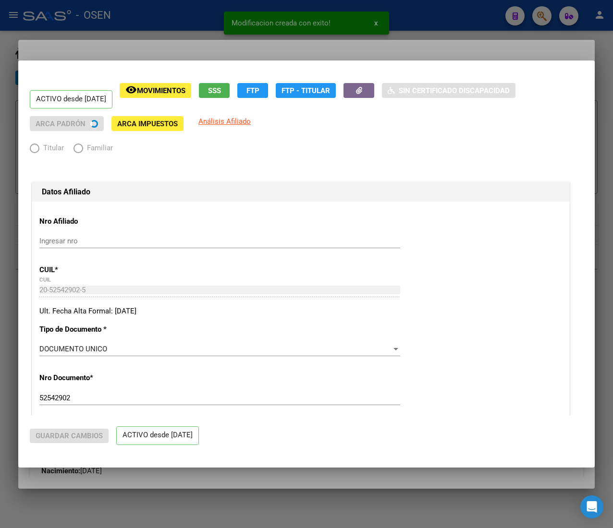
radio input "true"
type input "30-71641027-3"
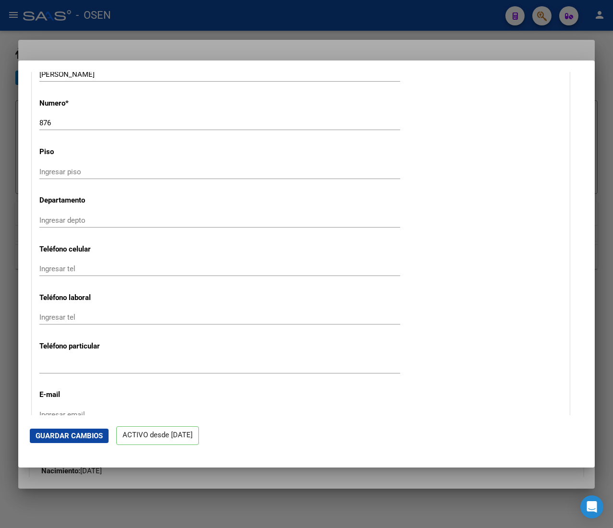
scroll to position [1152, 0]
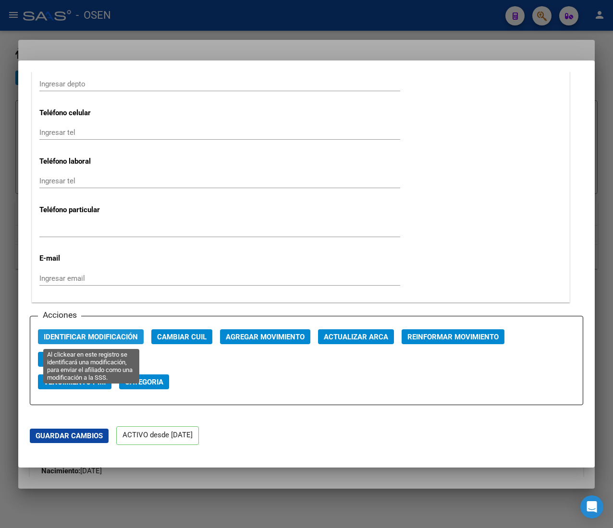
click at [116, 335] on span "Identificar Modificación" at bounding box center [91, 337] width 94 height 9
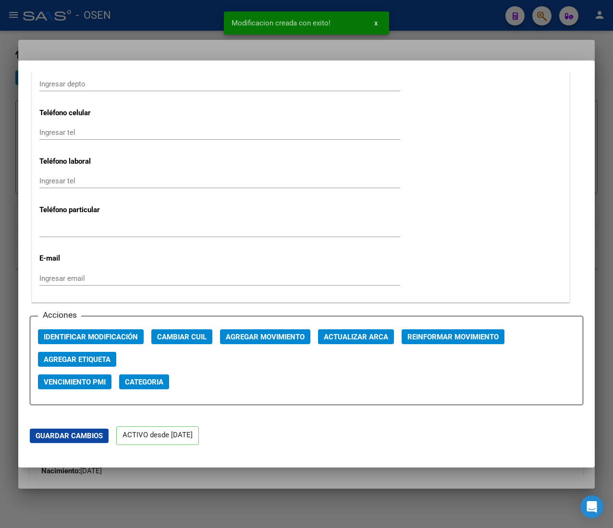
click at [156, 21] on div at bounding box center [306, 264] width 613 height 528
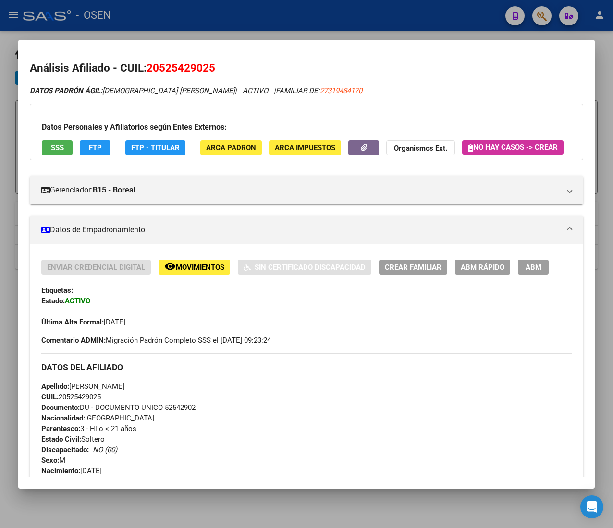
click at [158, 19] on div at bounding box center [306, 264] width 613 height 528
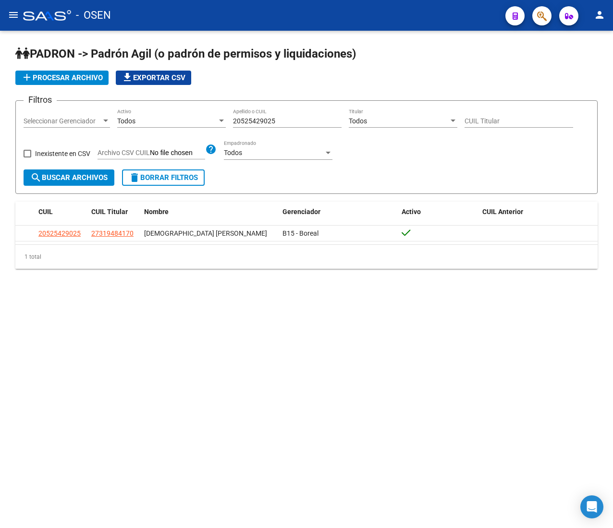
drag, startPoint x: 275, startPoint y: 117, endPoint x: 214, endPoint y: 121, distance: 61.6
click at [214, 121] on div "Filtros Seleccionar Gerenciador Seleccionar Gerenciador Todos Activo 2052542902…" at bounding box center [307, 139] width 566 height 61
drag, startPoint x: 294, startPoint y: 121, endPoint x: 186, endPoint y: 122, distance: 108.0
click at [186, 122] on div "Filtros Seleccionar Gerenciador Seleccionar Gerenciador Todos Activo 2052542902…" at bounding box center [307, 139] width 566 height 61
paste input "76910798"
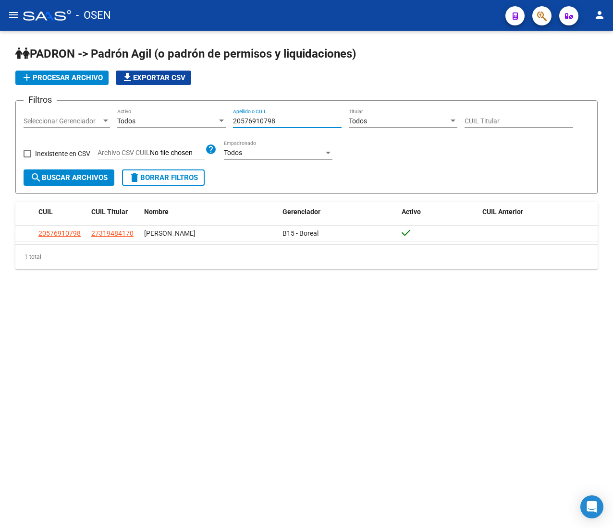
type input "20576910798"
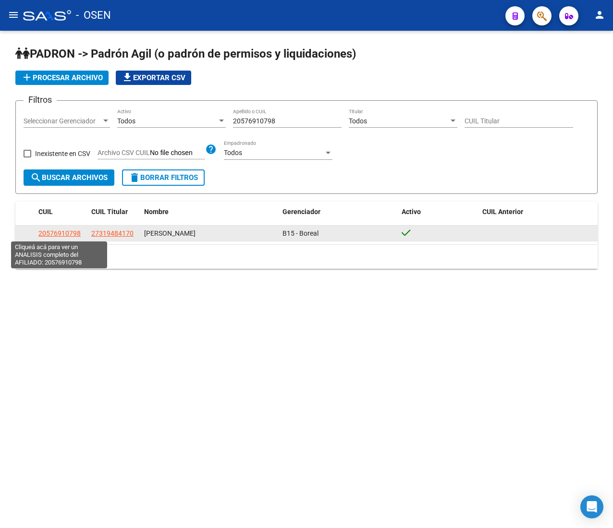
click at [71, 233] on span "20576910798" at bounding box center [59, 234] width 42 height 8
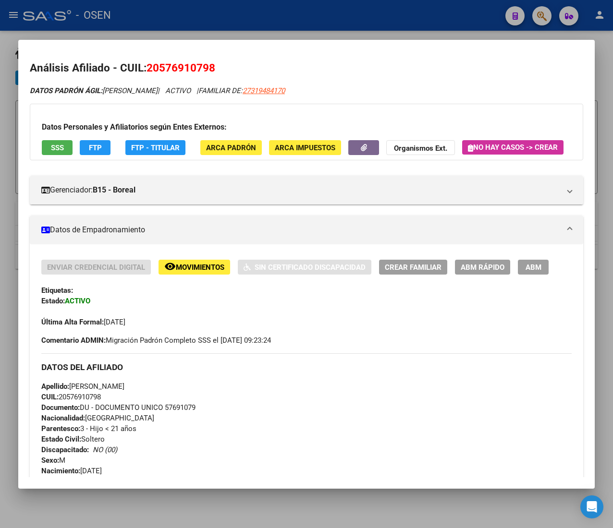
click at [285, 95] on app-link-go-to "27319484170" at bounding box center [263, 90] width 42 height 11
click at [285, 91] on span "27319484170" at bounding box center [263, 90] width 42 height 9
type textarea "27319484170"
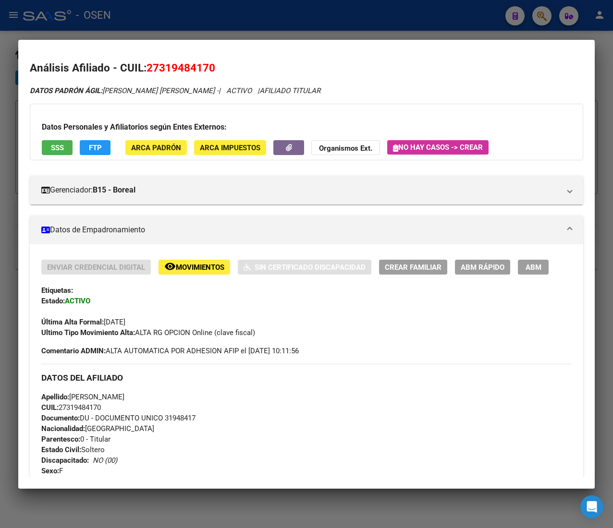
click at [470, 267] on span "ABM Rápido" at bounding box center [482, 267] width 44 height 9
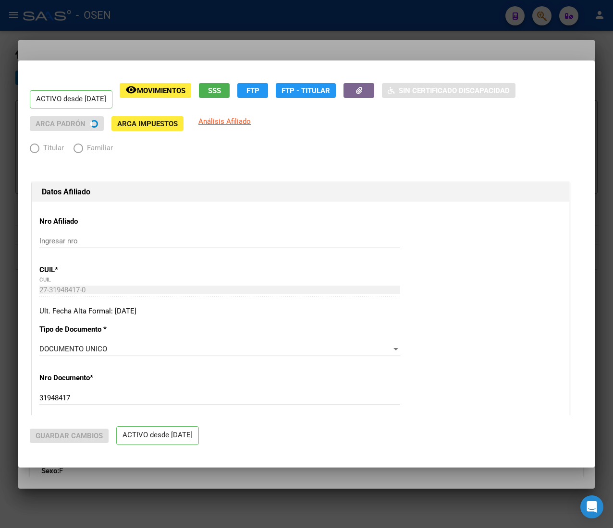
radio input "true"
type input "30-71641027-3"
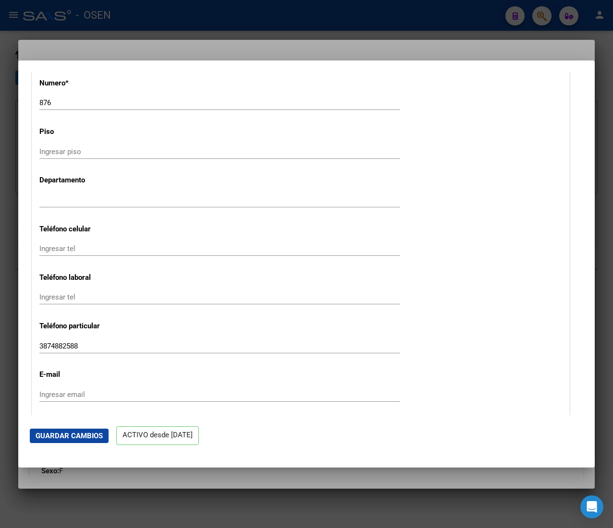
scroll to position [1119, 0]
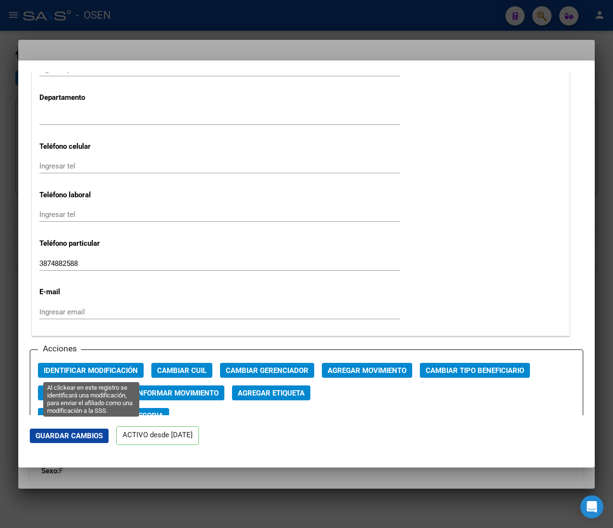
click at [125, 371] on span "Identificar Modificación" at bounding box center [91, 370] width 94 height 9
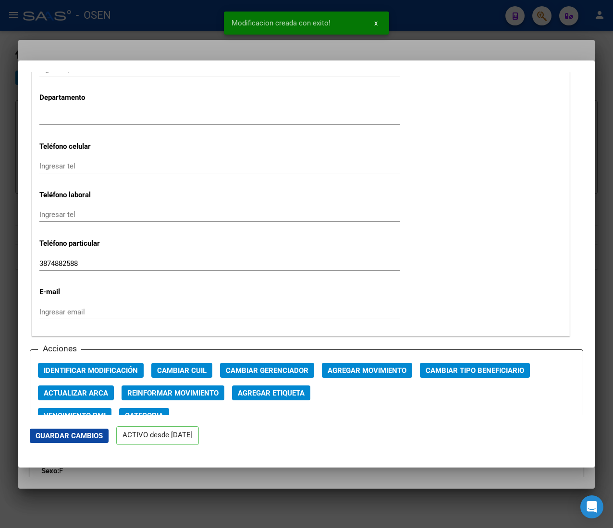
click at [152, 28] on div at bounding box center [306, 264] width 613 height 528
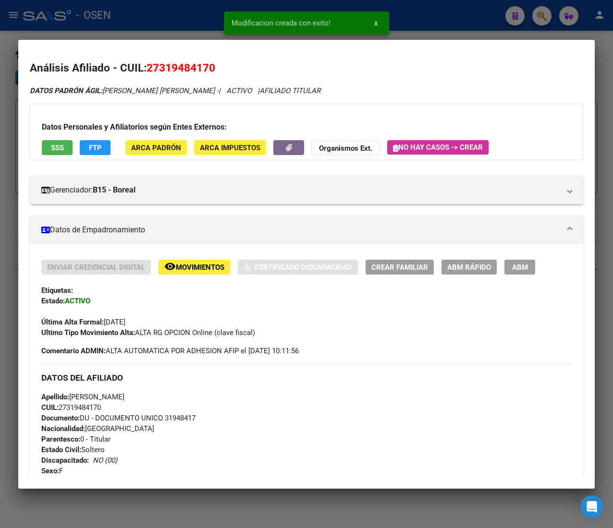
click at [159, 19] on div at bounding box center [306, 264] width 613 height 528
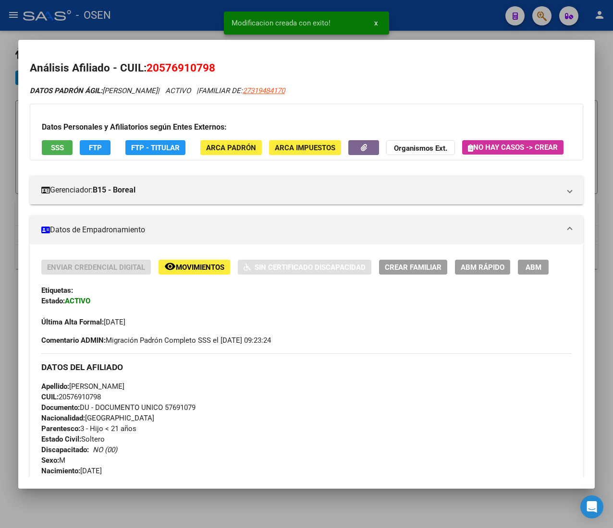
click at [461, 272] on span "ABM Rápido" at bounding box center [482, 267] width 44 height 9
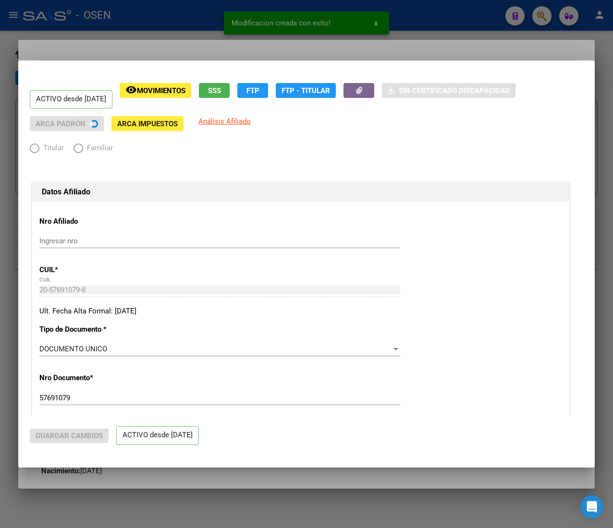
radio input "true"
type input "30-71641027-3"
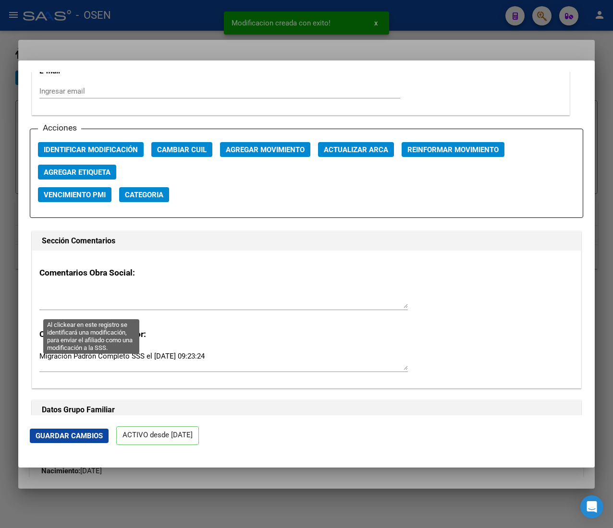
scroll to position [1344, 0]
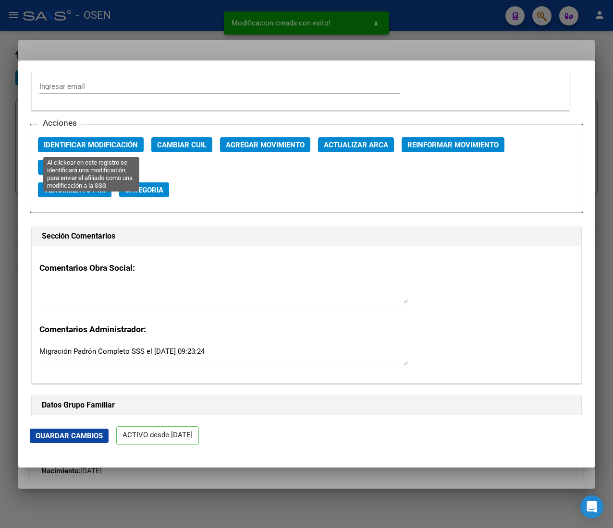
click at [124, 140] on span "Identificar Modificación" at bounding box center [91, 144] width 94 height 9
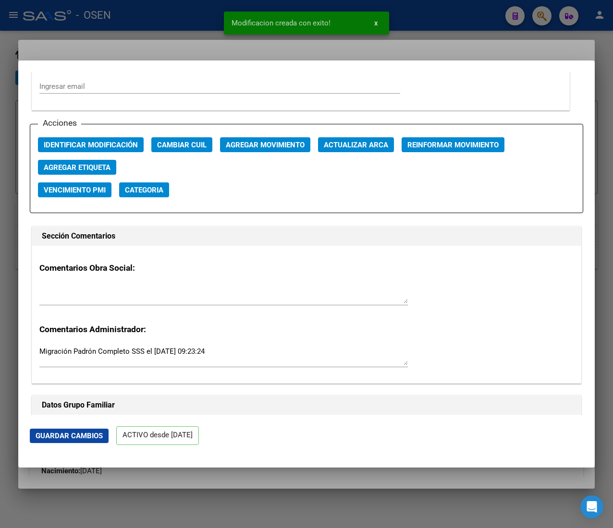
click at [94, 15] on div at bounding box center [306, 264] width 613 height 528
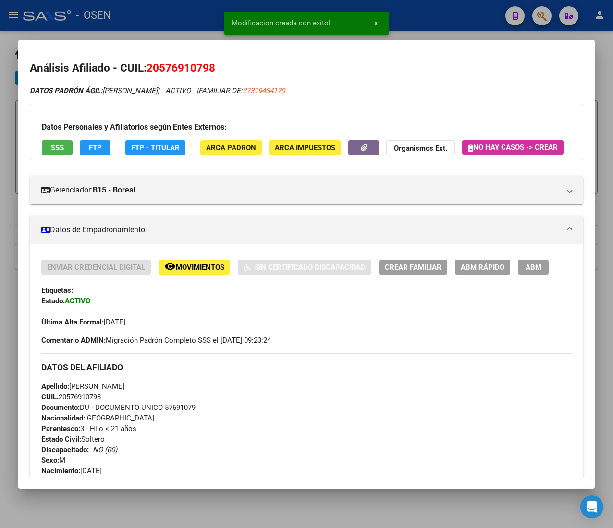
click at [121, 34] on div at bounding box center [306, 264] width 613 height 528
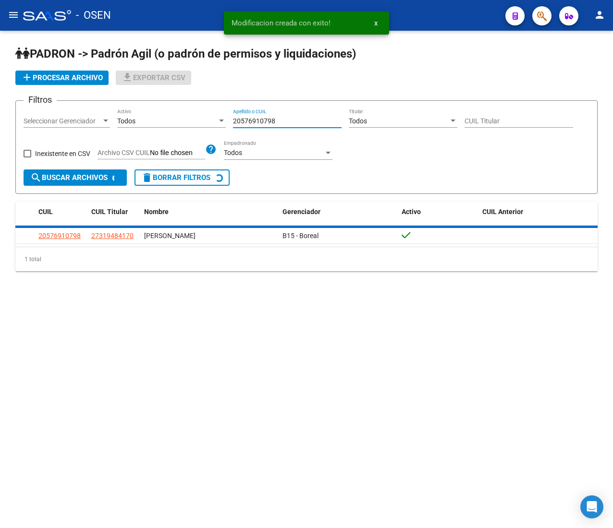
drag, startPoint x: 285, startPoint y: 122, endPoint x: 139, endPoint y: 122, distance: 146.4
click at [141, 122] on div "Filtros Seleccionar Gerenciador Seleccionar Gerenciador Todos Activo 2057691079…" at bounding box center [307, 139] width 566 height 61
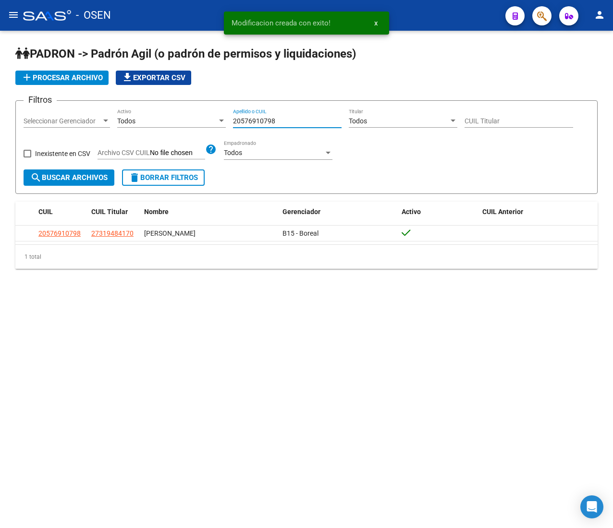
paste input "7493868824"
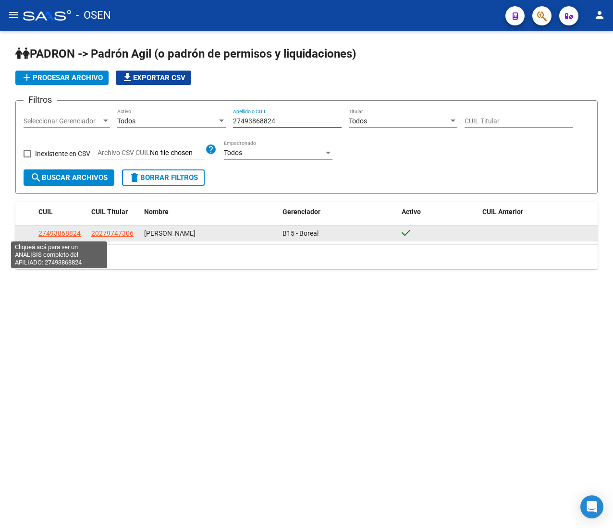
type input "27493868824"
click at [66, 232] on span "27493868824" at bounding box center [59, 234] width 42 height 8
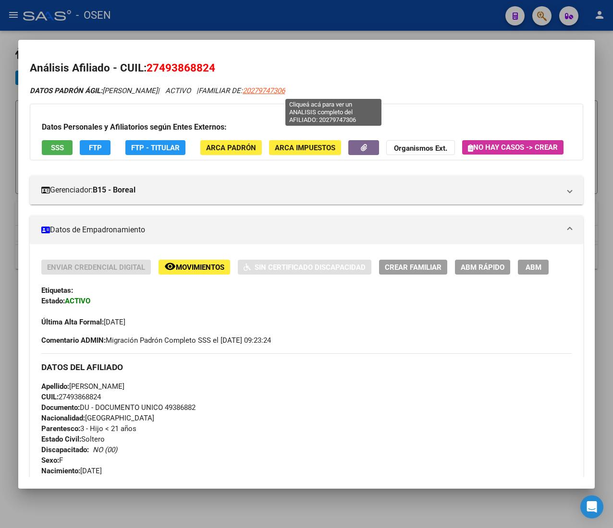
click at [285, 90] on span "20279747306" at bounding box center [263, 90] width 42 height 9
type textarea "20279747306"
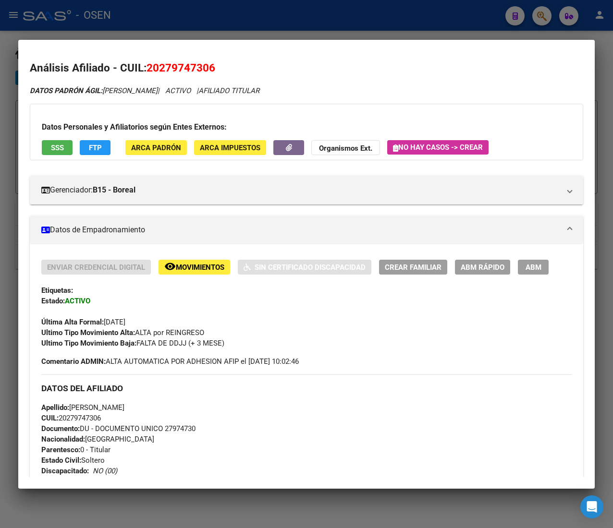
click at [469, 261] on button "ABM Rápido" at bounding box center [482, 267] width 55 height 15
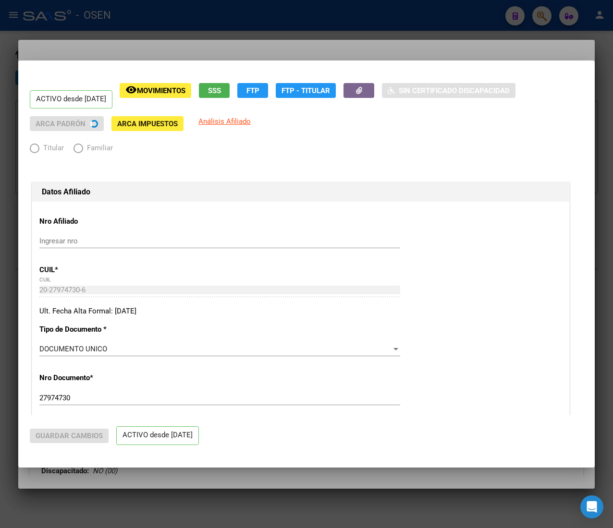
radio input "true"
type input "30-67313002-6"
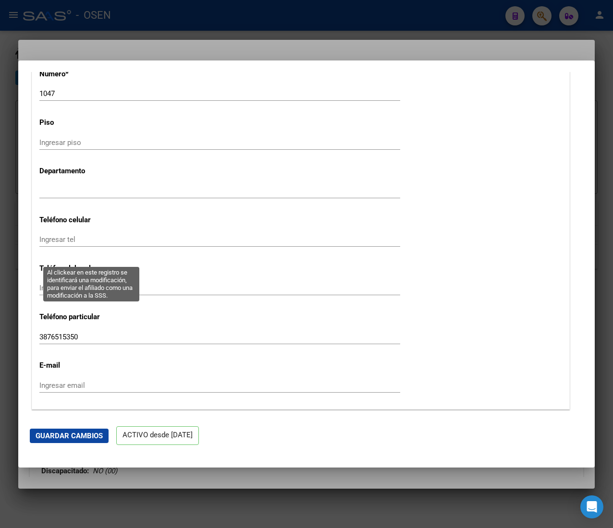
scroll to position [1248, 0]
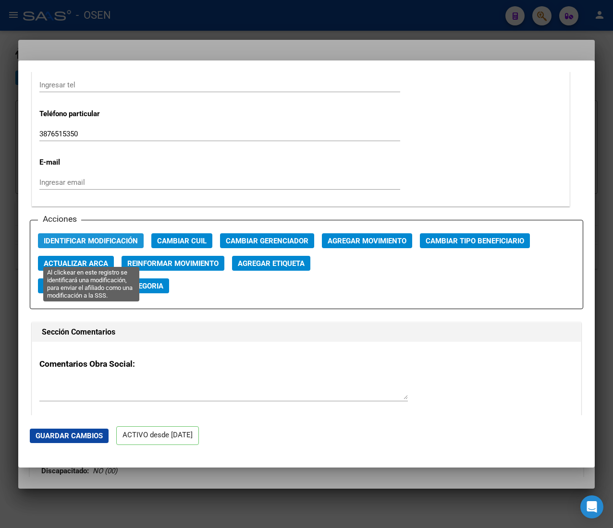
click at [115, 236] on span "Identificar Modificación" at bounding box center [91, 240] width 94 height 9
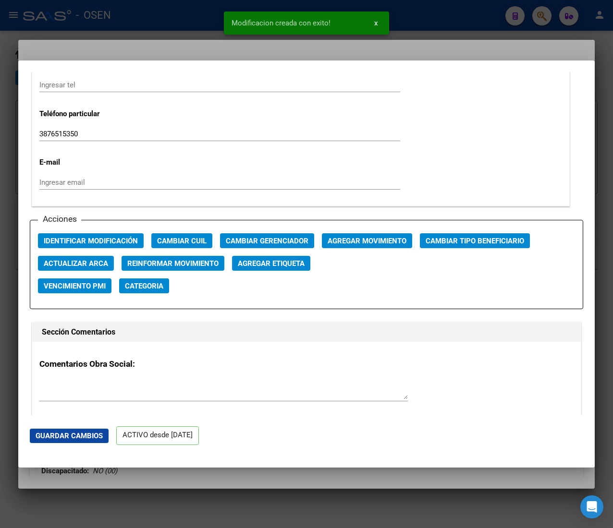
click at [187, 21] on div at bounding box center [306, 264] width 613 height 528
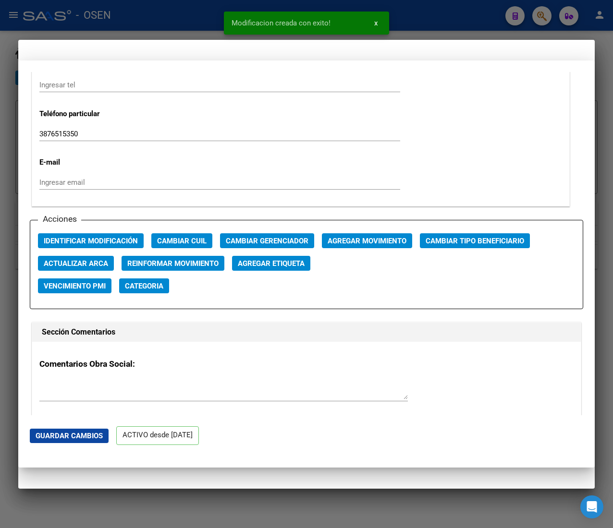
click at [187, 21] on div at bounding box center [306, 264] width 613 height 528
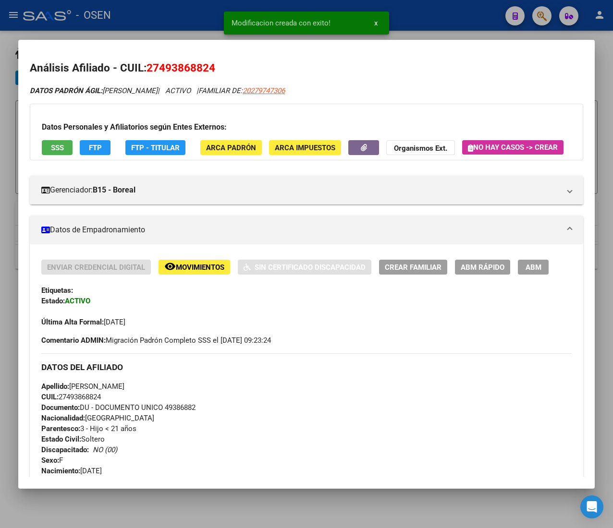
click at [486, 275] on button "ABM Rápido" at bounding box center [482, 267] width 55 height 15
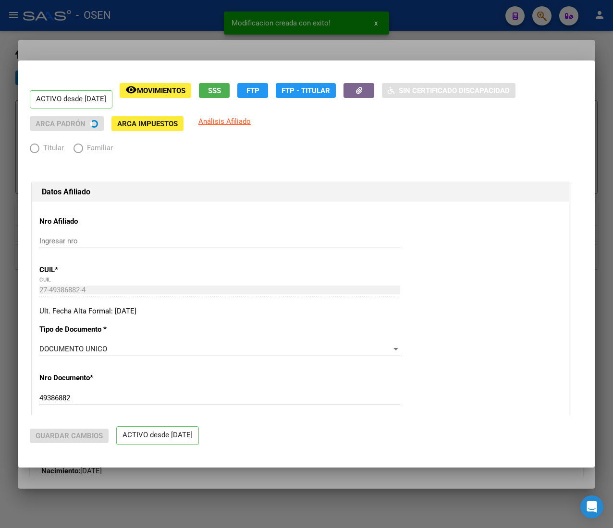
radio input "true"
type input "30-67313002-6"
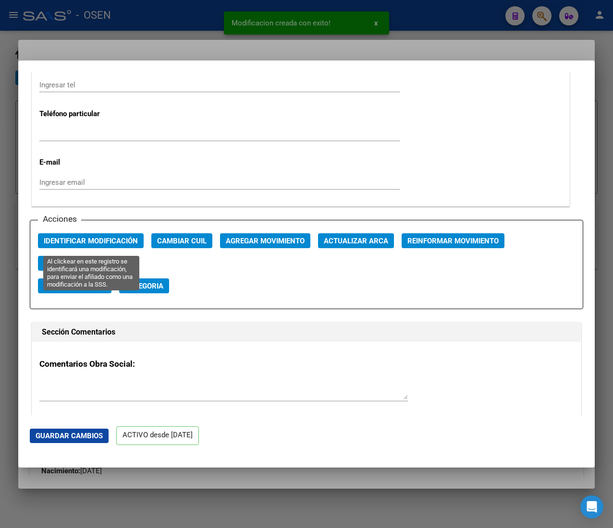
click at [127, 242] on span "Identificar Modificación" at bounding box center [91, 241] width 94 height 9
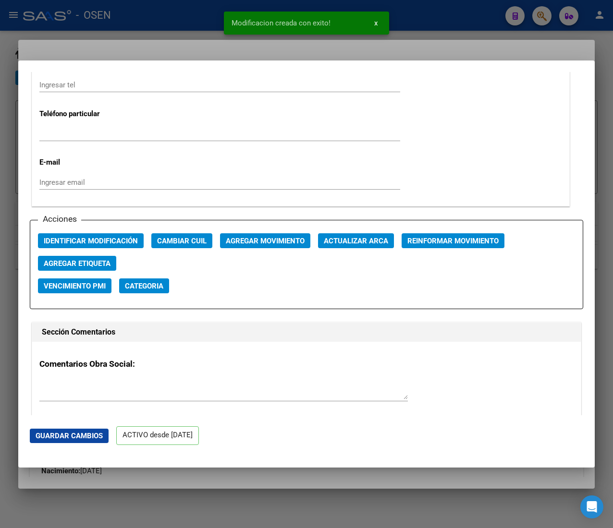
click at [200, 24] on div at bounding box center [306, 264] width 613 height 528
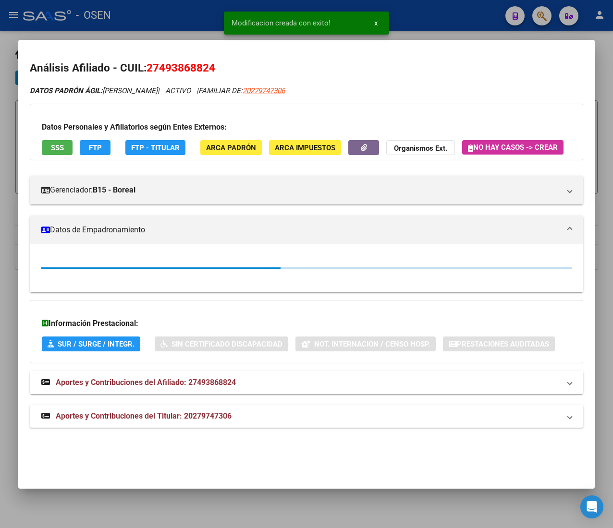
click at [197, 22] on div at bounding box center [306, 264] width 613 height 528
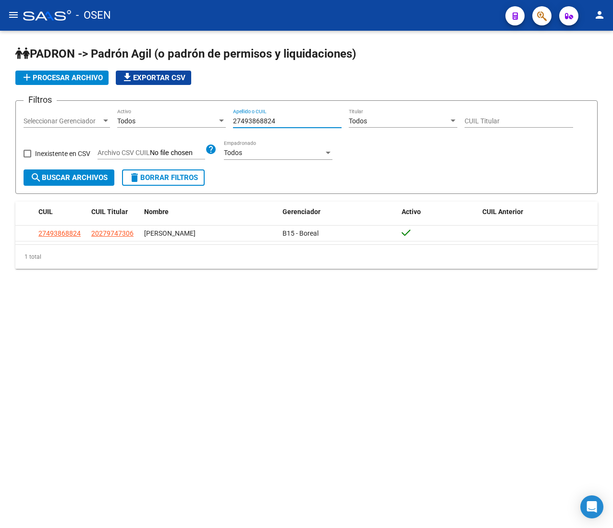
drag, startPoint x: 209, startPoint y: 124, endPoint x: 126, endPoint y: 117, distance: 83.9
click at [126, 117] on div "Filtros Seleccionar Gerenciador Seleccionar Gerenciador Todos Activo 2749386882…" at bounding box center [307, 139] width 566 height 61
paste input "275959648"
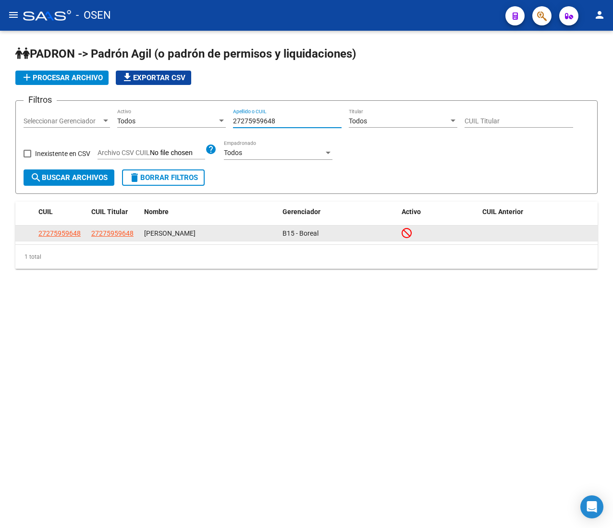
type input "27275959648"
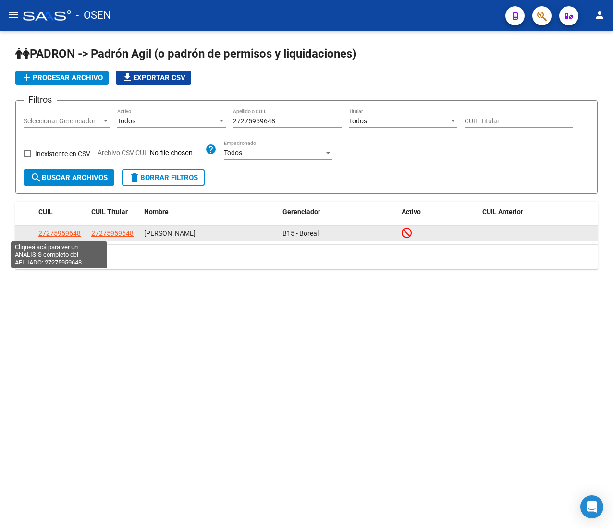
click at [53, 233] on span "27275959648" at bounding box center [59, 234] width 42 height 8
type textarea "27275959648"
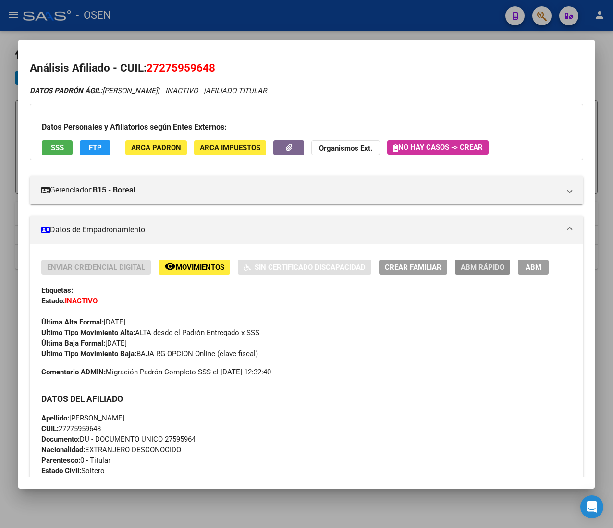
click at [476, 264] on span "ABM Rápido" at bounding box center [482, 267] width 44 height 9
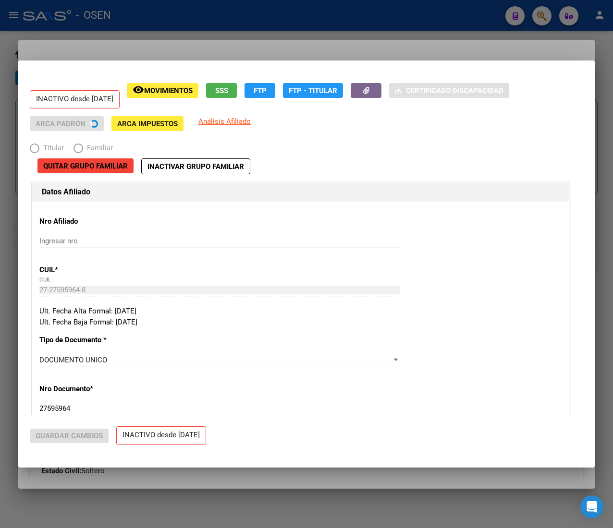
radio input "true"
type input "30-71699711-8"
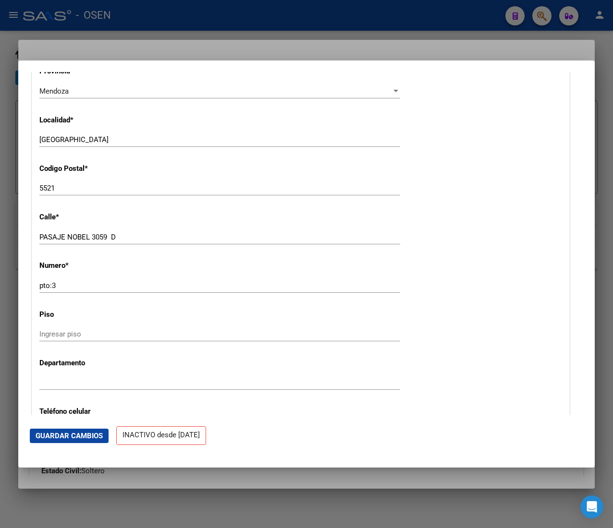
scroll to position [1152, 0]
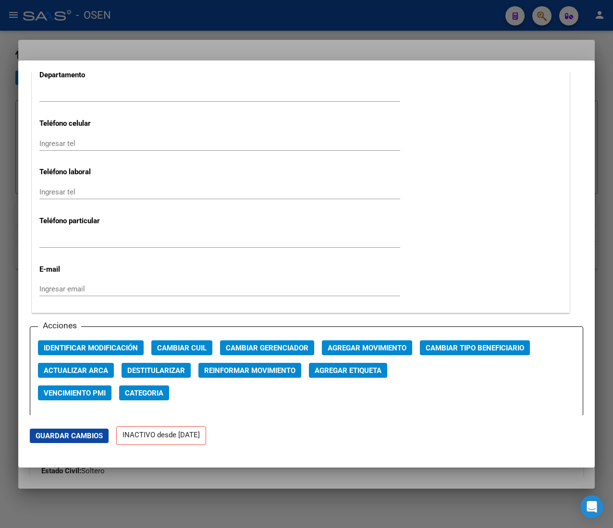
click at [214, 17] on div at bounding box center [306, 264] width 613 height 528
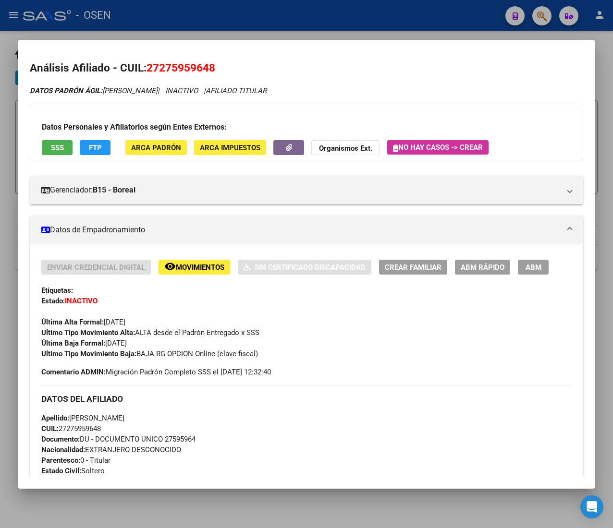
click at [214, 17] on div at bounding box center [306, 264] width 613 height 528
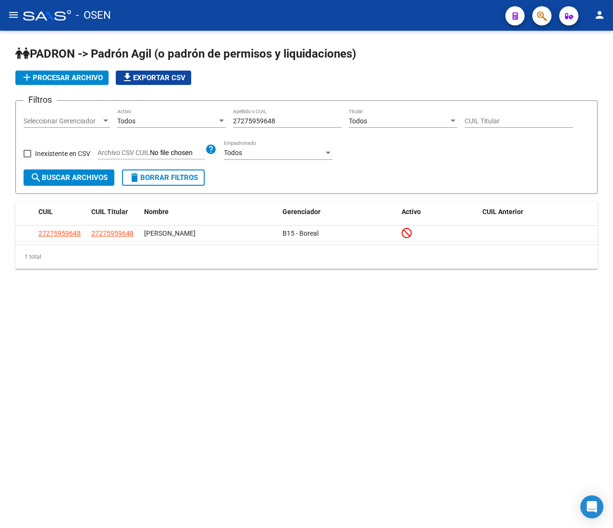
drag, startPoint x: 285, startPoint y: 121, endPoint x: 155, endPoint y: 113, distance: 130.8
click at [155, 113] on div "Filtros Seleccionar Gerenciador Seleccionar Gerenciador Todos Activo 2727595964…" at bounding box center [307, 139] width 566 height 61
paste input "0449546289"
type input "20449546289"
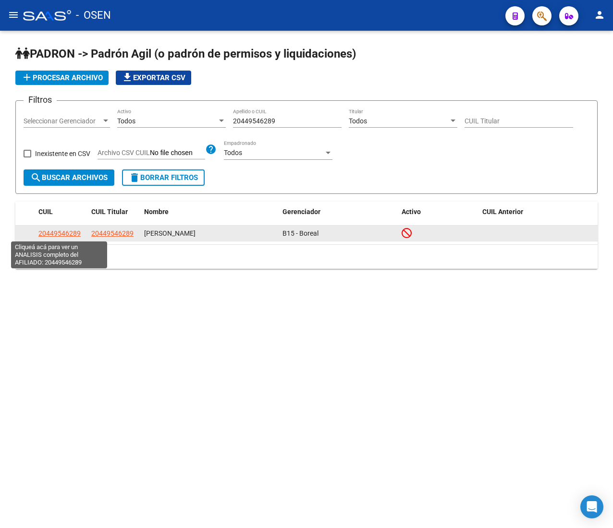
click at [62, 232] on span "20449546289" at bounding box center [59, 234] width 42 height 8
type textarea "20449546289"
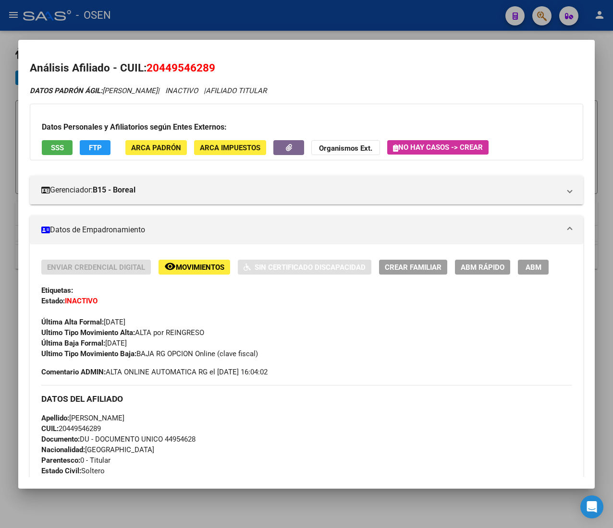
click at [243, 24] on div at bounding box center [306, 264] width 613 height 528
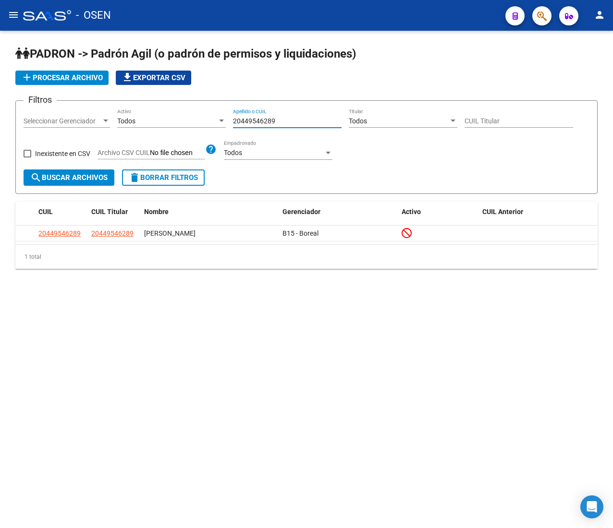
drag, startPoint x: 292, startPoint y: 124, endPoint x: 192, endPoint y: 117, distance: 100.6
click at [192, 117] on div "Filtros Seleccionar Gerenciador Seleccionar Gerenciador Todos Activo 2044954628…" at bounding box center [307, 139] width 566 height 61
paste input "24778568"
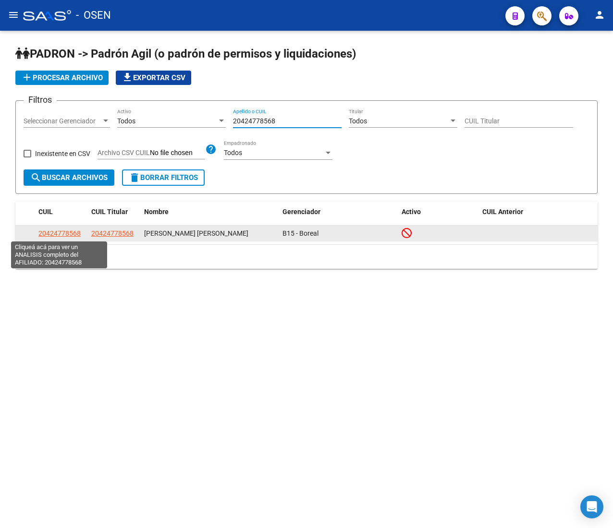
type input "20424778568"
click at [51, 236] on span "20424778568" at bounding box center [59, 234] width 42 height 8
type textarea "20424778568"
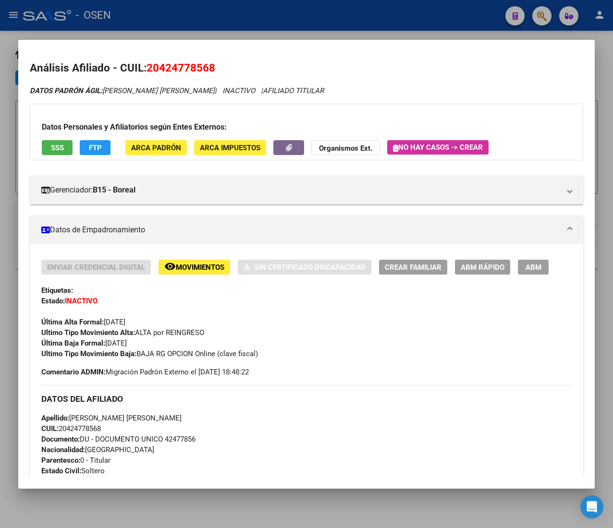
click at [237, 23] on div at bounding box center [306, 264] width 613 height 528
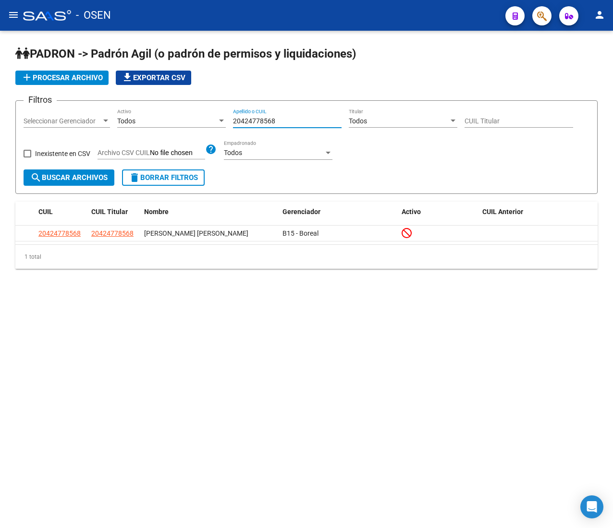
drag, startPoint x: 282, startPoint y: 122, endPoint x: 175, endPoint y: 124, distance: 107.6
click at [175, 124] on div "Filtros Seleccionar Gerenciador Seleccionar Gerenciador Todos Activo 2042477856…" at bounding box center [307, 139] width 566 height 61
paste input "7432274263"
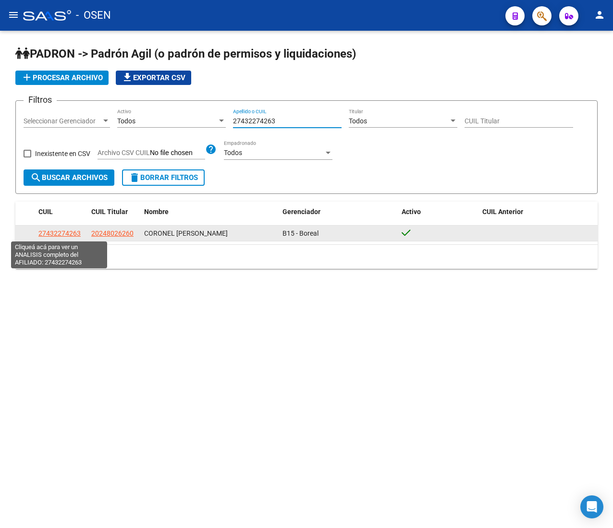
type input "27432274263"
click at [67, 233] on span "27432274263" at bounding box center [59, 234] width 42 height 8
type textarea "27432274263"
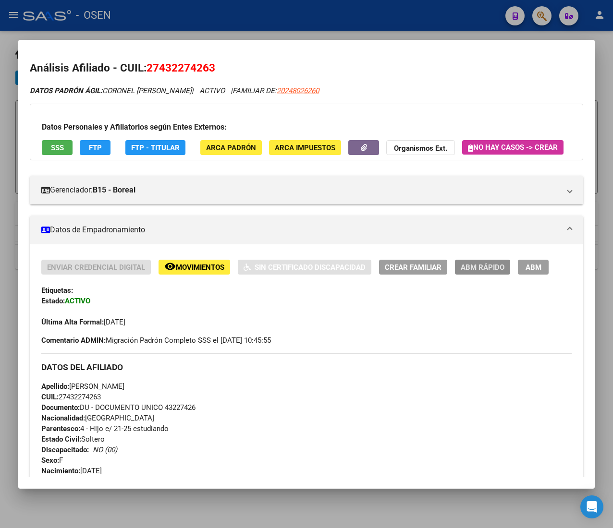
click at [500, 272] on span "ABM Rápido" at bounding box center [482, 267] width 44 height 9
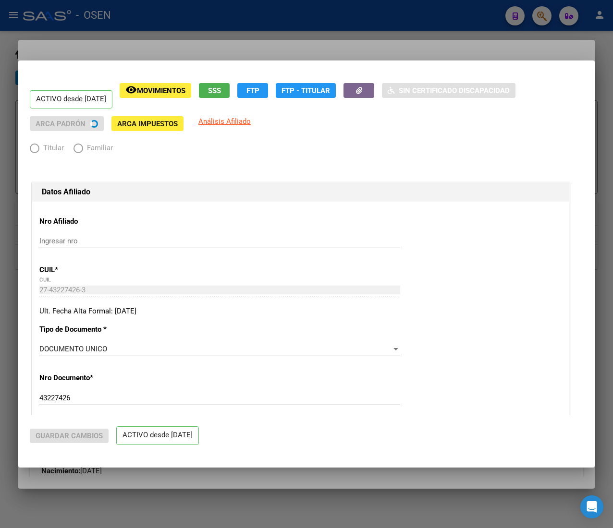
radio input "true"
type input "33-71719194-9"
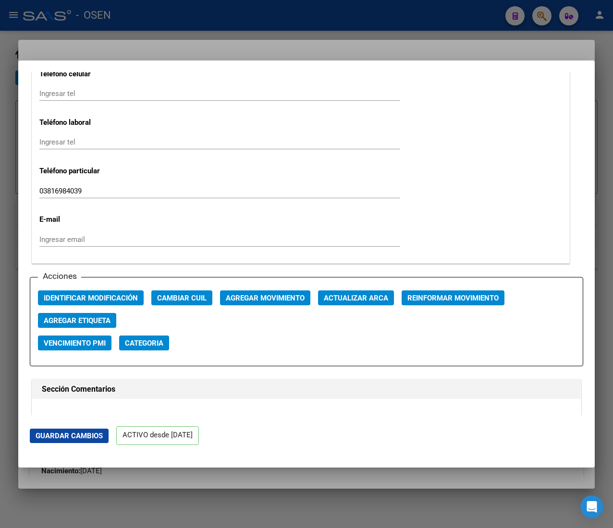
scroll to position [1248, 0]
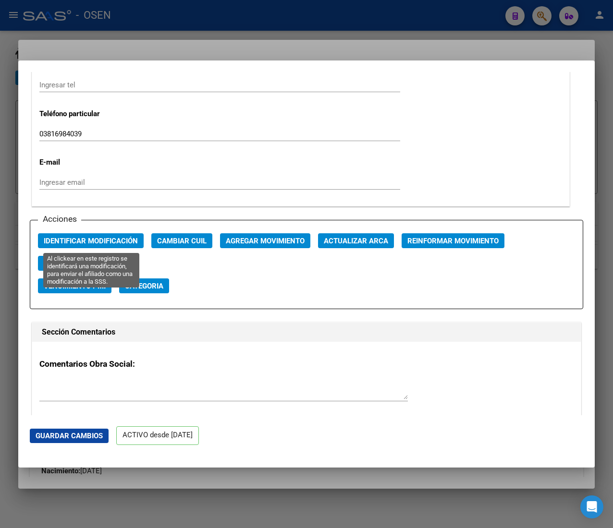
click at [107, 238] on span "Identificar Modificación" at bounding box center [91, 241] width 94 height 9
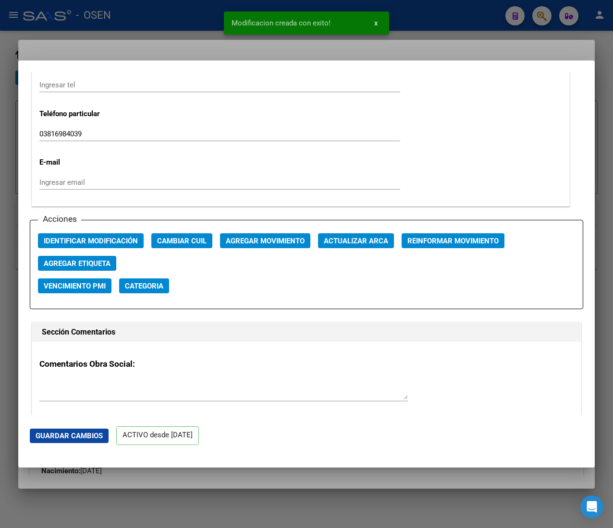
click at [200, 17] on div at bounding box center [306, 264] width 613 height 528
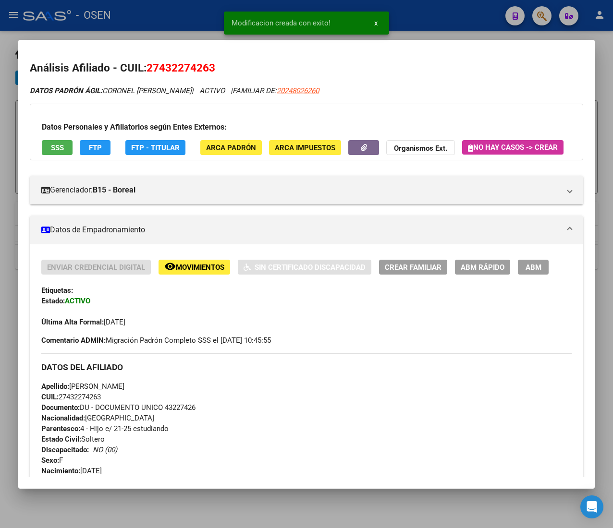
click at [205, 19] on div at bounding box center [306, 264] width 613 height 528
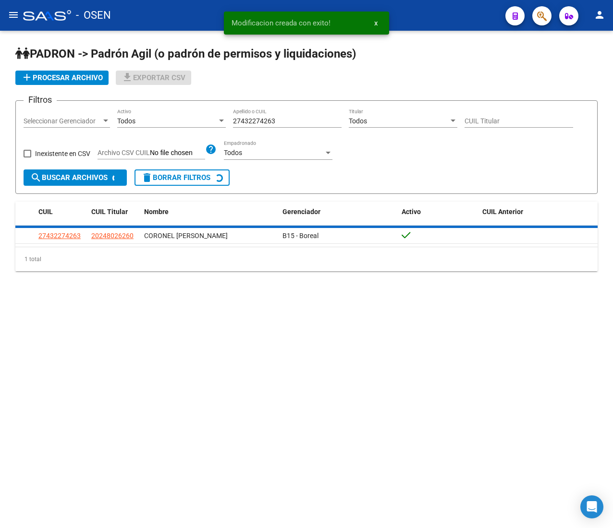
drag, startPoint x: 279, startPoint y: 115, endPoint x: 169, endPoint y: 114, distance: 110.0
click at [169, 114] on div "Filtros Seleccionar Gerenciador Seleccionar Gerenciador Todos Activo 2743227426…" at bounding box center [307, 139] width 566 height 61
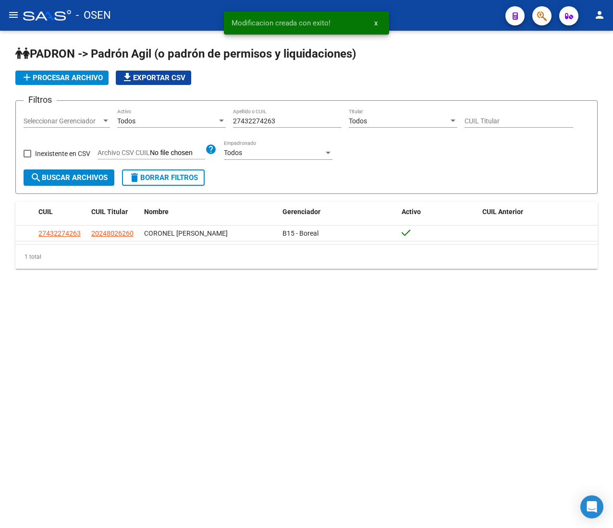
click at [292, 122] on input "27432274263" at bounding box center [287, 121] width 109 height 8
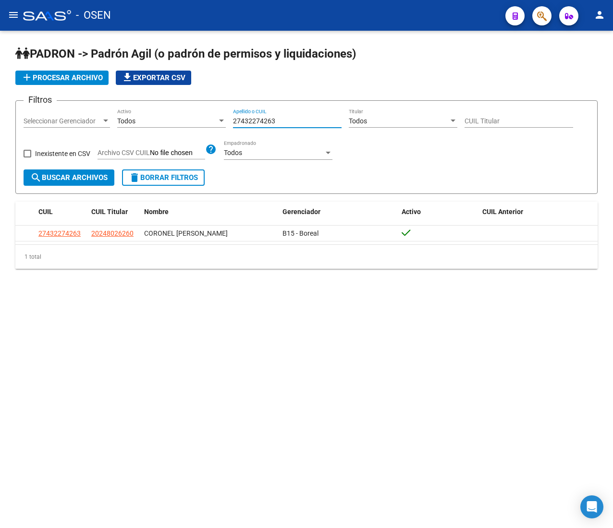
drag, startPoint x: 292, startPoint y: 122, endPoint x: 186, endPoint y: 122, distance: 105.6
click at [186, 122] on div "Filtros Seleccionar Gerenciador Seleccionar Gerenciador Todos Activo 2743227426…" at bounding box center [307, 139] width 566 height 61
paste input "261428089"
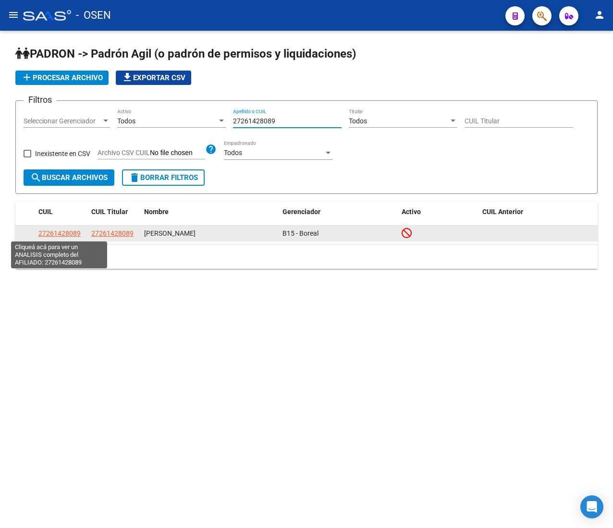
type input "27261428089"
click at [60, 233] on span "27261428089" at bounding box center [59, 234] width 42 height 8
type textarea "27261428089"
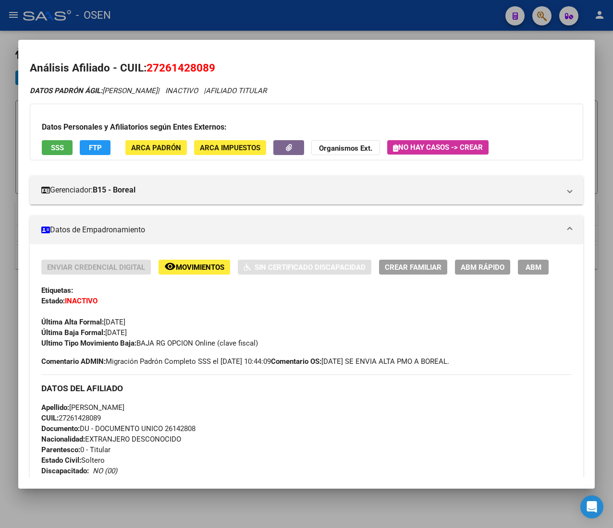
click at [118, 9] on div at bounding box center [306, 264] width 613 height 528
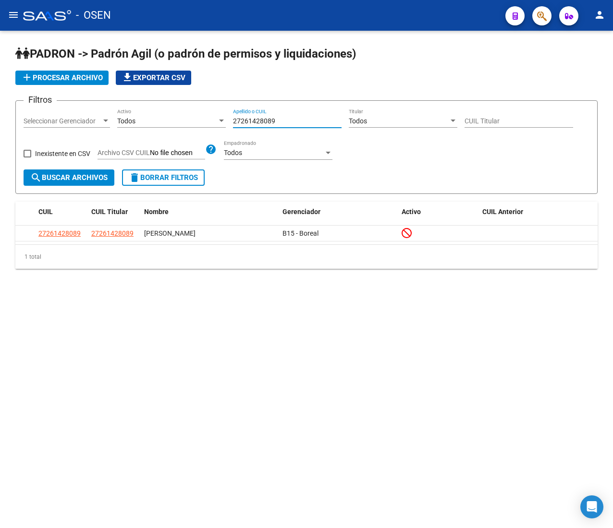
drag, startPoint x: 274, startPoint y: 117, endPoint x: 202, endPoint y: 116, distance: 72.0
click at [202, 116] on div "Filtros Seleccionar Gerenciador Seleccionar Gerenciador Todos Activo 2726142808…" at bounding box center [307, 139] width 566 height 61
paste input "444387756"
type input "27444387756"
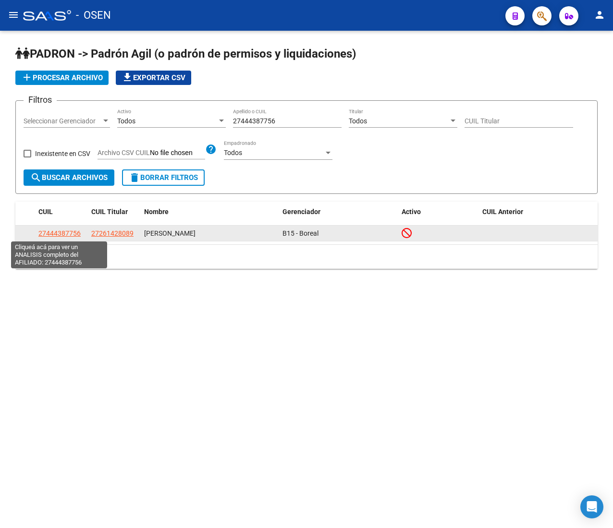
click at [58, 230] on span "27444387756" at bounding box center [59, 234] width 42 height 8
type textarea "27444387756"
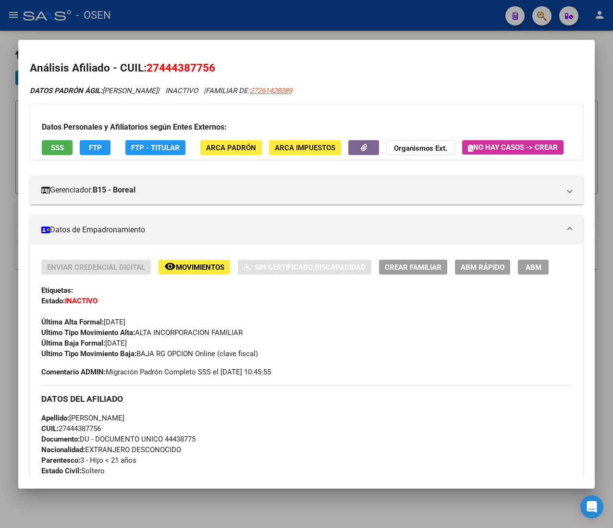
click at [252, 17] on div at bounding box center [306, 264] width 613 height 528
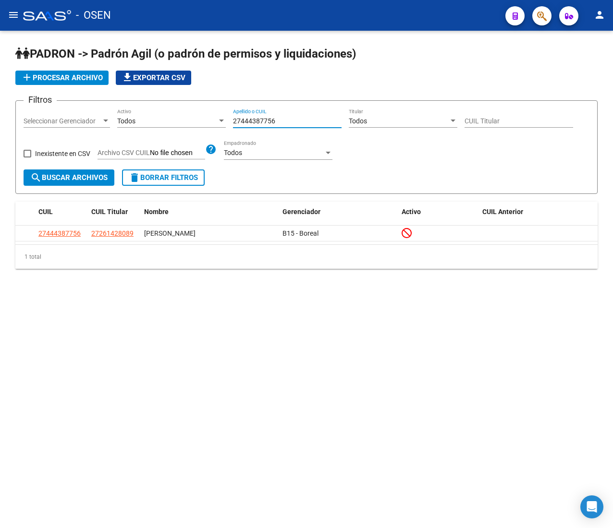
drag, startPoint x: 277, startPoint y: 119, endPoint x: 195, endPoint y: 117, distance: 82.1
click at [195, 117] on div "Filtros Seleccionar Gerenciador Seleccionar Gerenciador Todos Activo 2744438775…" at bounding box center [307, 139] width 566 height 61
paste input "242466409"
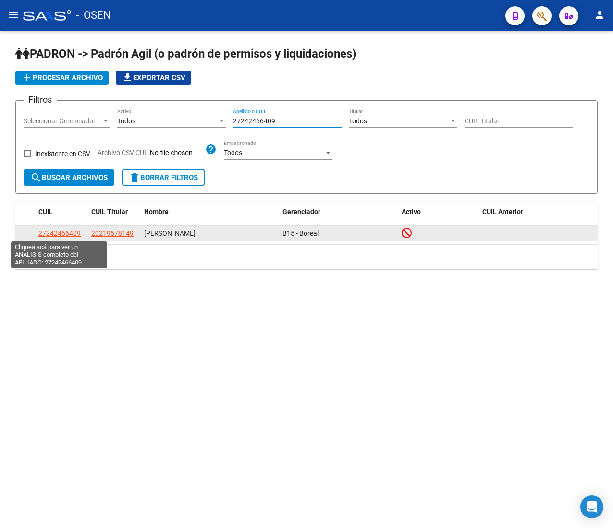
type input "27242466409"
click at [61, 234] on span "27242466409" at bounding box center [59, 234] width 42 height 8
type textarea "27242466409"
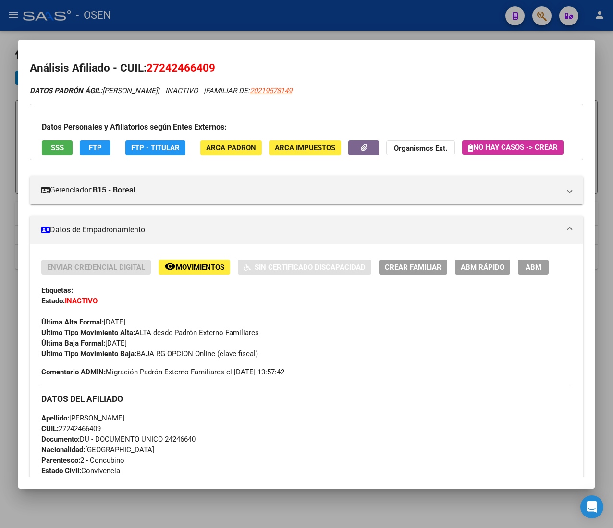
click at [242, 15] on div at bounding box center [306, 264] width 613 height 528
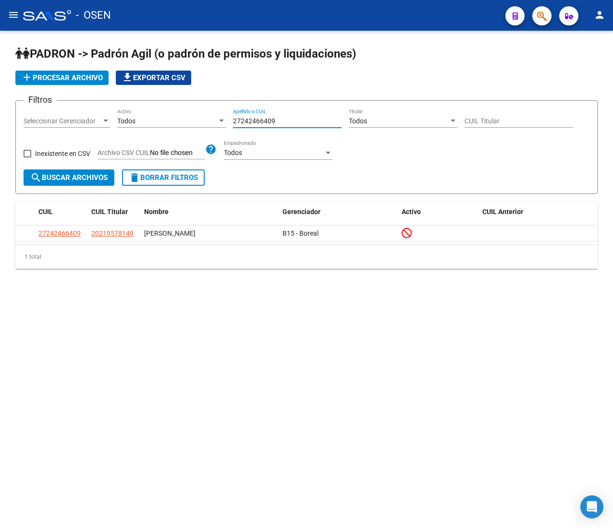
drag, startPoint x: 234, startPoint y: 123, endPoint x: 161, endPoint y: 123, distance: 73.0
click at [161, 123] on div "Filtros Seleccionar Gerenciador Seleccionar Gerenciador Todos Activo 2724246640…" at bounding box center [307, 139] width 566 height 61
paste input "458015991"
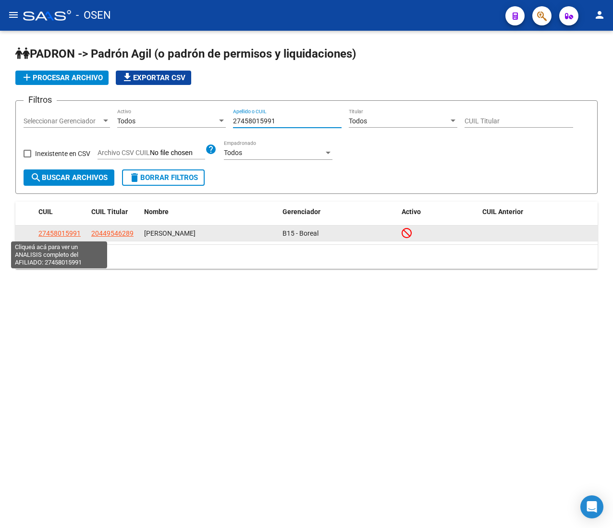
type input "27458015991"
click at [68, 234] on span "27458015991" at bounding box center [59, 234] width 42 height 8
type textarea "27458015991"
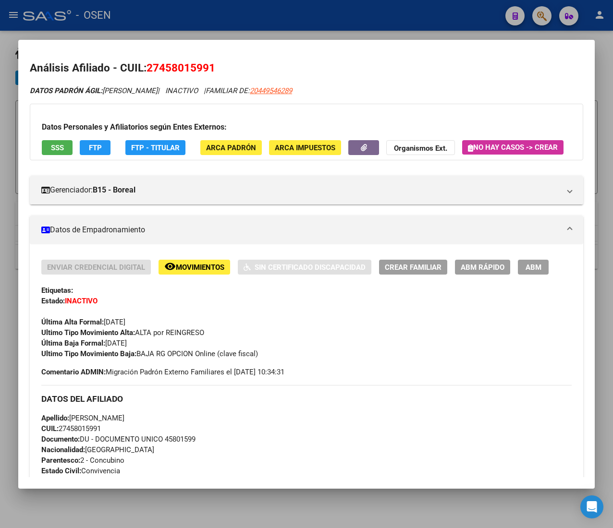
drag, startPoint x: 270, startPoint y: 12, endPoint x: 295, endPoint y: 63, distance: 57.6
click at [269, 12] on div at bounding box center [306, 264] width 613 height 528
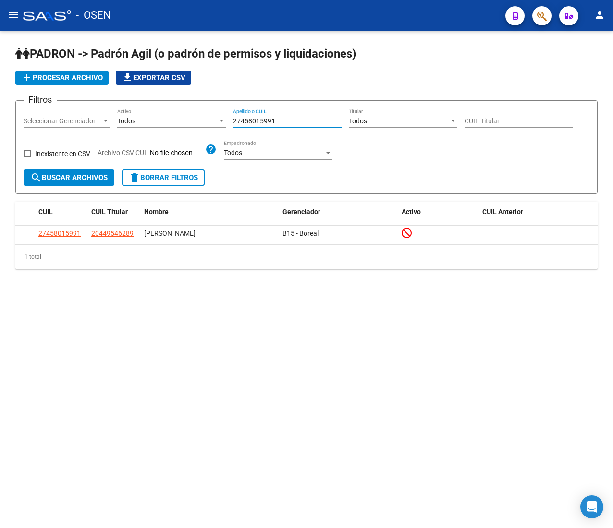
drag, startPoint x: 287, startPoint y: 119, endPoint x: 168, endPoint y: 117, distance: 119.1
click at [168, 117] on div "Filtros Seleccionar Gerenciador Seleccionar Gerenciador Todos Activo 2745801599…" at bounding box center [307, 139] width 566 height 61
paste input "0365505870"
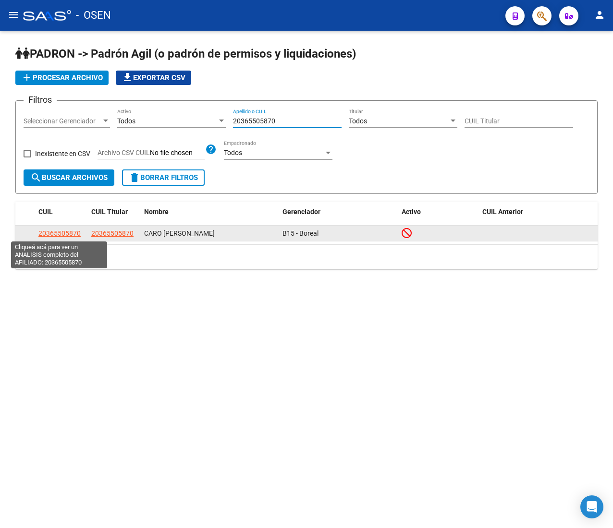
type input "20365505870"
click at [50, 232] on span "20365505870" at bounding box center [59, 234] width 42 height 8
type textarea "20365505870"
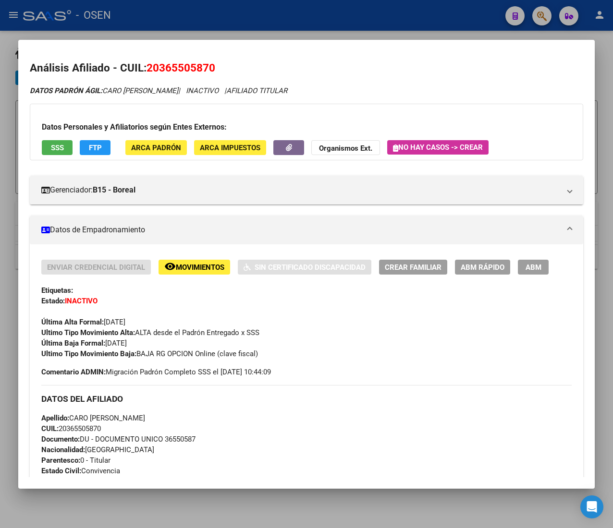
click at [206, 24] on div at bounding box center [306, 264] width 613 height 528
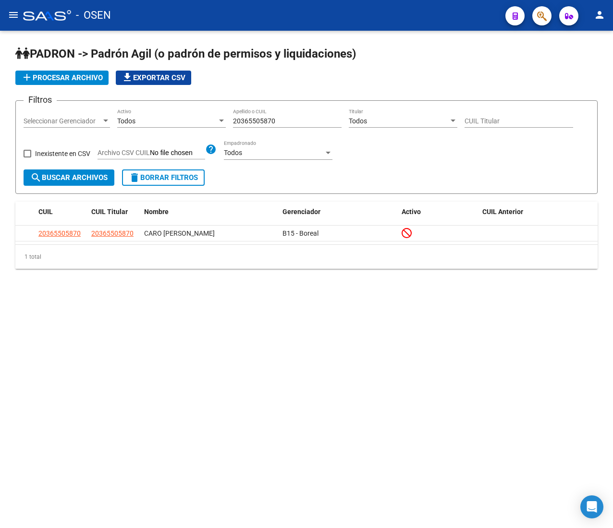
drag, startPoint x: 285, startPoint y: 120, endPoint x: 177, endPoint y: 120, distance: 108.5
click at [177, 120] on div "Filtros Seleccionar Gerenciador Seleccionar Gerenciador Todos Activo 2036550587…" at bounding box center [307, 139] width 566 height 61
paste input "3427194744"
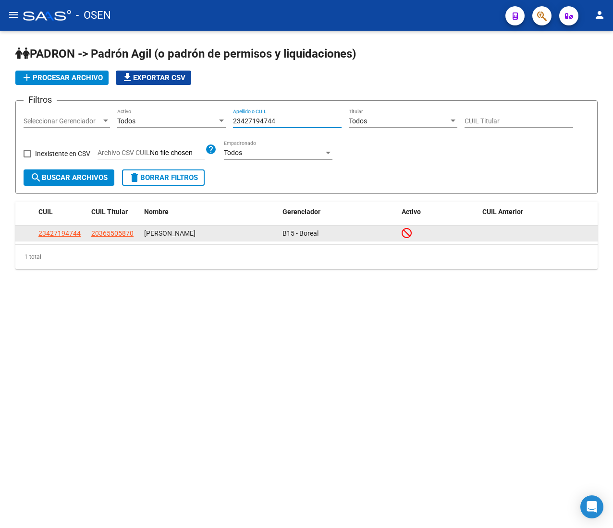
type input "23427194744"
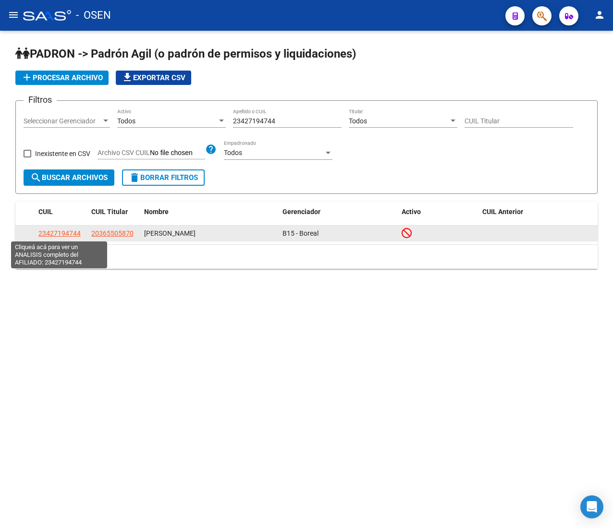
click at [72, 230] on span "23427194744" at bounding box center [59, 234] width 42 height 8
type textarea "23427194744"
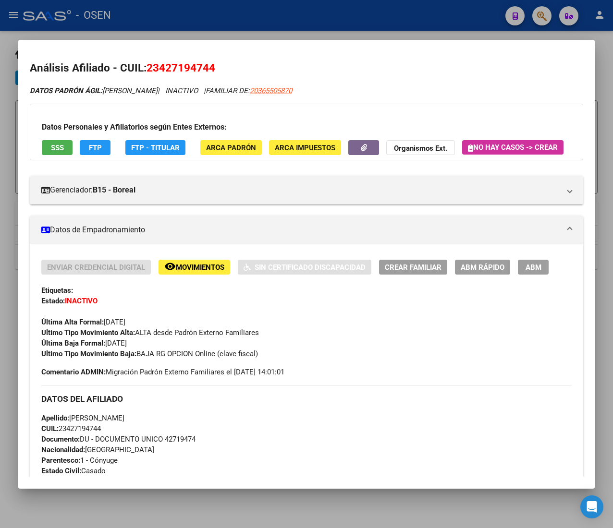
click at [180, 14] on div at bounding box center [306, 264] width 613 height 528
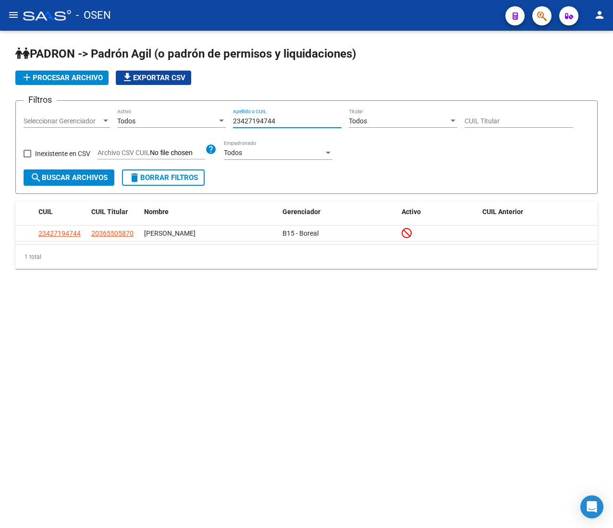
drag, startPoint x: 284, startPoint y: 121, endPoint x: 187, endPoint y: 124, distance: 97.5
click at [187, 124] on div "Filtros Seleccionar Gerenciador Seleccionar Gerenciador Todos Activo 2342719474…" at bounding box center [307, 139] width 566 height 61
paste input "7585056060"
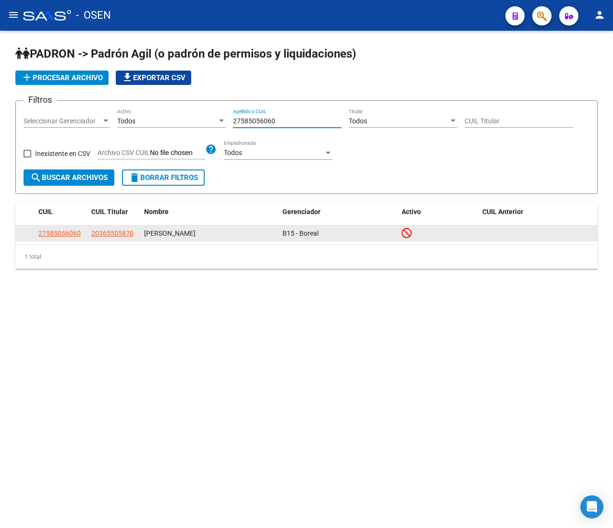
type input "27585056060"
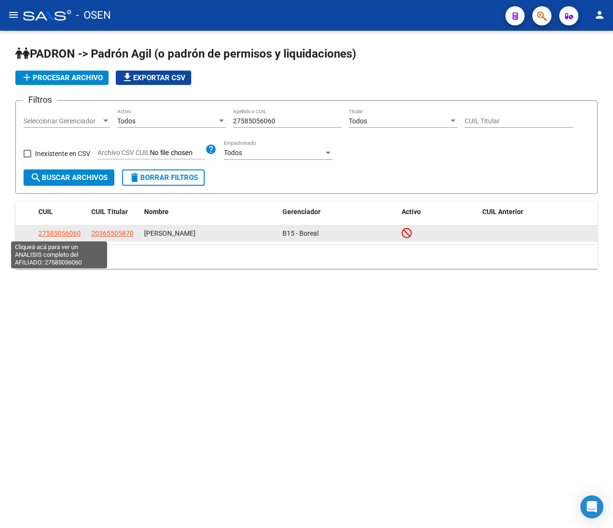
click at [52, 230] on span "27585056060" at bounding box center [59, 234] width 42 height 8
type textarea "27585056060"
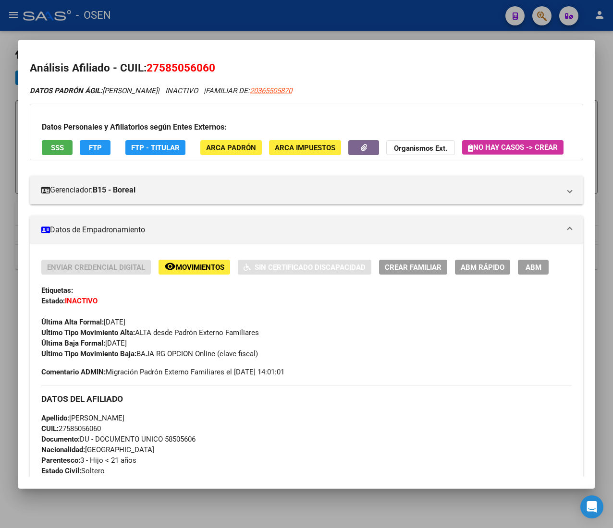
drag, startPoint x: 255, startPoint y: 12, endPoint x: 291, endPoint y: 78, distance: 74.8
click at [255, 12] on div at bounding box center [306, 264] width 613 height 528
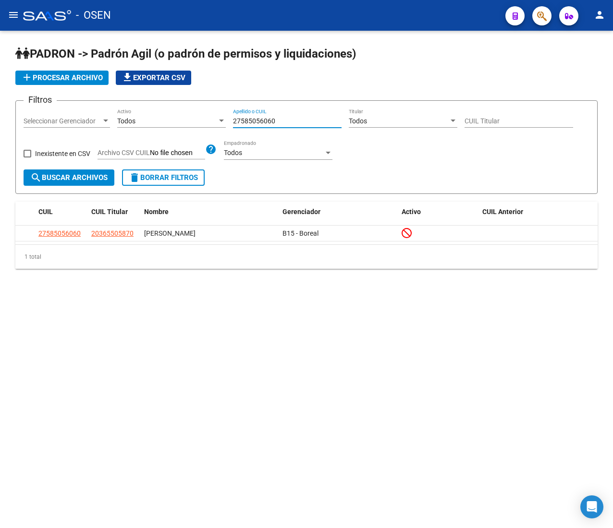
drag, startPoint x: 277, startPoint y: 120, endPoint x: 174, endPoint y: 119, distance: 103.2
click at [174, 119] on div "Filtros Seleccionar Gerenciador Seleccionar Gerenciador Todos Activo 2758505606…" at bounding box center [307, 139] width 566 height 61
paste input "0410359171"
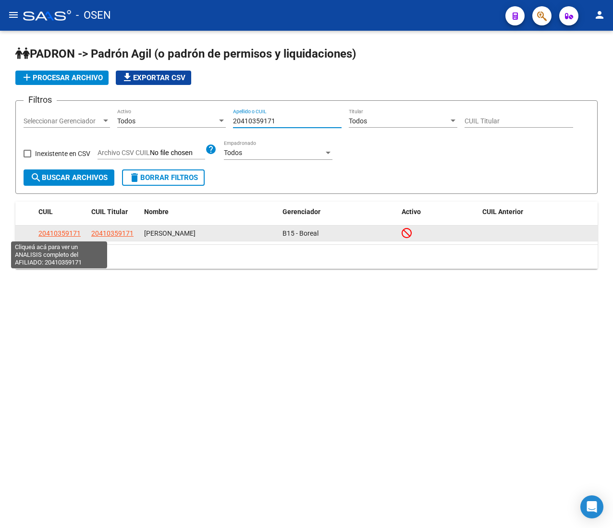
type input "20410359171"
click at [63, 234] on span "20410359171" at bounding box center [59, 234] width 42 height 8
type textarea "20410359171"
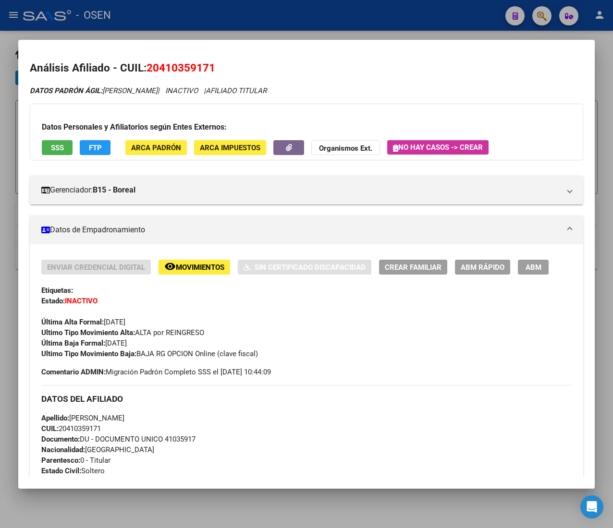
click at [162, 26] on div at bounding box center [306, 264] width 613 height 528
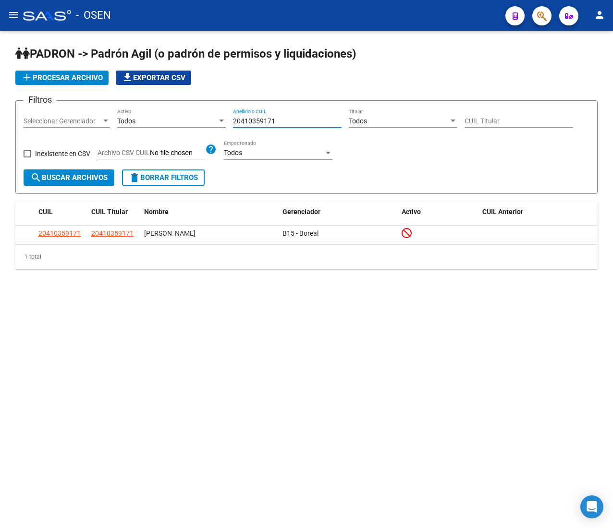
drag, startPoint x: 224, startPoint y: 121, endPoint x: 173, endPoint y: 119, distance: 50.5
click at [175, 119] on div "Filtros Seleccionar Gerenciador Seleccionar Gerenciador Todos Activo 2041035917…" at bounding box center [307, 139] width 566 height 61
paste input "7547862827"
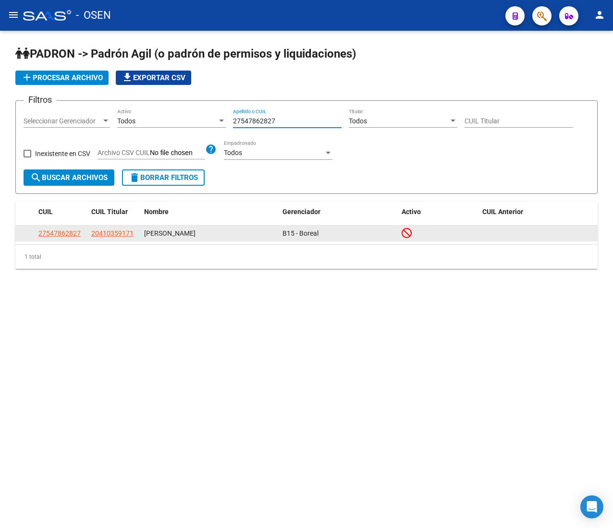
type input "27547862827"
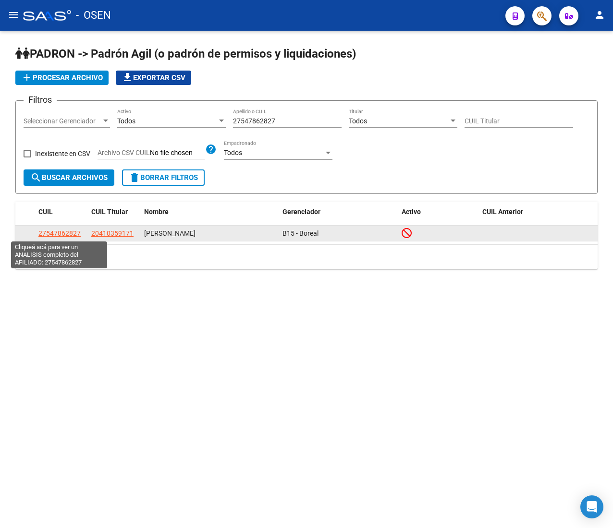
click at [71, 232] on span "27547862827" at bounding box center [59, 234] width 42 height 8
type textarea "27547862827"
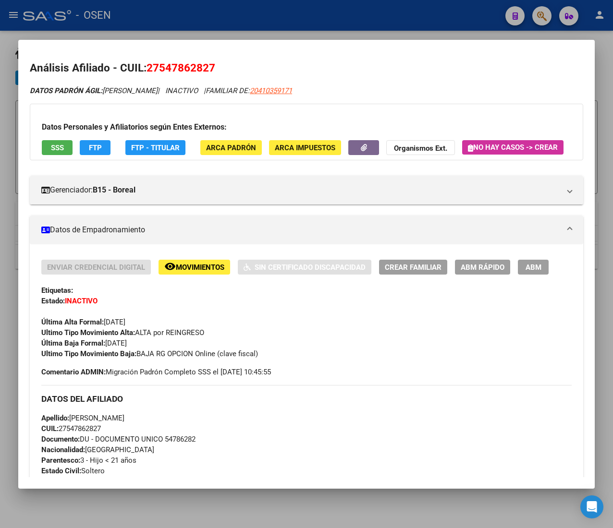
click at [182, 10] on div at bounding box center [306, 264] width 613 height 528
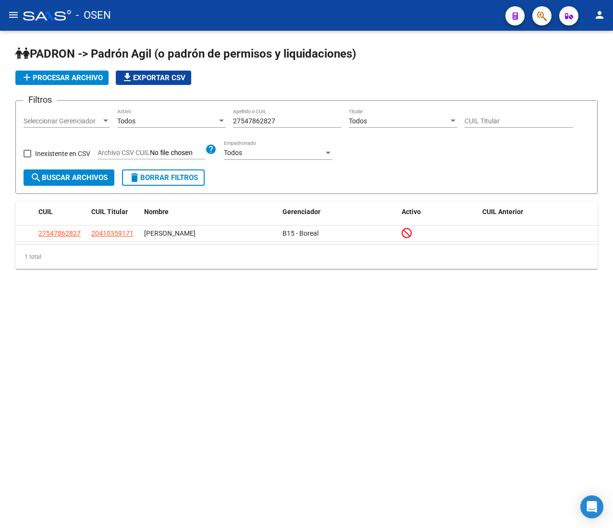
click at [18, 15] on mat-icon "menu" at bounding box center [14, 15] width 12 height 12
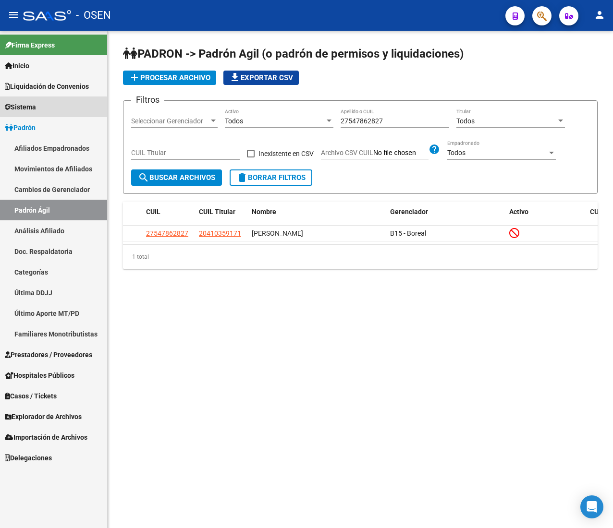
click at [49, 112] on link "Sistema" at bounding box center [53, 107] width 107 height 21
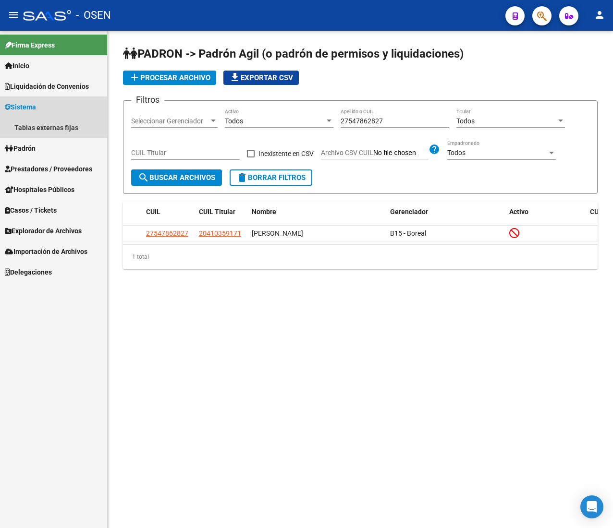
click at [55, 101] on link "Sistema" at bounding box center [53, 107] width 107 height 21
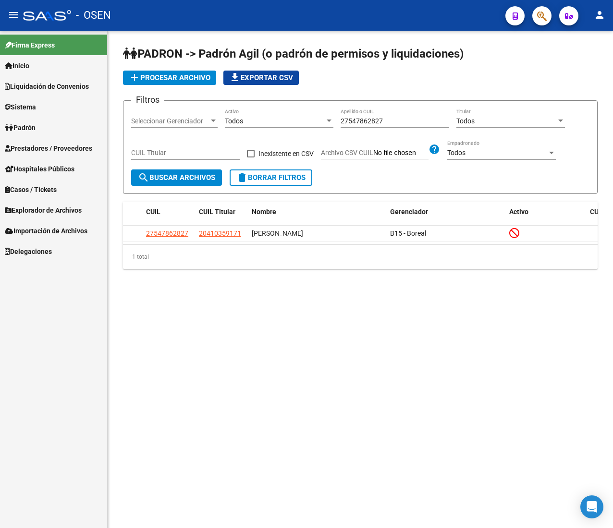
click at [56, 207] on span "Explorador de Archivos" at bounding box center [43, 210] width 77 height 11
click at [58, 251] on link "SSS" at bounding box center [53, 251] width 107 height 21
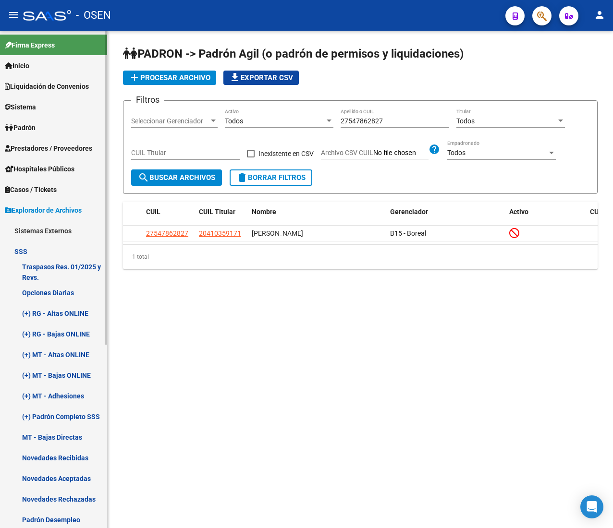
click at [94, 503] on link "Novedades Rechazadas" at bounding box center [53, 499] width 107 height 21
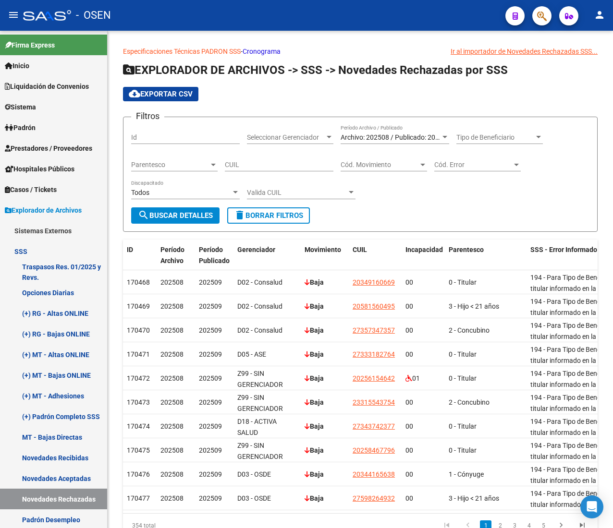
click at [10, 13] on mat-icon "menu" at bounding box center [14, 15] width 12 height 12
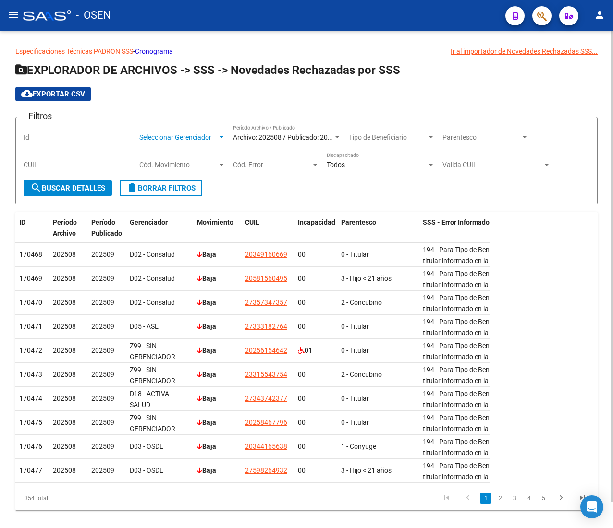
click at [188, 135] on span "Seleccionar Gerenciador" at bounding box center [178, 137] width 78 height 8
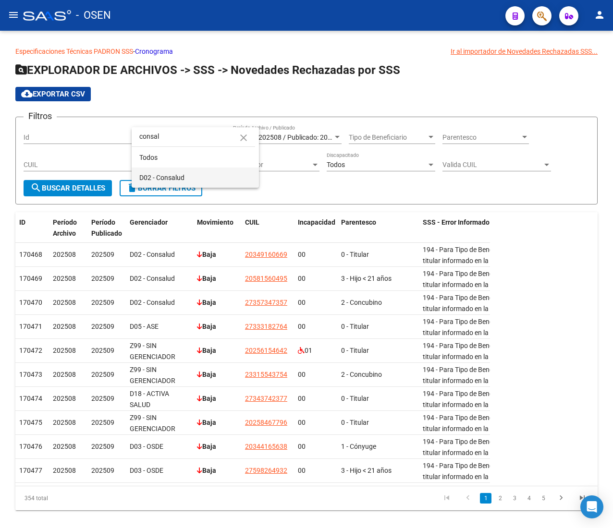
type input "consal"
click at [217, 176] on span "D02 - Consalud" at bounding box center [195, 178] width 112 height 20
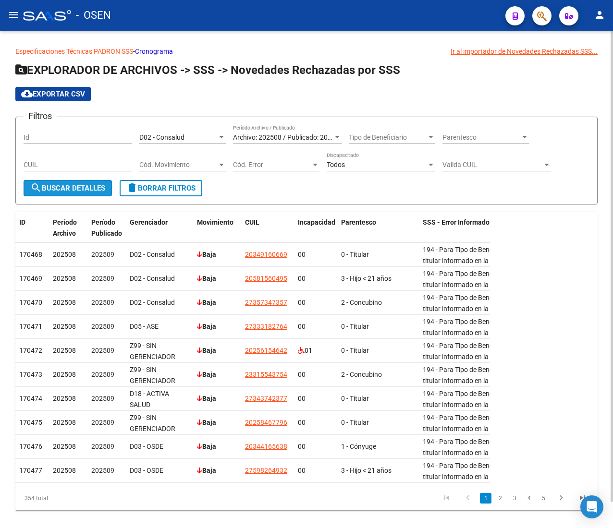
drag, startPoint x: 78, startPoint y: 192, endPoint x: 90, endPoint y: 191, distance: 12.5
click at [77, 192] on span "search Buscar Detalles" at bounding box center [67, 188] width 75 height 9
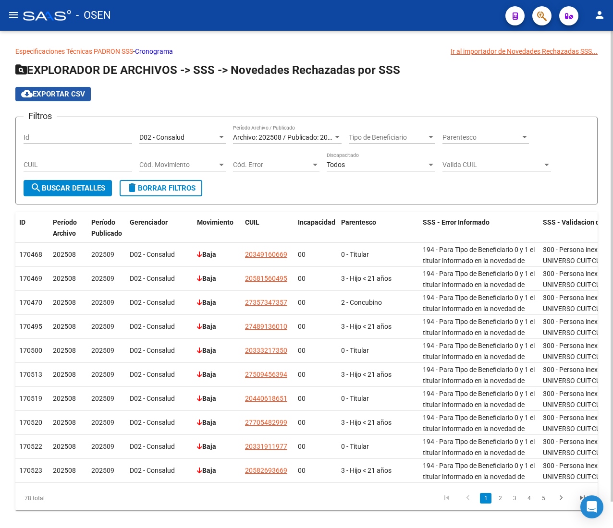
click at [49, 90] on span "cloud_download Exportar CSV" at bounding box center [53, 94] width 64 height 9
click at [537, 17] on icon "button" at bounding box center [542, 16] width 10 height 11
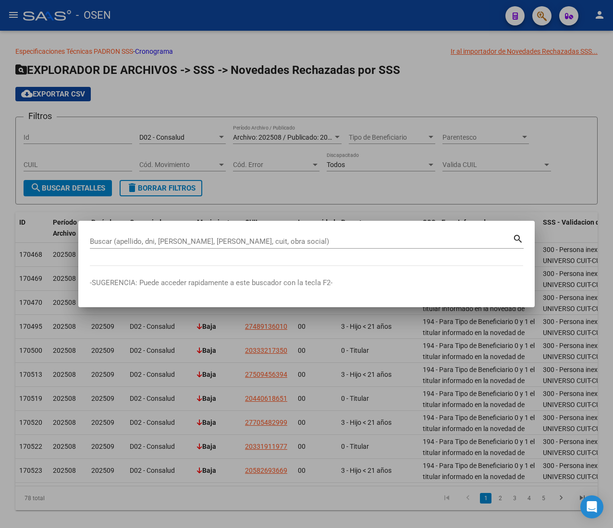
click at [148, 245] on input "Buscar (apellido, dni, [PERSON_NAME], [PERSON_NAME], cuit, obra social)" at bounding box center [301, 241] width 423 height 9
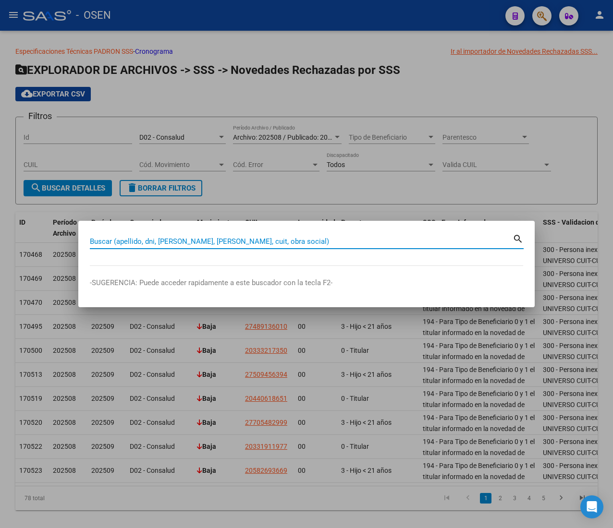
paste input "20349160669"
type input "20349160669"
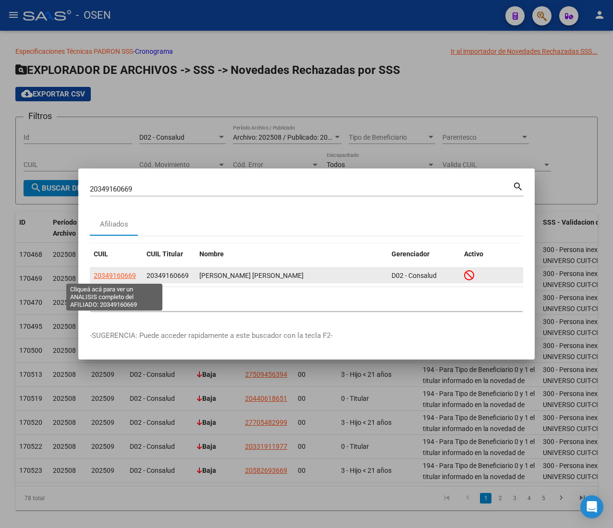
click at [105, 272] on span "20349160669" at bounding box center [115, 276] width 42 height 8
type textarea "20349160669"
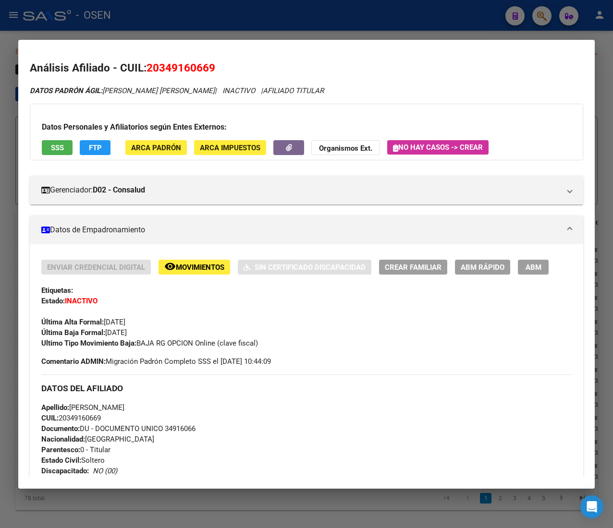
click at [148, 16] on div at bounding box center [306, 264] width 613 height 528
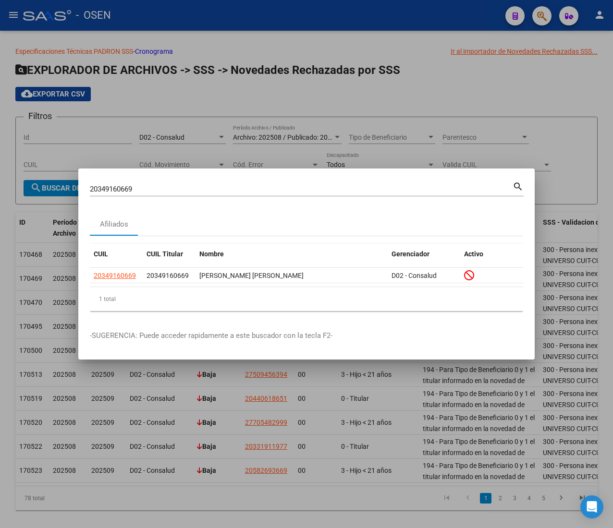
drag, startPoint x: 141, startPoint y: 188, endPoint x: 53, endPoint y: 190, distance: 88.4
click at [64, 188] on div "20349160669 Buscar (apellido, dni, cuil, nro traspaso, cuit, obra social) searc…" at bounding box center [306, 264] width 613 height 528
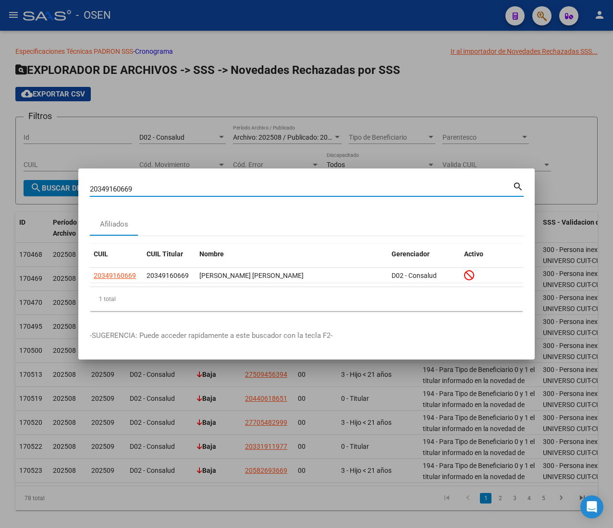
paste input "581560495"
type input "20581560495"
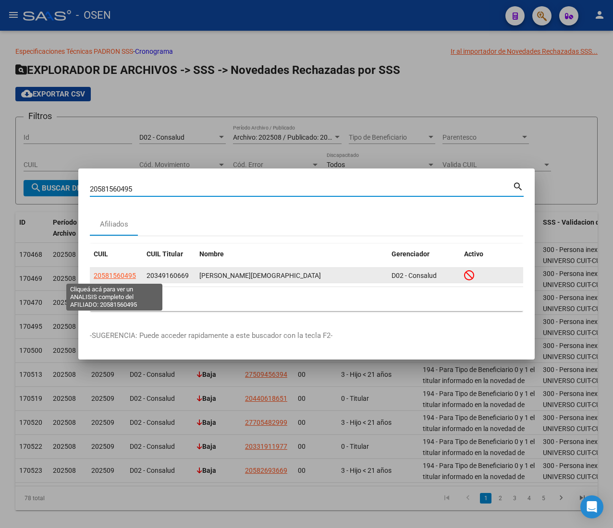
click at [121, 275] on span "20581560495" at bounding box center [115, 276] width 42 height 8
type textarea "20581560495"
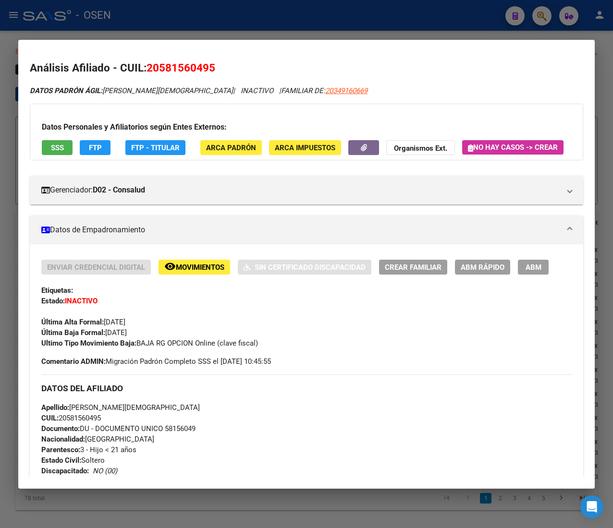
click at [182, 17] on div at bounding box center [306, 264] width 613 height 528
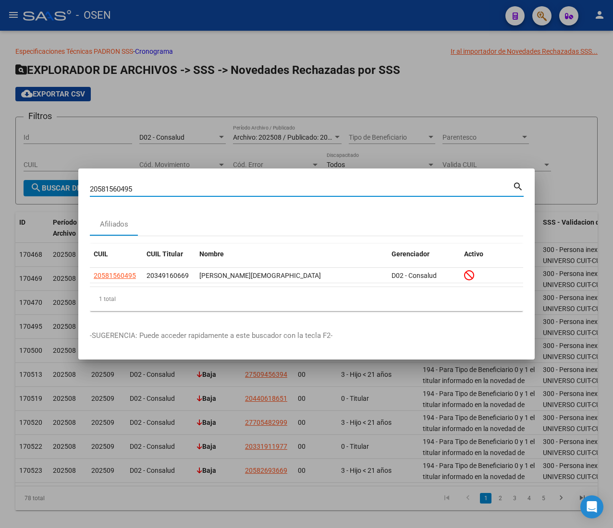
drag, startPoint x: 145, startPoint y: 188, endPoint x: 49, endPoint y: 177, distance: 96.7
click at [51, 178] on div "20581560495 Buscar (apellido, dni, cuil, nro traspaso, cuit, obra social) searc…" at bounding box center [306, 264] width 613 height 528
paste input "7357347357"
type input "27357347357"
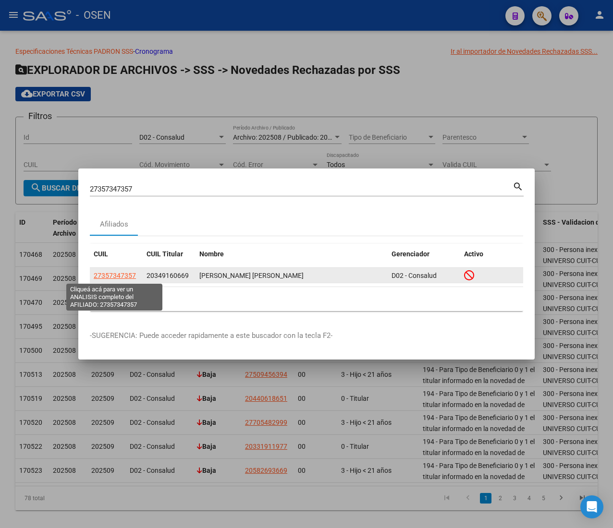
click at [122, 274] on span "27357347357" at bounding box center [115, 276] width 42 height 8
type textarea "27357347357"
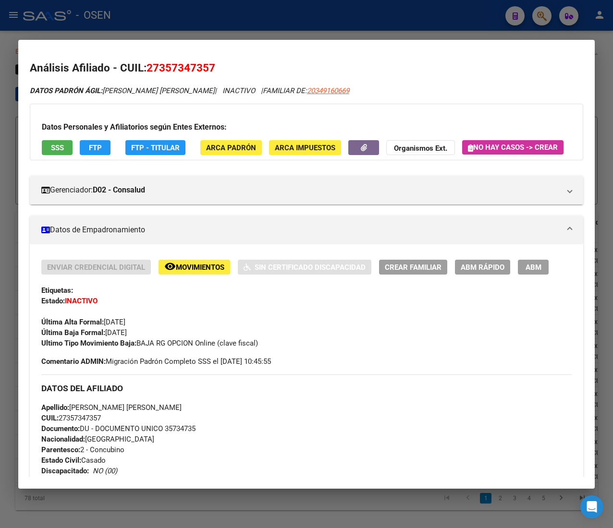
click at [179, 32] on div at bounding box center [306, 264] width 613 height 528
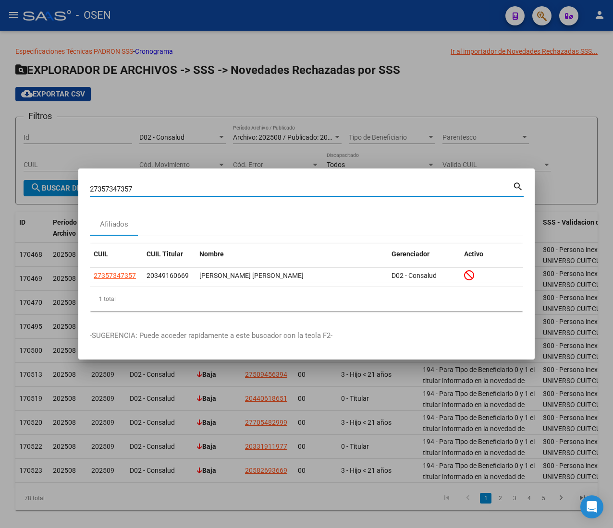
drag, startPoint x: 136, startPoint y: 185, endPoint x: 67, endPoint y: 181, distance: 69.2
click at [70, 181] on div "27357347357 Buscar (apellido, dni, cuil, nro traspaso, cuit, obra social) searc…" at bounding box center [306, 264] width 613 height 528
paste input "489136010"
type input "27489136010"
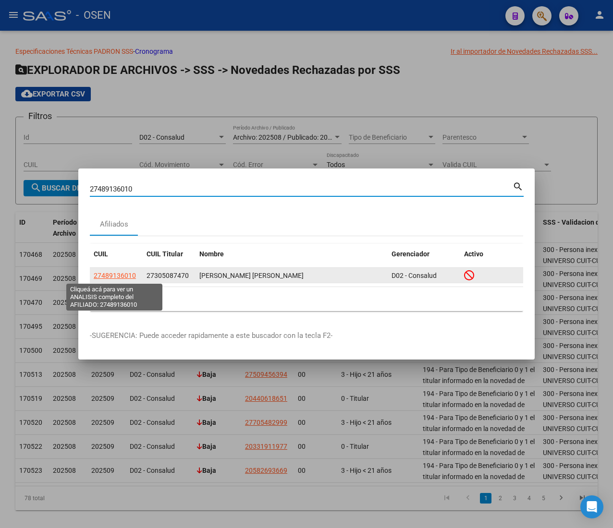
click at [121, 274] on span "27489136010" at bounding box center [115, 276] width 42 height 8
type textarea "27489136010"
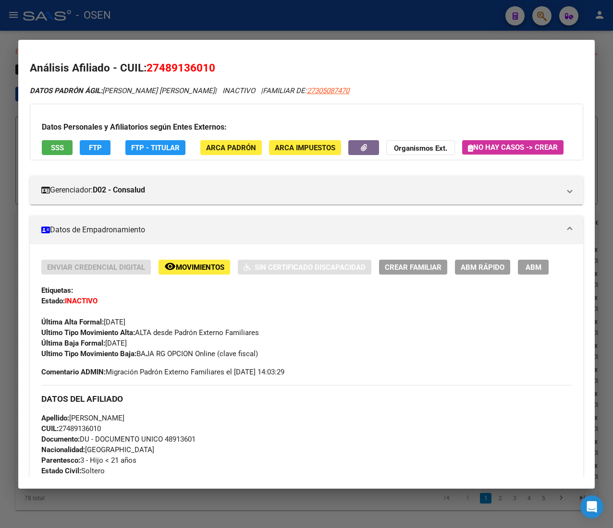
click at [139, 16] on div at bounding box center [306, 264] width 613 height 528
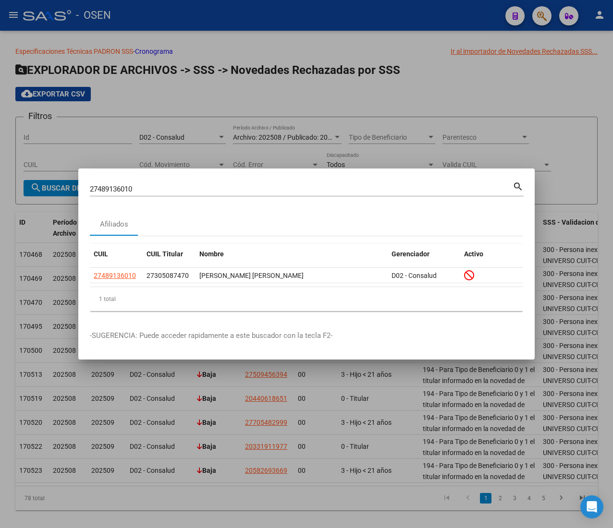
drag, startPoint x: 137, startPoint y: 189, endPoint x: 20, endPoint y: 179, distance: 117.6
click at [41, 180] on div "27489136010 Buscar (apellido, dni, cuil, nro traspaso, cuit, obra social) searc…" at bounding box center [306, 264] width 613 height 528
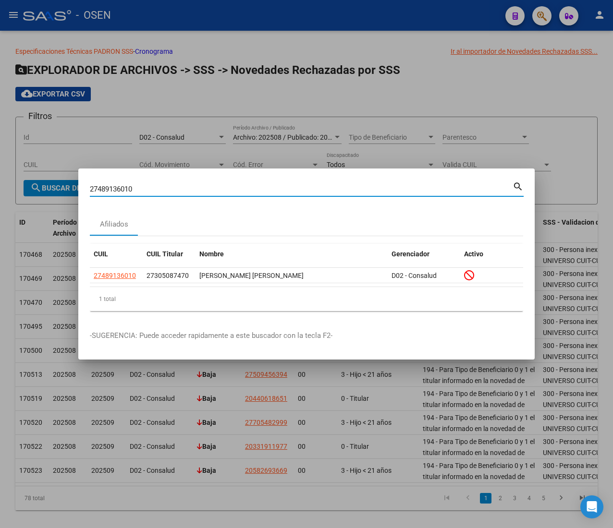
paste input "033321735"
type input "20333217350"
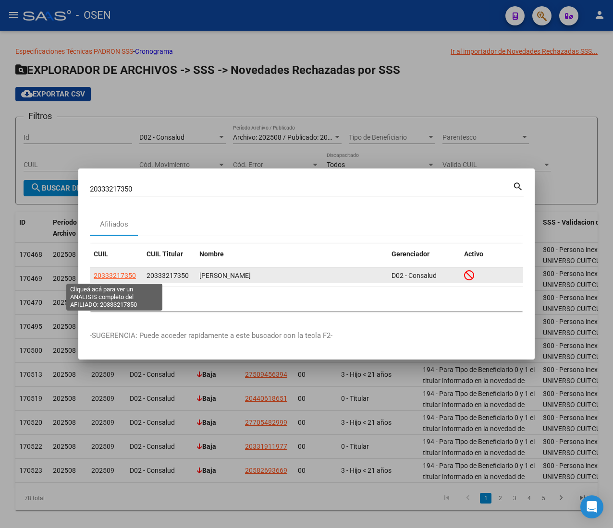
click at [116, 274] on span "20333217350" at bounding box center [115, 276] width 42 height 8
type textarea "20333217350"
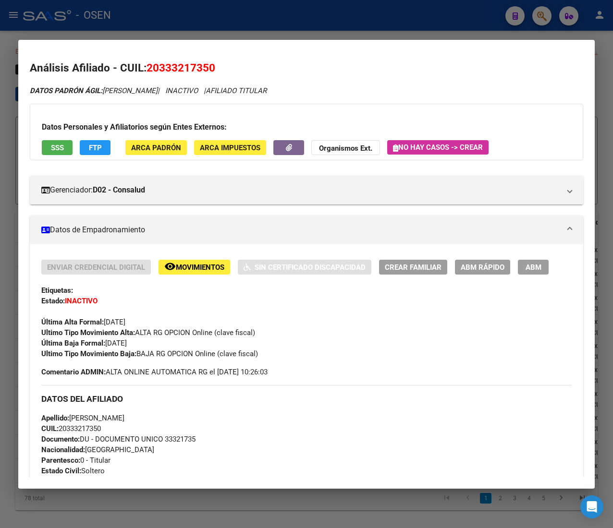
click at [154, 26] on div at bounding box center [306, 264] width 613 height 528
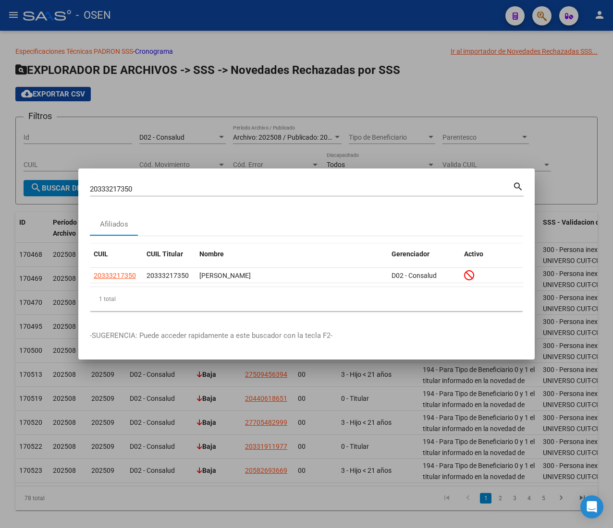
drag, startPoint x: 147, startPoint y: 190, endPoint x: 53, endPoint y: 186, distance: 94.2
click at [53, 186] on div "20333217350 Buscar (apellido, dni, cuil, nro traspaso, cuit, obra social) searc…" at bounding box center [306, 264] width 613 height 528
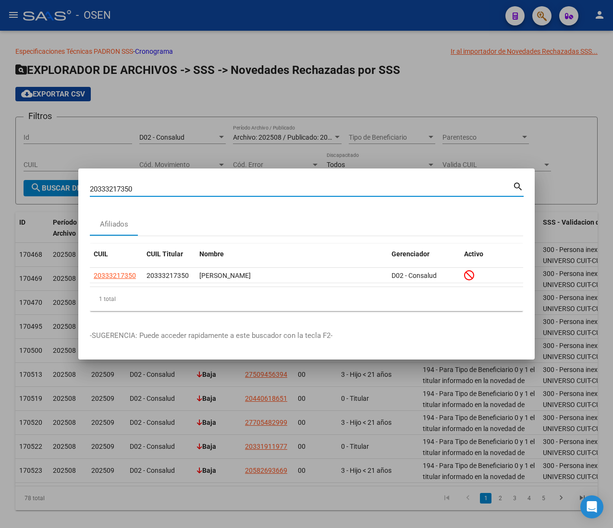
paste input "7509456394"
type input "27509456394"
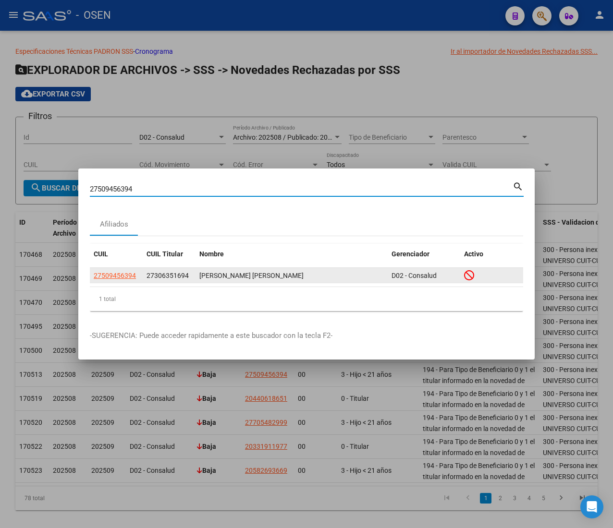
click at [127, 276] on span "27509456394" at bounding box center [115, 276] width 42 height 8
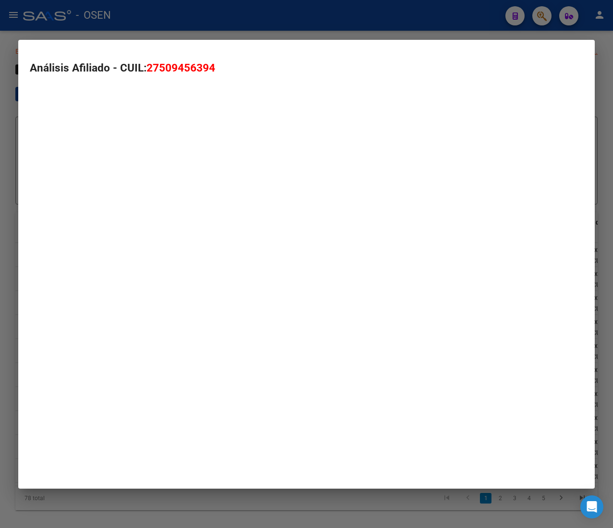
type textarea "27509456394"
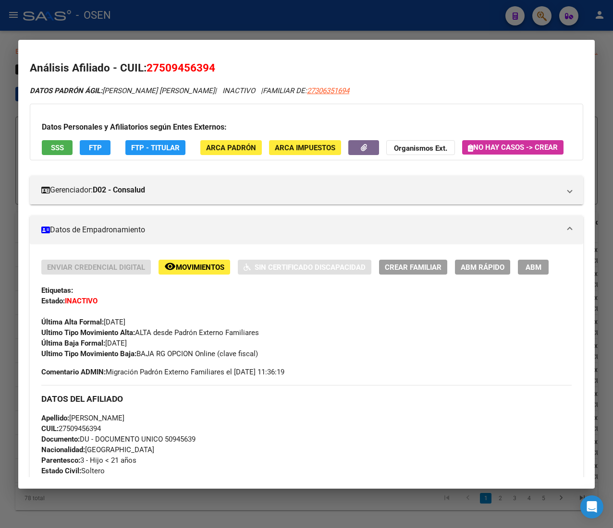
click at [208, 27] on div at bounding box center [306, 264] width 613 height 528
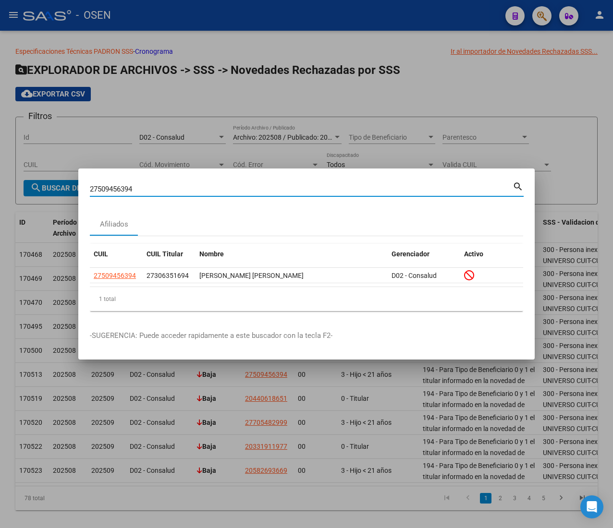
drag, startPoint x: 143, startPoint y: 188, endPoint x: 77, endPoint y: 184, distance: 65.9
click at [81, 184] on mat-dialog-content "27509456394 Buscar (apellido, dni, cuil, nro traspaso, cuit, obra social) searc…" at bounding box center [306, 249] width 456 height 139
paste input "0440618651"
type input "20440618651"
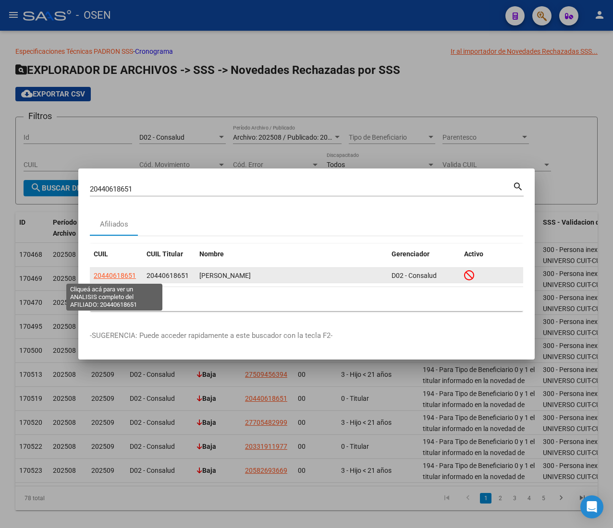
click at [123, 278] on span "20440618651" at bounding box center [115, 276] width 42 height 8
type textarea "20440618651"
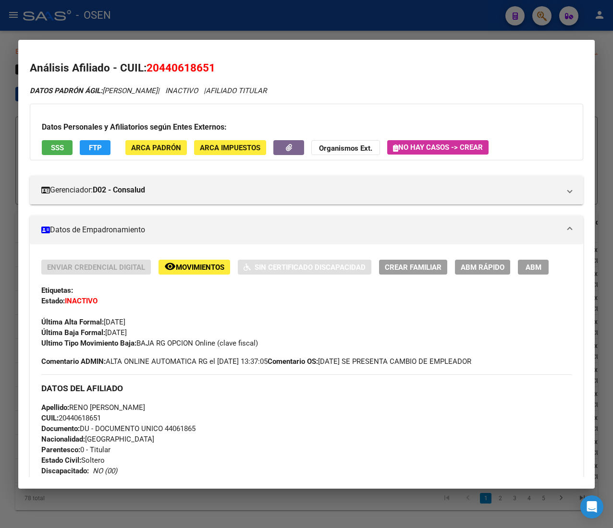
click at [231, 16] on div at bounding box center [306, 264] width 613 height 528
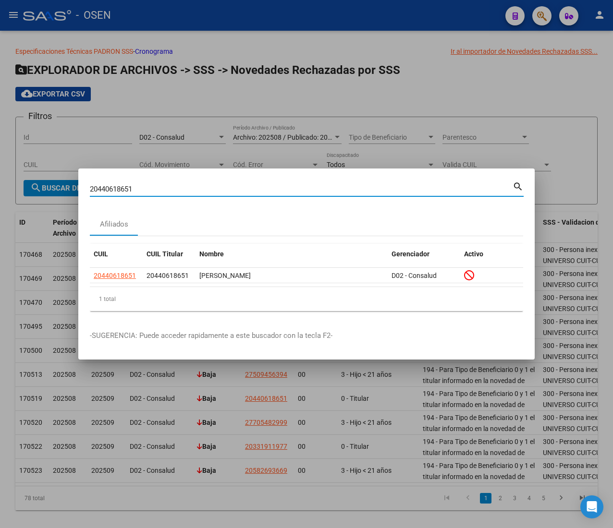
drag, startPoint x: 137, startPoint y: 192, endPoint x: 49, endPoint y: 190, distance: 88.4
click at [49, 190] on div "20440618651 Buscar (apellido, dni, cuil, nro traspaso, cuit, obra social) searc…" at bounding box center [306, 264] width 613 height 528
paste input "7705482999"
type input "27705482999"
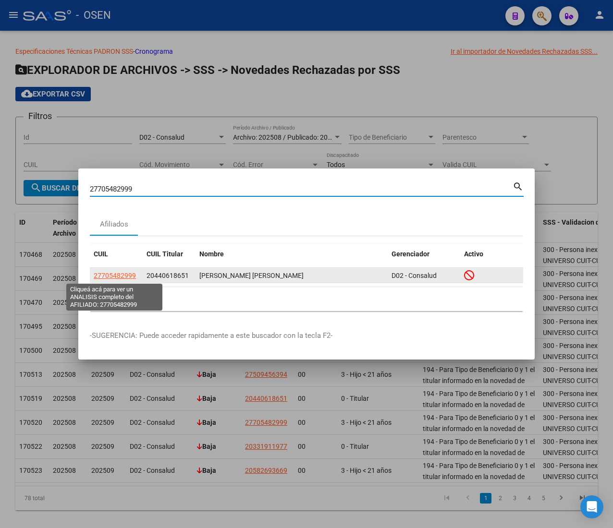
click at [130, 276] on span "27705482999" at bounding box center [115, 276] width 42 height 8
type textarea "27705482999"
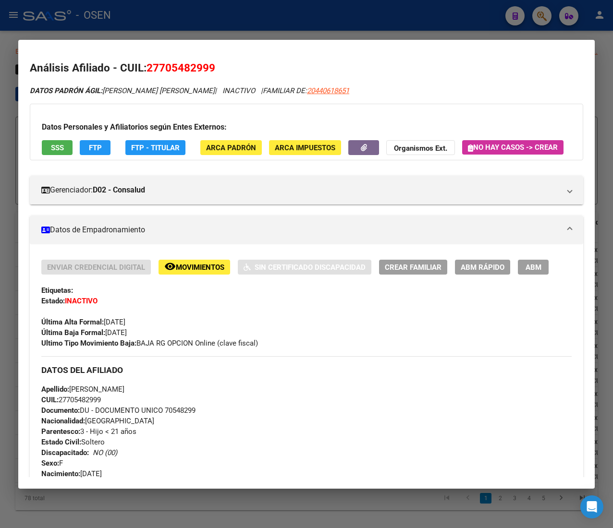
click at [255, 13] on div at bounding box center [306, 264] width 613 height 528
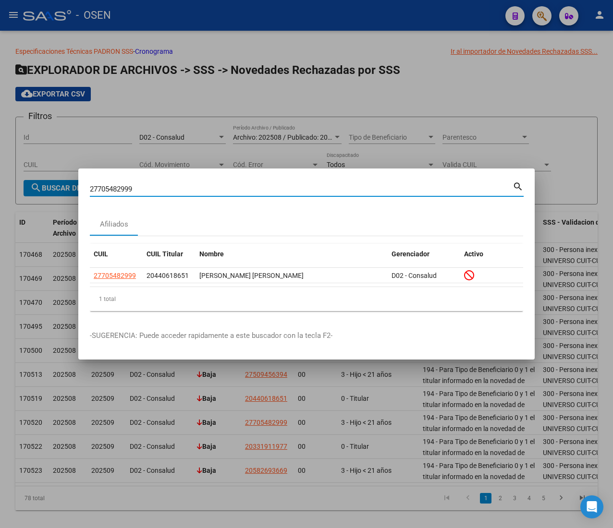
drag, startPoint x: 152, startPoint y: 187, endPoint x: 22, endPoint y: 189, distance: 129.6
click at [22, 189] on div "27705482999 Buscar (apellido, dni, cuil, nro traspaso, cuit, obra social) searc…" at bounding box center [306, 264] width 613 height 528
paste input "0331911977"
type input "20331911977"
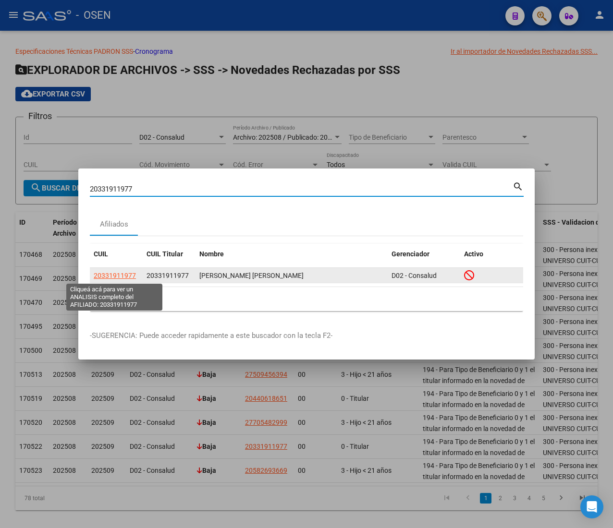
click at [127, 276] on span "20331911977" at bounding box center [115, 276] width 42 height 8
type textarea "20331911977"
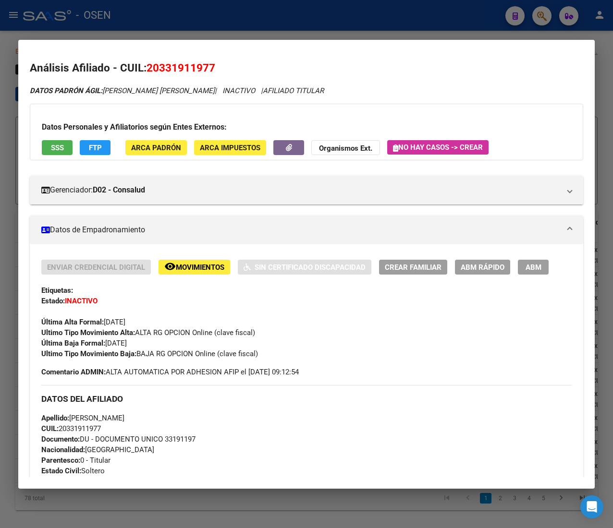
click at [137, 20] on div at bounding box center [306, 264] width 613 height 528
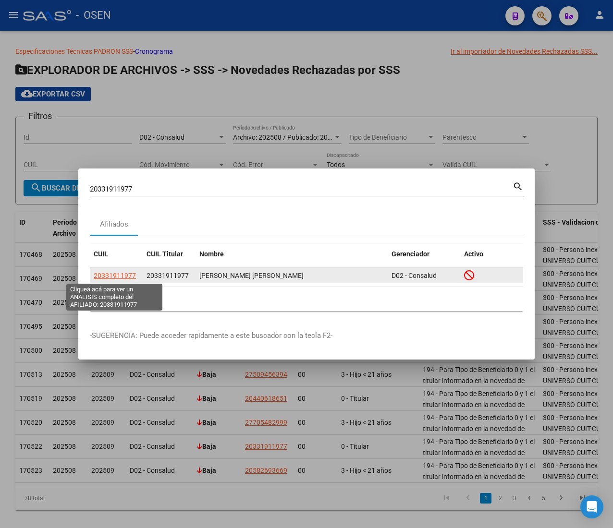
click at [106, 274] on span "20331911977" at bounding box center [115, 276] width 42 height 8
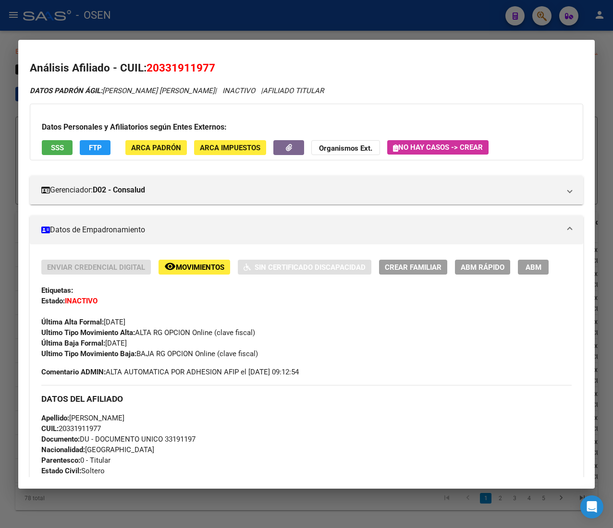
click at [211, 27] on div at bounding box center [306, 264] width 613 height 528
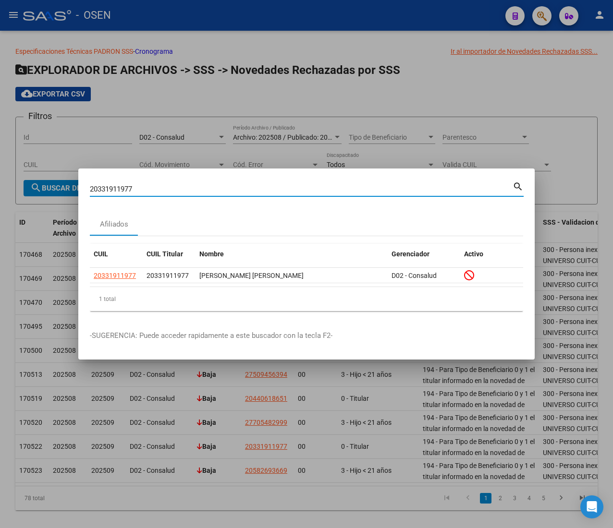
drag, startPoint x: 146, startPoint y: 190, endPoint x: 47, endPoint y: 182, distance: 99.7
click at [47, 182] on div "20331911977 Buscar (apellido, dni, cuil, nro traspaso, cuit, obra social) searc…" at bounding box center [306, 264] width 613 height 528
paste input "582693669"
type input "20582693669"
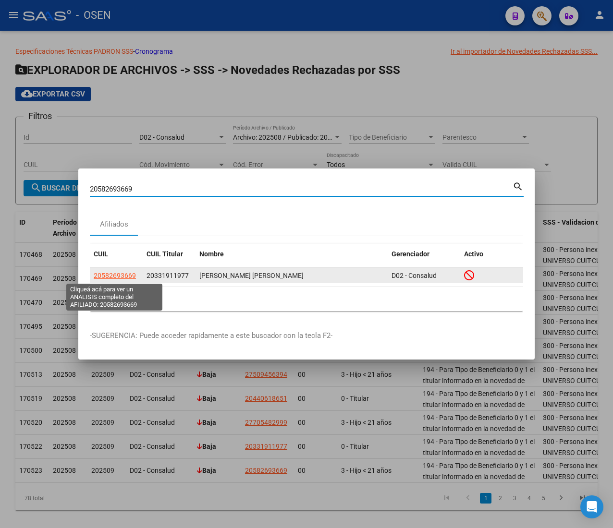
click at [116, 273] on span "20582693669" at bounding box center [115, 276] width 42 height 8
type textarea "20582693669"
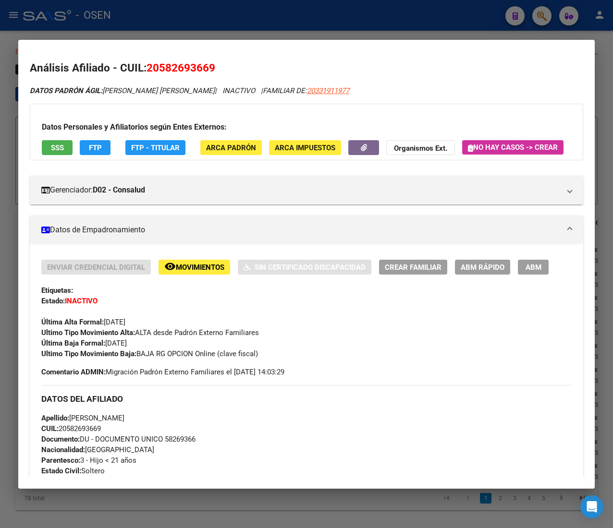
click at [293, 7] on div at bounding box center [306, 264] width 613 height 528
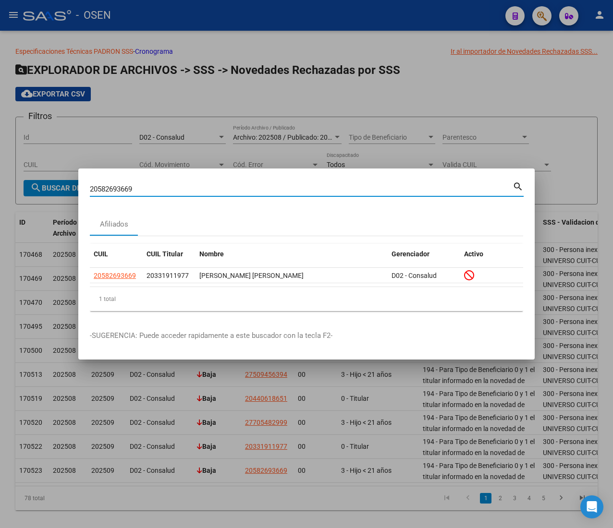
drag, startPoint x: 140, startPoint y: 190, endPoint x: 79, endPoint y: 187, distance: 61.0
click at [79, 187] on mat-dialog-content "20582693669 Buscar (apellido, dni, cuil, nro traspaso, cuit, obra social) searc…" at bounding box center [306, 249] width 456 height 139
paste input "268782525"
type input "20268782525"
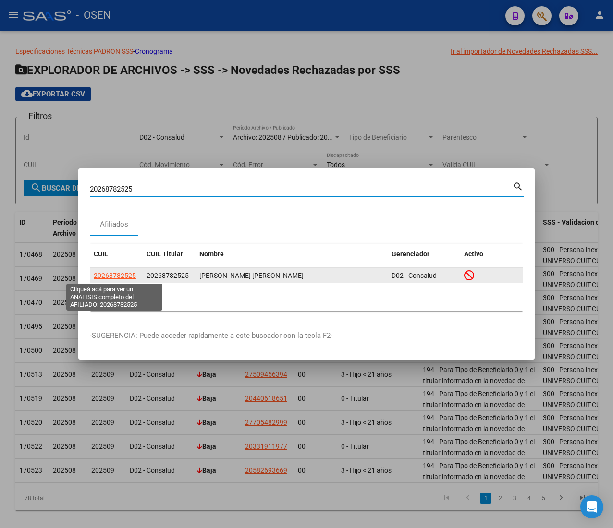
click at [104, 277] on span "20268782525" at bounding box center [115, 276] width 42 height 8
type textarea "20268782525"
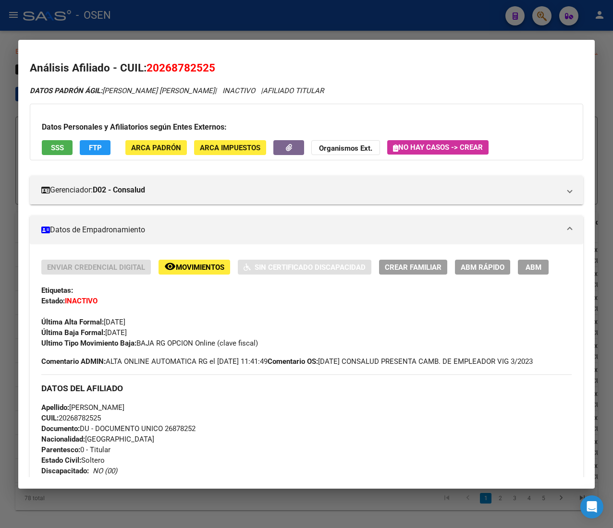
drag, startPoint x: 217, startPoint y: 19, endPoint x: 279, endPoint y: 72, distance: 82.4
click at [217, 18] on div at bounding box center [306, 264] width 613 height 528
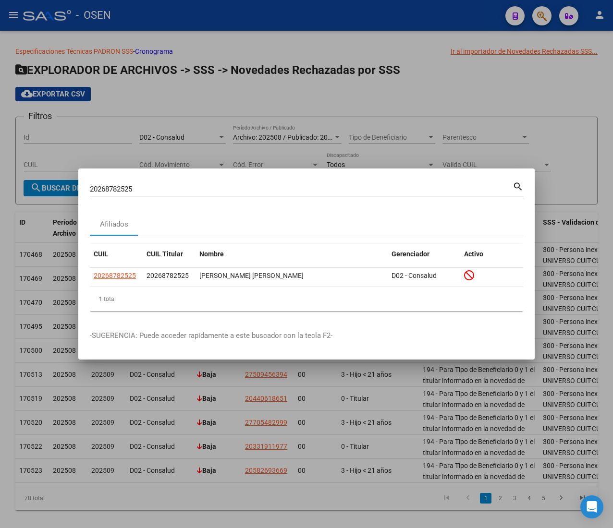
drag, startPoint x: 77, startPoint y: 182, endPoint x: -4, endPoint y: 174, distance: 81.6
click at [0, 174] on html "menu - OSEN person Firma Express Inicio Calendario SSS Instructivos Contacto OS…" at bounding box center [306, 264] width 613 height 528
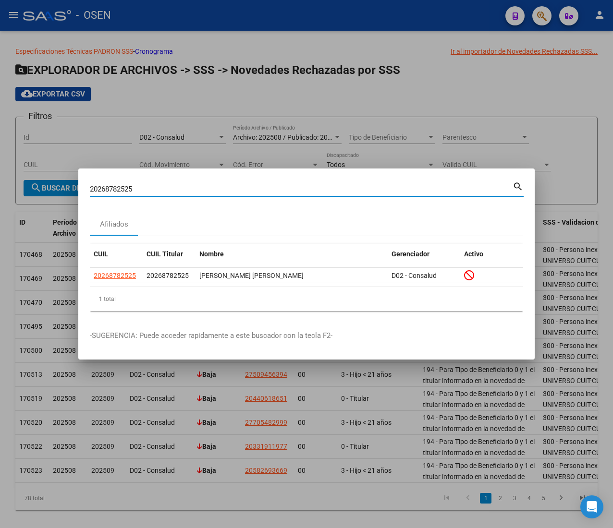
paste input "7324627389"
type input "27324627389"
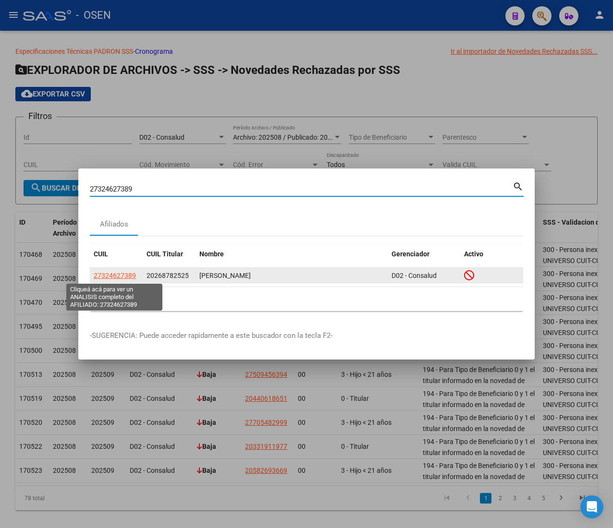
click at [114, 278] on span "27324627389" at bounding box center [115, 276] width 42 height 8
type textarea "27324627389"
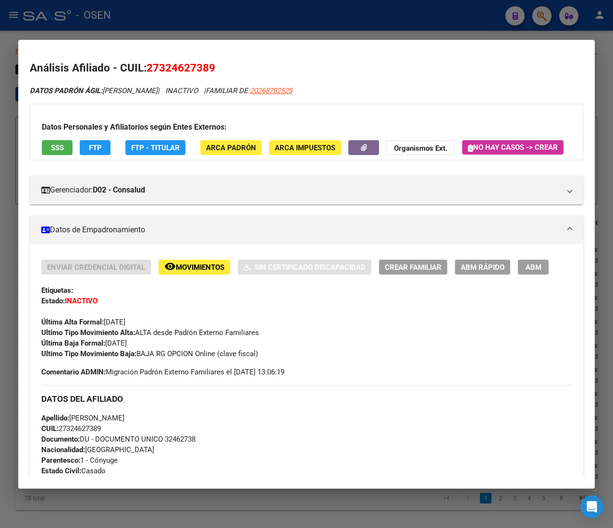
click at [118, 24] on div at bounding box center [306, 264] width 613 height 528
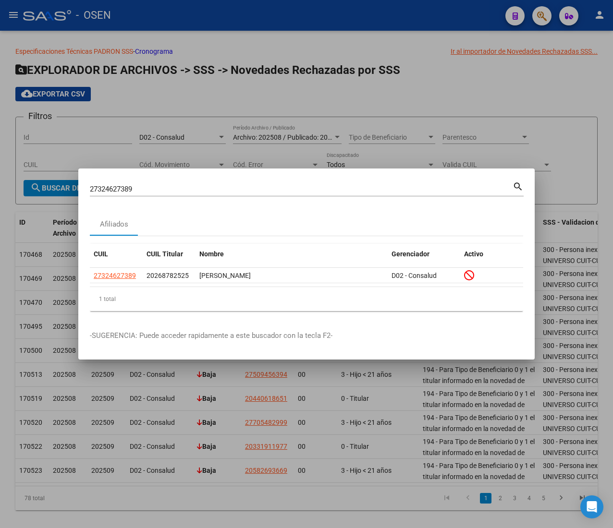
drag, startPoint x: 152, startPoint y: 188, endPoint x: 84, endPoint y: 182, distance: 68.4
click at [84, 182] on mat-dialog-content "27324627389 Buscar (apellido, dni, cuil, nro traspaso, cuit, obra social) searc…" at bounding box center [306, 249] width 456 height 139
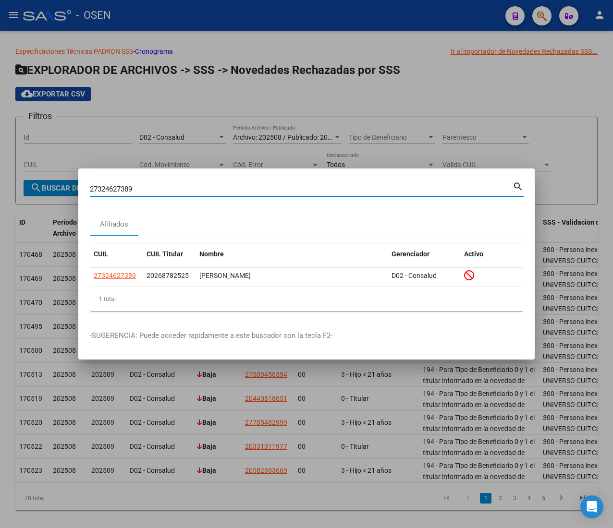
paste input "4698497"
type input "27469849789"
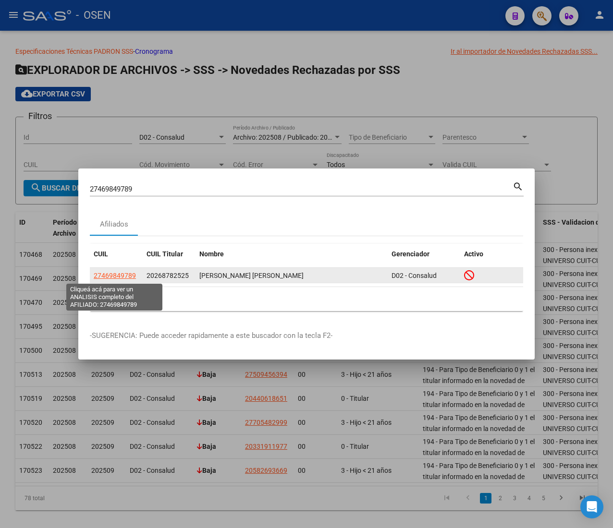
click at [99, 274] on span "27469849789" at bounding box center [115, 276] width 42 height 8
type textarea "27469849789"
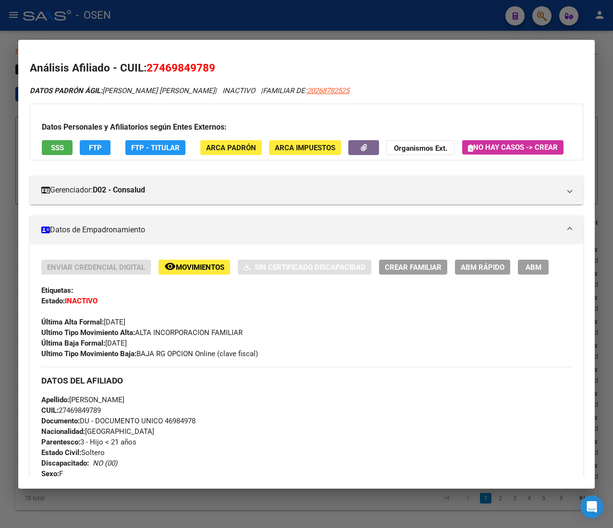
click at [207, 25] on div at bounding box center [306, 264] width 613 height 528
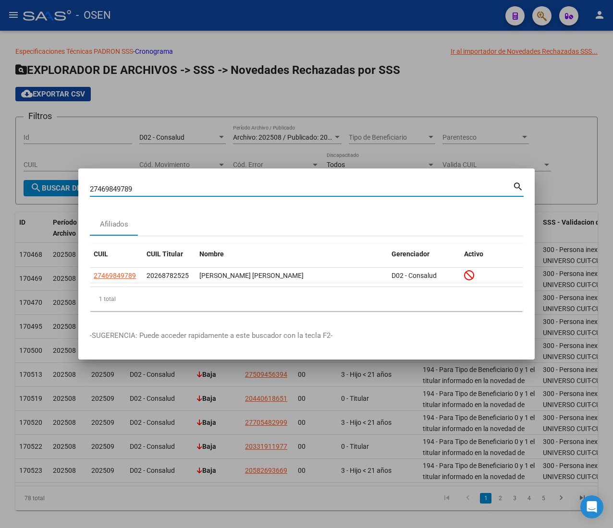
drag, startPoint x: 136, startPoint y: 190, endPoint x: 31, endPoint y: 180, distance: 106.2
click at [31, 180] on div "27469849789 Buscar (apellido, dni, cuil, nro traspaso, cuit, obra social) searc…" at bounding box center [306, 264] width 613 height 528
paste input "0549326901"
type input "20549326901"
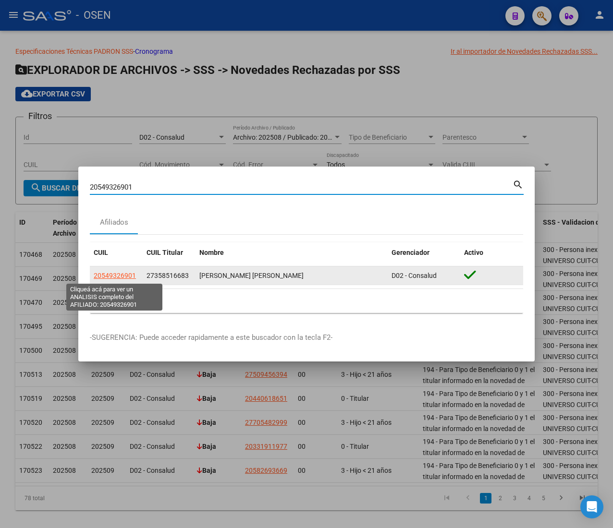
click at [107, 274] on span "20549326901" at bounding box center [115, 276] width 42 height 8
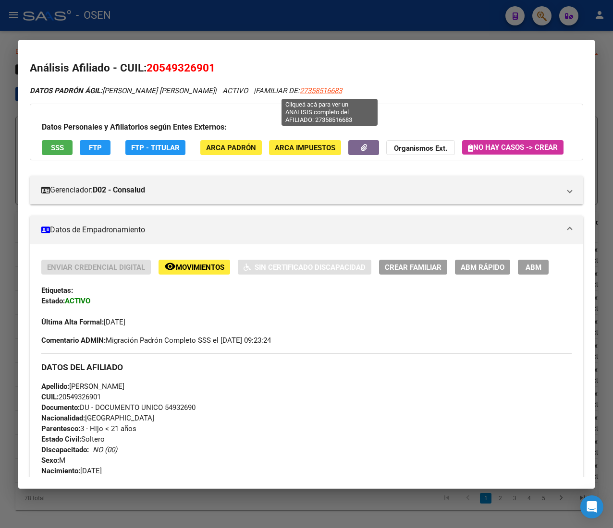
click at [341, 86] on span "27358516683" at bounding box center [321, 90] width 42 height 9
type textarea "27358516683"
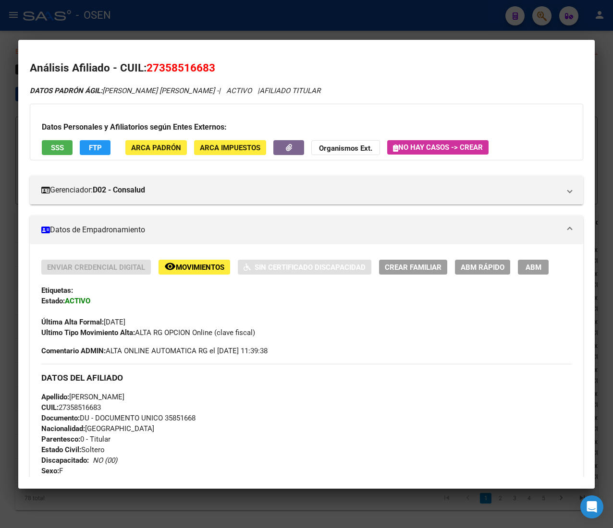
click at [492, 264] on span "ABM Rápido" at bounding box center [482, 267] width 44 height 9
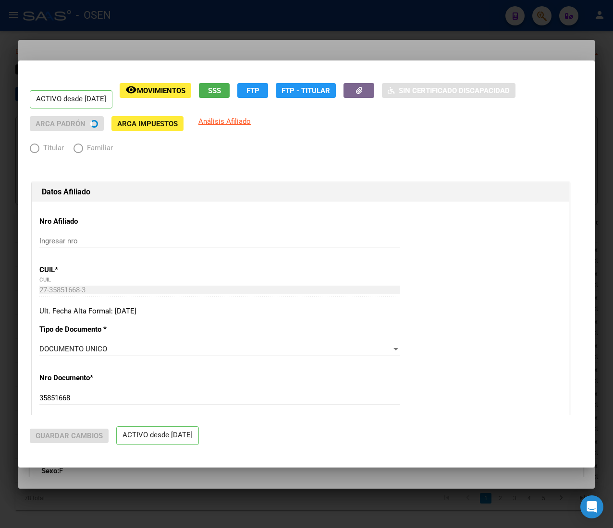
radio input "true"
type input "27-22958532-6"
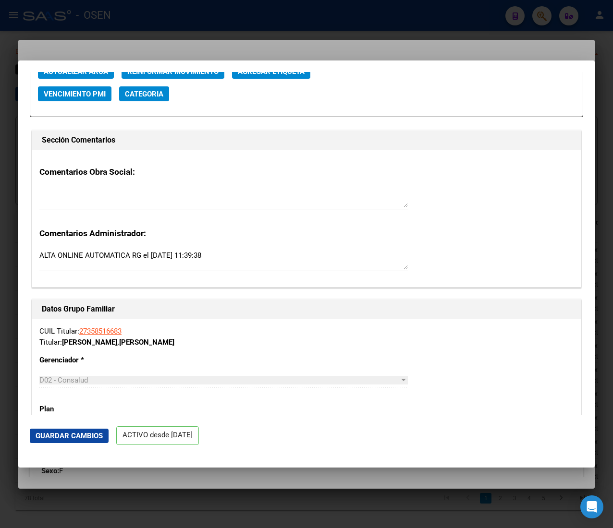
scroll to position [1248, 0]
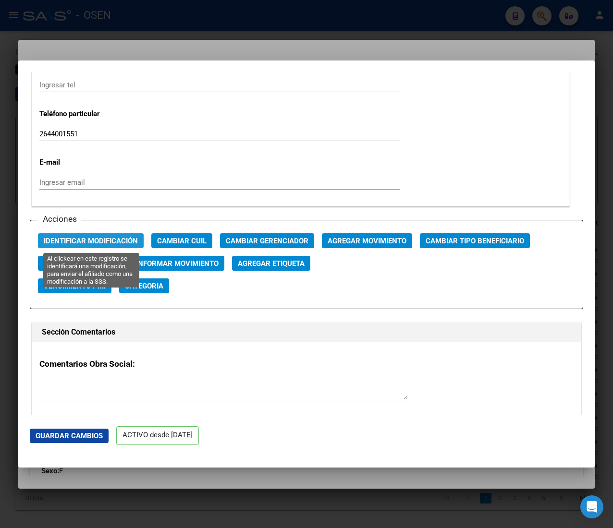
click at [99, 238] on span "Identificar Modificación" at bounding box center [91, 241] width 94 height 9
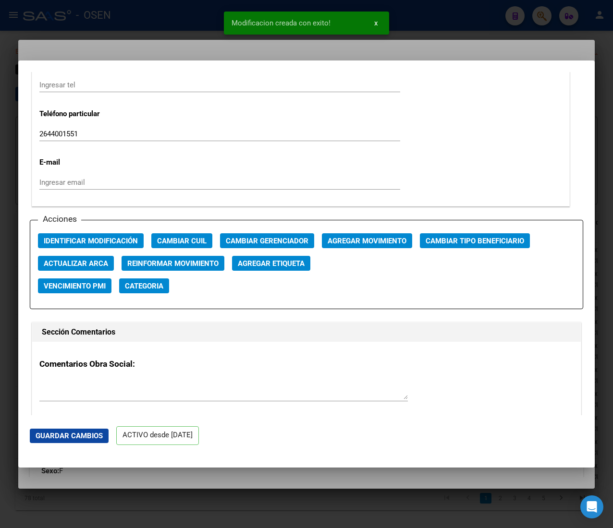
click at [165, 20] on div at bounding box center [306, 264] width 613 height 528
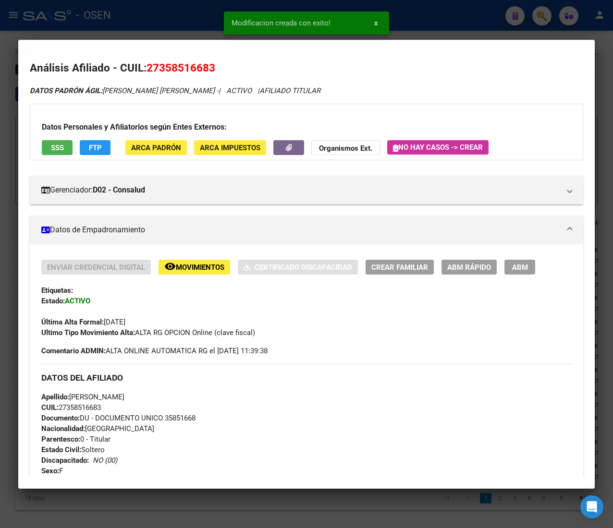
click at [165, 20] on div at bounding box center [306, 264] width 613 height 528
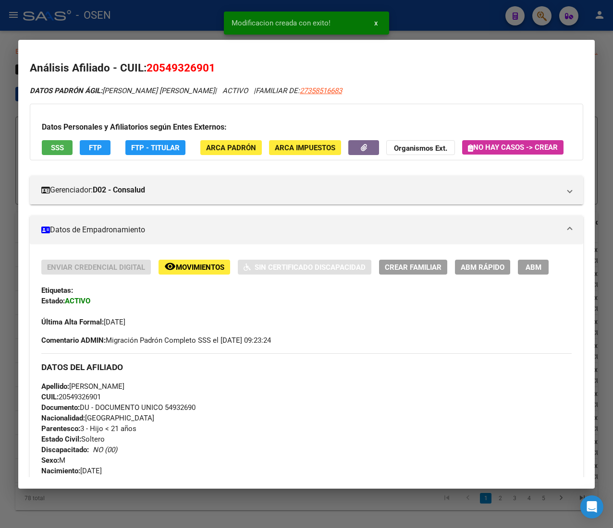
click at [489, 272] on span "ABM Rápido" at bounding box center [482, 267] width 44 height 9
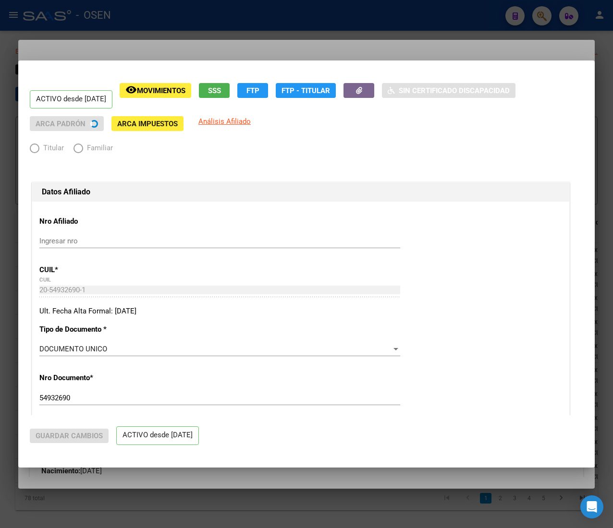
radio input "true"
type input "27-22958532-6"
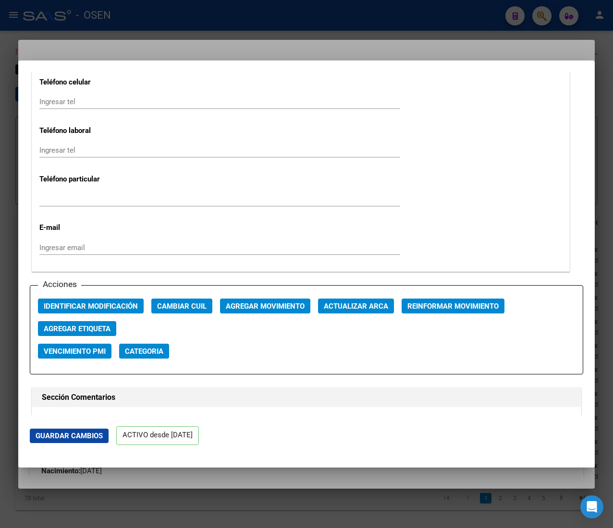
scroll to position [1344, 0]
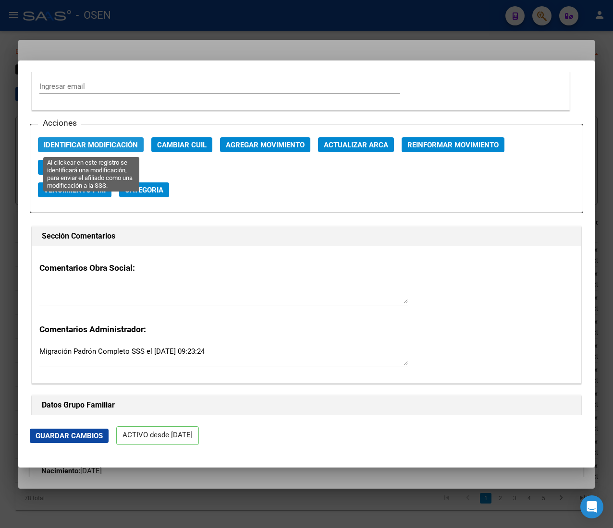
click at [102, 145] on span "Identificar Modificación" at bounding box center [91, 145] width 94 height 9
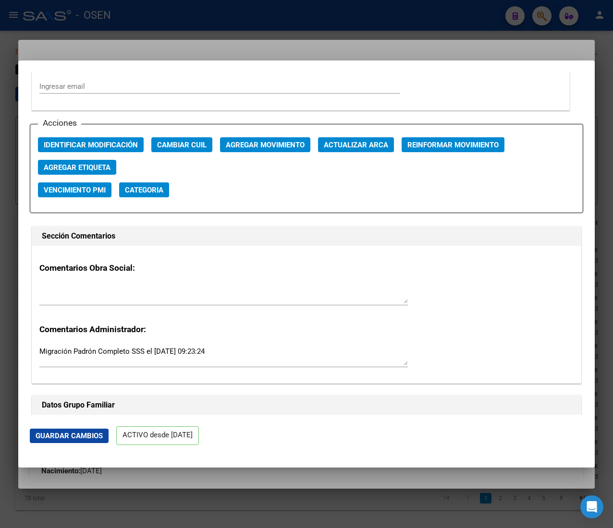
click at [192, 24] on div at bounding box center [306, 264] width 613 height 528
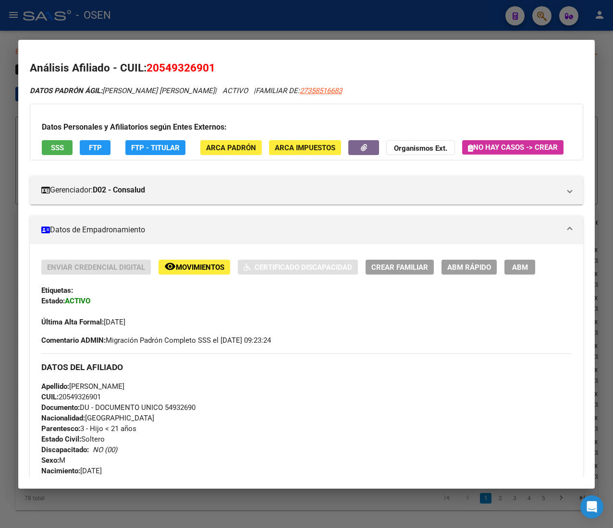
click at [192, 24] on div at bounding box center [306, 264] width 613 height 528
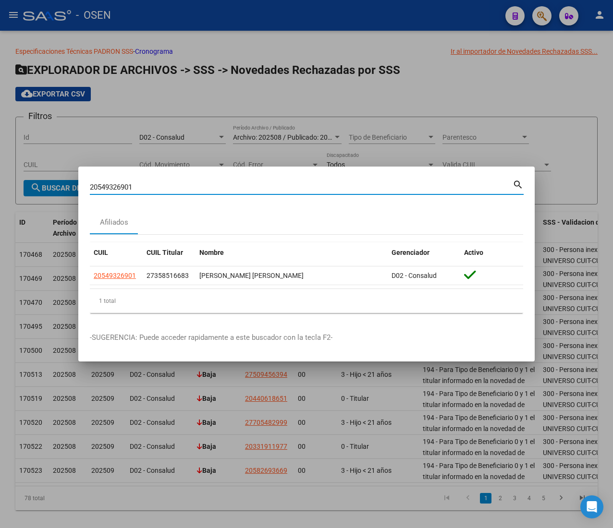
drag, startPoint x: 152, startPoint y: 190, endPoint x: 16, endPoint y: 184, distance: 136.0
click at [16, 184] on div "20549326901 Buscar (apellido, dni, cuil, nro traspaso, cuit, obra social) searc…" at bounding box center [306, 264] width 613 height 528
paste input "7229585989"
type input "27229585989"
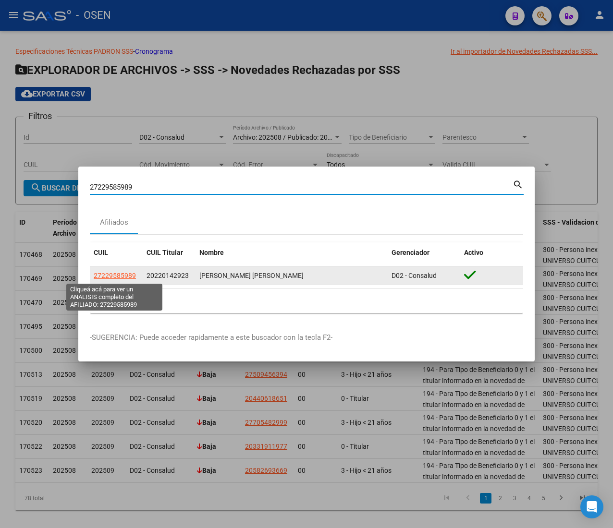
click at [131, 278] on span "27229585989" at bounding box center [115, 276] width 42 height 8
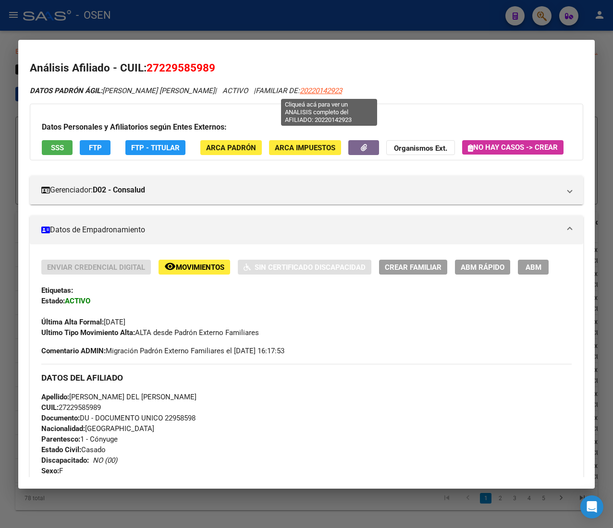
click at [321, 92] on span "20220142923" at bounding box center [321, 90] width 42 height 9
type textarea "20220142923"
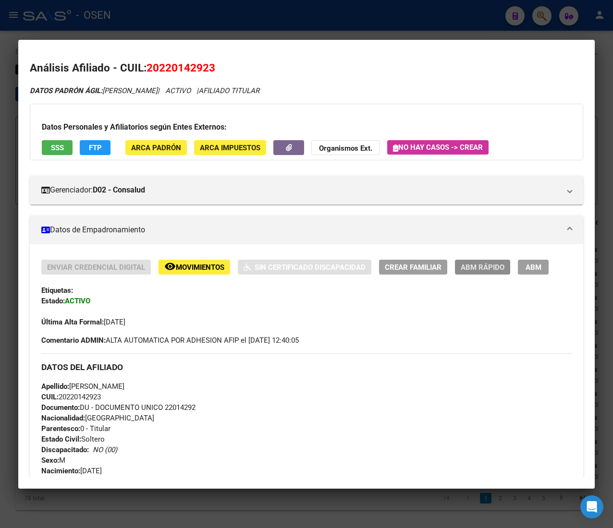
click at [463, 267] on span "ABM Rápido" at bounding box center [482, 267] width 44 height 9
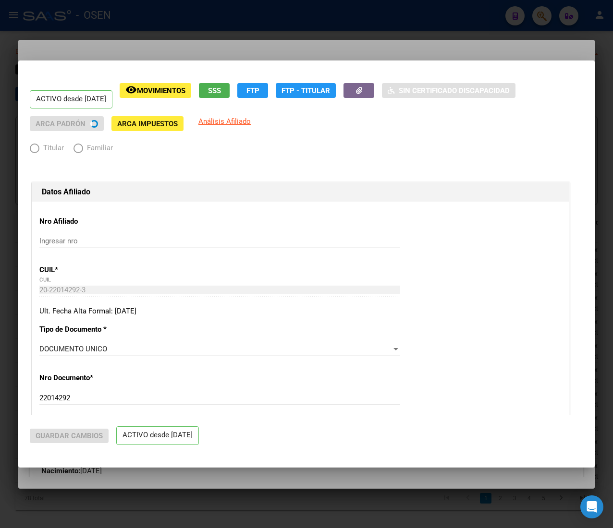
radio input "true"
type input "30-60867483-3"
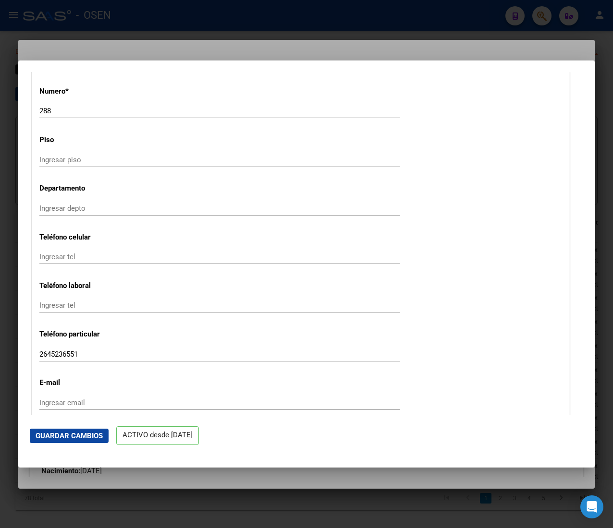
scroll to position [1152, 0]
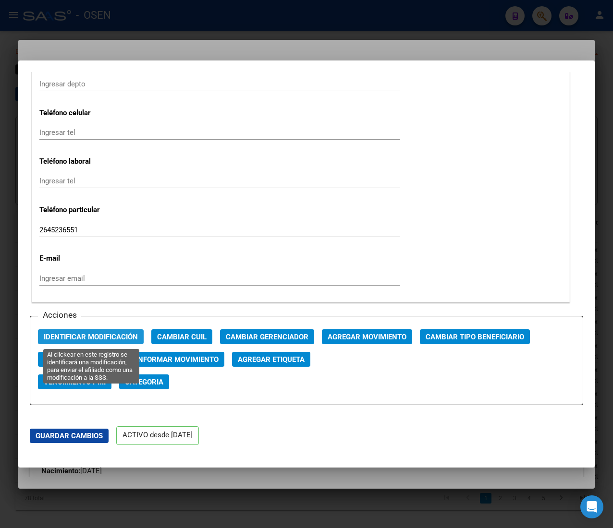
click at [117, 336] on span "Identificar Modificación" at bounding box center [91, 337] width 94 height 9
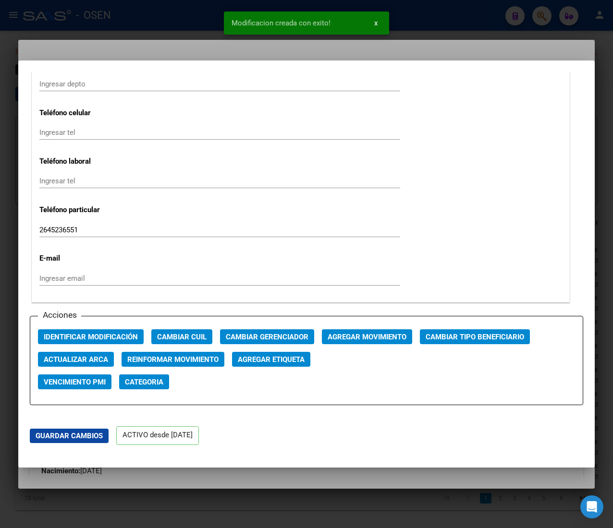
click at [183, 26] on div at bounding box center [306, 264] width 613 height 528
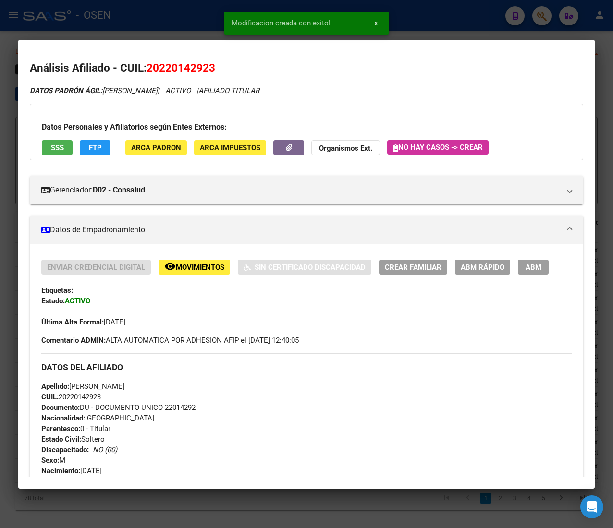
click at [164, 28] on div at bounding box center [306, 264] width 613 height 528
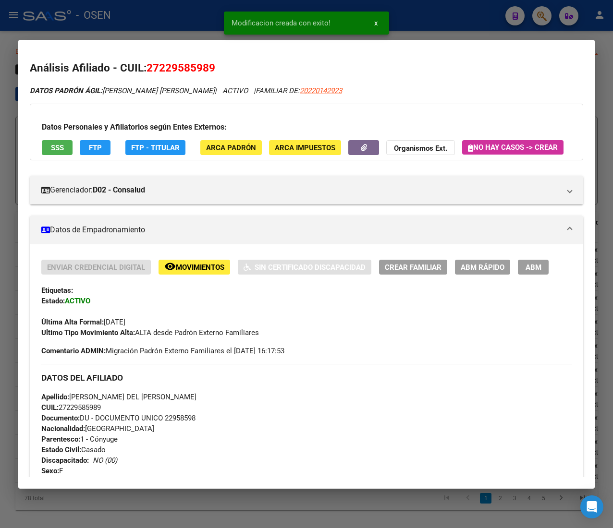
click at [488, 271] on span "ABM Rápido" at bounding box center [482, 267] width 44 height 9
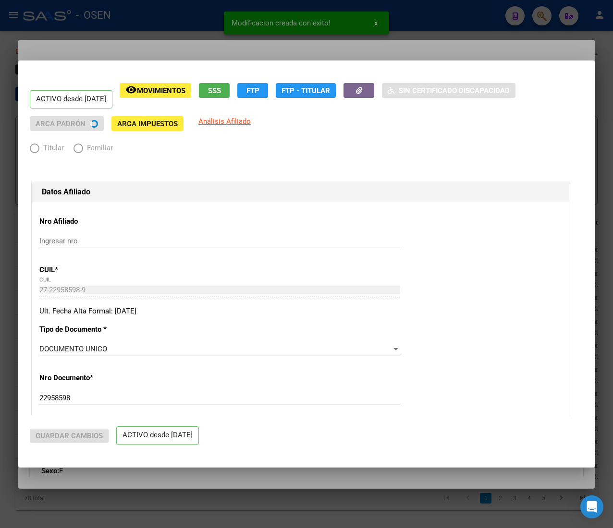
radio input "true"
type input "30-60867483-3"
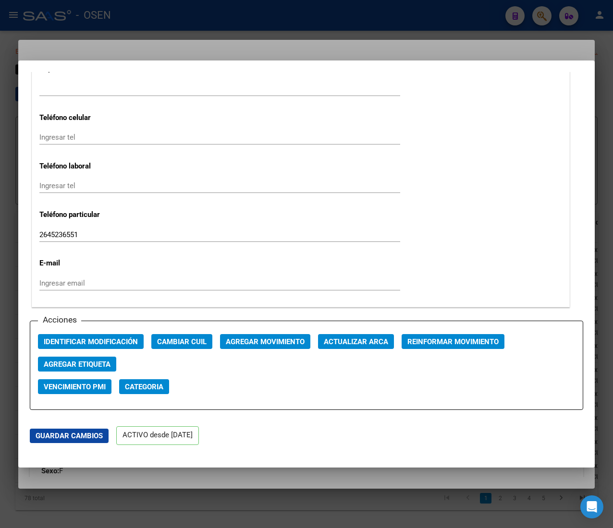
scroll to position [1248, 0]
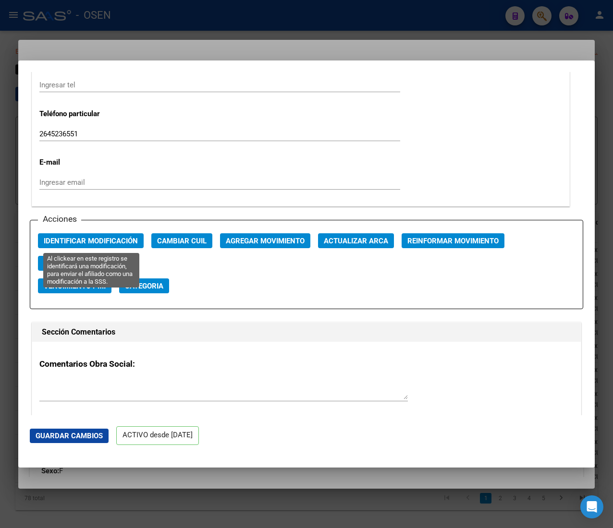
drag, startPoint x: 100, startPoint y: 246, endPoint x: 108, endPoint y: 244, distance: 7.9
click at [100, 245] on span "Identificar Modificación" at bounding box center [91, 241] width 94 height 9
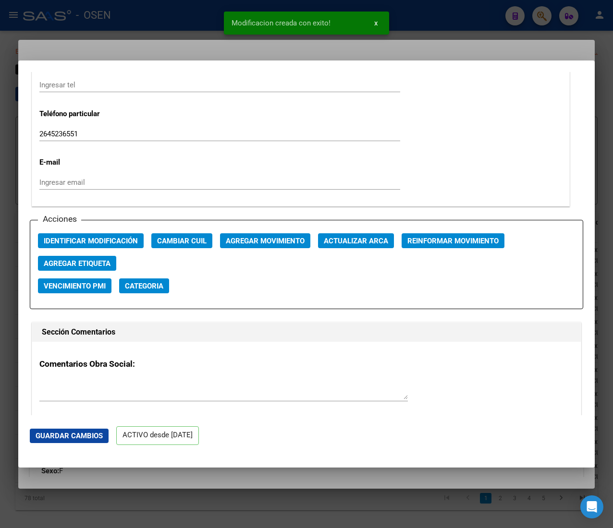
drag, startPoint x: 127, startPoint y: 23, endPoint x: 158, endPoint y: 23, distance: 31.2
click at [128, 23] on div at bounding box center [306, 264] width 613 height 528
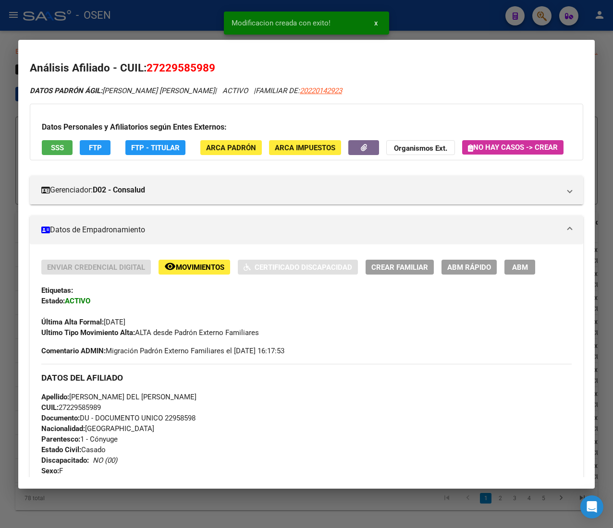
click at [164, 22] on div at bounding box center [306, 264] width 613 height 528
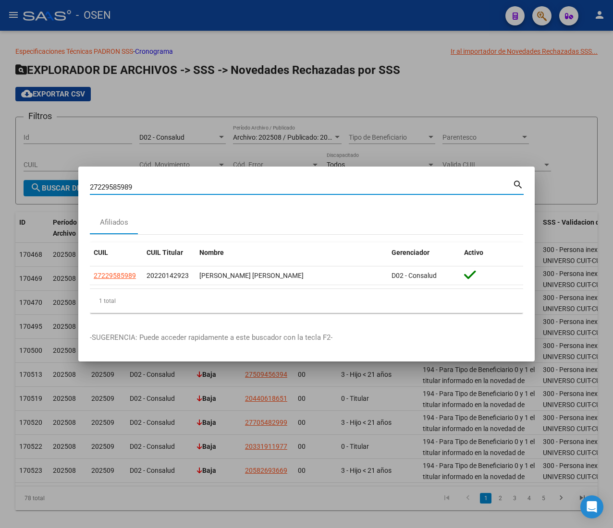
drag, startPoint x: 120, startPoint y: 182, endPoint x: 15, endPoint y: 181, distance: 104.7
click at [24, 181] on div "27229585989 Buscar (apellido, dni, cuil, nro traspaso, cuit, obra social) searc…" at bounding box center [306, 264] width 613 height 528
drag, startPoint x: 133, startPoint y: 183, endPoint x: 138, endPoint y: 183, distance: 5.8
click at [134, 183] on input "27229585989" at bounding box center [301, 187] width 423 height 9
drag, startPoint x: 144, startPoint y: 183, endPoint x: 53, endPoint y: 185, distance: 91.2
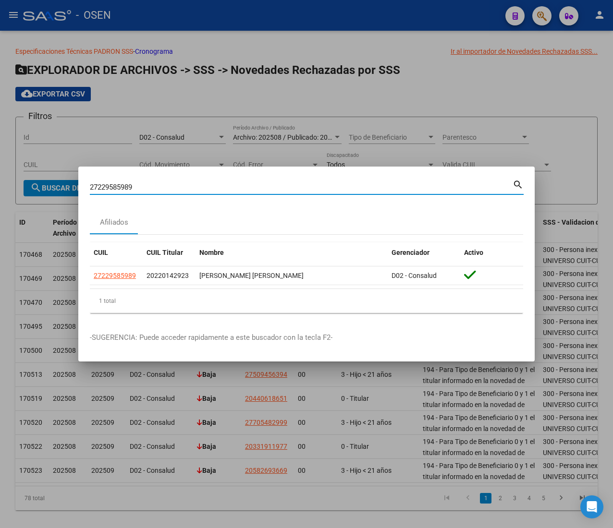
click at [54, 185] on div "27229585989 Buscar (apellido, dni, cuil, nro traspaso, cuit, obra social) searc…" at bounding box center [306, 264] width 613 height 528
paste input "405933832"
type input "27405933832"
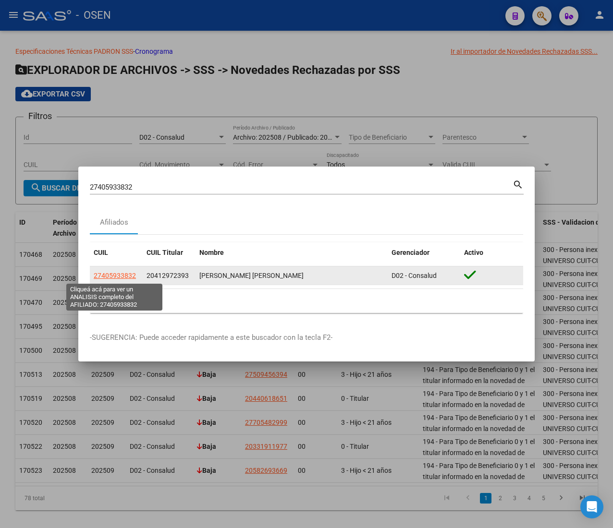
click at [128, 278] on span "27405933832" at bounding box center [115, 276] width 42 height 8
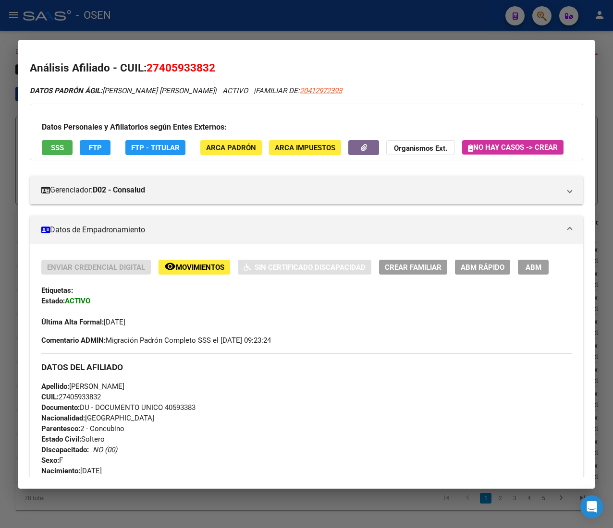
drag, startPoint x: 332, startPoint y: 98, endPoint x: 332, endPoint y: 90, distance: 8.2
click at [332, 89] on span "20412972393" at bounding box center [321, 90] width 42 height 9
copy span "972393"
type textarea "20412972393"
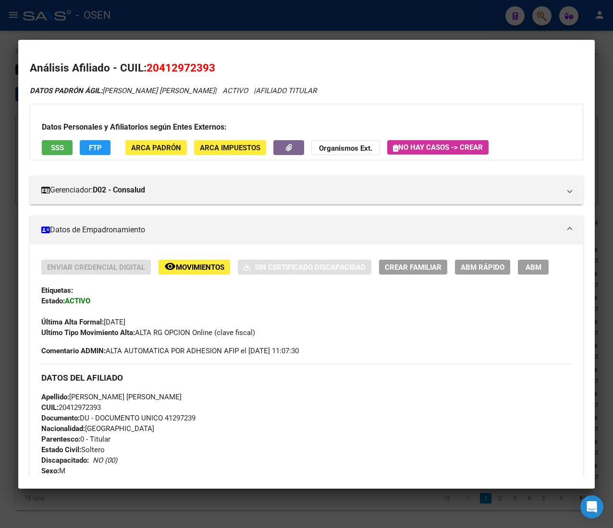
click at [467, 265] on span "ABM Rápido" at bounding box center [482, 267] width 44 height 9
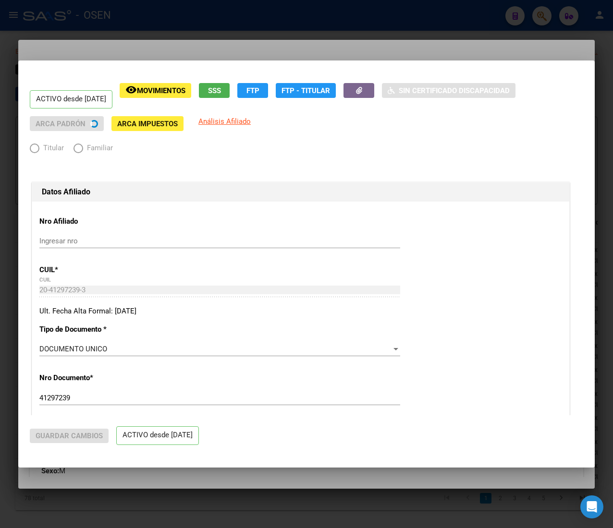
radio input "true"
type input "30-69184358-7"
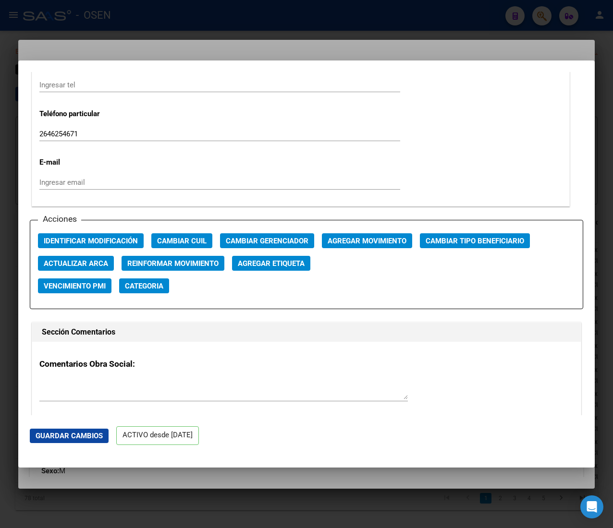
drag, startPoint x: 114, startPoint y: 249, endPoint x: 117, endPoint y: 245, distance: 5.1
click at [114, 249] on div "Acciones Identificar Modificación Cambiar CUIL Cambiar Gerenciador Agregar Movi…" at bounding box center [306, 265] width 553 height 90
click at [118, 242] on span "Identificar Modificación" at bounding box center [91, 241] width 94 height 9
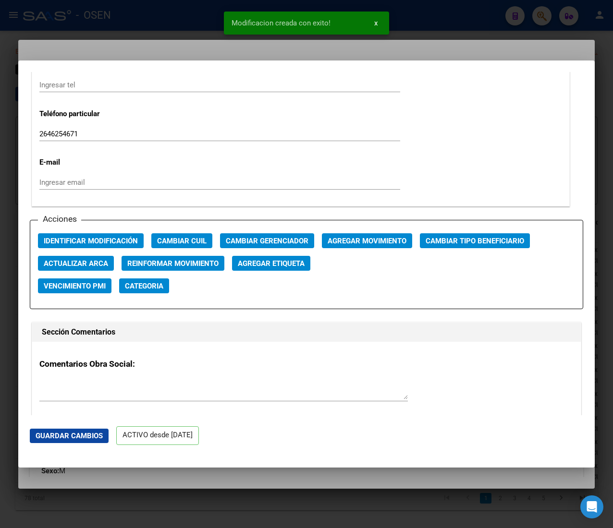
click at [150, 23] on div at bounding box center [306, 264] width 613 height 528
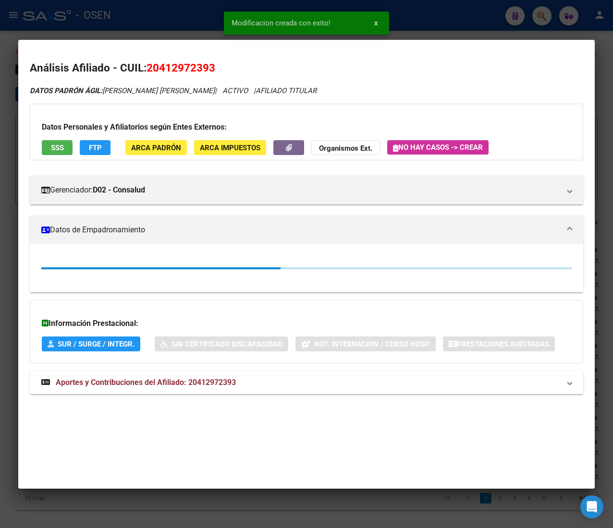
click at [150, 23] on div at bounding box center [306, 264] width 613 height 528
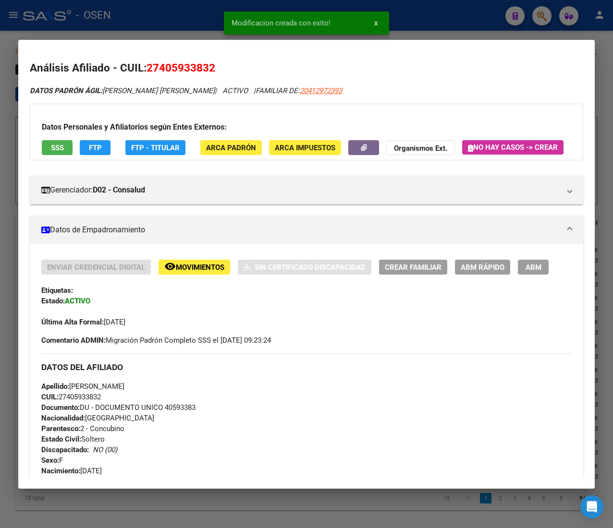
click at [500, 272] on span "ABM Rápido" at bounding box center [482, 267] width 44 height 9
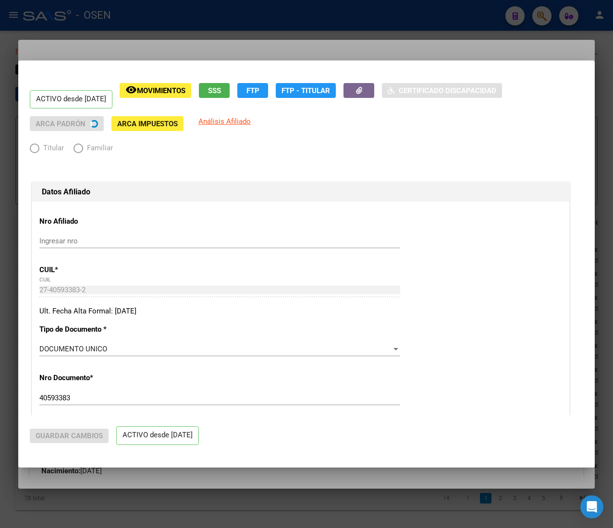
radio input "true"
type input "30-69184358-7"
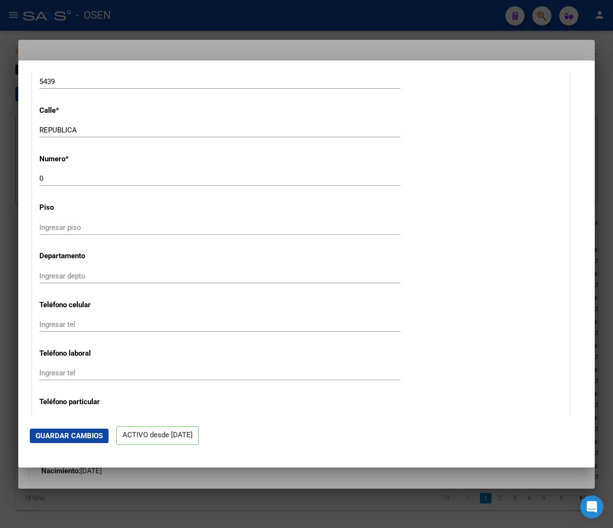
scroll to position [1152, 0]
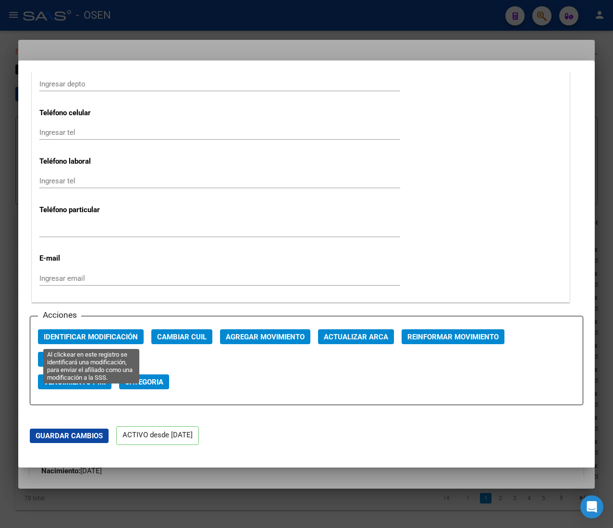
click at [81, 338] on span "Identificar Modificación" at bounding box center [91, 337] width 94 height 9
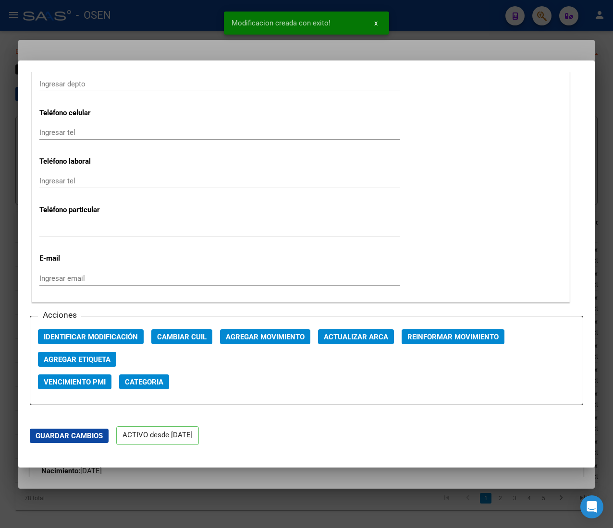
click at [134, 12] on div at bounding box center [306, 264] width 613 height 528
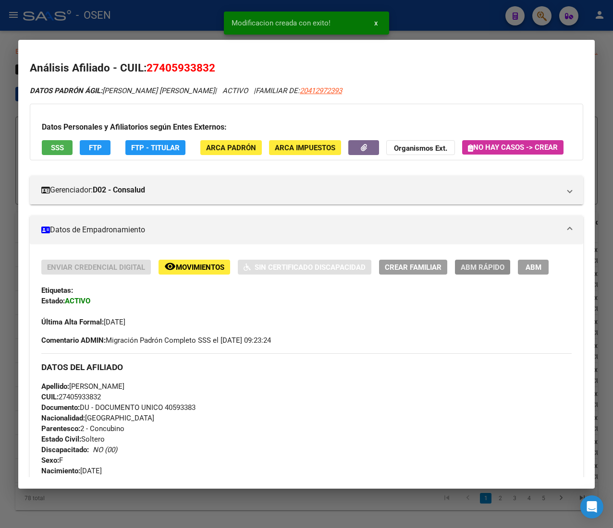
click at [471, 272] on span "ABM Rápido" at bounding box center [482, 267] width 44 height 9
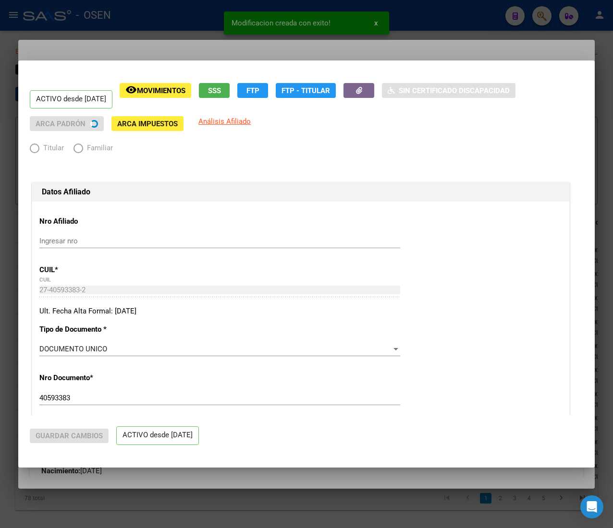
radio input "true"
type input "30-69184358-7"
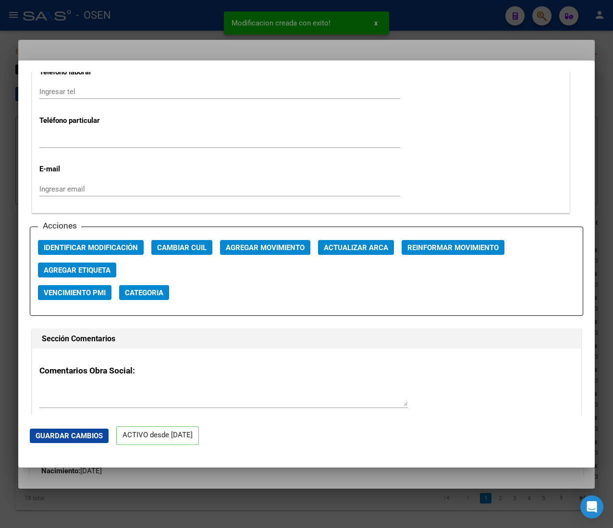
scroll to position [1248, 0]
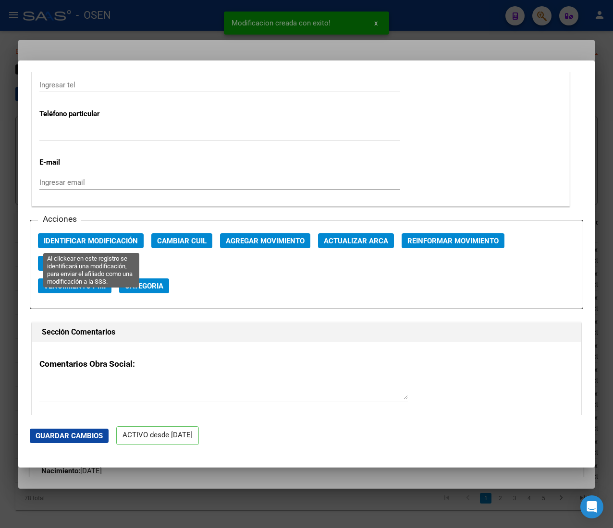
click at [112, 240] on span "Identificar Modificación" at bounding box center [91, 241] width 94 height 9
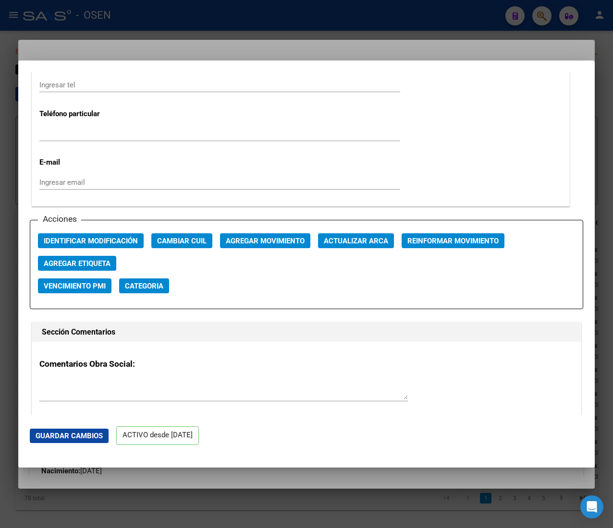
click at [160, 5] on div at bounding box center [306, 264] width 613 height 528
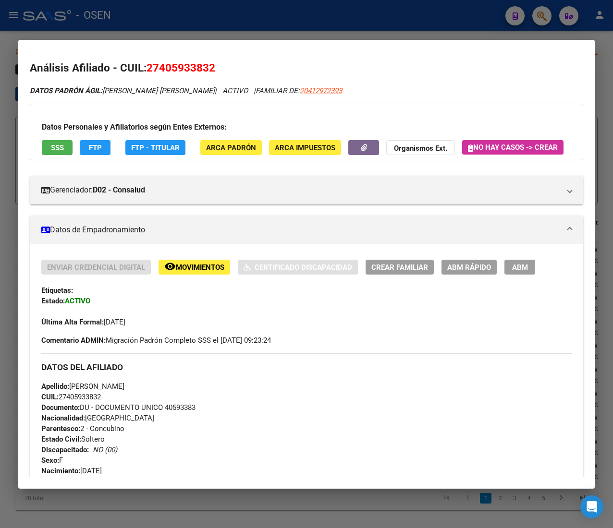
click at [162, 13] on div at bounding box center [306, 264] width 613 height 528
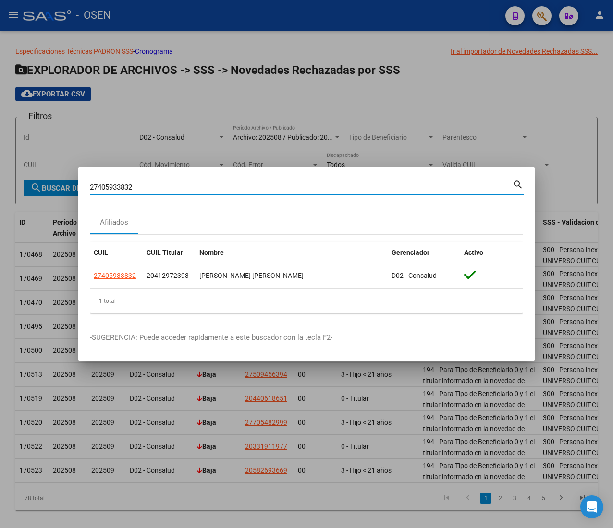
drag, startPoint x: 149, startPoint y: 188, endPoint x: 32, endPoint y: 188, distance: 117.2
click at [32, 188] on div "27405933832 Buscar (apellido, dni, cuil, nro traspaso, cuit, obra social) searc…" at bounding box center [306, 264] width 613 height 528
paste input "545652124"
type input "27545652124"
click at [162, 188] on input "27545652124" at bounding box center [301, 187] width 423 height 9
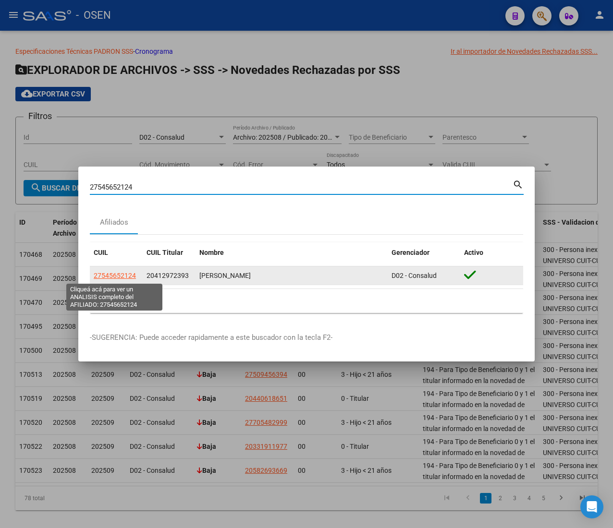
click at [112, 274] on span "27545652124" at bounding box center [115, 276] width 42 height 8
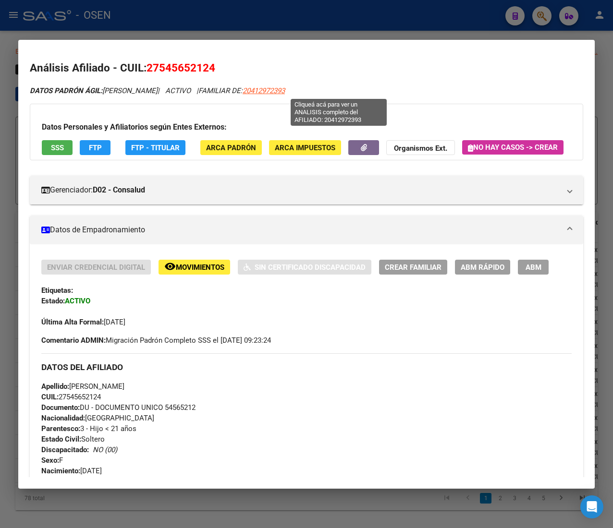
click at [285, 94] on span "20412972393" at bounding box center [263, 90] width 42 height 9
type textarea "20412972393"
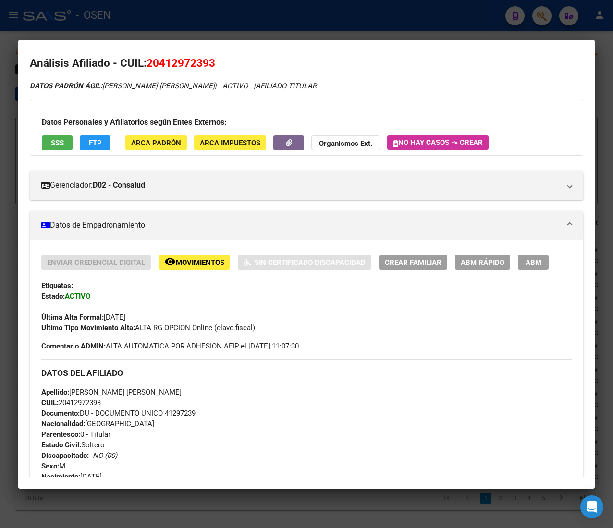
scroll to position [0, 0]
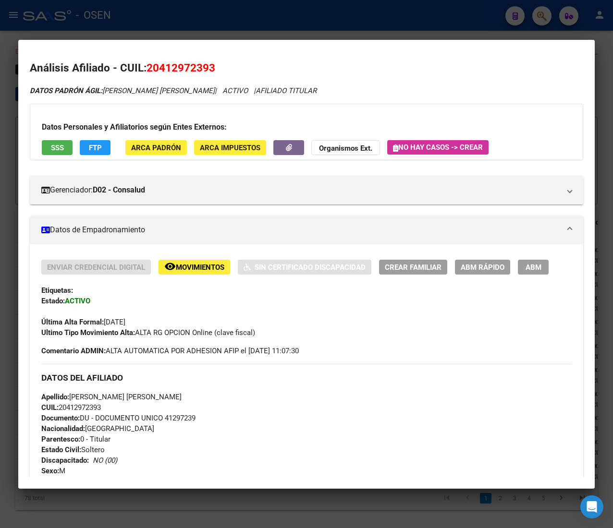
click at [465, 268] on span "ABM Rápido" at bounding box center [482, 267] width 44 height 9
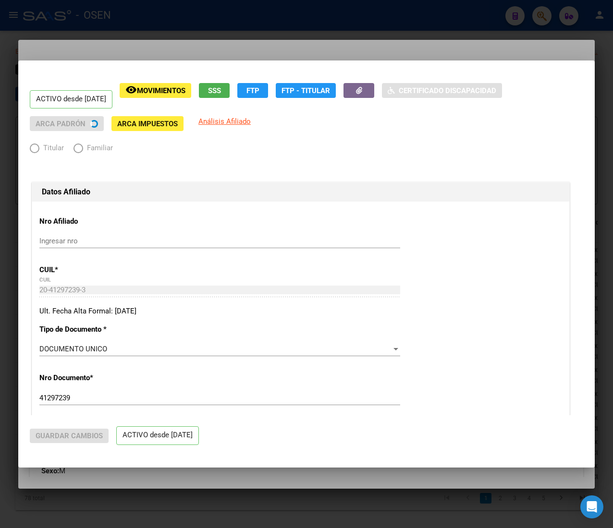
radio input "true"
type input "30-69184358-7"
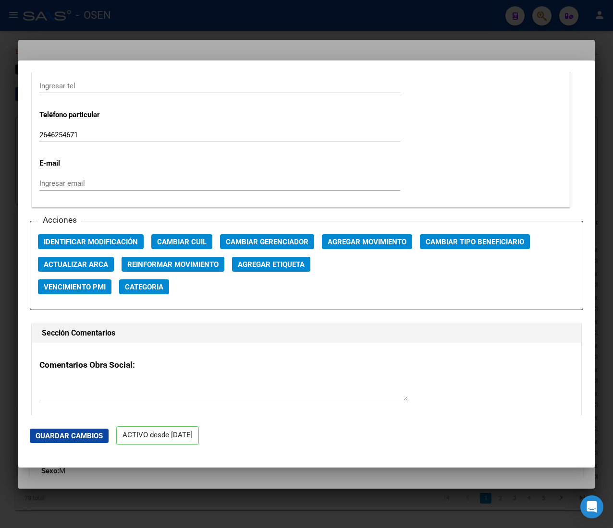
scroll to position [1248, 0]
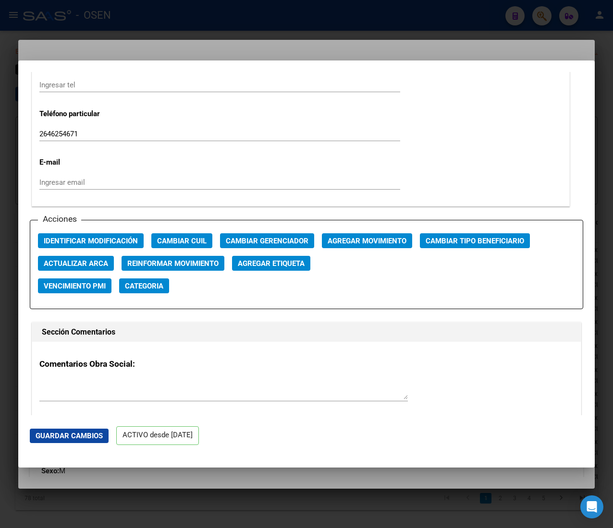
click at [67, 236] on button "Identificar Modificación" at bounding box center [91, 240] width 106 height 15
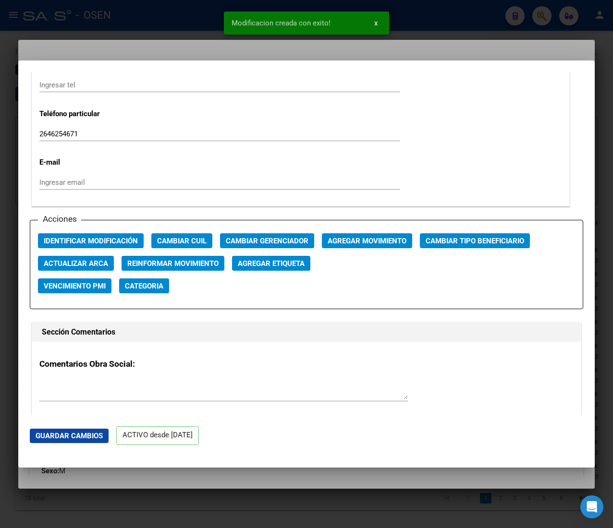
click at [168, 21] on div at bounding box center [306, 264] width 613 height 528
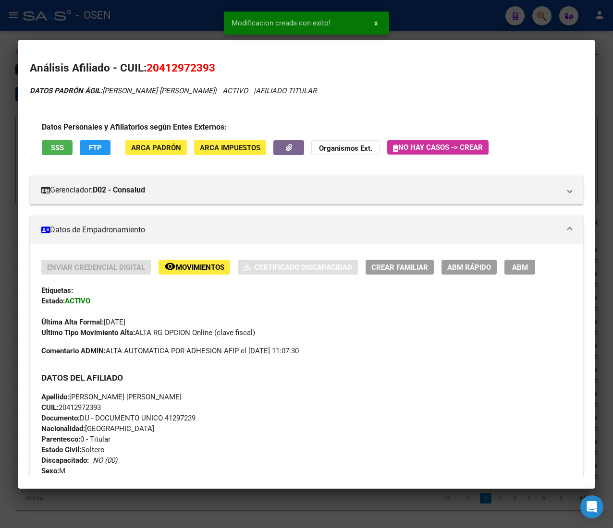
click at [163, 21] on div at bounding box center [306, 264] width 613 height 528
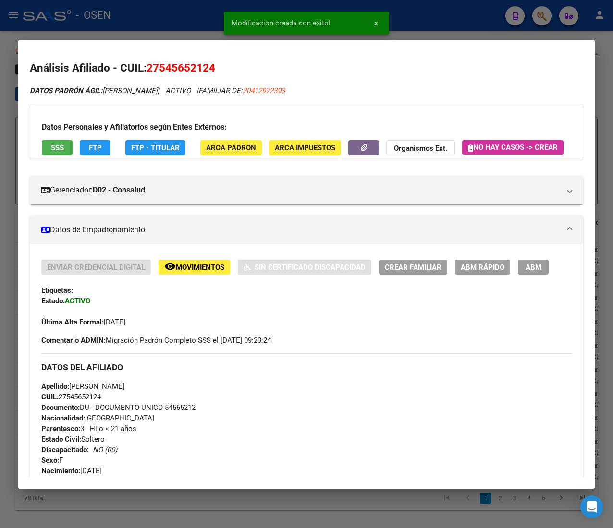
click at [467, 272] on span "ABM Rápido" at bounding box center [482, 267] width 44 height 9
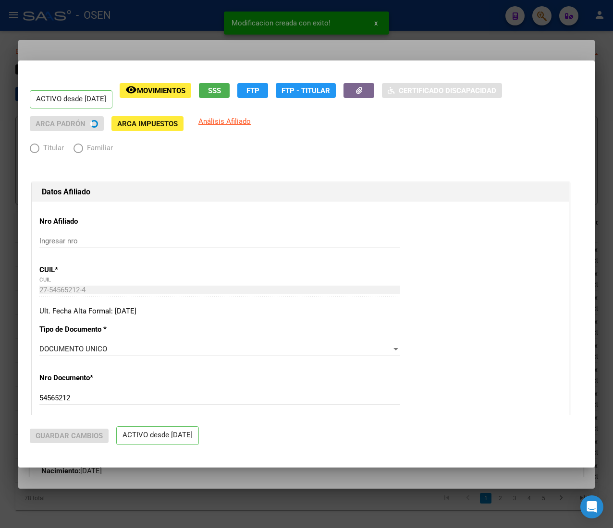
radio input "true"
type input "30-69184358-7"
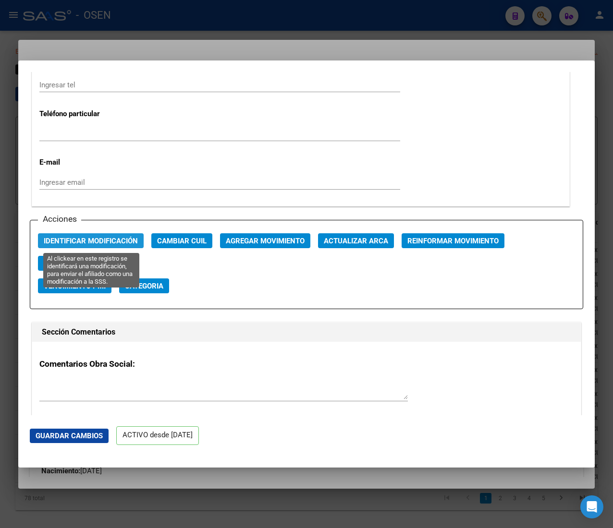
click at [102, 243] on span "Identificar Modificación" at bounding box center [91, 241] width 94 height 9
drag, startPoint x: 100, startPoint y: 245, endPoint x: 100, endPoint y: 238, distance: 7.2
click at [100, 243] on span "Identificar Modificación" at bounding box center [91, 241] width 94 height 9
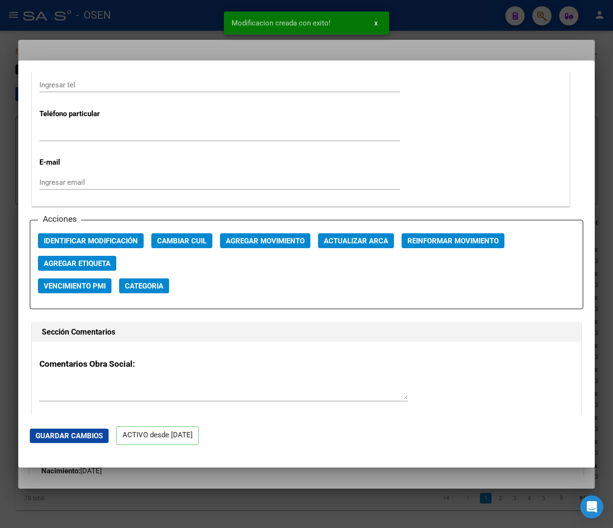
click at [162, 28] on div at bounding box center [306, 264] width 613 height 528
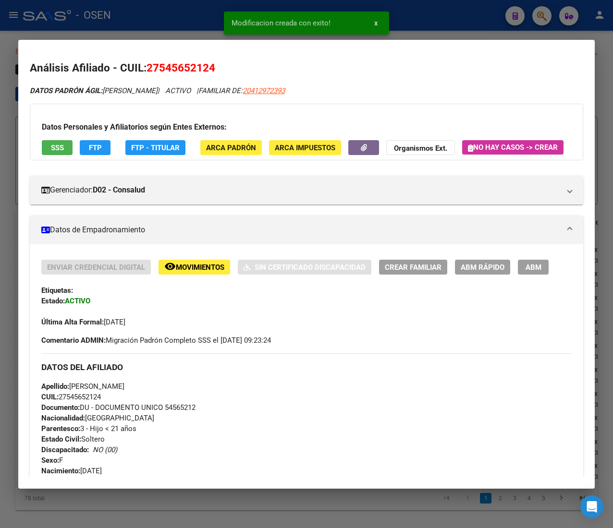
click at [175, 12] on div at bounding box center [306, 264] width 613 height 528
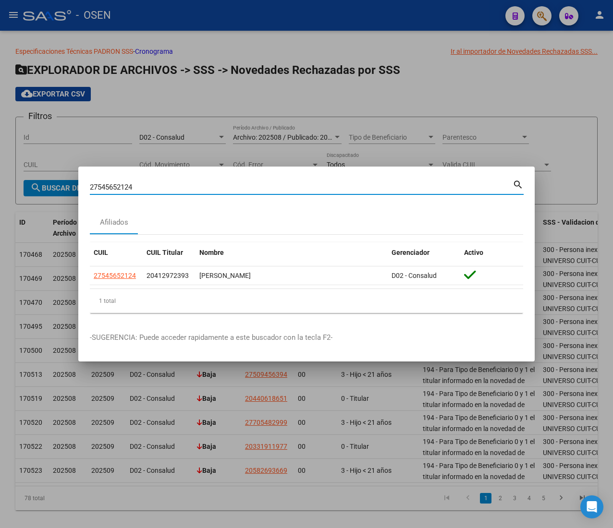
drag, startPoint x: 146, startPoint y: 182, endPoint x: 4, endPoint y: 179, distance: 142.2
click at [4, 179] on div "27545652124 Buscar (apellido, dni, cuil, nro traspaso, cuit, obra social) searc…" at bounding box center [306, 264] width 613 height 528
paste input "74503197"
type input "27574503197"
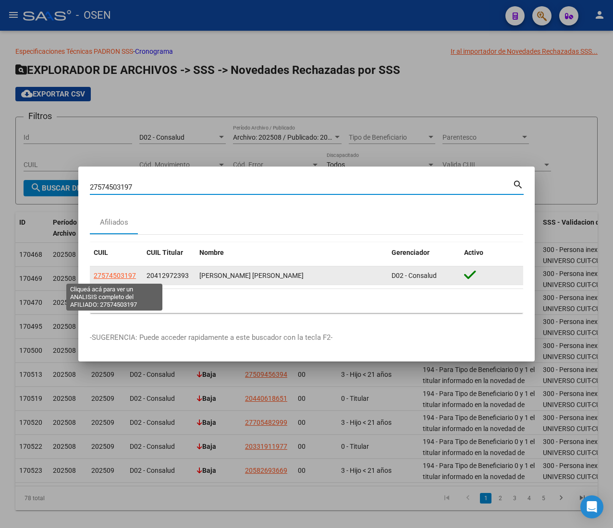
click at [112, 274] on span "27574503197" at bounding box center [115, 276] width 42 height 8
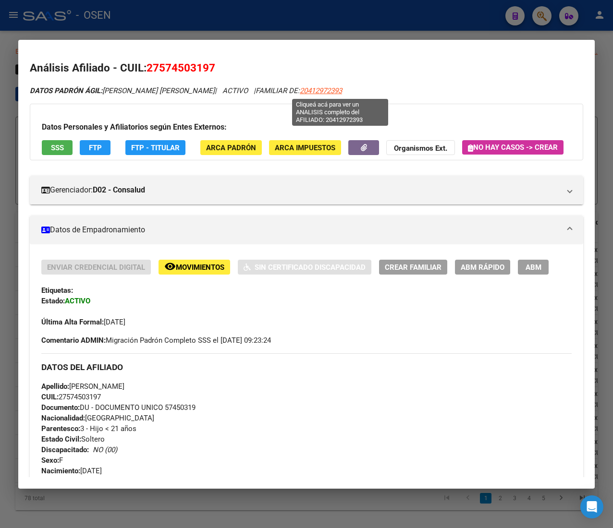
click at [320, 90] on span "20412972393" at bounding box center [321, 90] width 42 height 9
type textarea "20412972393"
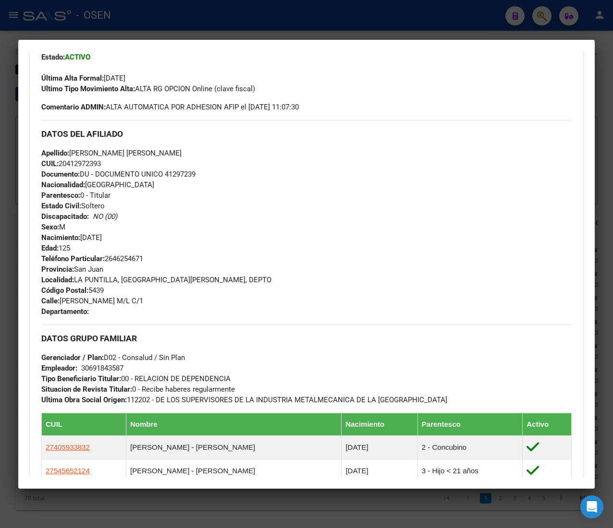
scroll to position [0, 0]
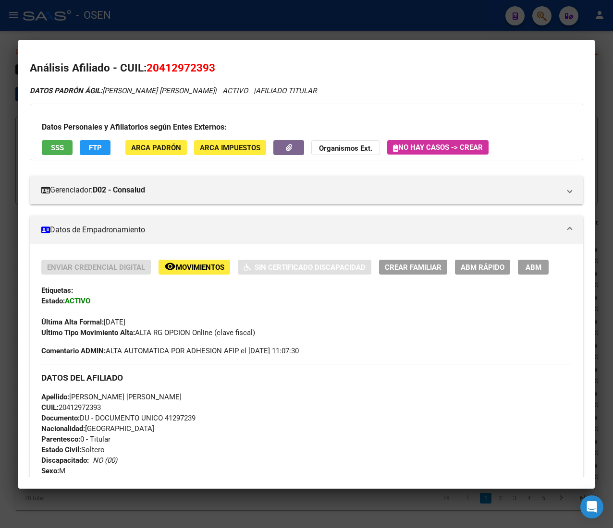
click at [484, 266] on span "ABM Rápido" at bounding box center [482, 267] width 44 height 9
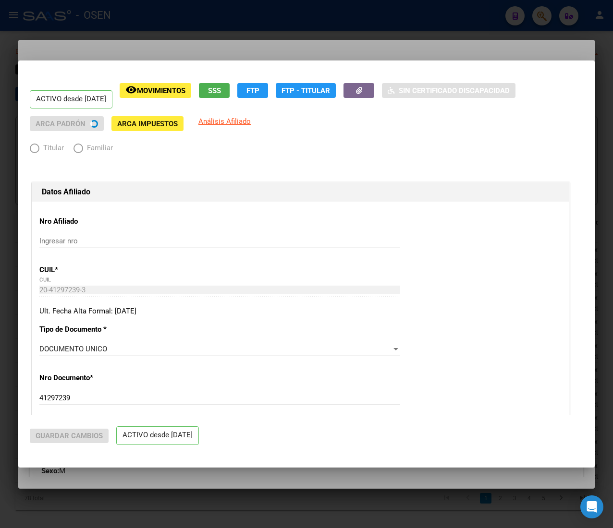
radio input "true"
type input "30-69184358-7"
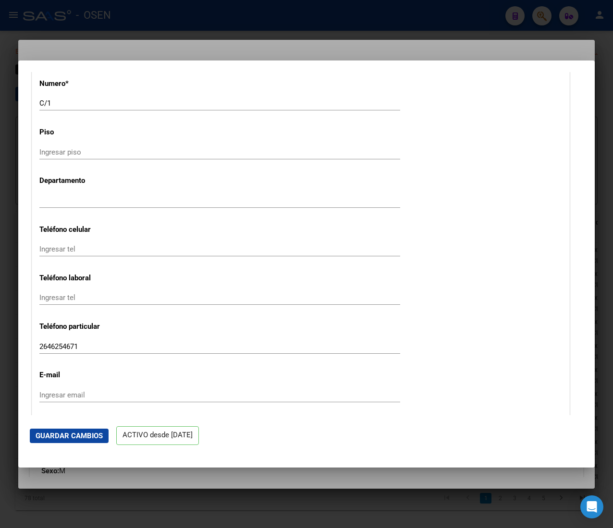
scroll to position [1248, 0]
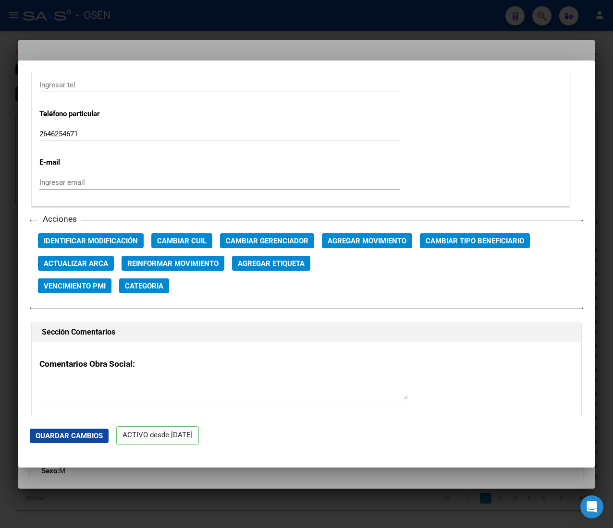
click at [137, 236] on span "Identificar Modificación" at bounding box center [91, 240] width 94 height 9
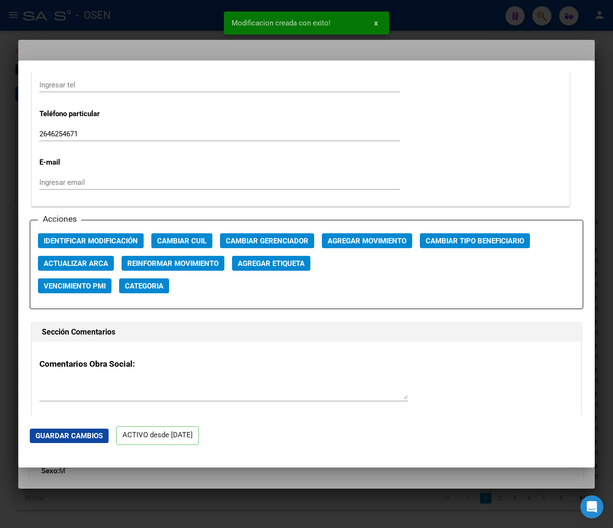
click at [187, 21] on div at bounding box center [306, 264] width 613 height 528
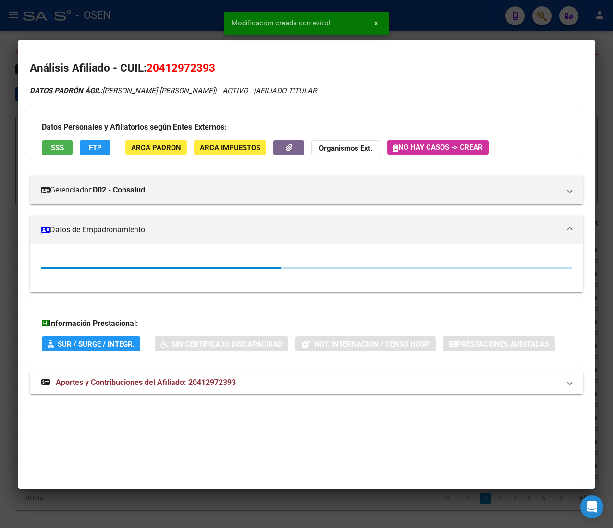
drag, startPoint x: 189, startPoint y: 19, endPoint x: 316, endPoint y: 116, distance: 160.0
click at [190, 19] on div at bounding box center [306, 264] width 613 height 528
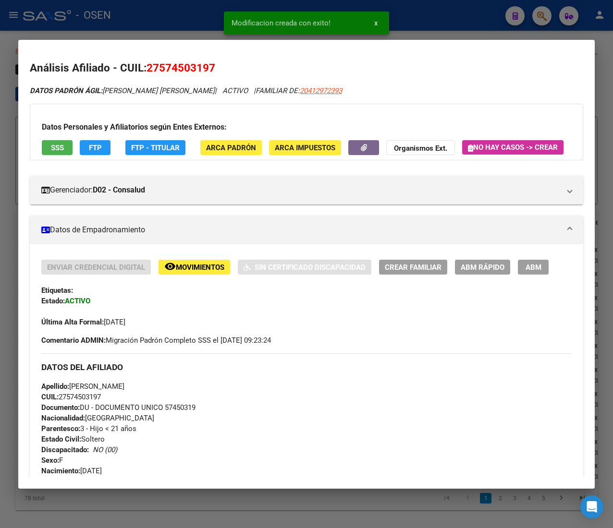
click at [470, 272] on span "ABM Rápido" at bounding box center [482, 267] width 44 height 9
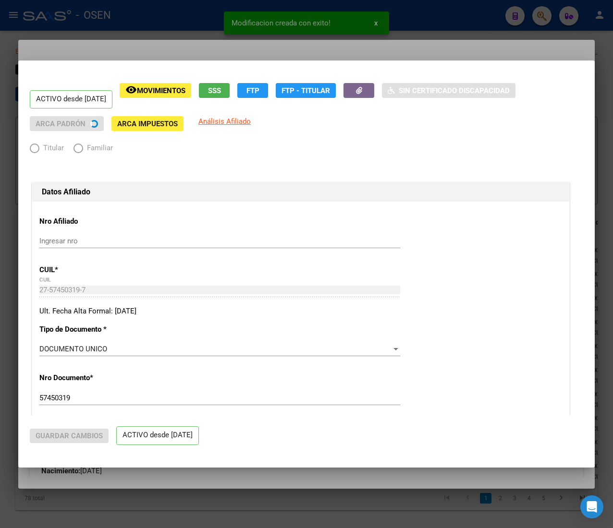
radio input "true"
type input "30-69184358-7"
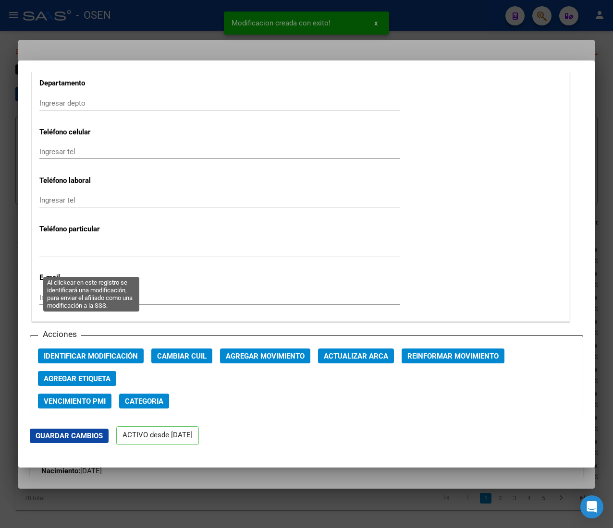
scroll to position [1344, 0]
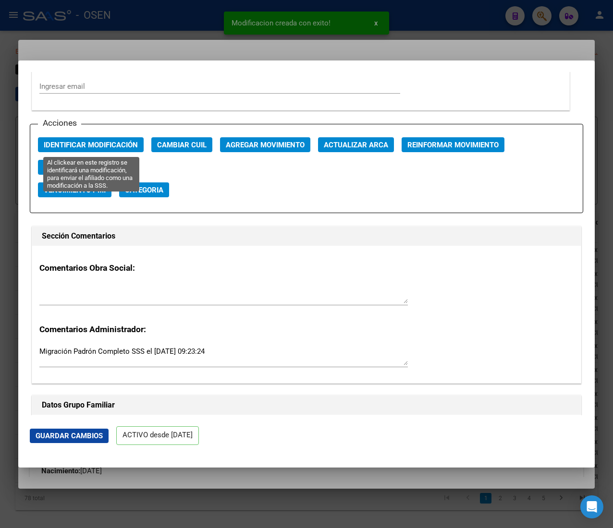
click at [117, 144] on span "Identificar Modificación" at bounding box center [91, 145] width 94 height 9
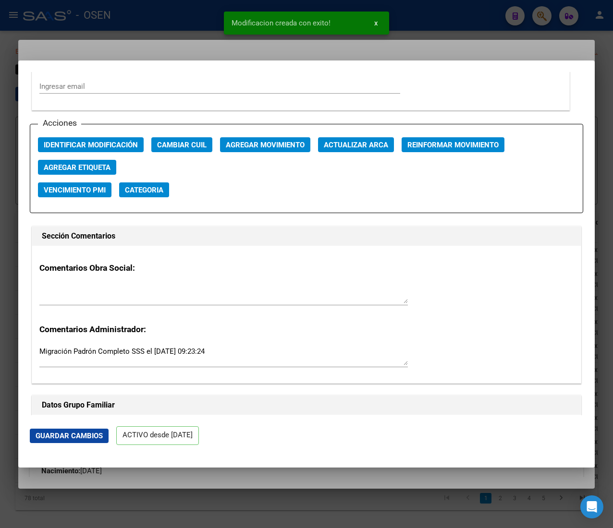
click at [182, 27] on div at bounding box center [306, 264] width 613 height 528
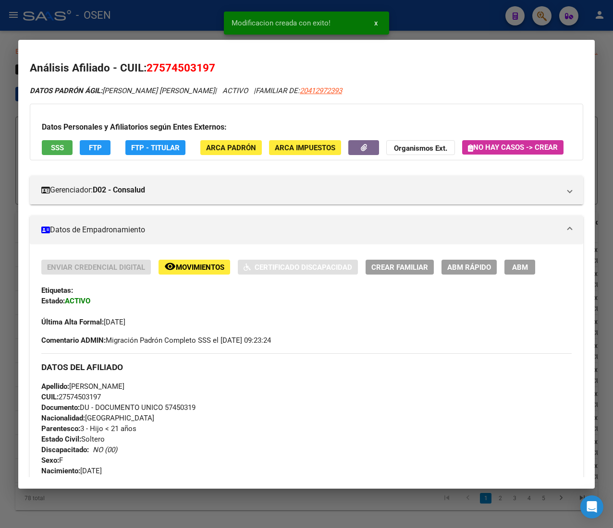
click at [189, 17] on div at bounding box center [306, 264] width 613 height 528
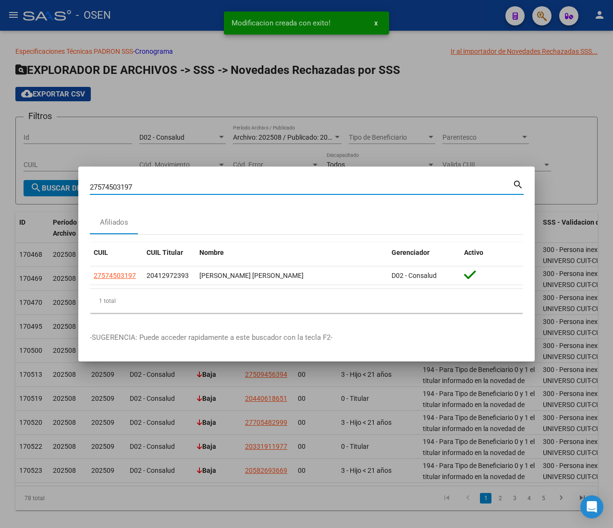
drag, startPoint x: 141, startPoint y: 182, endPoint x: 48, endPoint y: 184, distance: 92.7
click at [48, 184] on div "27574503197 Buscar (apellido, dni, cuil, nro traspaso, cuit, obra social) searc…" at bounding box center [306, 264] width 613 height 528
paste input "0591551915"
type input "20591551915"
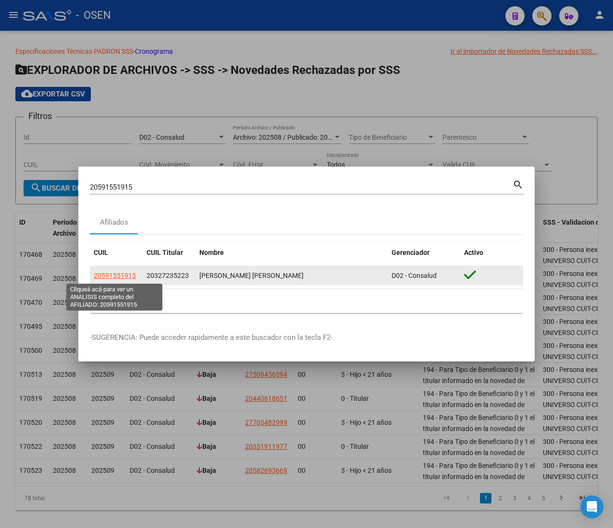
click at [120, 273] on span "20591551915" at bounding box center [115, 276] width 42 height 8
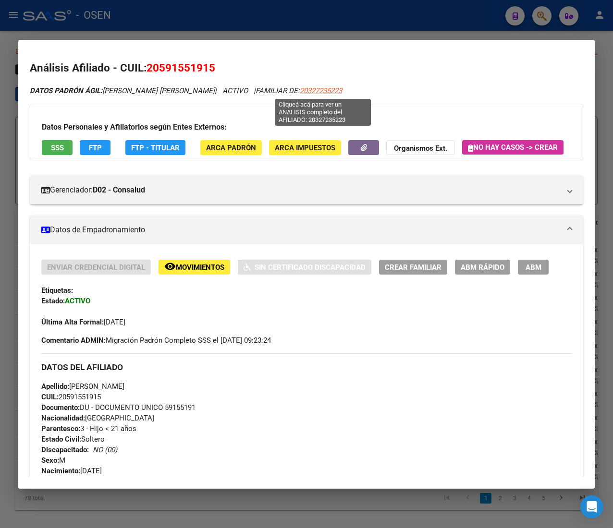
click at [326, 89] on span "20327235223" at bounding box center [321, 90] width 42 height 9
type textarea "20327235223"
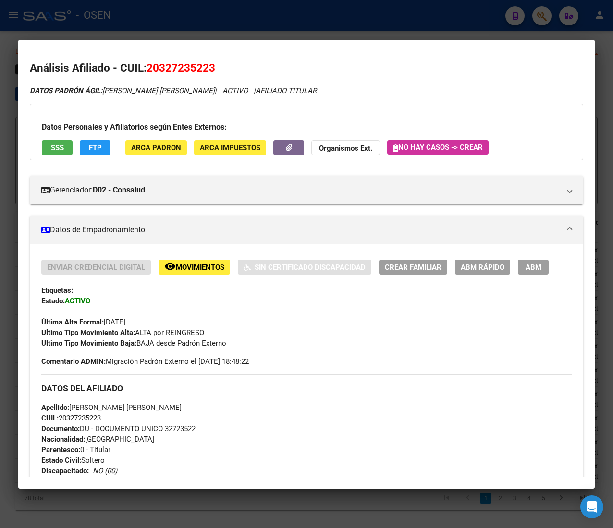
click at [471, 266] on span "ABM Rápido" at bounding box center [482, 267] width 44 height 9
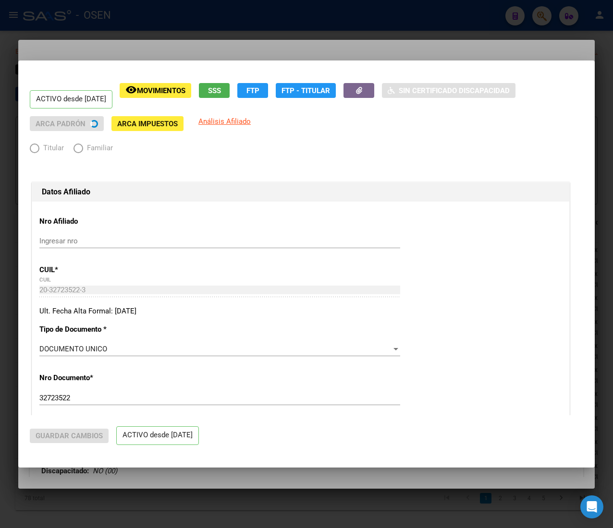
radio input "true"
type input "30-69192858-2"
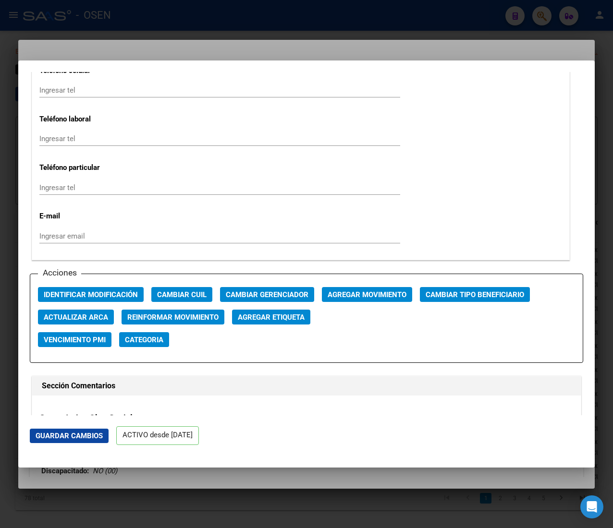
scroll to position [1248, 0]
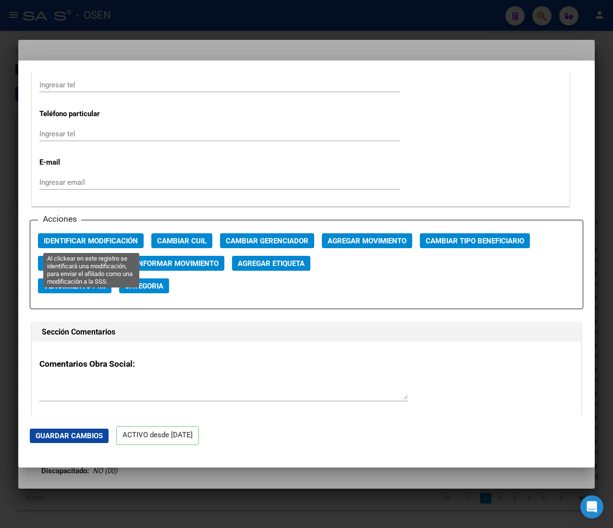
click at [118, 248] on button "Identificar Modificación" at bounding box center [91, 240] width 106 height 15
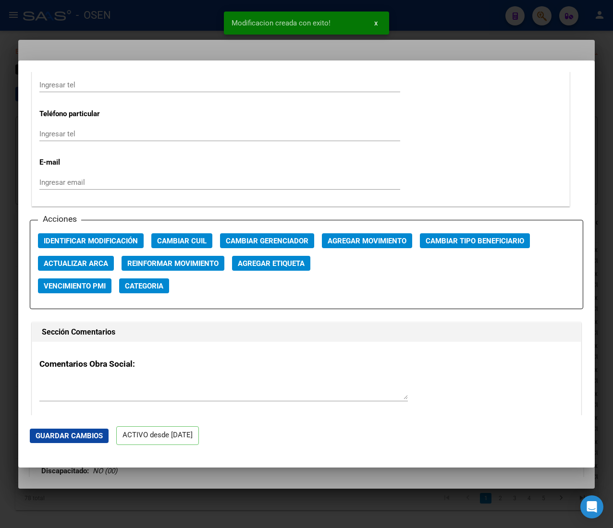
click at [155, 32] on div at bounding box center [306, 264] width 613 height 528
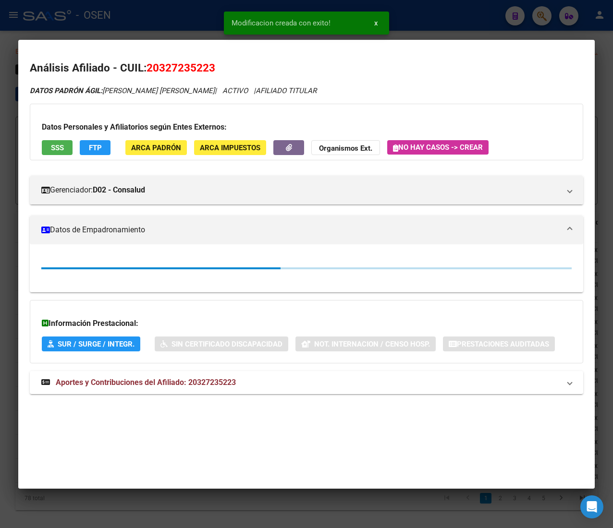
click at [167, 19] on div at bounding box center [306, 264] width 613 height 528
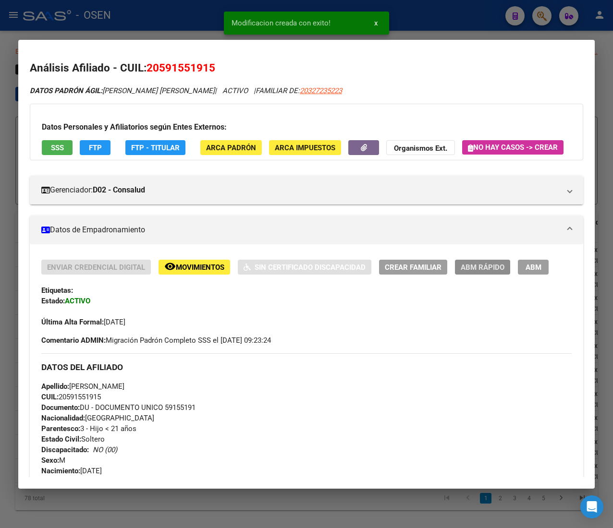
click at [471, 272] on span "ABM Rápido" at bounding box center [482, 267] width 44 height 9
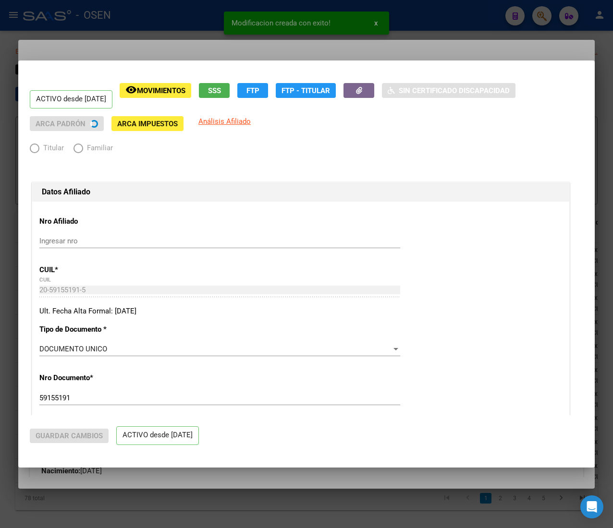
radio input "true"
type input "30-69192858-2"
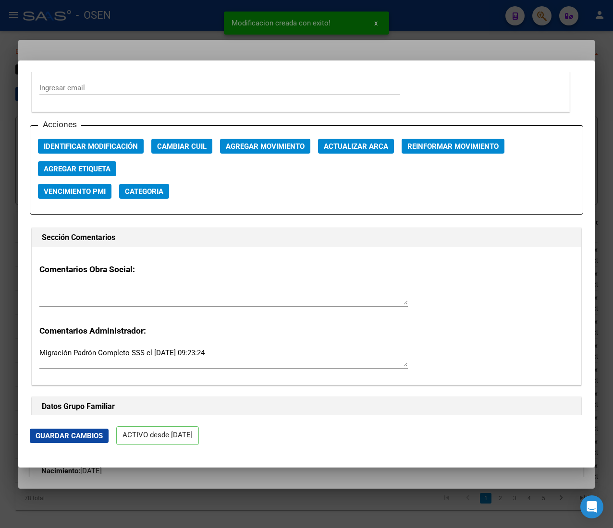
scroll to position [1344, 0]
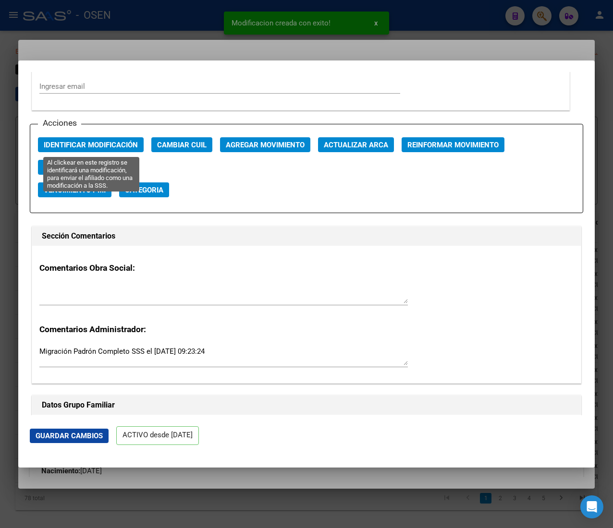
click at [85, 147] on span "Identificar Modificación" at bounding box center [91, 145] width 94 height 9
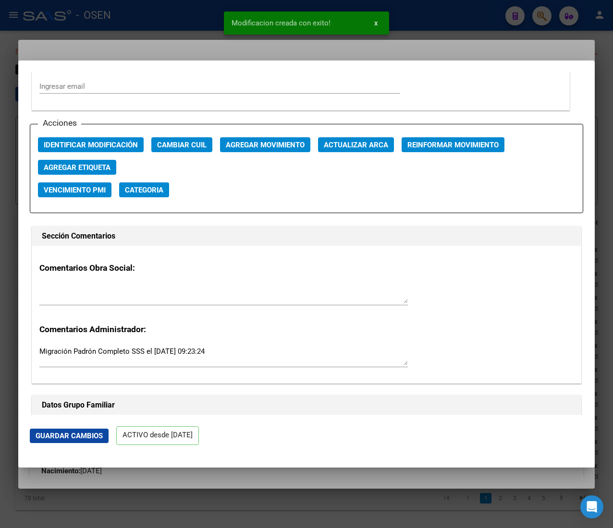
click at [156, 17] on div at bounding box center [306, 264] width 613 height 528
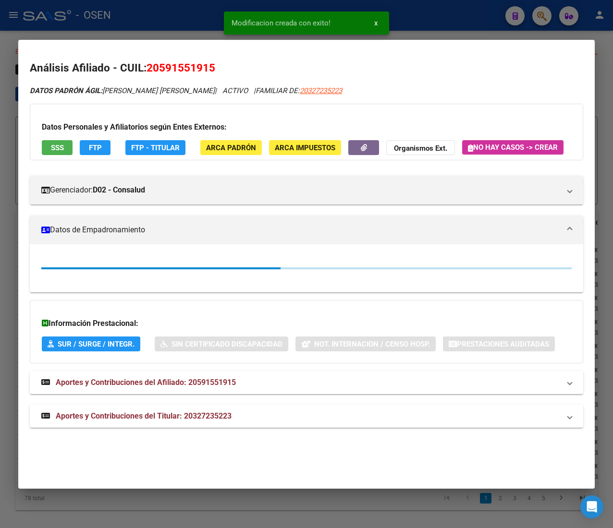
click at [156, 17] on div at bounding box center [306, 264] width 613 height 528
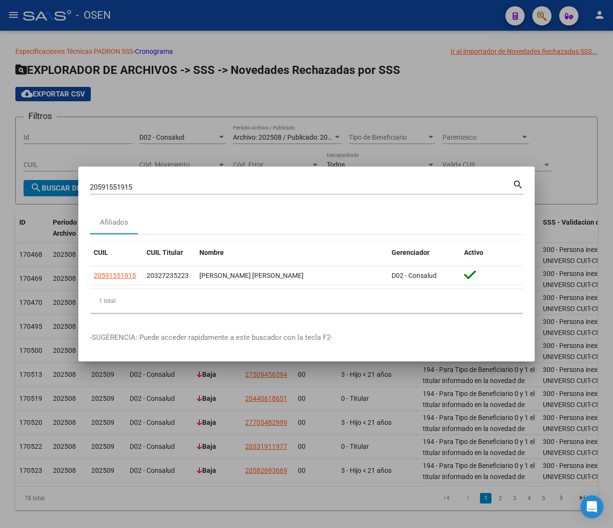
drag, startPoint x: 47, startPoint y: 191, endPoint x: -6, endPoint y: 191, distance: 52.8
click at [0, 191] on html "menu - OSEN person Firma Express Inicio Calendario SSS Instructivos Contacto OS…" at bounding box center [306, 264] width 613 height 528
paste input "70073800"
type input "20570073800"
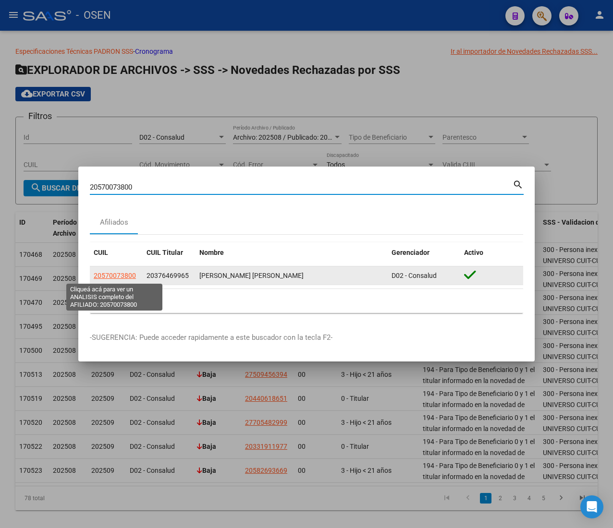
click at [129, 273] on span "20570073800" at bounding box center [115, 276] width 42 height 8
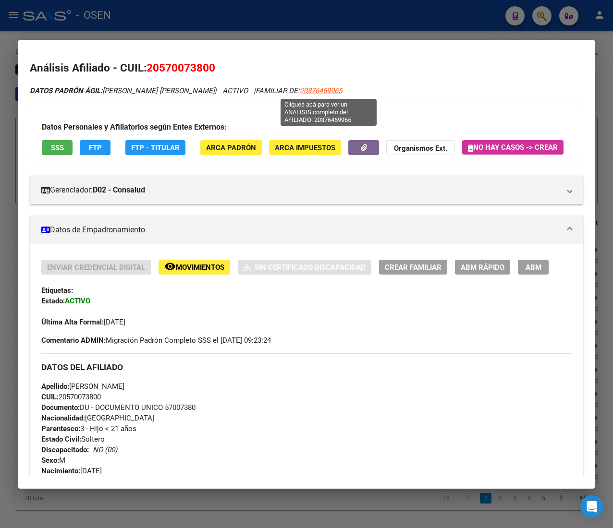
click at [335, 90] on span "20376469965" at bounding box center [321, 90] width 42 height 9
type textarea "20376469965"
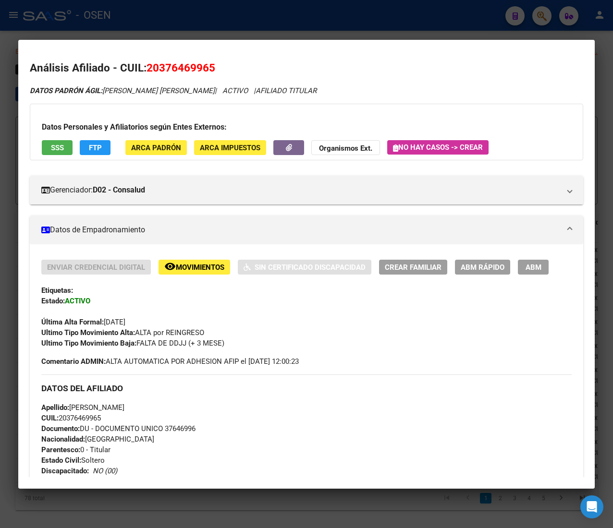
click at [491, 260] on button "ABM Rápido" at bounding box center [482, 267] width 55 height 15
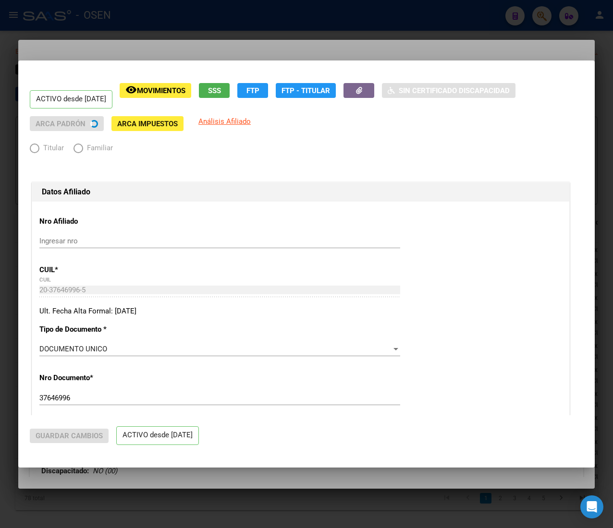
radio input "true"
type input "30-69192858-2"
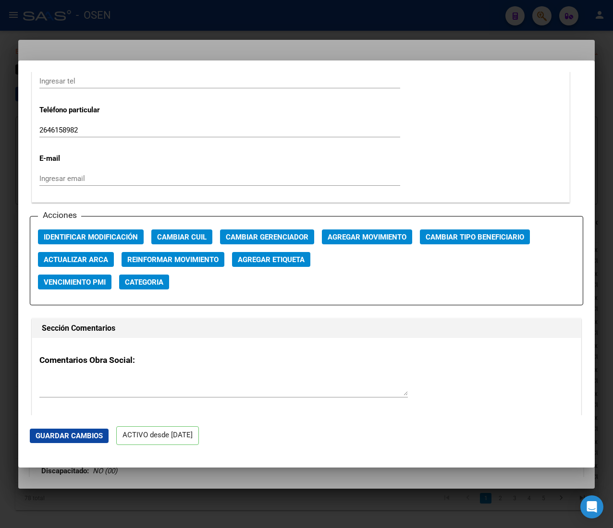
scroll to position [1248, 0]
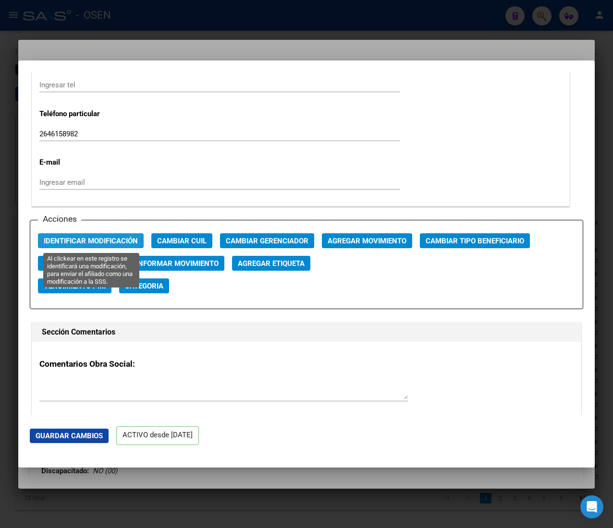
click at [91, 238] on span "Identificar Modificación" at bounding box center [91, 241] width 94 height 9
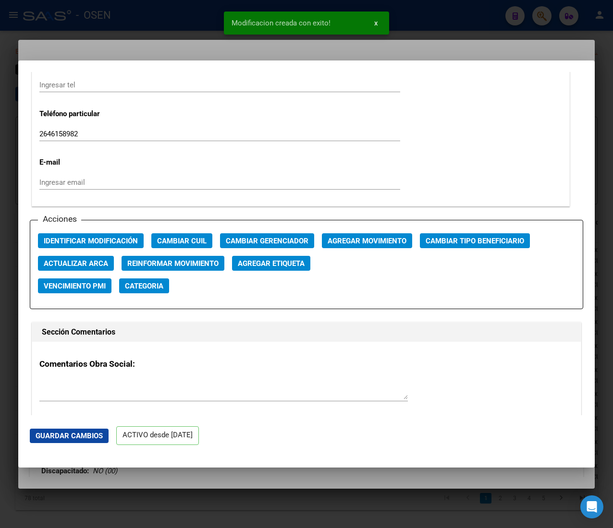
drag, startPoint x: 196, startPoint y: 43, endPoint x: 194, endPoint y: 30, distance: 13.1
click at [196, 34] on div at bounding box center [306, 264] width 613 height 528
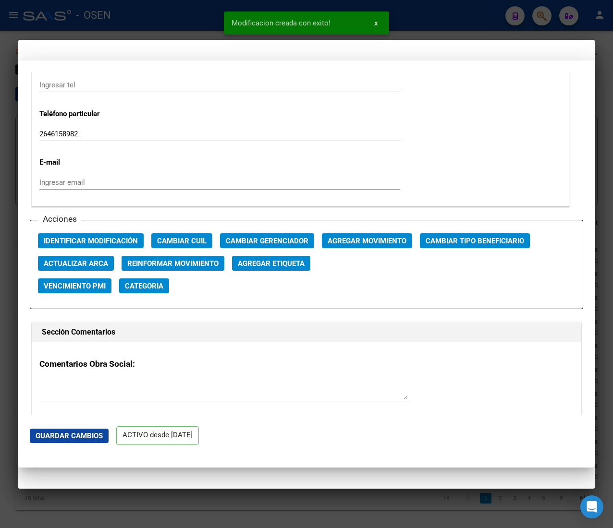
click at [193, 26] on div at bounding box center [306, 264] width 613 height 528
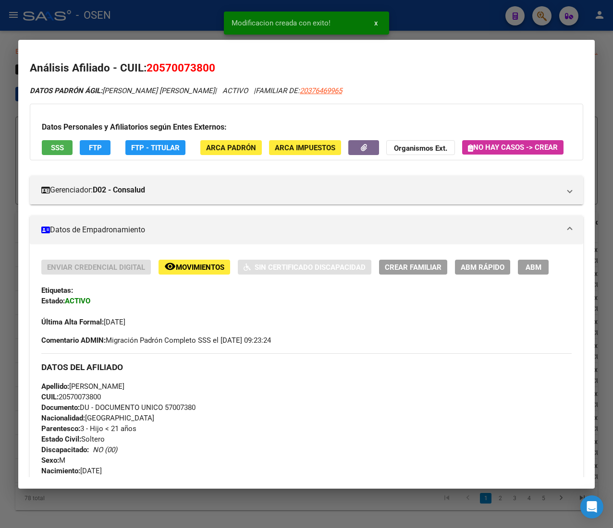
click at [476, 272] on span "ABM Rápido" at bounding box center [482, 267] width 44 height 9
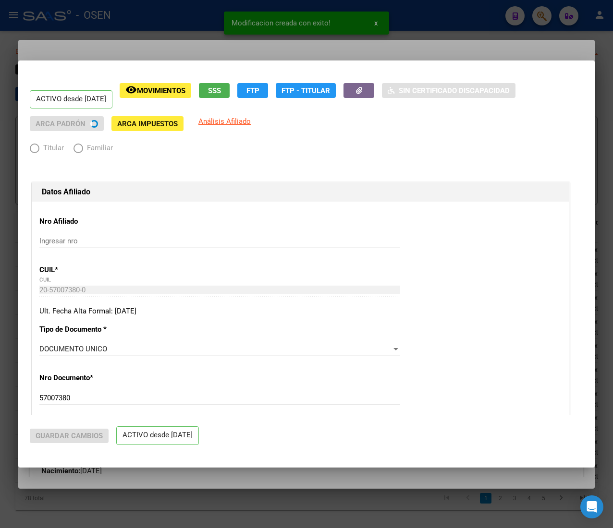
radio input "true"
type input "30-69192858-2"
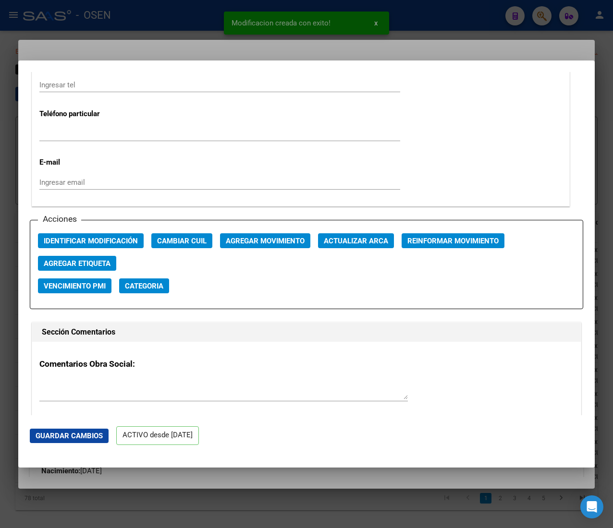
scroll to position [1344, 0]
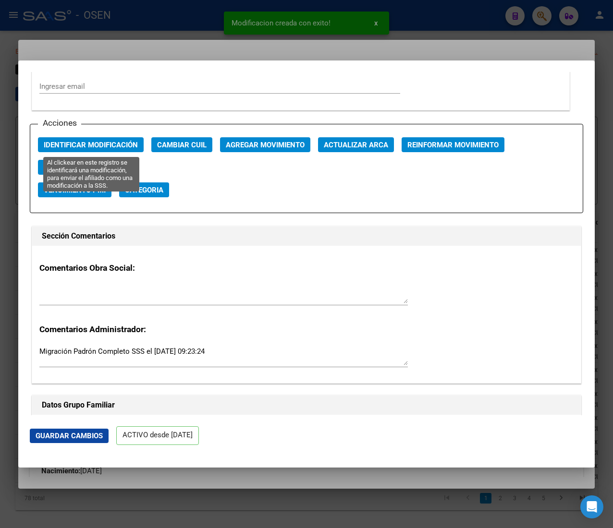
click at [127, 142] on span "Identificar Modificación" at bounding box center [91, 145] width 94 height 9
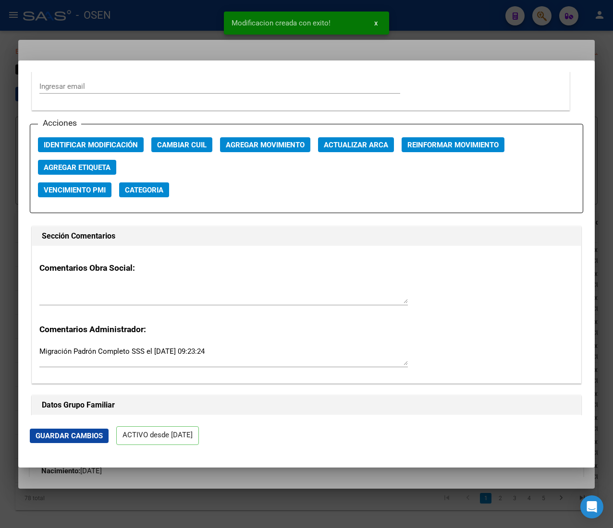
click at [170, 22] on div at bounding box center [306, 264] width 613 height 528
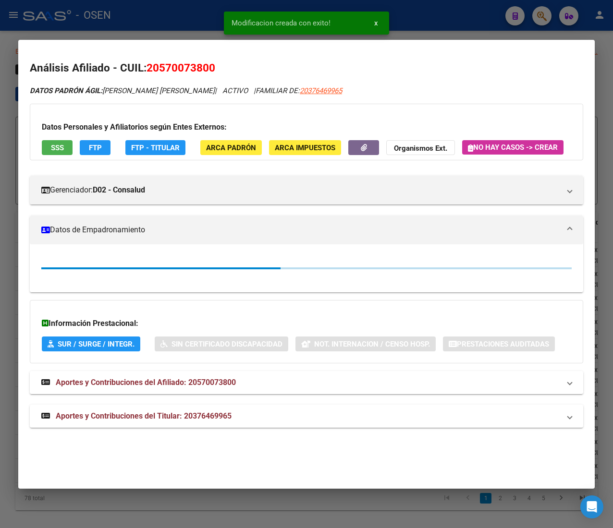
click at [170, 22] on div at bounding box center [306, 264] width 613 height 528
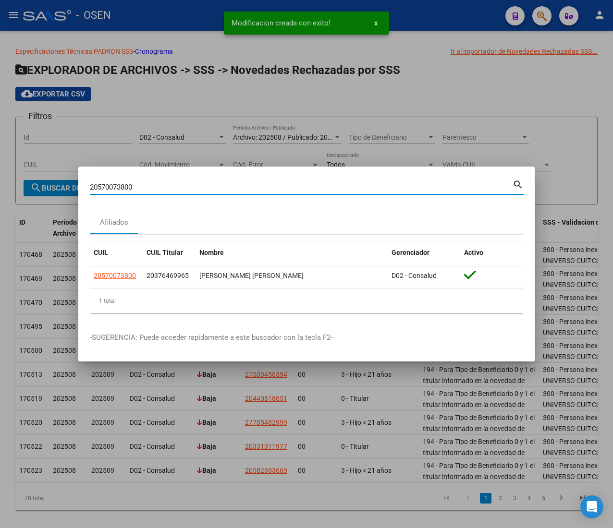
drag, startPoint x: 150, startPoint y: 189, endPoint x: 60, endPoint y: 187, distance: 90.8
click at [60, 187] on div "20570073800 Buscar (apellido, dni, cuil, nro traspaso, cuit, obra social) searc…" at bounding box center [306, 264] width 613 height 528
paste input "7549304686"
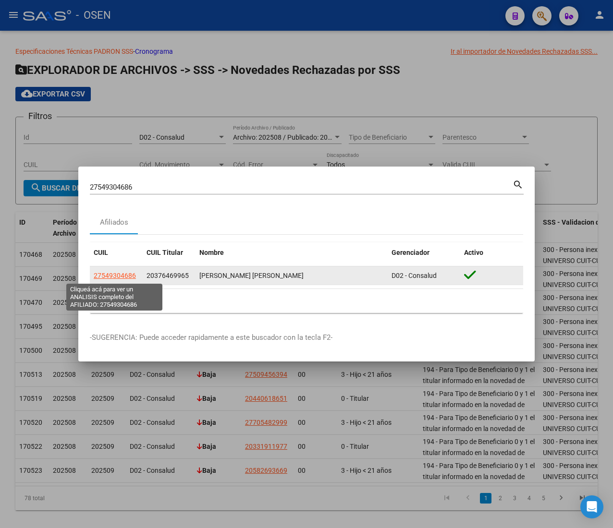
click at [126, 277] on span "27549304686" at bounding box center [115, 276] width 42 height 8
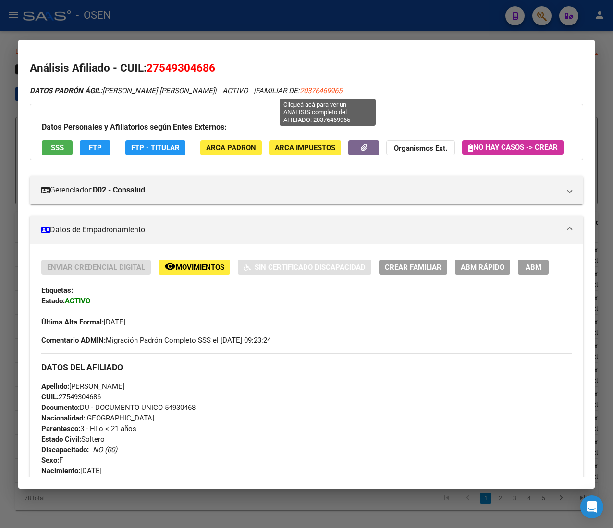
click at [340, 90] on span "20376469965" at bounding box center [321, 90] width 42 height 9
